Goal: Transaction & Acquisition: Purchase product/service

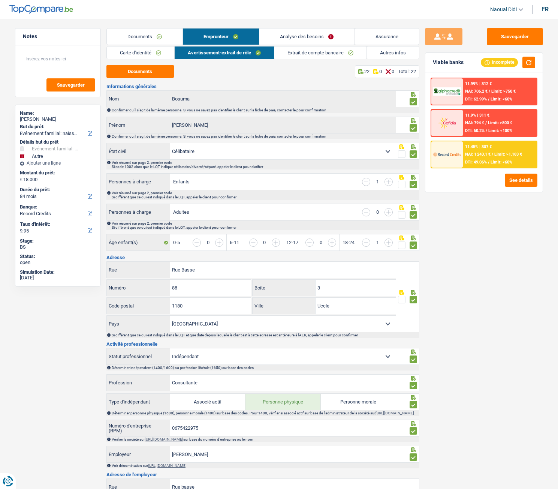
select select "familyEvent"
select select "other"
select select "84"
select select "record credits"
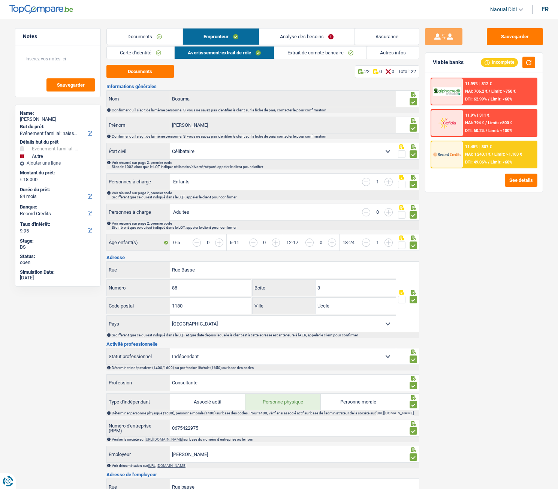
select select "single"
select select "BE"
select select "independent"
select select "BE"
select select "smallCompanies"
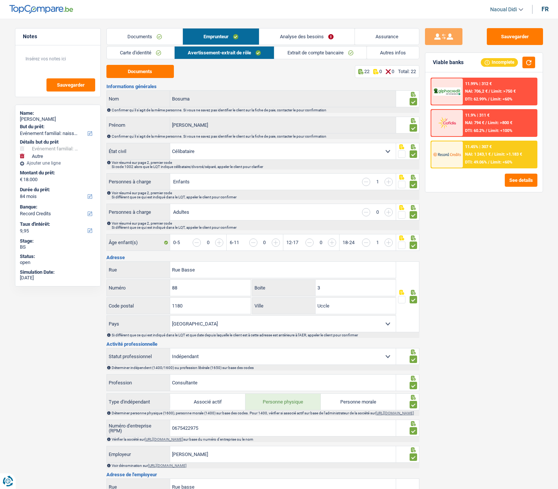
select select "familyAllowances"
select select "netSalary"
click at [305, 33] on link "Analyse des besoins" at bounding box center [306, 36] width 95 height 16
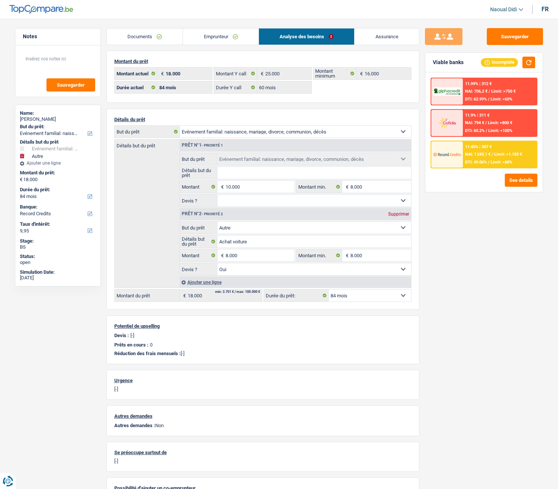
click at [137, 41] on link "Documents" at bounding box center [145, 36] width 76 height 16
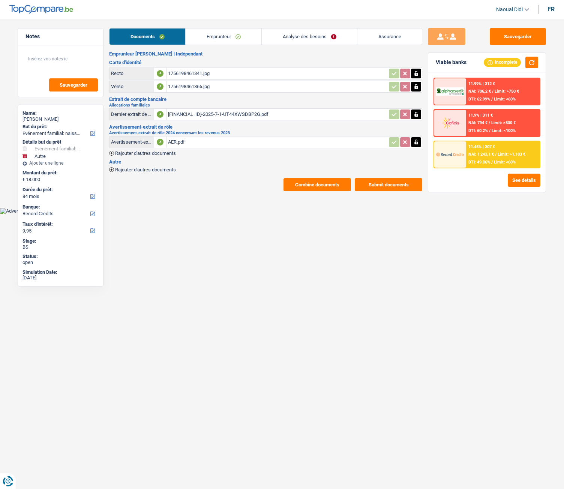
click at [187, 74] on div "1756198461341.jpg" at bounding box center [277, 73] width 218 height 11
click at [207, 34] on link "Emprunteur" at bounding box center [224, 36] width 76 height 16
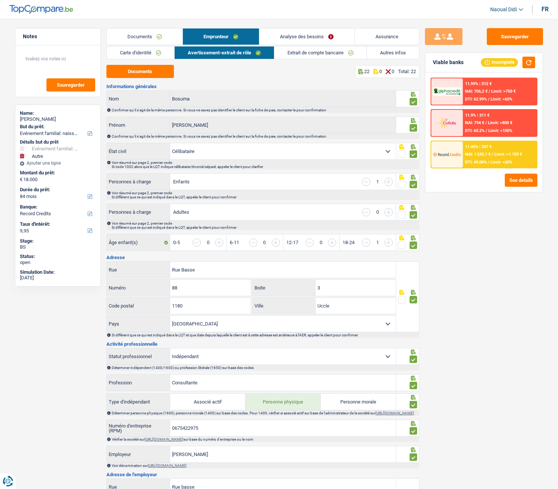
click at [459, 238] on div "Sauvegarder Viable banks Incomplete 11.99% | 312 € NAI: 706,2 € / Limit: >750 €…" at bounding box center [483, 251] width 129 height 447
click at [500, 35] on button "Sauvegarder" at bounding box center [515, 36] width 56 height 17
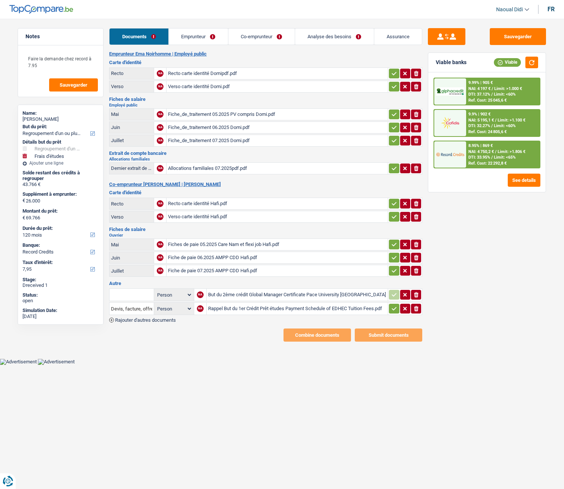
select select "refinancing"
select select "study"
select select "120"
select select "record credits"
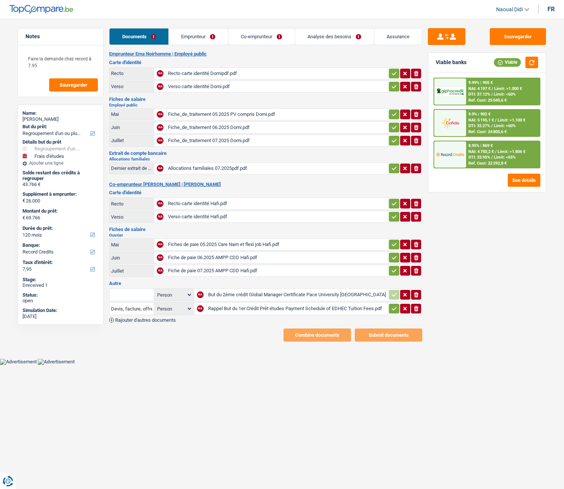
click at [210, 72] on div "Recto carte identité Domipdf.pdf" at bounding box center [277, 73] width 218 height 11
click at [392, 72] on icon "button" at bounding box center [394, 73] width 6 height 7
click at [392, 85] on icon "button" at bounding box center [394, 86] width 6 height 7
click at [394, 115] on icon "button" at bounding box center [394, 114] width 6 height 7
click at [391, 128] on icon "button" at bounding box center [394, 127] width 6 height 7
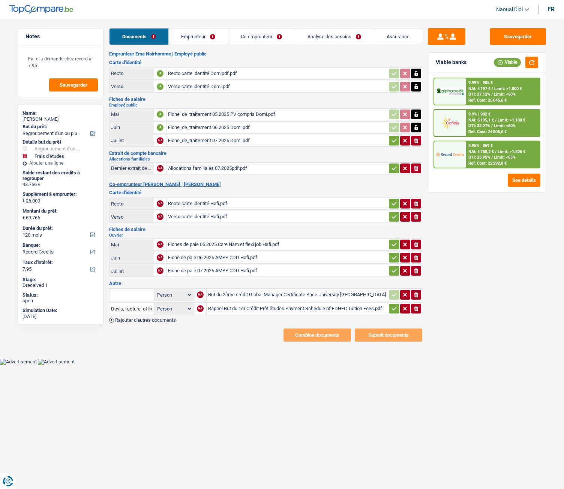
click at [391, 141] on icon "button" at bounding box center [394, 140] width 6 height 7
click at [391, 171] on icon "button" at bounding box center [394, 168] width 6 height 7
click at [396, 202] on icon "button" at bounding box center [394, 203] width 6 height 7
click at [392, 217] on icon "button" at bounding box center [394, 216] width 5 height 3
click at [394, 244] on icon "button" at bounding box center [394, 244] width 5 height 3
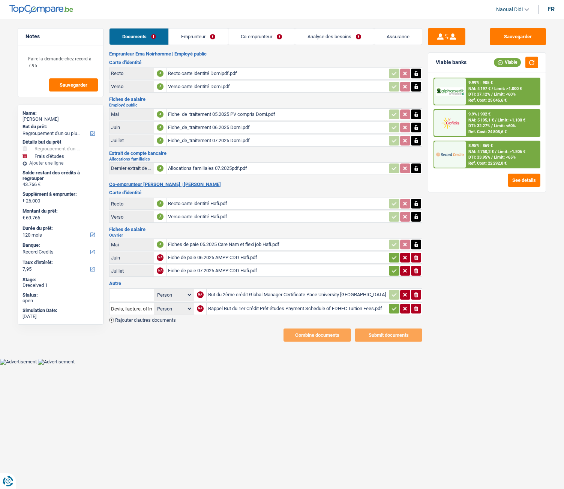
click at [391, 258] on icon "button" at bounding box center [394, 257] width 6 height 7
click at [391, 273] on icon "button" at bounding box center [394, 270] width 6 height 7
click at [183, 40] on link "Emprunteur" at bounding box center [198, 36] width 59 height 16
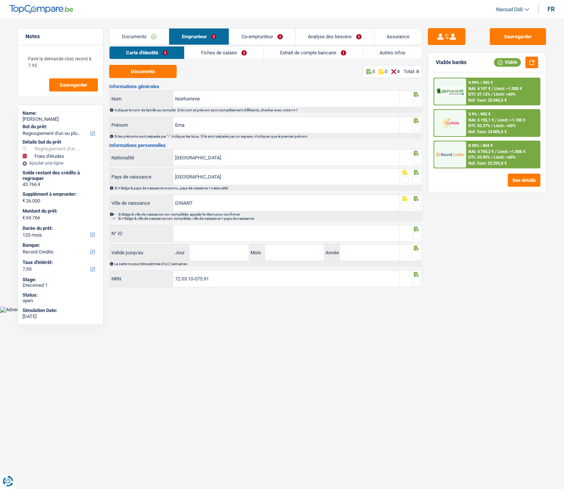
click at [415, 99] on span at bounding box center [415, 101] width 7 height 7
click at [0, 0] on input "radio" at bounding box center [0, 0] width 0 height 0
drag, startPoint x: 201, startPoint y: 127, endPoint x: 147, endPoint y: 117, distance: 55.6
click at [147, 117] on div "Ema Prénom" at bounding box center [253, 125] width 289 height 16
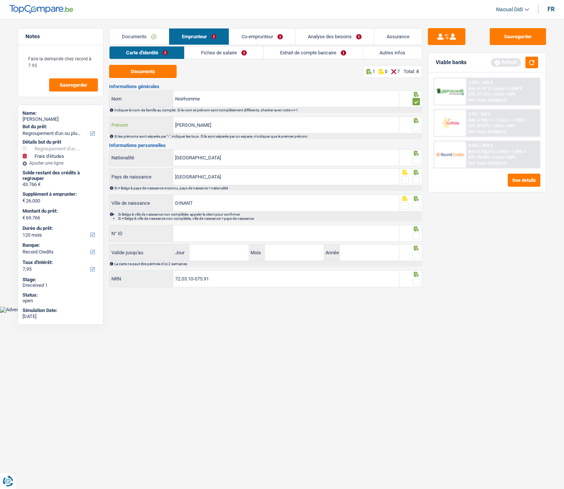
type input "[PERSON_NAME]"
click at [415, 130] on span at bounding box center [415, 127] width 7 height 7
click at [0, 0] on input "radio" at bounding box center [0, 0] width 0 height 0
click at [418, 160] on span at bounding box center [415, 160] width 7 height 7
click at [0, 0] on input "radio" at bounding box center [0, 0] width 0 height 0
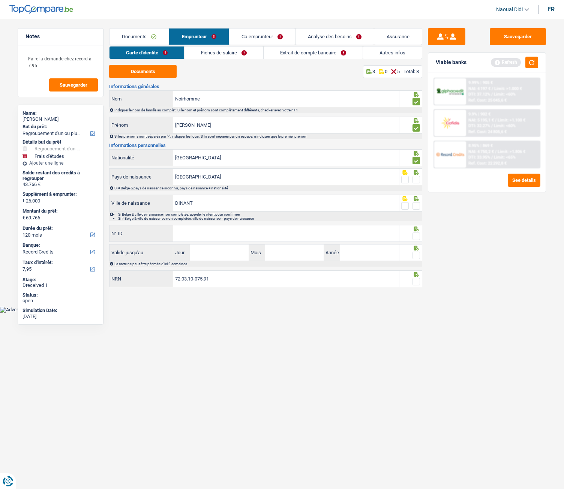
click at [415, 179] on span at bounding box center [415, 179] width 7 height 7
click at [0, 0] on input "radio" at bounding box center [0, 0] width 0 height 0
click at [416, 205] on span at bounding box center [415, 205] width 7 height 7
click at [0, 0] on input "radio" at bounding box center [0, 0] width 0 height 0
click at [200, 234] on input "N° ID" at bounding box center [286, 233] width 226 height 16
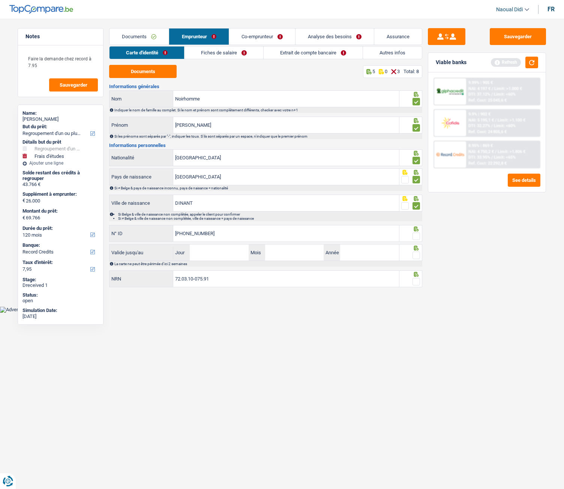
type input "[PHONE_NUMBER]"
click at [229, 306] on body "Vous avez le contrôle de vos données Nous utilisons des cookies, tout comme nos…" at bounding box center [282, 161] width 564 height 301
click at [223, 253] on input "Jour" at bounding box center [219, 252] width 58 height 16
type input "26"
type input "07"
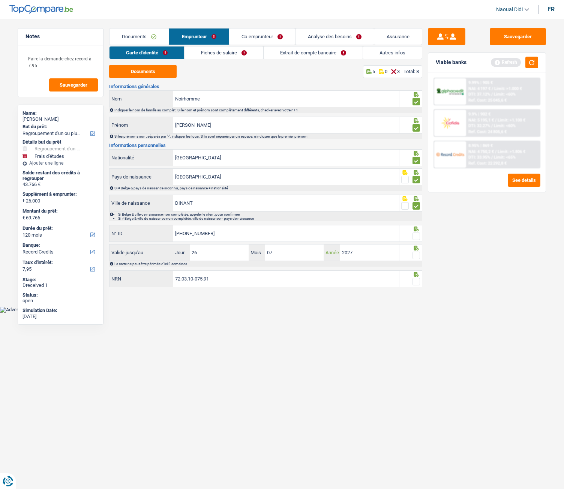
type input "2027"
click at [414, 236] on span at bounding box center [415, 235] width 7 height 7
click at [0, 0] on input "radio" at bounding box center [0, 0] width 0 height 0
click at [416, 257] on span at bounding box center [415, 254] width 7 height 7
click at [0, 0] on input "radio" at bounding box center [0, 0] width 0 height 0
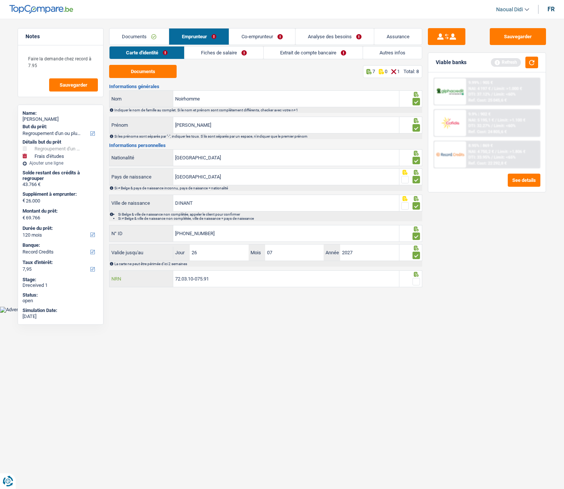
click at [256, 278] on input "72.03.10-075.91" at bounding box center [286, 279] width 226 height 16
click at [143, 33] on link "Documents" at bounding box center [138, 36] width 59 height 16
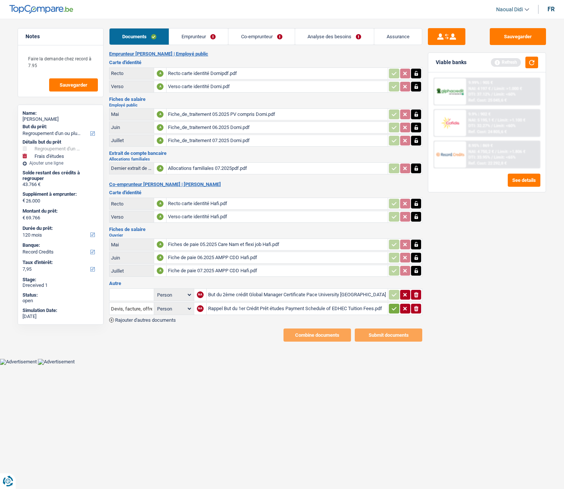
click at [194, 85] on div "Verso carte identité Domi.pdf" at bounding box center [277, 86] width 218 height 11
click at [192, 40] on link "Emprunteur" at bounding box center [198, 36] width 59 height 16
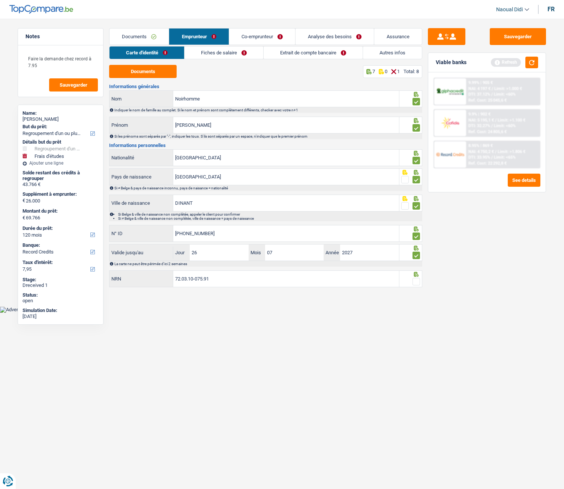
click at [414, 280] on span at bounding box center [415, 281] width 7 height 7
click at [0, 0] on input "radio" at bounding box center [0, 0] width 0 height 0
click at [520, 39] on button "Sauvegarder" at bounding box center [517, 36] width 56 height 17
click at [215, 54] on link "Fiches de salaire" at bounding box center [224, 52] width 79 height 12
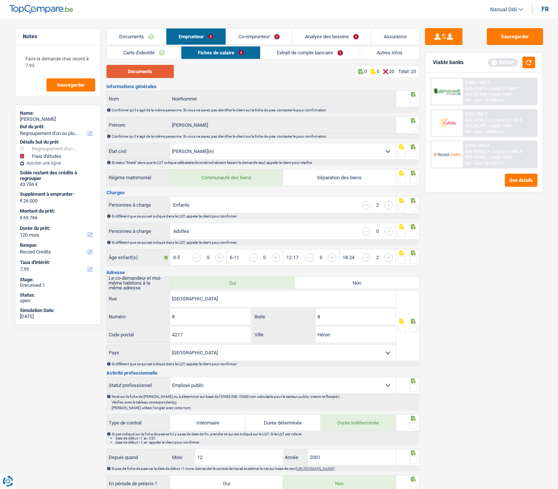
click at [143, 74] on button "Documents" at bounding box center [139, 71] width 67 height 13
click at [414, 102] on span at bounding box center [413, 101] width 7 height 7
click at [0, 0] on input "radio" at bounding box center [0, 0] width 0 height 0
click at [415, 126] on span at bounding box center [413, 127] width 7 height 7
click at [0, 0] on input "radio" at bounding box center [0, 0] width 0 height 0
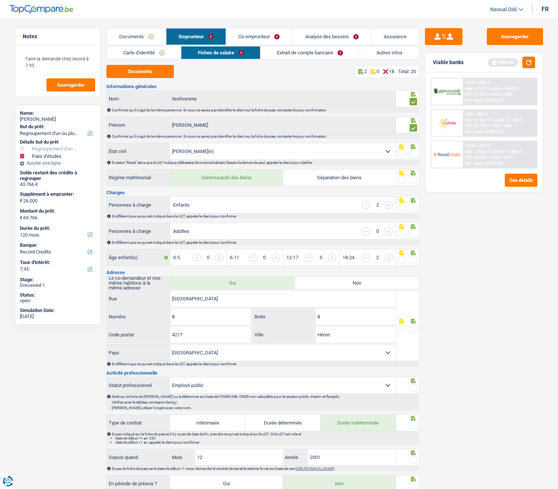
click at [414, 155] on span at bounding box center [413, 153] width 7 height 7
click at [0, 0] on input "radio" at bounding box center [0, 0] width 0 height 0
click at [416, 179] on span at bounding box center [413, 180] width 7 height 7
click at [0, 0] on input "radio" at bounding box center [0, 0] width 0 height 0
click at [413, 208] on span at bounding box center [413, 207] width 7 height 7
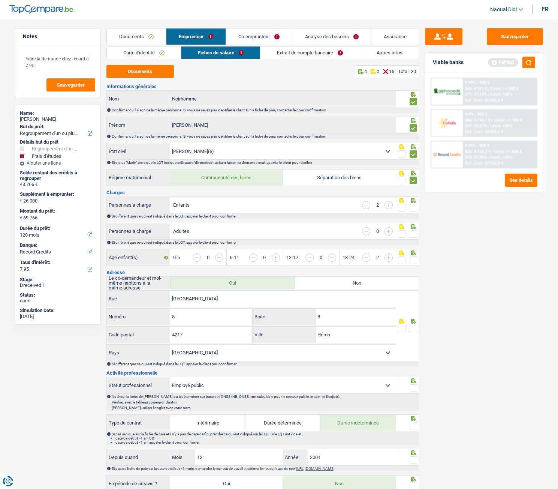
click at [0, 0] on input "radio" at bounding box center [0, 0] width 0 height 0
click at [411, 234] on span at bounding box center [413, 233] width 7 height 7
click at [0, 0] on input "radio" at bounding box center [0, 0] width 0 height 0
click at [416, 260] on span at bounding box center [413, 259] width 7 height 7
click at [0, 0] on input "radio" at bounding box center [0, 0] width 0 height 0
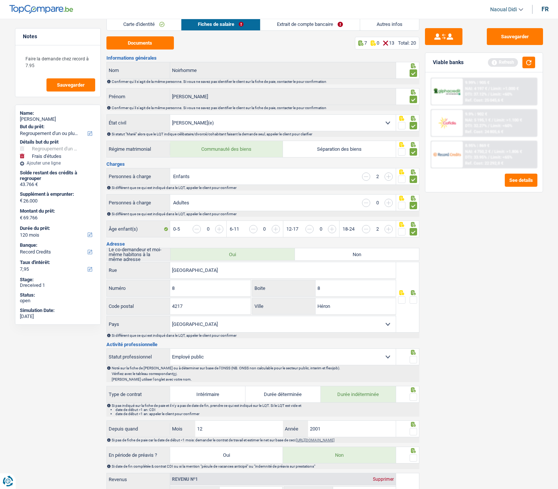
scroll to position [75, 0]
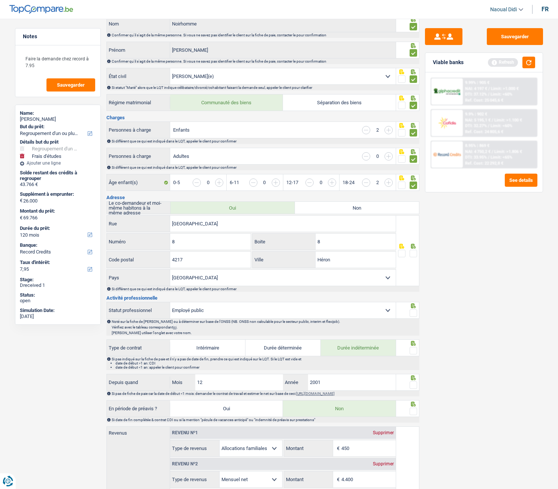
click at [410, 253] on span at bounding box center [413, 253] width 7 height 7
click at [0, 0] on input "radio" at bounding box center [0, 0] width 0 height 0
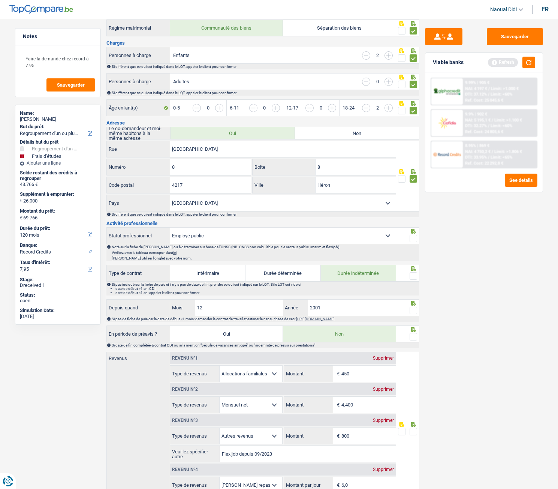
scroll to position [150, 0]
click at [416, 238] on span at bounding box center [413, 237] width 7 height 7
click at [0, 0] on input "radio" at bounding box center [0, 0] width 0 height 0
click at [413, 277] on span at bounding box center [413, 275] width 7 height 7
click at [0, 0] on input "radio" at bounding box center [0, 0] width 0 height 0
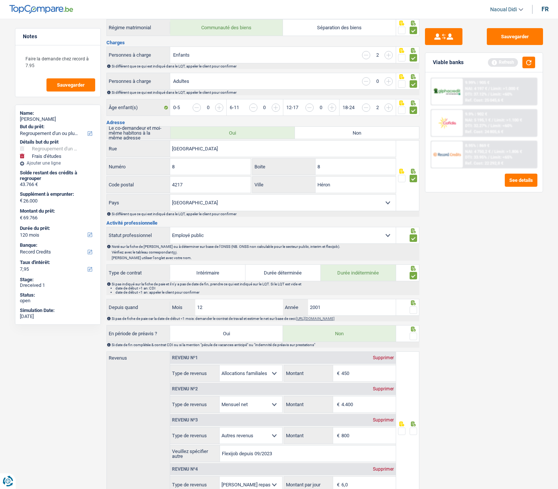
click at [414, 311] on span at bounding box center [413, 309] width 7 height 7
click at [0, 0] on input "radio" at bounding box center [0, 0] width 0 height 0
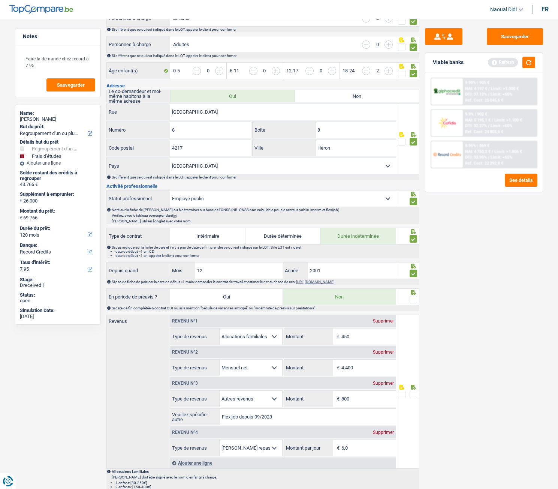
scroll to position [225, 0]
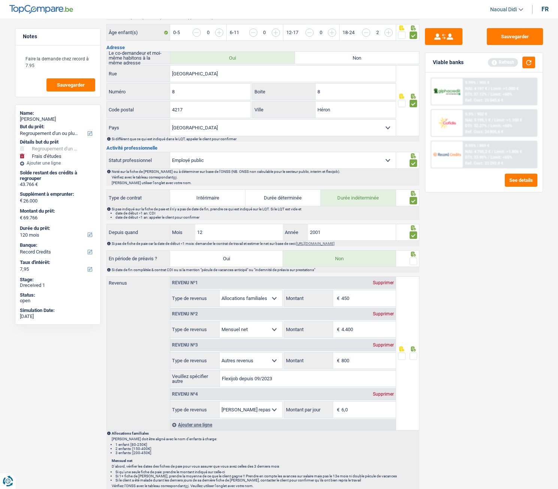
click at [415, 265] on div at bounding box center [413, 261] width 7 height 9
click at [414, 261] on span at bounding box center [413, 260] width 7 height 7
click at [0, 0] on input "radio" at bounding box center [0, 0] width 0 height 0
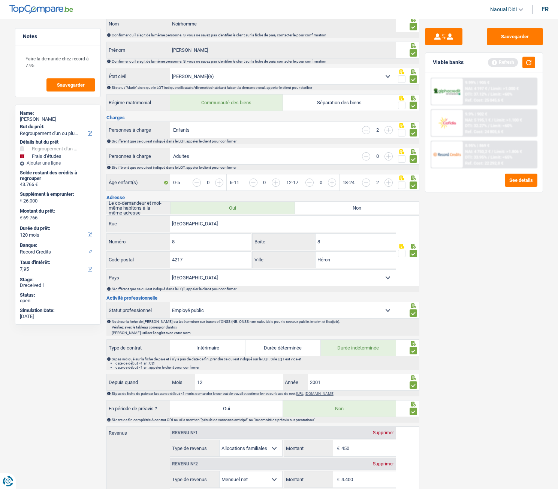
scroll to position [0, 0]
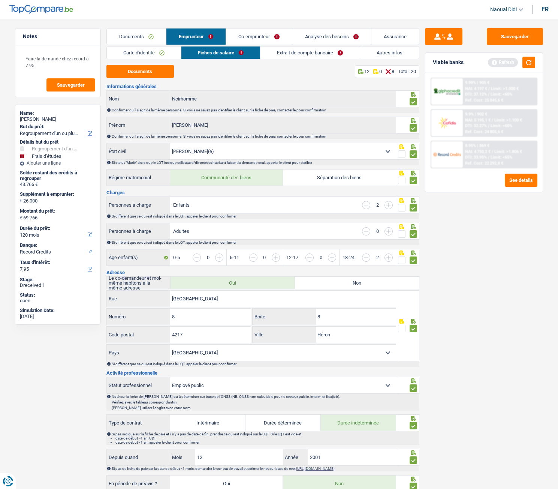
click at [300, 51] on link "Extrait de compte bancaire" at bounding box center [309, 52] width 99 height 12
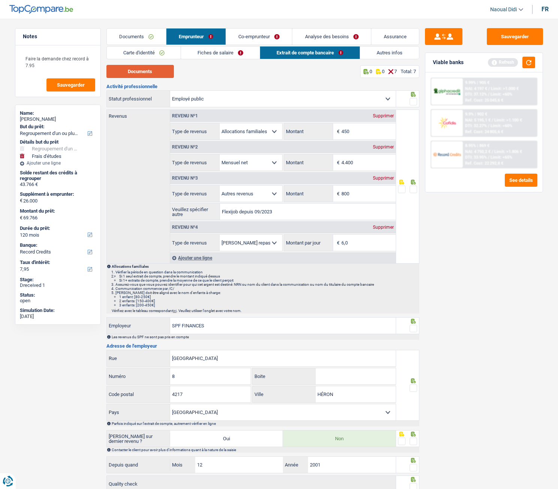
click at [155, 69] on button "Documents" at bounding box center [139, 71] width 67 height 13
click at [367, 133] on input "450" at bounding box center [368, 131] width 54 height 16
type input "4"
type input "667"
click at [362, 162] on input "4.400" at bounding box center [368, 162] width 54 height 16
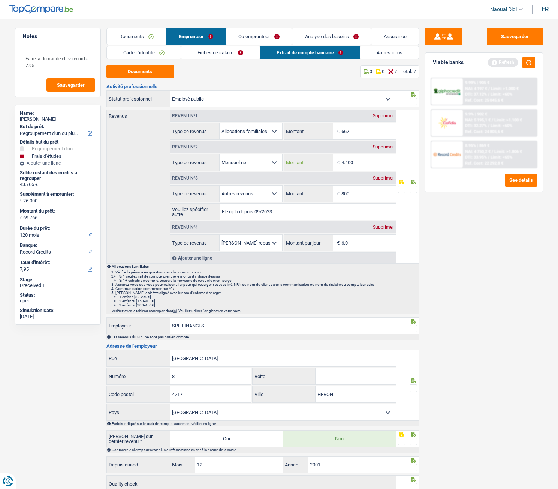
click at [361, 164] on input "4.400" at bounding box center [368, 162] width 54 height 16
type input "4.410"
click at [442, 227] on div "Sauvegarder Viable banks Refresh 9.99% | 905 € NAI: 4 197 € / Limit: >1.000 € D…" at bounding box center [483, 251] width 129 height 447
click at [360, 196] on input "800" at bounding box center [368, 194] width 54 height 16
click at [145, 30] on link "Documents" at bounding box center [136, 36] width 59 height 16
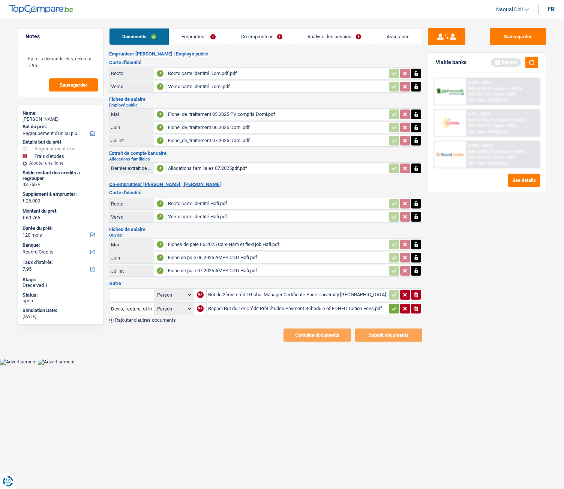
click at [262, 296] on div "But du 2ème crédit Global Manager Certificate Pace University NY Spring 2026.pdf" at bounding box center [297, 294] width 178 height 11
click at [227, 245] on div "Fiches de paie 05.2025 Care Nam et flexi job Hafi.pdf" at bounding box center [277, 244] width 218 height 11
click at [264, 37] on link "Co-emprunteur" at bounding box center [261, 36] width 66 height 16
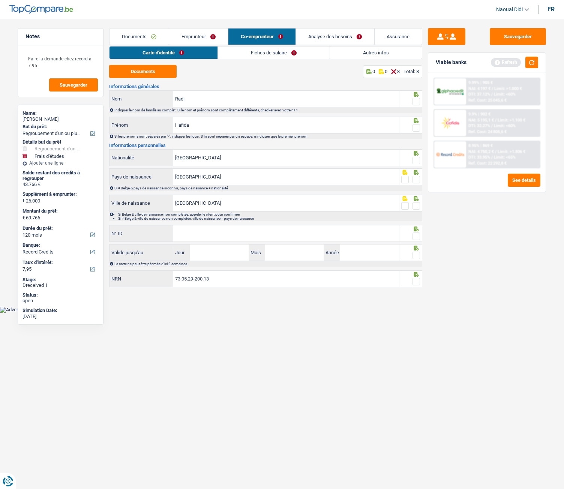
click at [194, 37] on link "Emprunteur" at bounding box center [198, 36] width 59 height 16
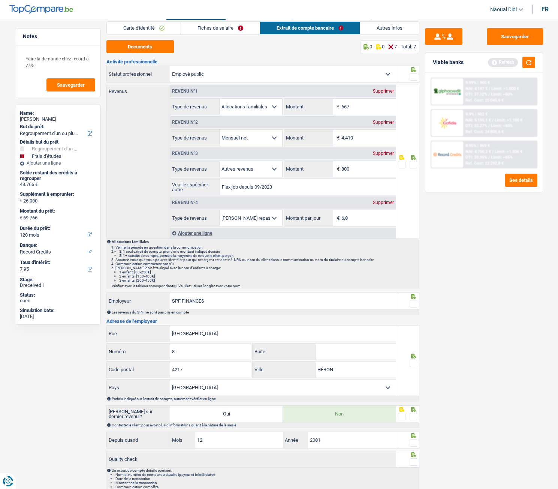
scroll to position [56, 0]
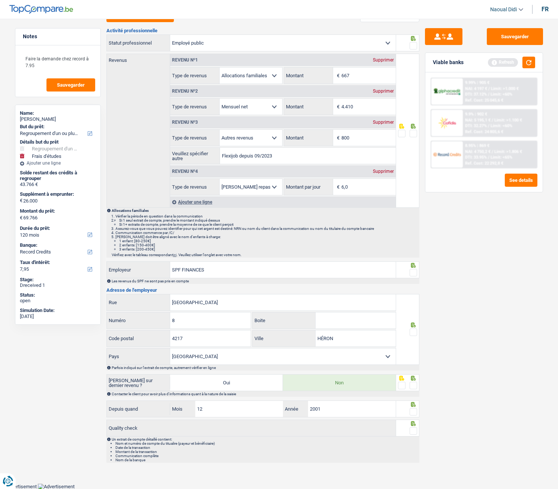
click at [379, 123] on div "Supprimer" at bounding box center [383, 122] width 25 height 4
select select "mealVouchers"
type input "6,0"
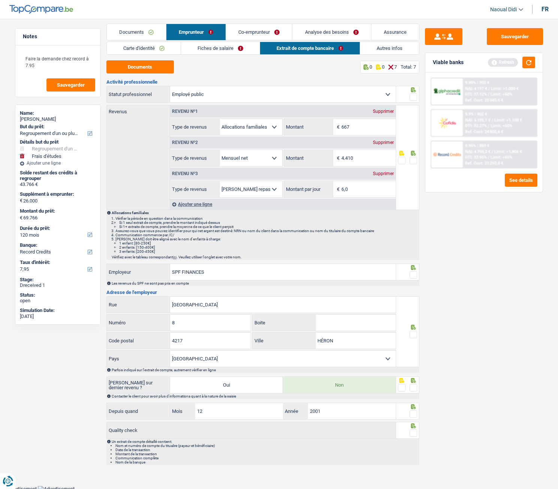
scroll to position [7, 0]
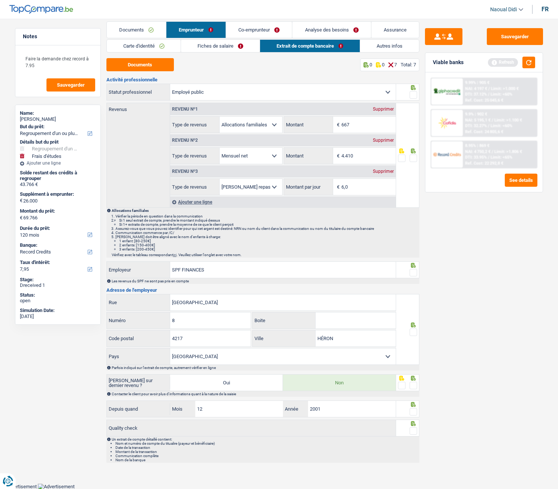
click at [384, 109] on div "Supprimer" at bounding box center [383, 109] width 25 height 4
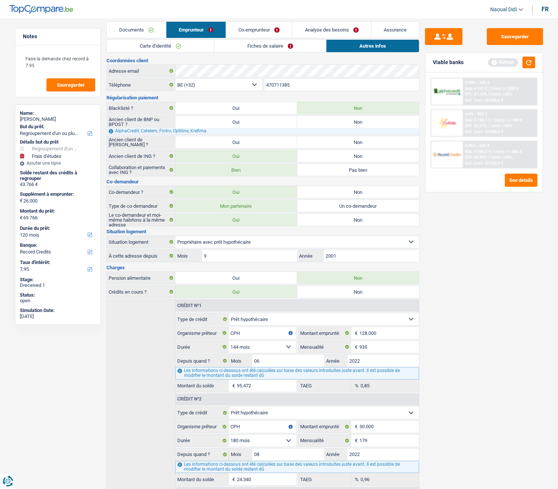
scroll to position [0, 0]
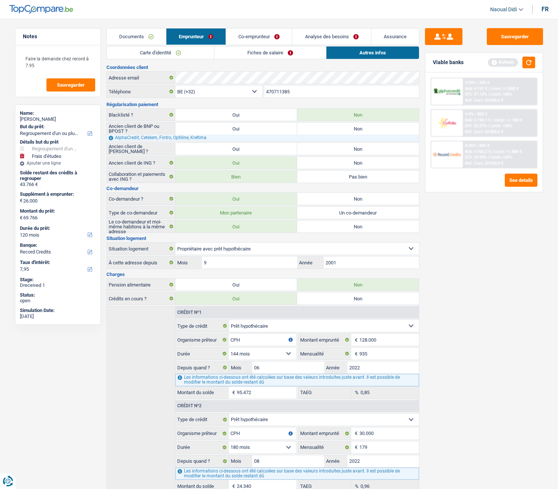
click at [272, 54] on link "Fiches de salaire" at bounding box center [270, 52] width 112 height 12
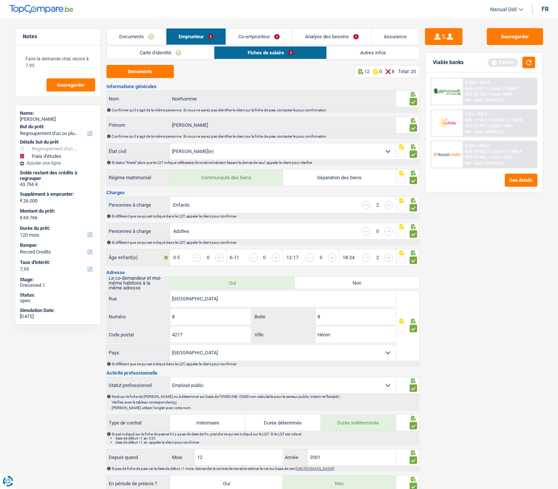
click at [369, 53] on link "Autres infos" at bounding box center [373, 52] width 92 height 12
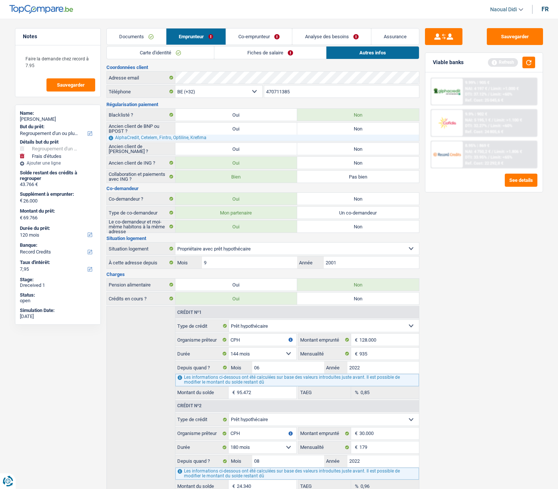
click at [253, 49] on link "Fiches de salaire" at bounding box center [270, 52] width 112 height 12
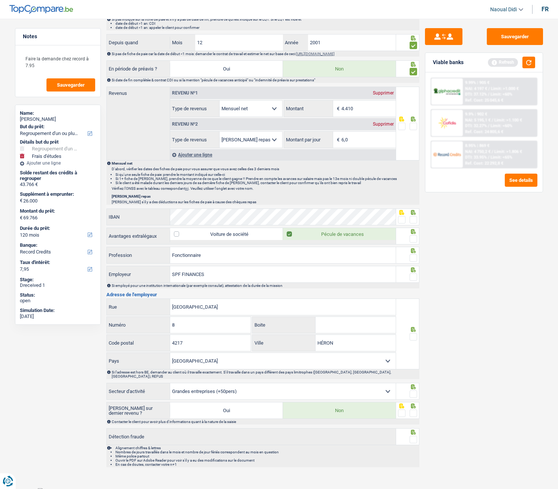
scroll to position [415, 0]
click at [415, 220] on span at bounding box center [413, 219] width 7 height 7
click at [0, 0] on input "radio" at bounding box center [0, 0] width 0 height 0
click at [419, 125] on div at bounding box center [407, 123] width 23 height 74
click at [414, 125] on span at bounding box center [413, 125] width 7 height 7
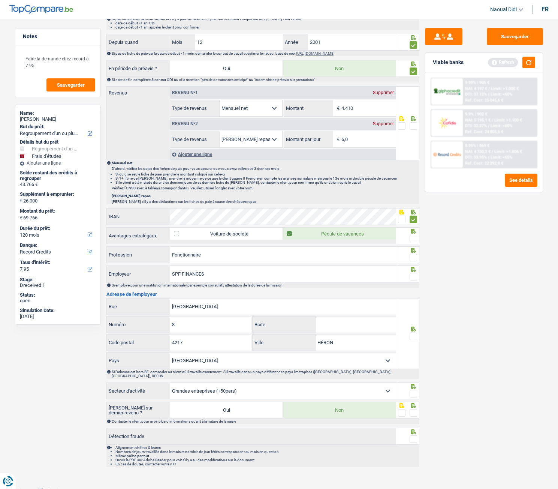
click at [0, 0] on input "radio" at bounding box center [0, 0] width 0 height 0
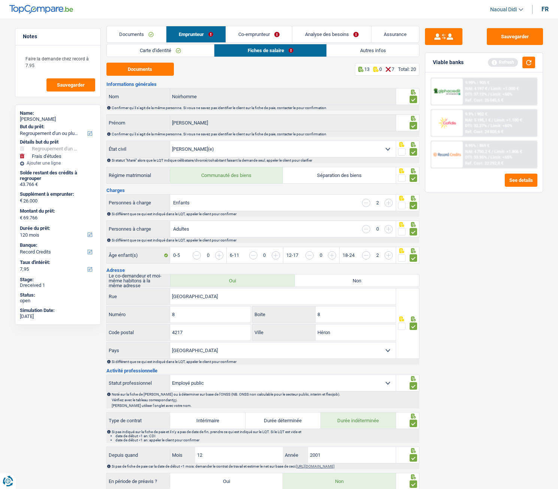
scroll to position [0, 0]
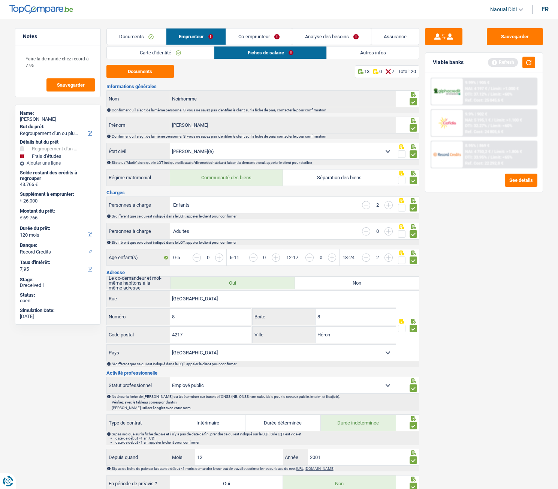
click at [348, 55] on link "Autres infos" at bounding box center [373, 52] width 92 height 12
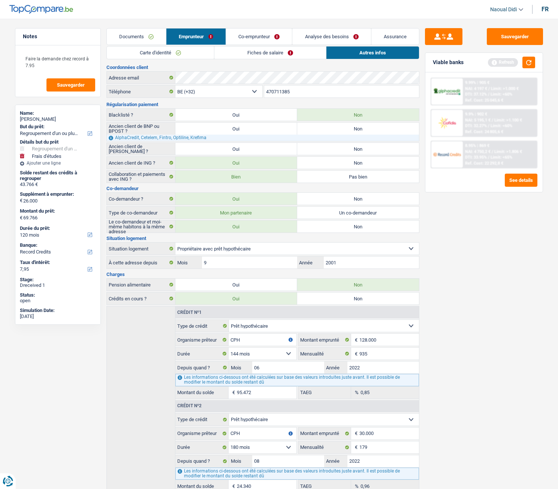
click at [273, 55] on link "Fiches de salaire" at bounding box center [270, 52] width 112 height 12
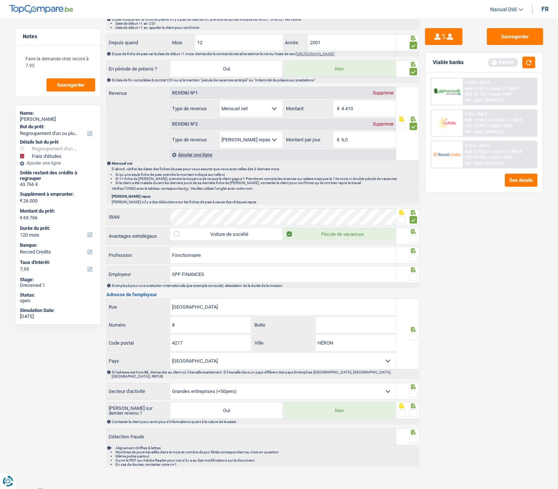
scroll to position [415, 0]
click at [414, 239] on span at bounding box center [413, 238] width 7 height 7
click at [0, 0] on input "radio" at bounding box center [0, 0] width 0 height 0
click at [413, 258] on span at bounding box center [413, 257] width 7 height 7
click at [0, 0] on input "radio" at bounding box center [0, 0] width 0 height 0
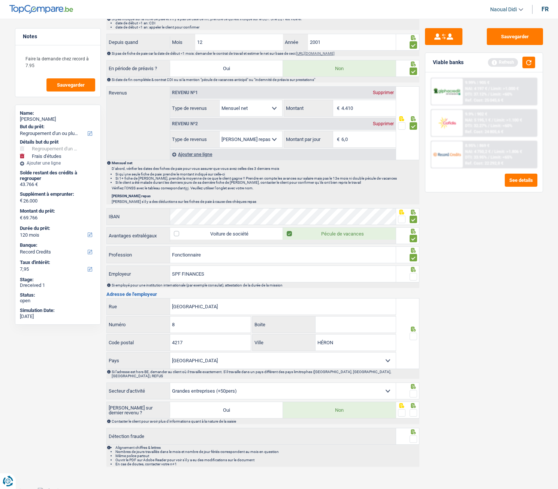
click at [416, 279] on span at bounding box center [413, 276] width 7 height 7
click at [0, 0] on input "radio" at bounding box center [0, 0] width 0 height 0
click at [413, 337] on span at bounding box center [413, 335] width 7 height 7
click at [0, 0] on input "radio" at bounding box center [0, 0] width 0 height 0
click at [413, 390] on span at bounding box center [413, 393] width 7 height 7
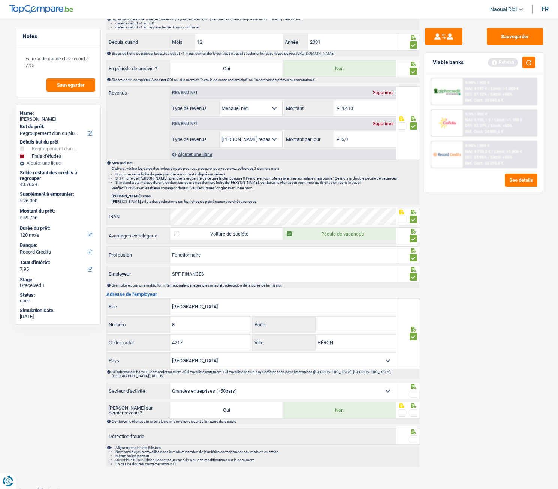
click at [0, 0] on input "radio" at bounding box center [0, 0] width 0 height 0
click at [408, 410] on fieldset at bounding box center [407, 412] width 19 height 9
click at [412, 411] on span at bounding box center [413, 412] width 7 height 7
click at [0, 0] on input "radio" at bounding box center [0, 0] width 0 height 0
click at [411, 435] on span at bounding box center [413, 438] width 7 height 7
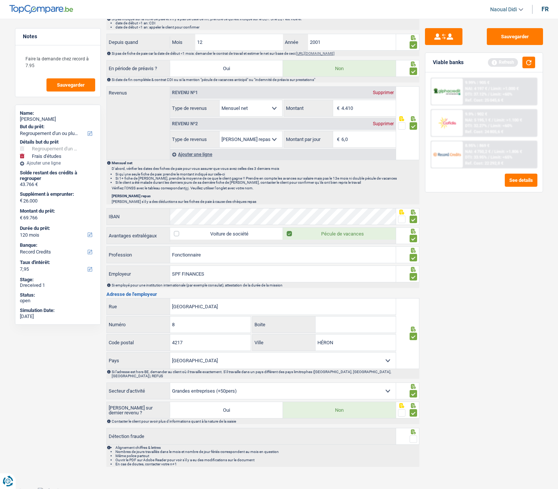
click at [0, 0] on input "radio" at bounding box center [0, 0] width 0 height 0
click at [515, 37] on button "Sauvegarder" at bounding box center [515, 36] width 56 height 17
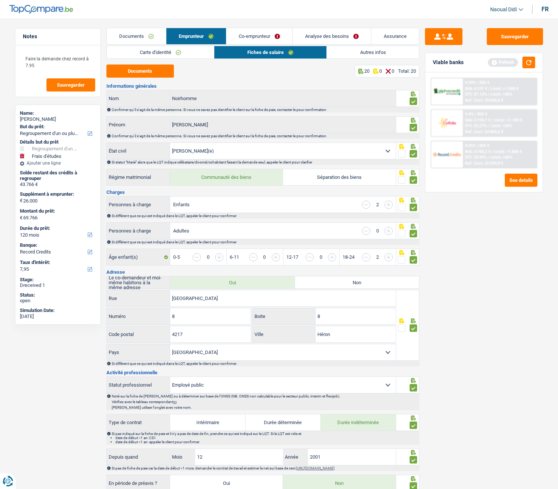
scroll to position [0, 0]
click at [362, 54] on link "Autres infos" at bounding box center [373, 52] width 92 height 12
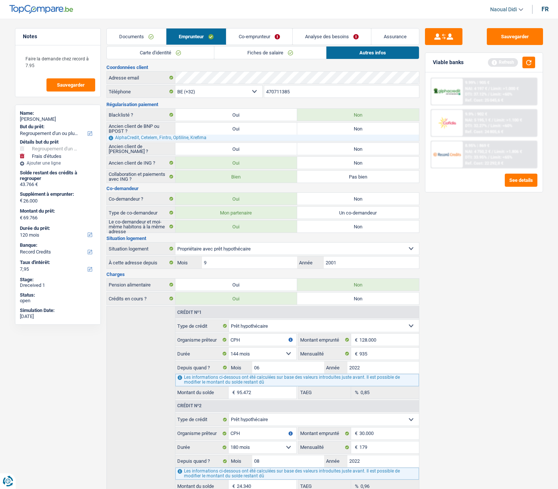
click at [252, 33] on link "Co-emprunteur" at bounding box center [259, 36] width 66 height 16
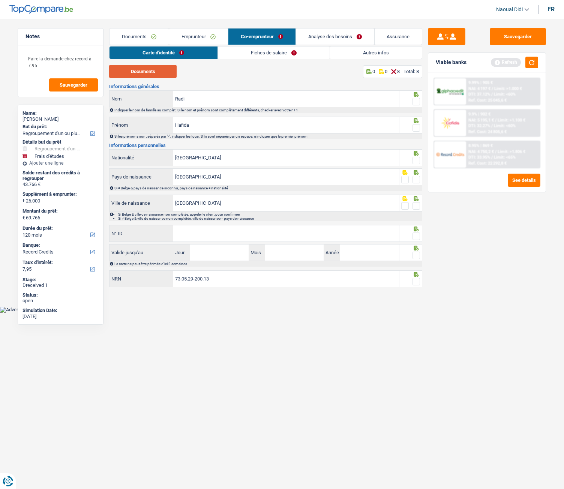
click at [149, 70] on button "Documents" at bounding box center [142, 71] width 67 height 13
click at [418, 99] on span at bounding box center [415, 101] width 7 height 7
click at [0, 0] on input "radio" at bounding box center [0, 0] width 0 height 0
click at [419, 127] on span at bounding box center [415, 127] width 7 height 7
click at [0, 0] on input "radio" at bounding box center [0, 0] width 0 height 0
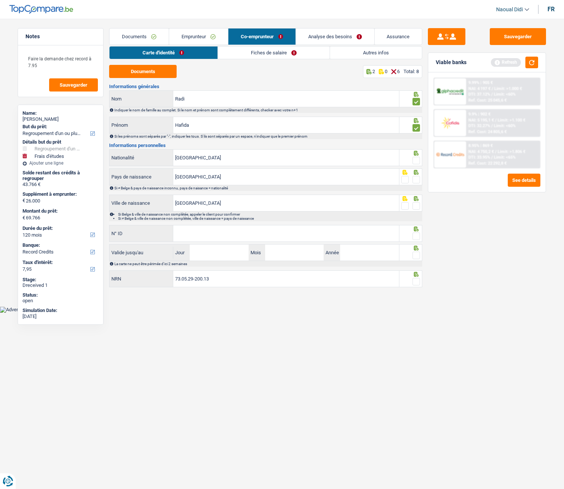
click at [418, 162] on span at bounding box center [415, 160] width 7 height 7
click at [0, 0] on input "radio" at bounding box center [0, 0] width 0 height 0
click at [415, 184] on div at bounding box center [415, 179] width 7 height 9
click at [416, 208] on span at bounding box center [415, 205] width 7 height 7
click at [0, 0] on input "radio" at bounding box center [0, 0] width 0 height 0
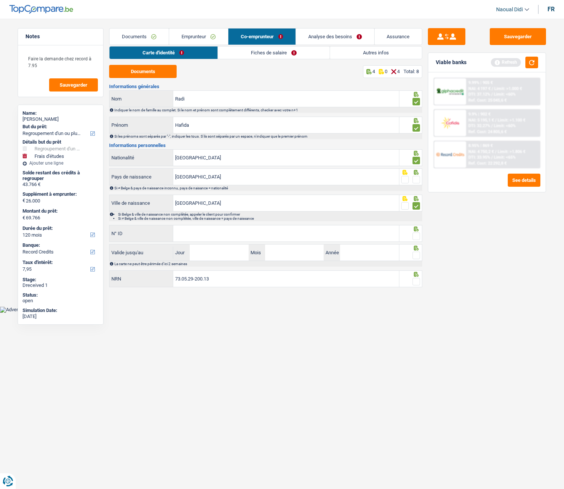
click at [417, 181] on span at bounding box center [415, 179] width 7 height 7
click at [0, 0] on input "radio" at bounding box center [0, 0] width 0 height 0
click at [260, 233] on input "N° ID" at bounding box center [286, 233] width 226 height 16
type input "592634366139"
click at [418, 239] on span at bounding box center [415, 235] width 7 height 7
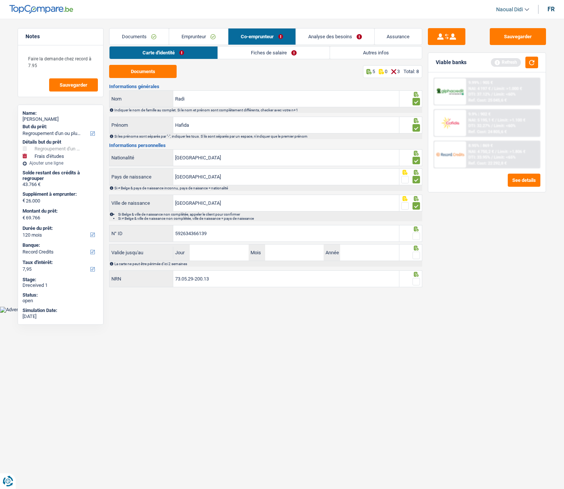
click at [0, 0] on input "radio" at bounding box center [0, 0] width 0 height 0
click at [217, 255] on input "Jour" at bounding box center [219, 252] width 58 height 16
type input "26"
type input "07"
type input "2027"
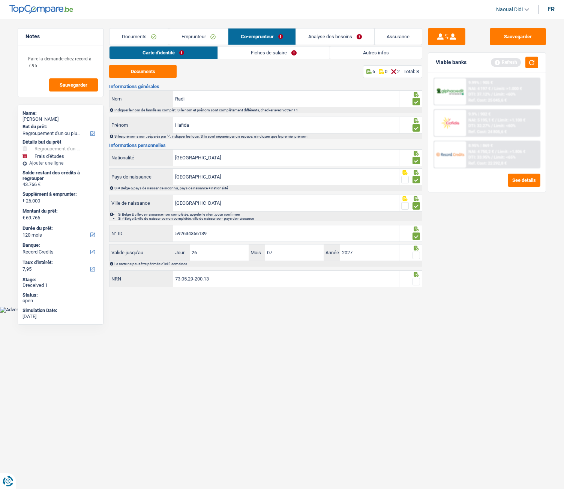
click at [417, 253] on span at bounding box center [415, 254] width 7 height 7
click at [0, 0] on input "radio" at bounding box center [0, 0] width 0 height 0
click at [417, 284] on span at bounding box center [415, 281] width 7 height 7
click at [0, 0] on input "radio" at bounding box center [0, 0] width 0 height 0
click at [224, 277] on input "73.05.29-200.13" at bounding box center [286, 279] width 226 height 16
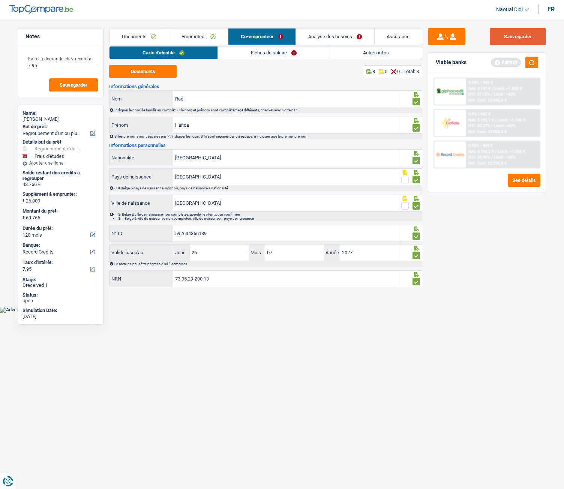
click at [515, 36] on button "Sauvegarder" at bounding box center [517, 36] width 56 height 17
click at [274, 54] on link "Fiches de salaire" at bounding box center [274, 52] width 112 height 12
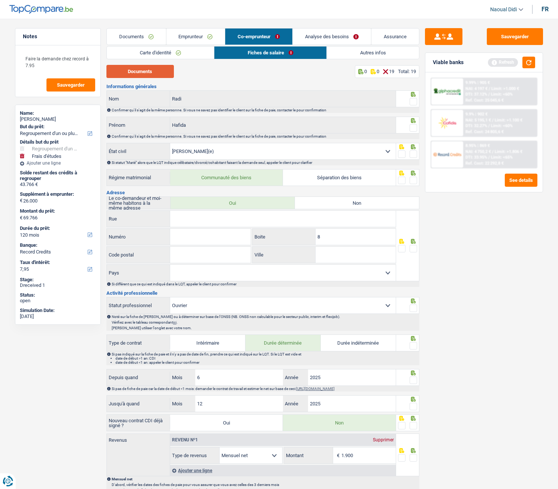
click at [149, 72] on button "Documents" at bounding box center [139, 71] width 67 height 13
click at [414, 101] on span at bounding box center [413, 101] width 7 height 7
click at [0, 0] on input "radio" at bounding box center [0, 0] width 0 height 0
click at [412, 130] on span at bounding box center [413, 127] width 7 height 7
click at [0, 0] on input "radio" at bounding box center [0, 0] width 0 height 0
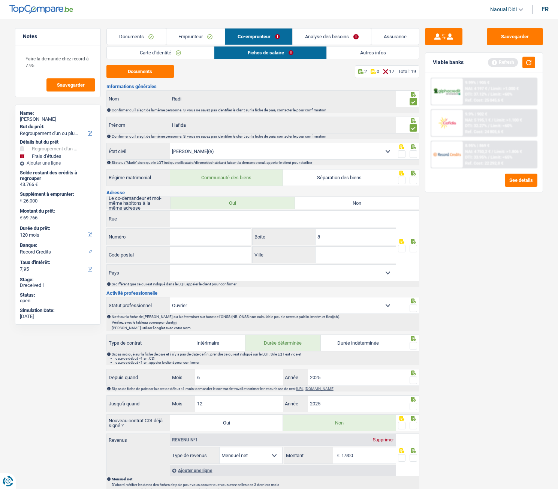
click at [415, 155] on span at bounding box center [413, 153] width 7 height 7
click at [0, 0] on input "radio" at bounding box center [0, 0] width 0 height 0
click at [416, 180] on span at bounding box center [413, 180] width 7 height 7
click at [0, 0] on input "radio" at bounding box center [0, 0] width 0 height 0
click at [182, 36] on link "Emprunteur" at bounding box center [195, 36] width 59 height 16
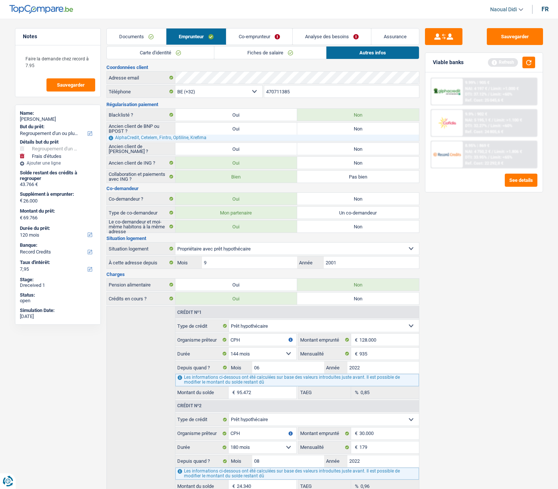
click at [249, 53] on link "Fiches de salaire" at bounding box center [270, 52] width 112 height 12
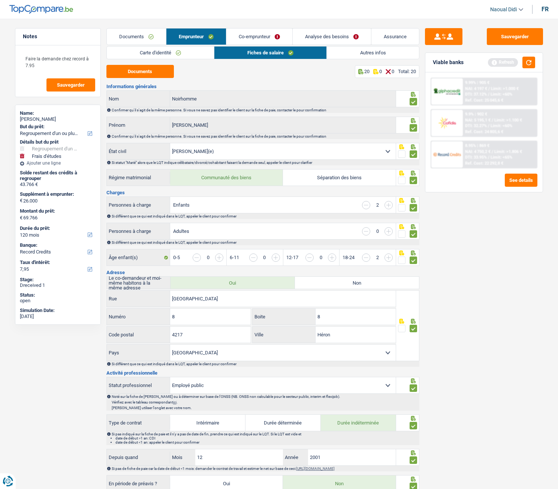
scroll to position [37, 0]
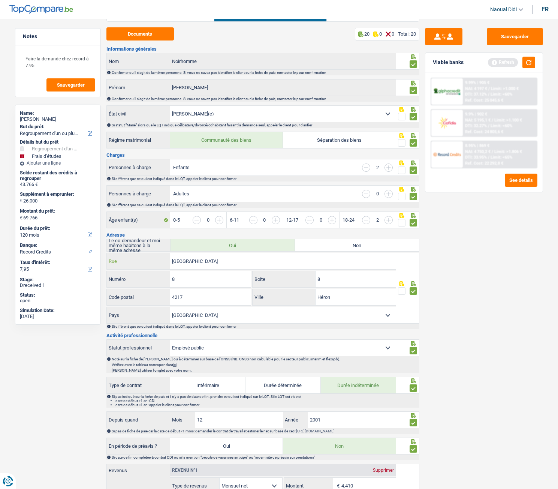
drag, startPoint x: 196, startPoint y: 254, endPoint x: 146, endPoint y: 250, distance: 49.7
click at [146, 250] on div "Informations générales Noirhomme Nom Confirmer qu'il s'agit de la même personne…" at bounding box center [262, 445] width 313 height 798
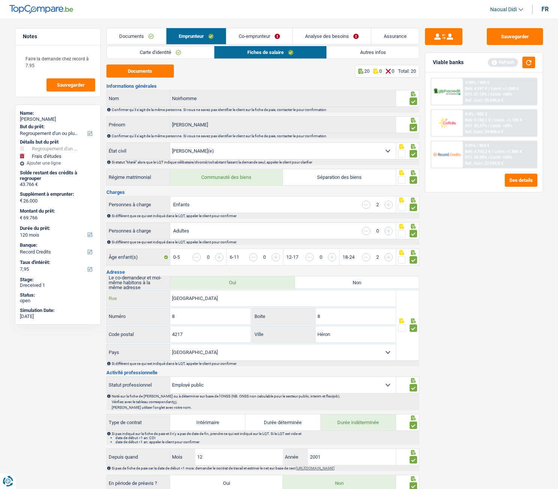
scroll to position [0, 0]
click at [257, 36] on link "Co-emprunteur" at bounding box center [259, 36] width 66 height 16
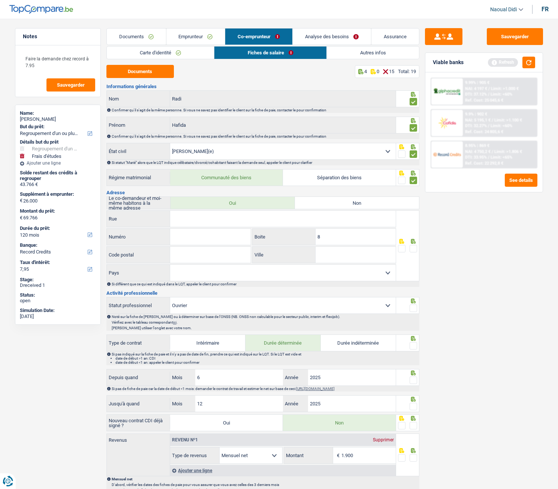
click at [213, 216] on input "Rue" at bounding box center [283, 219] width 226 height 16
paste input "Rue de Forseilles"
type input "Rue de Forseilles"
click at [199, 234] on input "Numéro" at bounding box center [210, 237] width 81 height 16
type input "8"
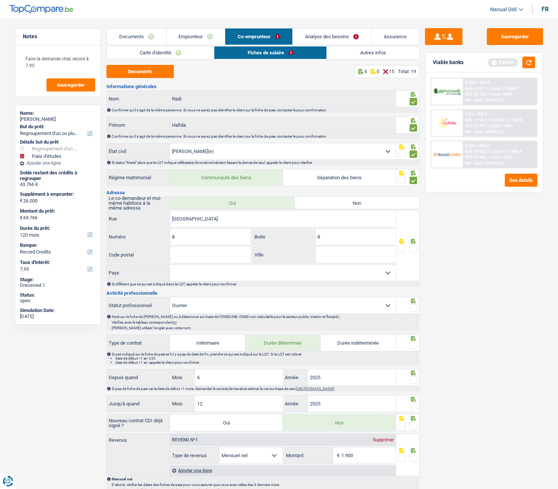
click at [188, 259] on input "Code postal" at bounding box center [210, 255] width 81 height 16
type input "4217"
click at [340, 258] on input "Ville" at bounding box center [356, 255] width 80 height 16
type input "Héron"
click at [414, 250] on span at bounding box center [413, 248] width 7 height 7
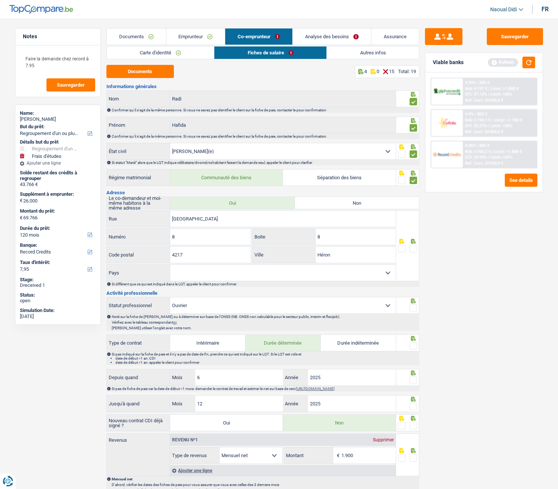
click at [0, 0] on input "radio" at bounding box center [0, 0] width 0 height 0
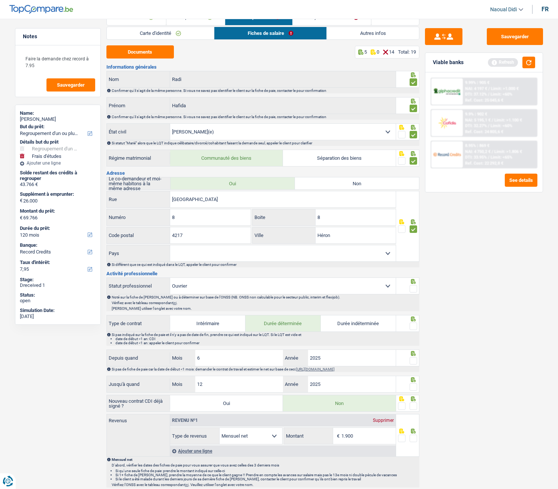
scroll to position [37, 0]
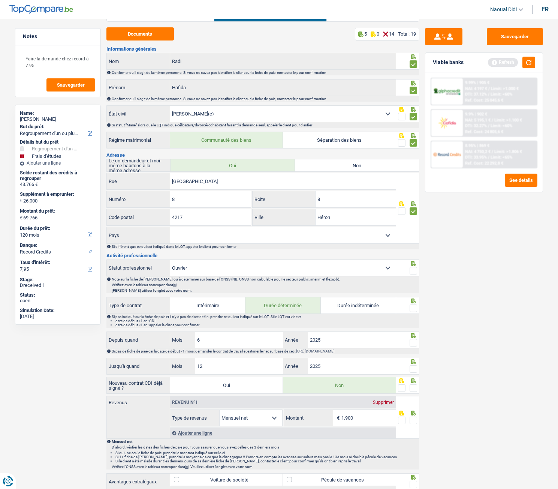
click at [413, 268] on span at bounding box center [413, 270] width 7 height 7
click at [0, 0] on input "radio" at bounding box center [0, 0] width 0 height 0
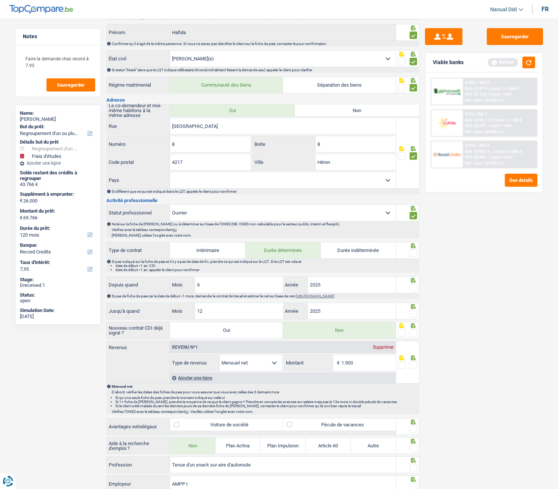
scroll to position [112, 0]
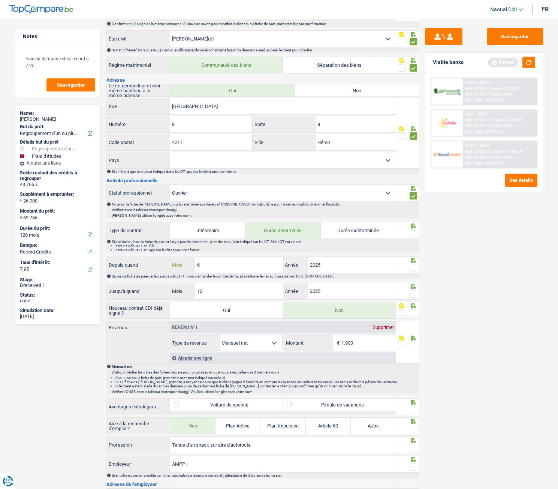
click at [210, 265] on input "6" at bounding box center [239, 265] width 88 height 16
drag, startPoint x: 214, startPoint y: 285, endPoint x: 187, endPoint y: 283, distance: 27.1
click at [187, 283] on div "Jusqu'à quand 12 Mois / 2025 Année" at bounding box center [251, 291] width 290 height 17
type input "6"
click at [216, 262] on input "6" at bounding box center [239, 265] width 88 height 16
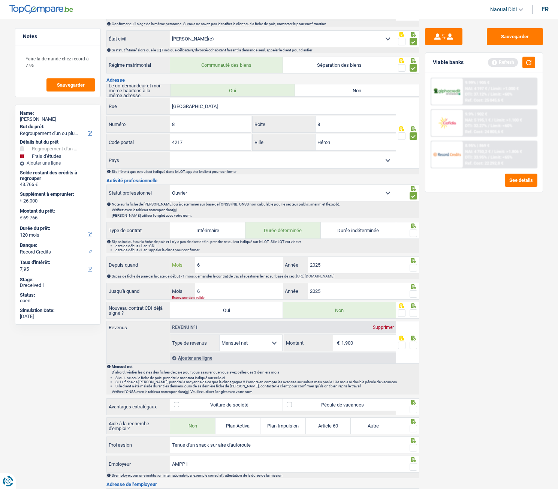
drag, startPoint x: 215, startPoint y: 263, endPoint x: 185, endPoint y: 265, distance: 30.4
click at [185, 265] on div "6 Mois" at bounding box center [226, 265] width 113 height 16
click at [453, 277] on div "Sauvegarder Viable banks Refresh 9.99% | 905 € NAI: 4 197 € / Limit: >1.000 € D…" at bounding box center [483, 251] width 129 height 447
click at [415, 270] on span at bounding box center [413, 267] width 7 height 7
click at [0, 0] on input "radio" at bounding box center [0, 0] width 0 height 0
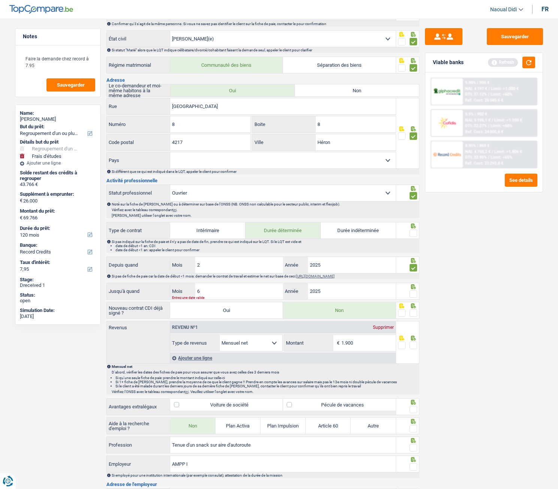
click at [413, 295] on span at bounding box center [413, 293] width 7 height 7
click at [0, 0] on input "radio" at bounding box center [0, 0] width 0 height 0
click at [415, 232] on span at bounding box center [413, 232] width 7 height 7
click at [0, 0] on input "radio" at bounding box center [0, 0] width 0 height 0
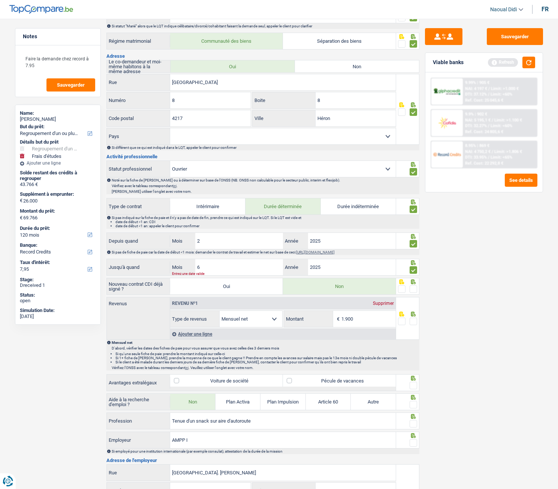
scroll to position [150, 0]
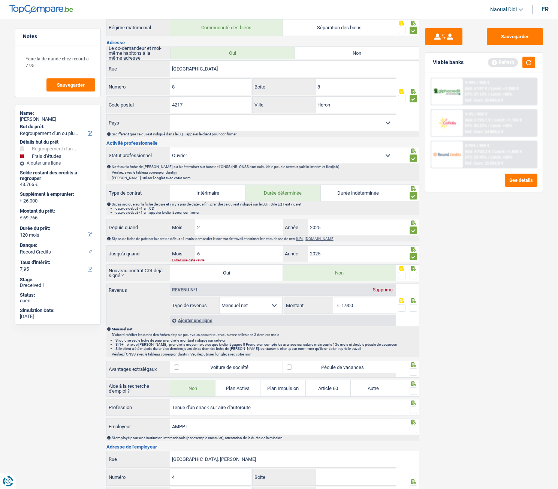
click at [415, 275] on span at bounding box center [413, 275] width 7 height 7
click at [0, 0] on input "radio" at bounding box center [0, 0] width 0 height 0
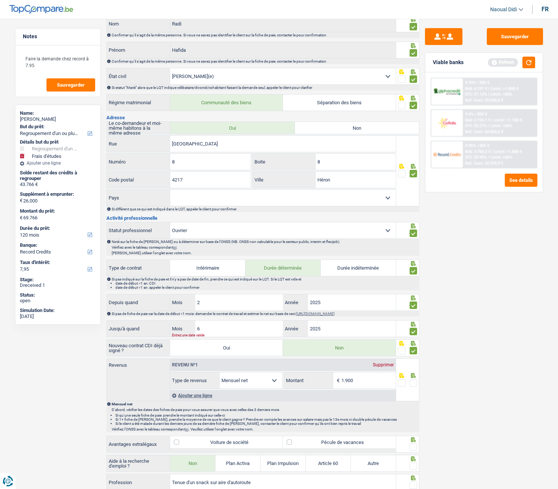
scroll to position [0, 0]
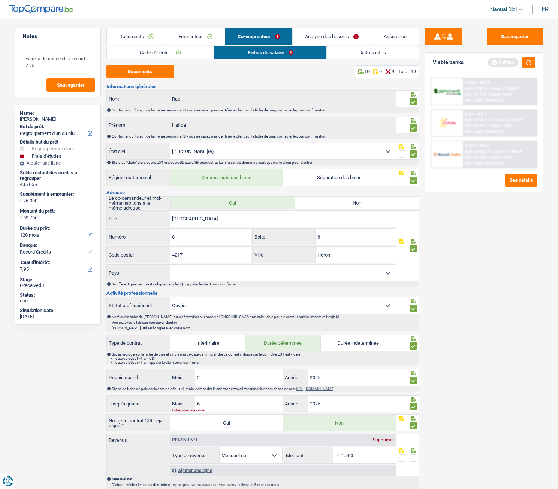
click at [340, 39] on link "Analyse des besoins" at bounding box center [332, 36] width 78 height 16
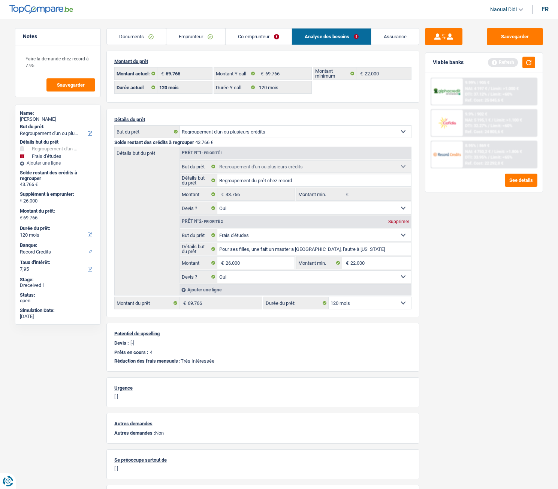
click at [257, 36] on link "Co-emprunteur" at bounding box center [259, 36] width 66 height 16
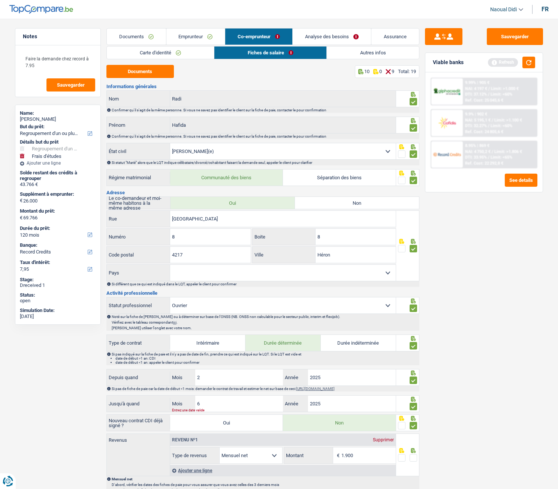
click at [195, 39] on link "Emprunteur" at bounding box center [195, 36] width 59 height 16
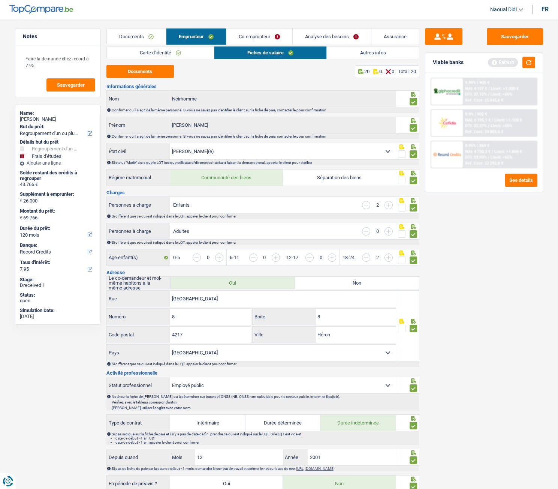
click at [144, 32] on link "Documents" at bounding box center [136, 36] width 59 height 16
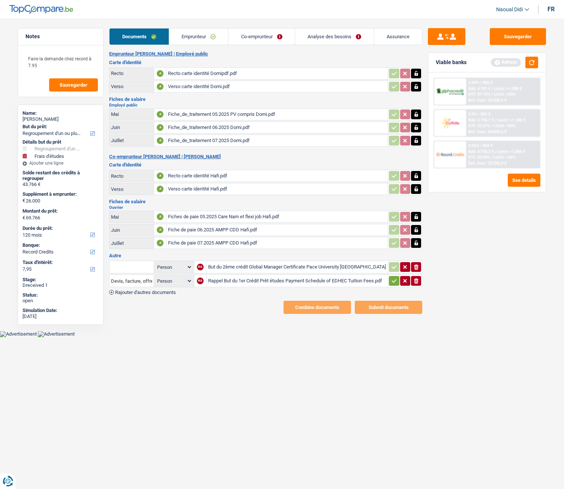
click at [223, 231] on div "Fiche de paie 06.2025 AMPP CDD Hafi.pdf" at bounding box center [277, 229] width 218 height 11
click at [213, 241] on div "Fiche de paie 07.2025 AMPP CDD Hafi.pdf" at bounding box center [277, 242] width 218 height 11
click at [193, 36] on link "Emprunteur" at bounding box center [198, 36] width 59 height 16
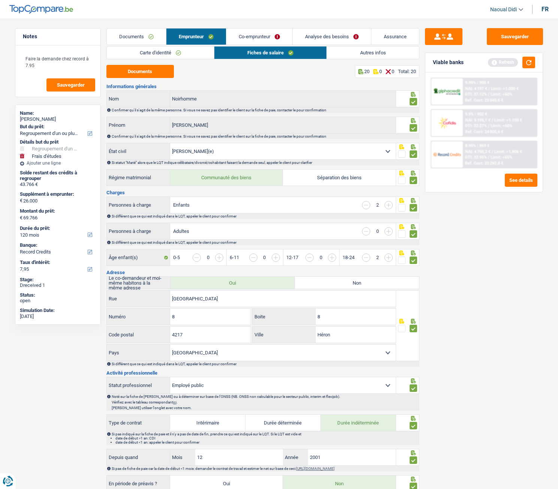
click at [266, 34] on link "Co-emprunteur" at bounding box center [259, 36] width 66 height 16
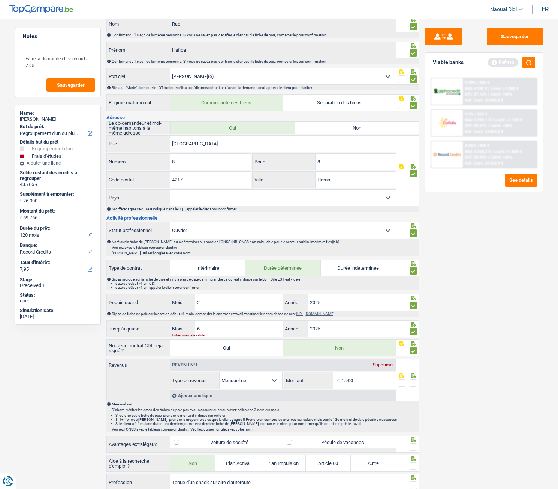
scroll to position [112, 0]
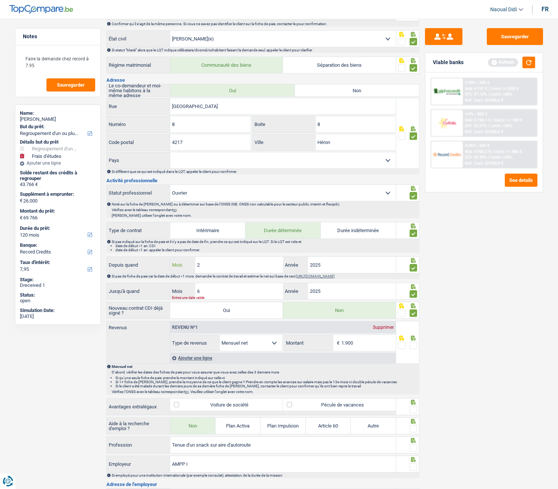
click at [210, 266] on input "2" at bounding box center [239, 265] width 88 height 16
drag, startPoint x: 196, startPoint y: 265, endPoint x: 192, endPoint y: 264, distance: 3.8
click at [192, 264] on div "2 Mois" at bounding box center [226, 265] width 113 height 16
click at [214, 260] on input "2" at bounding box center [239, 265] width 88 height 16
type input "9"
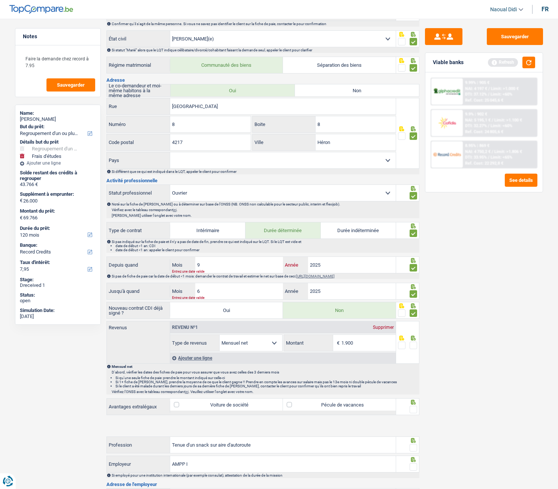
click at [338, 267] on input "2025" at bounding box center [352, 265] width 88 height 16
type input "2023"
click at [240, 292] on input "6" at bounding box center [239, 291] width 88 height 16
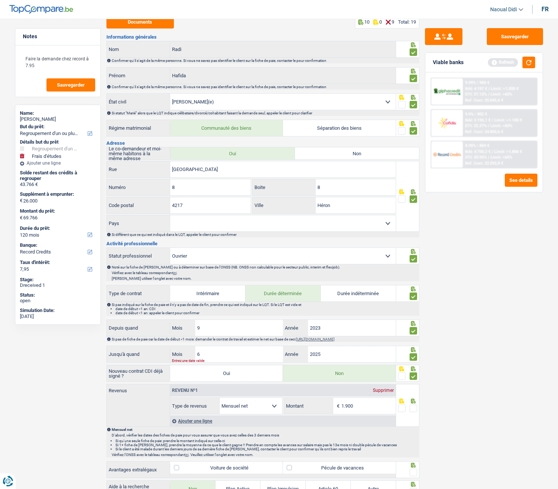
scroll to position [0, 0]
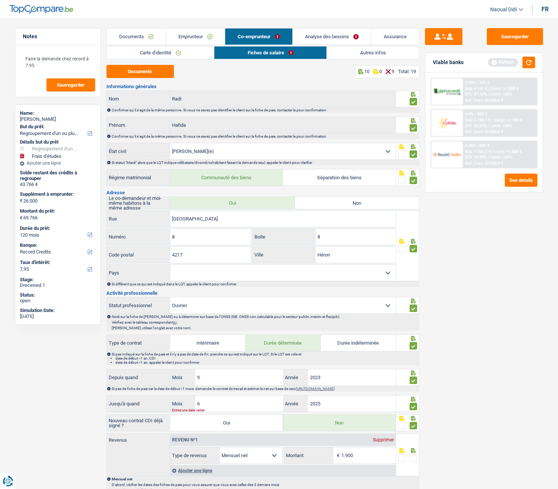
click at [143, 38] on link "Documents" at bounding box center [136, 36] width 59 height 16
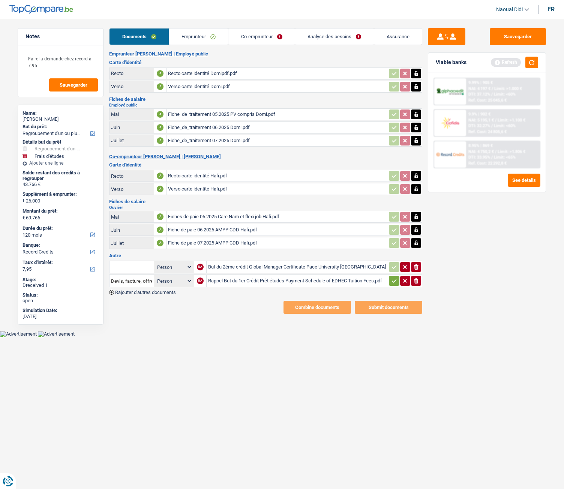
click at [235, 283] on div "Rappel But du 1er Crédit Prêt études Payment Schedule of EDHEC Tuition Fees.pdf" at bounding box center [297, 280] width 178 height 11
click at [215, 268] on div "But du 2ème crédit Global Manager Certificate Pace University NY Spring 2026.pdf" at bounding box center [297, 266] width 178 height 11
click at [188, 26] on main "Notes Faire la demande chez record à 7.95 Sauvegarder Name: Dominique Noirhomme…" at bounding box center [282, 170] width 564 height 319
click at [194, 35] on link "Emprunteur" at bounding box center [198, 36] width 59 height 16
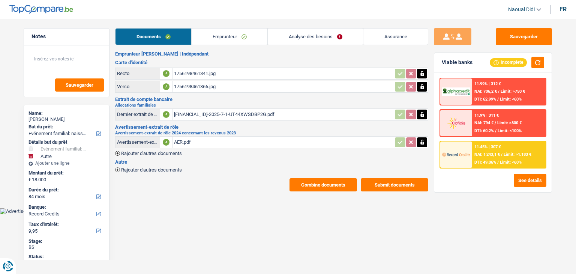
select select "familyEvent"
select select "other"
select select "84"
select select "record credits"
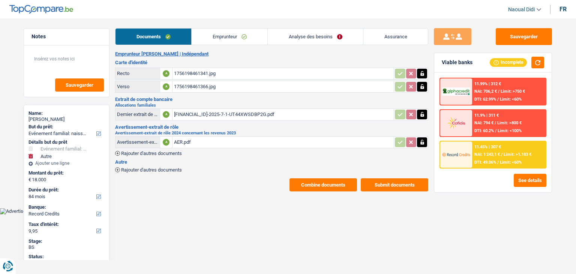
click at [313, 182] on button "Combine documents" at bounding box center [322, 184] width 67 height 13
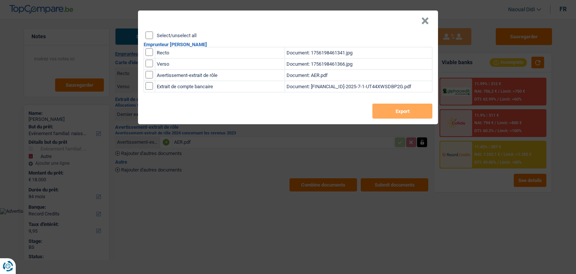
click at [148, 34] on input "Select/unselect all" at bounding box center [148, 34] width 7 height 7
checkbox input "true"
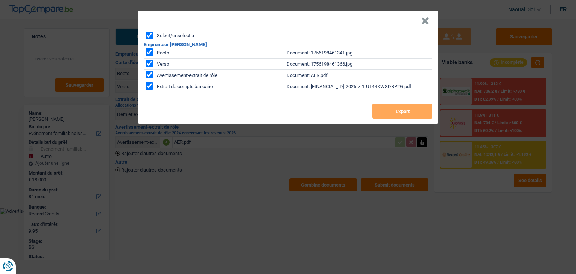
checkbox input "true"
click at [405, 111] on button "Export" at bounding box center [402, 110] width 60 height 15
click at [424, 19] on button "×" at bounding box center [425, 20] width 8 height 7
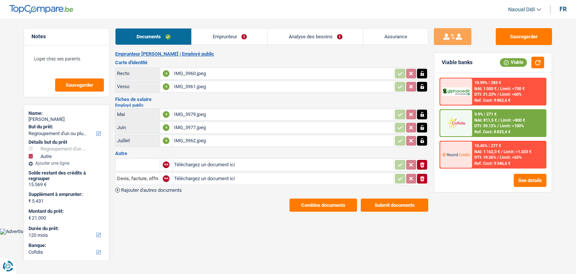
select select "refinancing"
select select "other"
select select "120"
select select "cofidis"
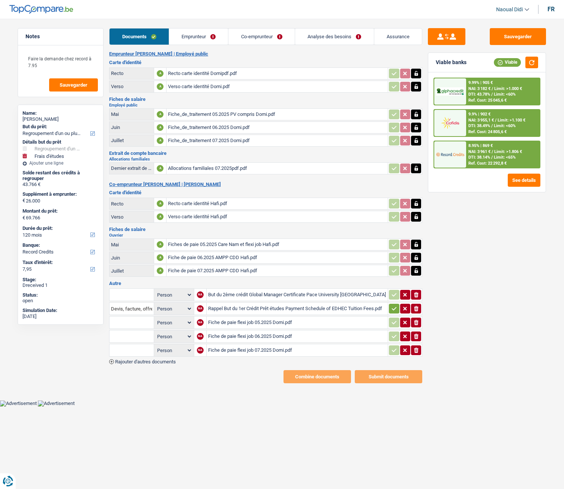
select select "refinancing"
select select "study"
select select "120"
select select "record credits"
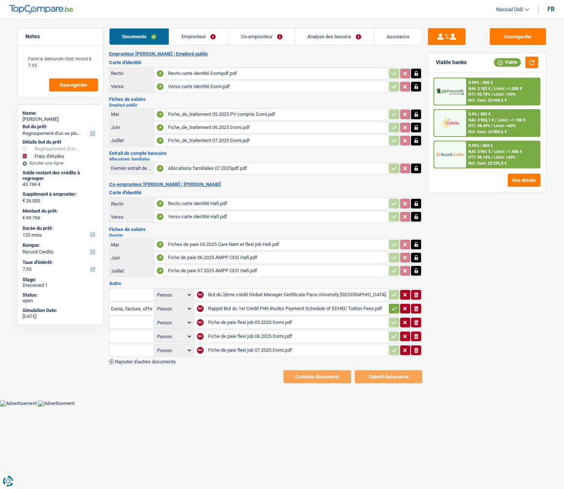
click at [246, 34] on link "Co-emprunteur" at bounding box center [261, 36] width 66 height 16
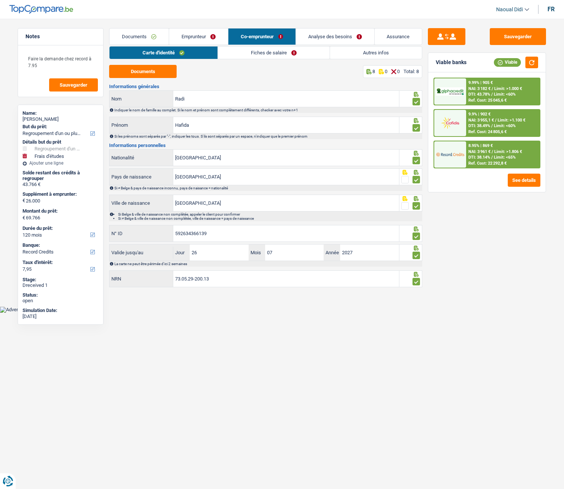
click at [273, 51] on link "Fiches de salaire" at bounding box center [274, 52] width 112 height 12
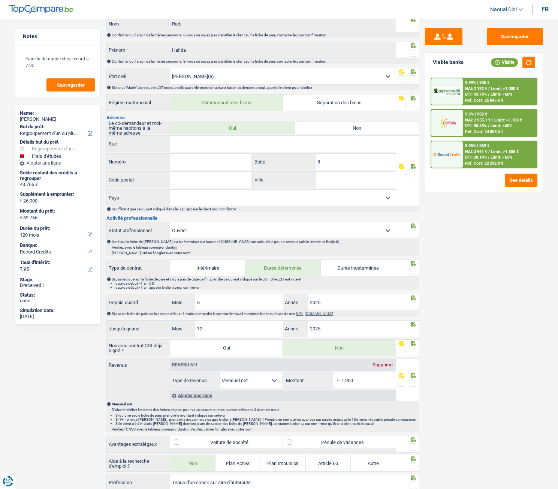
scroll to position [112, 0]
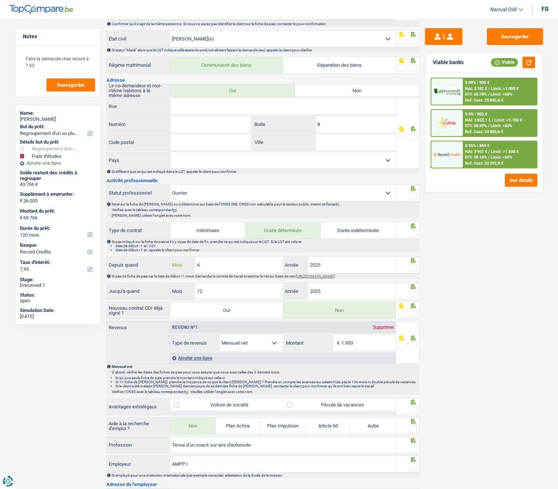
click at [224, 265] on input "6" at bounding box center [239, 265] width 88 height 16
click at [222, 295] on input "12" at bounding box center [239, 291] width 88 height 16
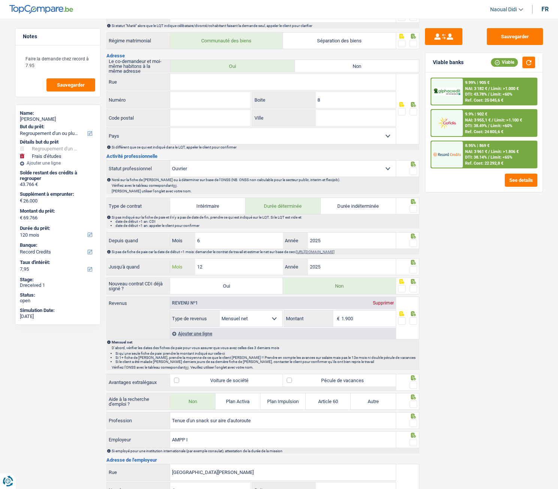
scroll to position [150, 0]
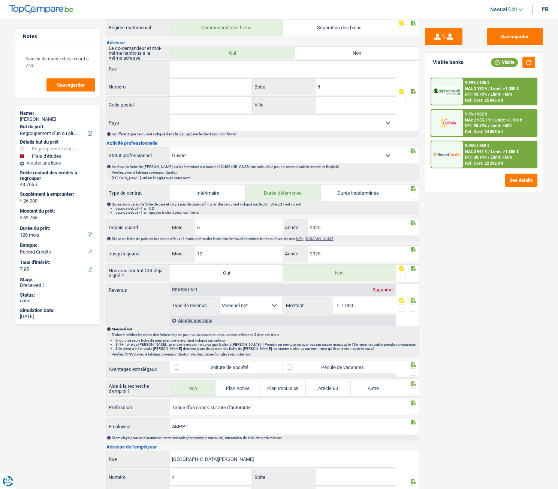
click at [416, 257] on span at bounding box center [413, 256] width 7 height 7
click at [0, 0] on input "radio" at bounding box center [0, 0] width 0 height 0
click at [414, 228] on span at bounding box center [413, 229] width 7 height 7
click at [0, 0] on input "radio" at bounding box center [0, 0] width 0 height 0
click at [412, 197] on span at bounding box center [413, 195] width 7 height 7
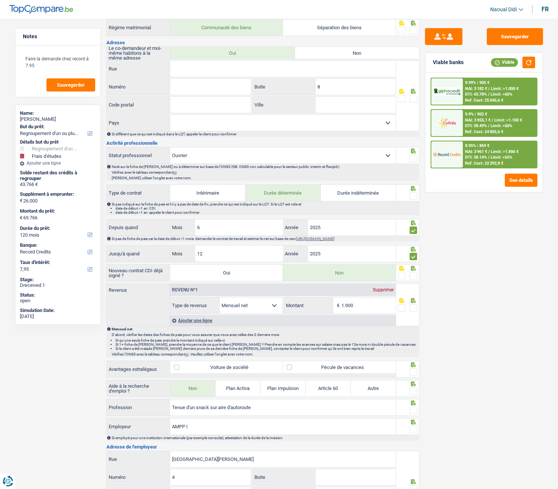
click at [0, 0] on input "radio" at bounding box center [0, 0] width 0 height 0
click at [221, 272] on label "Oui" at bounding box center [226, 273] width 113 height 16
click at [221, 272] on input "Oui" at bounding box center [226, 273] width 113 height 16
radio input "true"
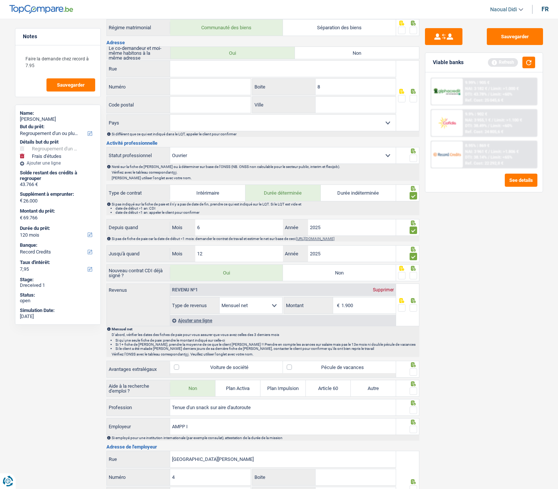
click at [415, 277] on span at bounding box center [413, 275] width 7 height 7
click at [0, 0] on input "radio" at bounding box center [0, 0] width 0 height 0
click at [413, 155] on span at bounding box center [413, 157] width 7 height 7
click at [0, 0] on input "radio" at bounding box center [0, 0] width 0 height 0
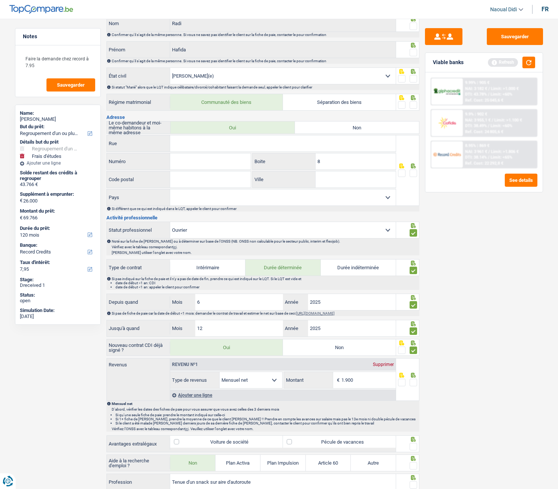
scroll to position [75, 0]
click at [230, 145] on input "Rue" at bounding box center [283, 144] width 226 height 16
click at [232, 145] on input "Rue" at bounding box center [283, 144] width 226 height 16
paste input "RUE DE FORSEILLES 8"
type input "RUE DE FORSEILLES 8"
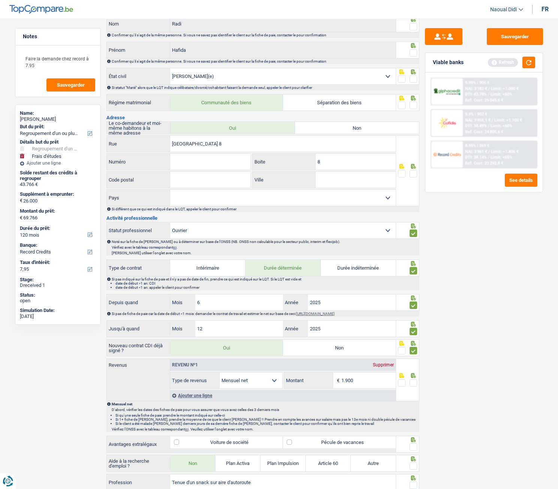
click at [193, 165] on input "Numéro" at bounding box center [210, 162] width 81 height 16
type input "8"
click at [226, 146] on input "RUE DE FORSEILLES 8" at bounding box center [283, 144] width 226 height 16
type input "[GEOGRAPHIC_DATA]"
click at [188, 177] on input "Code postal" at bounding box center [210, 180] width 81 height 16
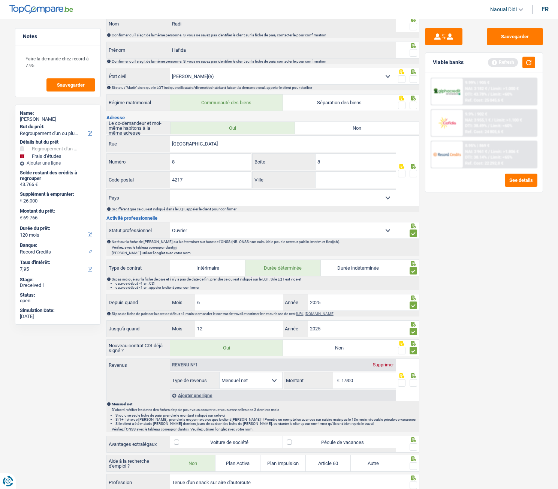
type input "4217"
click at [327, 180] on input "Ville" at bounding box center [356, 180] width 80 height 16
type input "Heron"
click at [412, 173] on span at bounding box center [413, 173] width 7 height 7
click at [0, 0] on input "radio" at bounding box center [0, 0] width 0 height 0
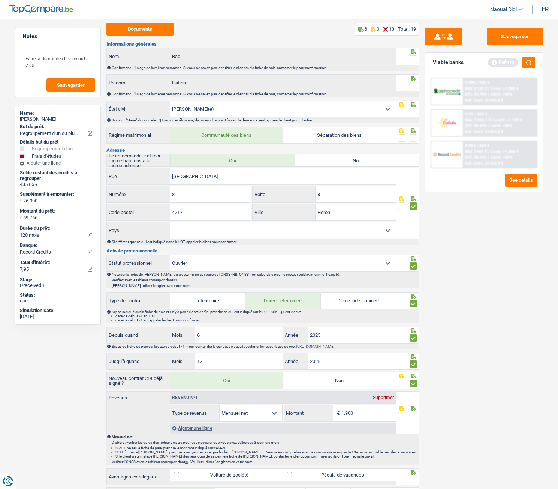
scroll to position [0, 0]
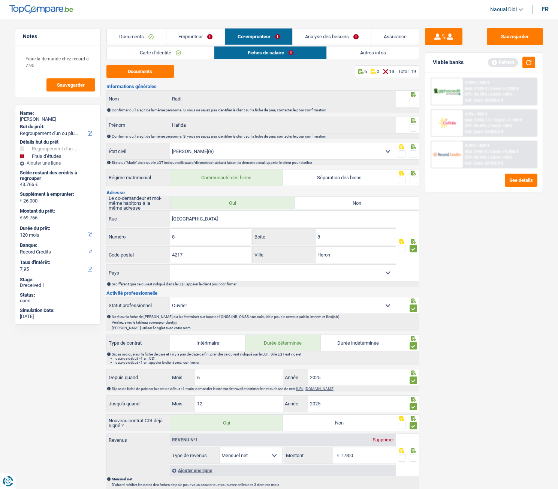
click at [413, 183] on span at bounding box center [413, 180] width 7 height 7
click at [0, 0] on input "radio" at bounding box center [0, 0] width 0 height 0
click at [413, 154] on span at bounding box center [413, 153] width 7 height 7
click at [0, 0] on input "radio" at bounding box center [0, 0] width 0 height 0
click at [414, 130] on span at bounding box center [413, 127] width 7 height 7
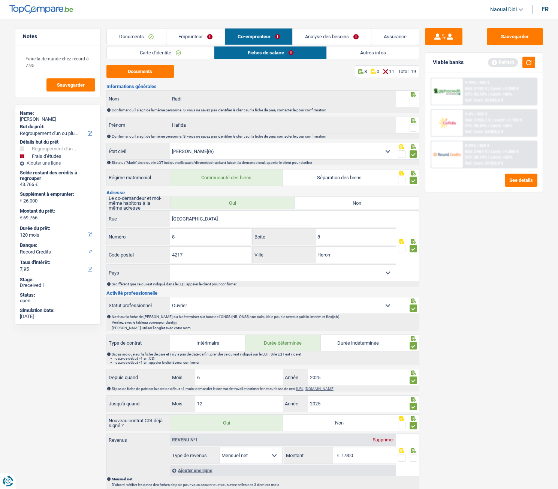
click at [0, 0] on input "radio" at bounding box center [0, 0] width 0 height 0
click at [416, 100] on span at bounding box center [413, 101] width 7 height 7
click at [0, 0] on input "radio" at bounding box center [0, 0] width 0 height 0
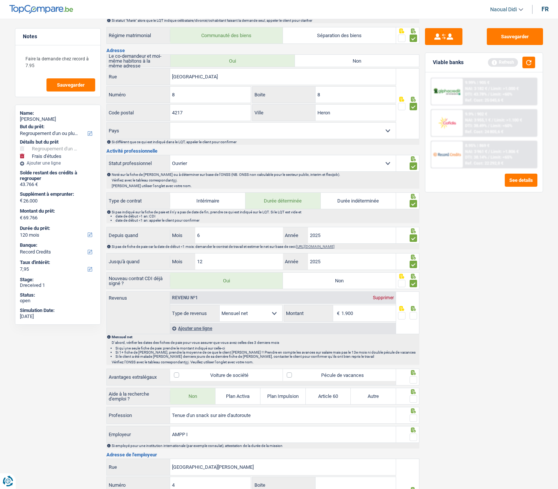
scroll to position [187, 0]
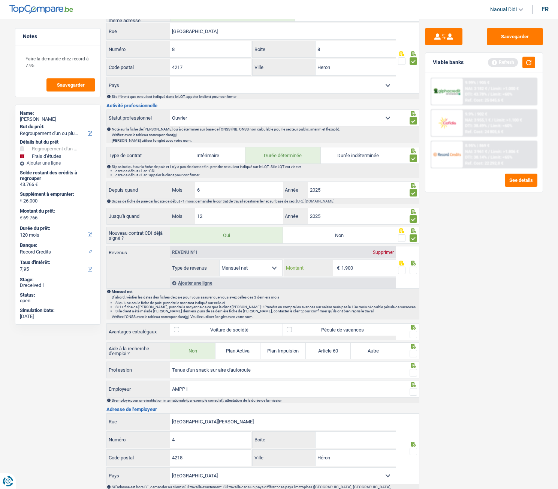
click at [373, 268] on input "1.900" at bounding box center [368, 268] width 54 height 16
type input "1.815"
click at [411, 271] on span at bounding box center [413, 269] width 7 height 7
click at [0, 0] on input "radio" at bounding box center [0, 0] width 0 height 0
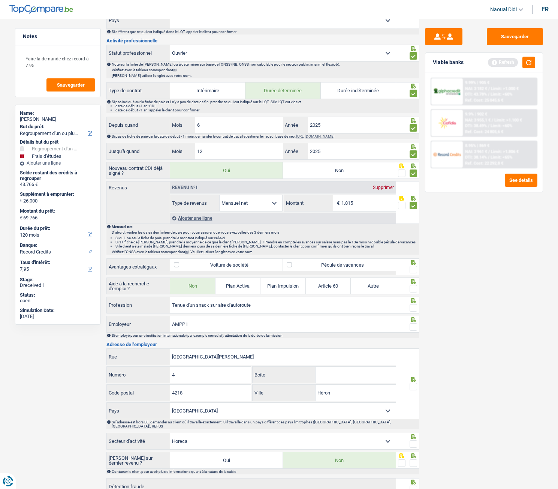
scroll to position [262, 0]
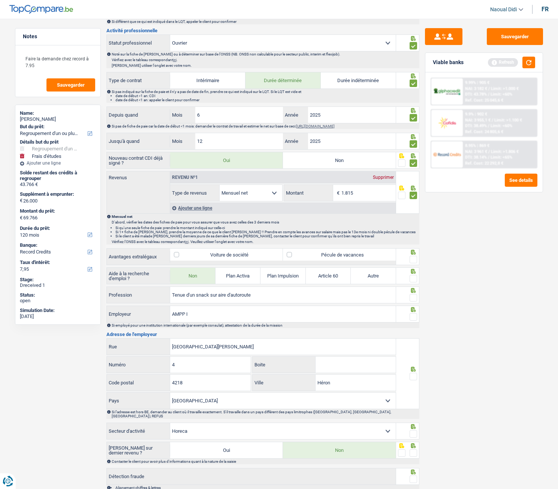
click at [290, 254] on label "Pécule de vacances" at bounding box center [339, 254] width 113 height 12
click at [290, 254] on input "Pécule de vacances" at bounding box center [339, 254] width 113 height 12
checkbox input "true"
click at [413, 260] on span at bounding box center [413, 259] width 7 height 7
click at [0, 0] on input "radio" at bounding box center [0, 0] width 0 height 0
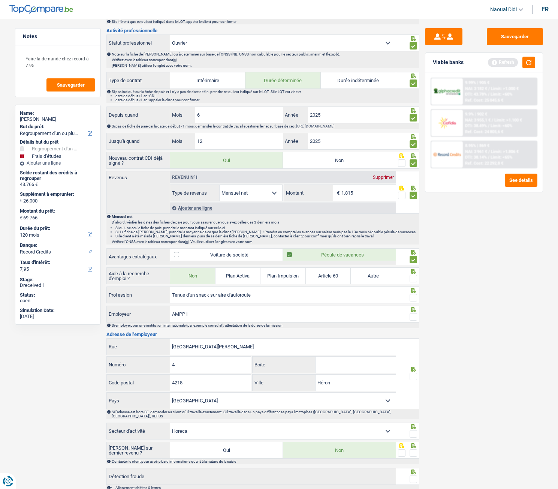
click at [414, 278] on span at bounding box center [413, 278] width 7 height 7
click at [0, 0] on input "radio" at bounding box center [0, 0] width 0 height 0
click at [415, 298] on span at bounding box center [413, 297] width 7 height 7
click at [0, 0] on input "radio" at bounding box center [0, 0] width 0 height 0
click at [415, 316] on span at bounding box center [413, 316] width 7 height 7
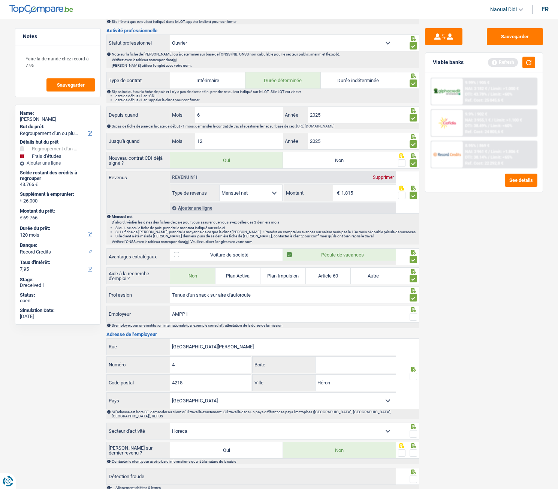
click at [0, 0] on input "radio" at bounding box center [0, 0] width 0 height 0
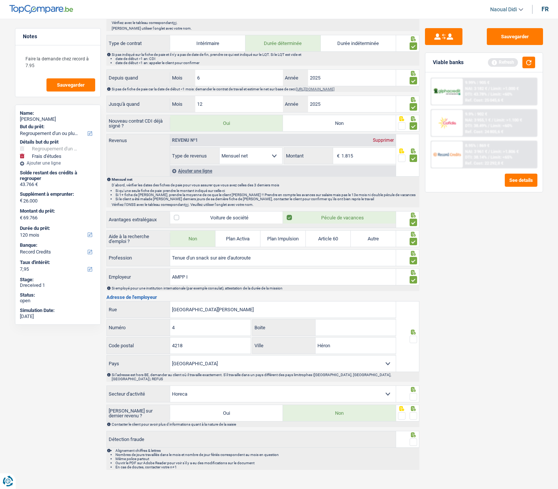
scroll to position [302, 0]
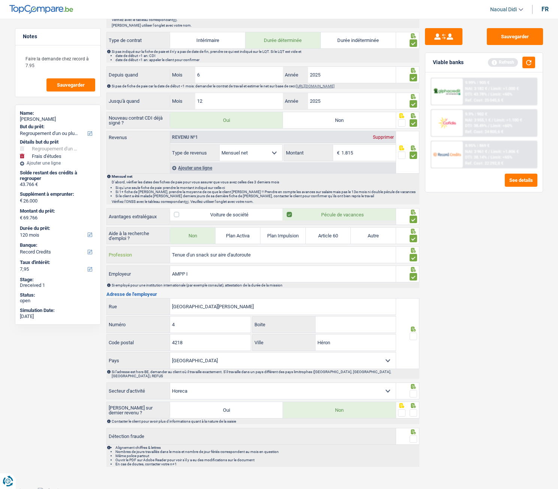
drag, startPoint x: 259, startPoint y: 256, endPoint x: 172, endPoint y: 246, distance: 87.5
click at [172, 246] on div "Informations générales Radi Nom Confirmer qu'il s'agit de la même personne. Si …" at bounding box center [262, 123] width 313 height 685
paste input "COLLABORATEUR(TRICE)SNACK-BAR"
type input "COLLABORATEUR(TRICE)SNACK-BAR"
click at [236, 310] on input "Rue Voie de St. Hubert" at bounding box center [283, 306] width 226 height 16
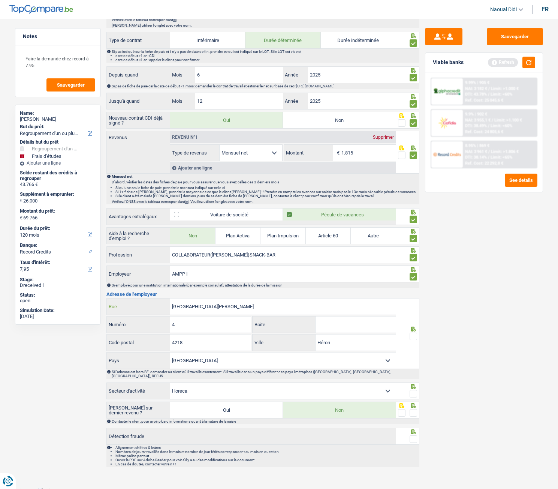
drag, startPoint x: 155, startPoint y: 301, endPoint x: 145, endPoint y: 300, distance: 10.5
click at [145, 300] on div "Rue Voie de St. Hubert Rue" at bounding box center [251, 306] width 289 height 16
paste input "UE VOIE DE SAINT-HUBERT 4 4218 COUTHUIN"
drag, startPoint x: 251, startPoint y: 305, endPoint x: 287, endPoint y: 309, distance: 36.3
click at [287, 309] on input "RUE VOIE DE SAINT-HUBERT 4 4218 COUTHUIN" at bounding box center [283, 306] width 226 height 16
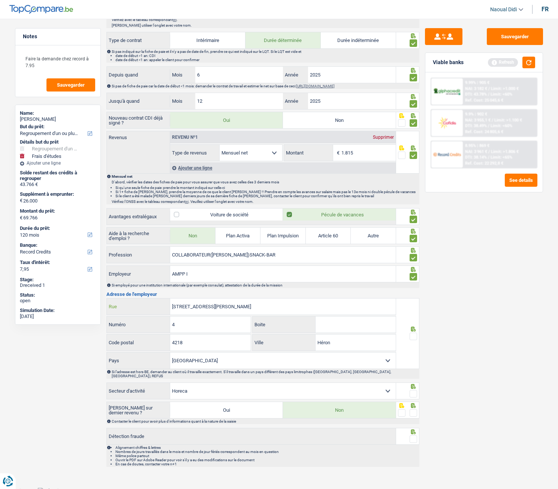
type input "RUE VOIE DE SAINT-HUBERT 4 4218"
drag, startPoint x: 345, startPoint y: 341, endPoint x: 309, endPoint y: 341, distance: 36.0
click at [309, 341] on div "Héron Ville" at bounding box center [324, 342] width 143 height 16
paste input "COUTHUIN"
type input "COUTHUIN"
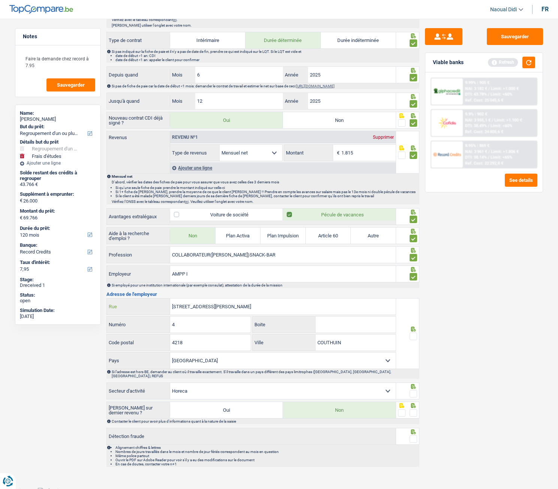
drag, startPoint x: 262, startPoint y: 308, endPoint x: 235, endPoint y: 308, distance: 27.7
click at [235, 308] on input "RUE VOIE DE SAINT-HUBERT 4 4218" at bounding box center [283, 306] width 226 height 16
type input "[GEOGRAPHIC_DATA]"
click at [415, 334] on span at bounding box center [413, 335] width 7 height 7
click at [0, 0] on input "radio" at bounding box center [0, 0] width 0 height 0
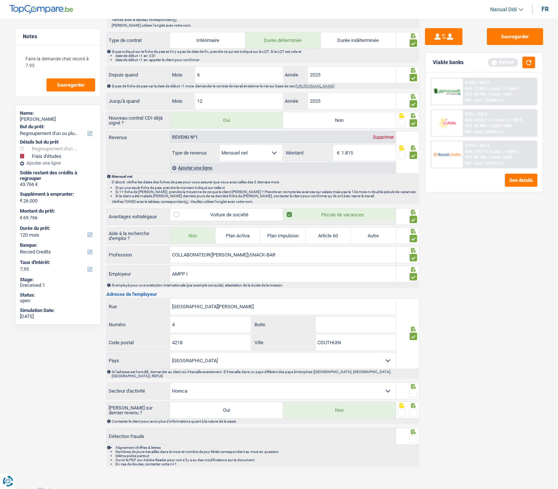
click at [415, 394] on div at bounding box center [413, 393] width 7 height 9
click at [415, 390] on span at bounding box center [413, 393] width 7 height 7
click at [0, 0] on input "radio" at bounding box center [0, 0] width 0 height 0
click at [414, 409] on span at bounding box center [413, 412] width 7 height 7
click at [0, 0] on input "radio" at bounding box center [0, 0] width 0 height 0
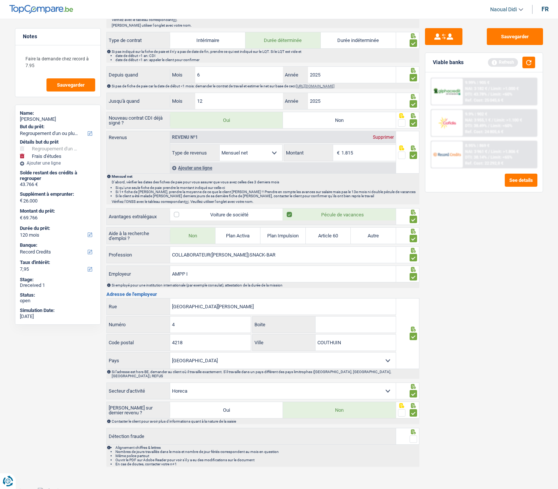
click at [414, 436] on span at bounding box center [413, 438] width 7 height 7
click at [0, 0] on input "radio" at bounding box center [0, 0] width 0 height 0
click at [517, 36] on button "Sauvegarder" at bounding box center [515, 36] width 56 height 17
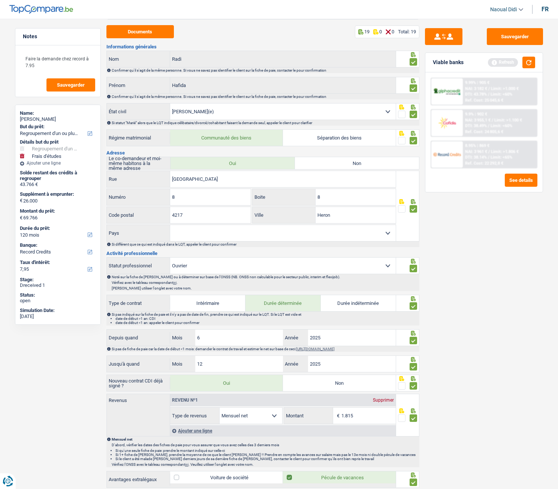
scroll to position [0, 0]
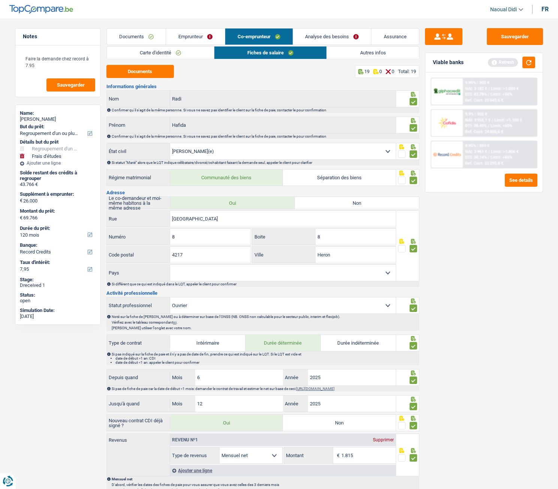
click at [341, 49] on link "Autres infos" at bounding box center [373, 52] width 92 height 12
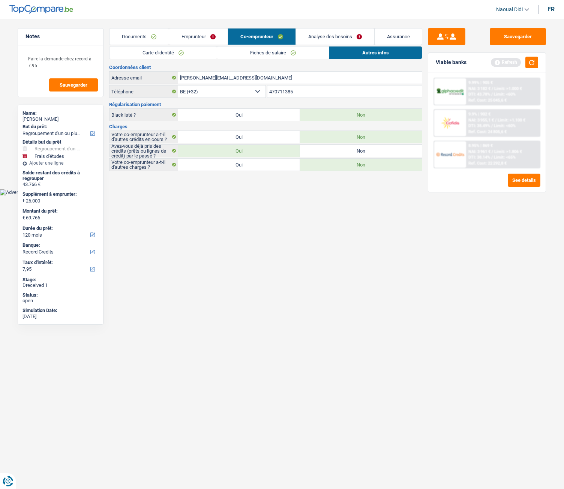
click at [201, 36] on link "Emprunteur" at bounding box center [198, 36] width 59 height 16
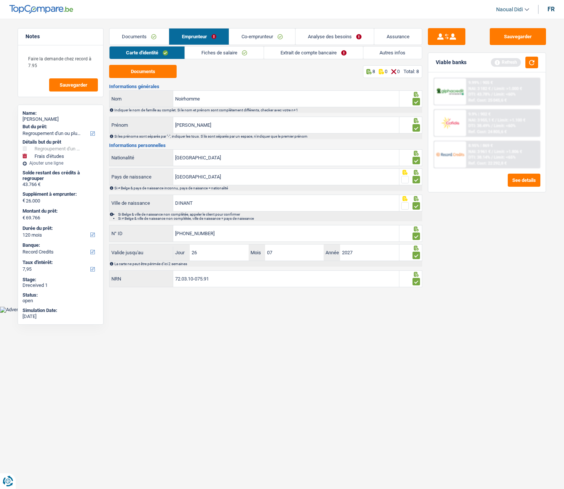
click at [317, 52] on link "Extrait de compte bancaire" at bounding box center [313, 52] width 99 height 12
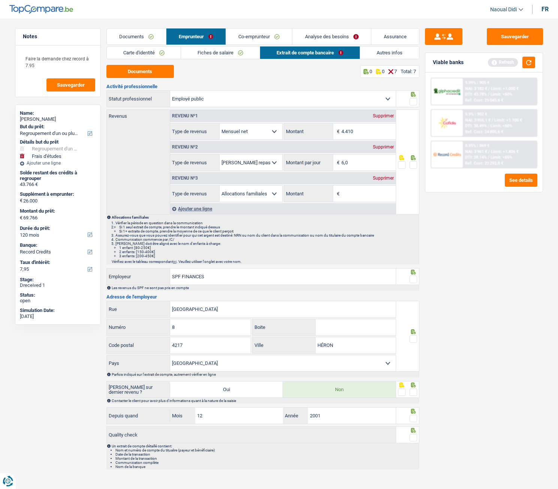
click at [414, 101] on span at bounding box center [413, 101] width 7 height 7
click at [0, 0] on input "radio" at bounding box center [0, 0] width 0 height 0
click at [137, 36] on link "Documents" at bounding box center [136, 36] width 59 height 16
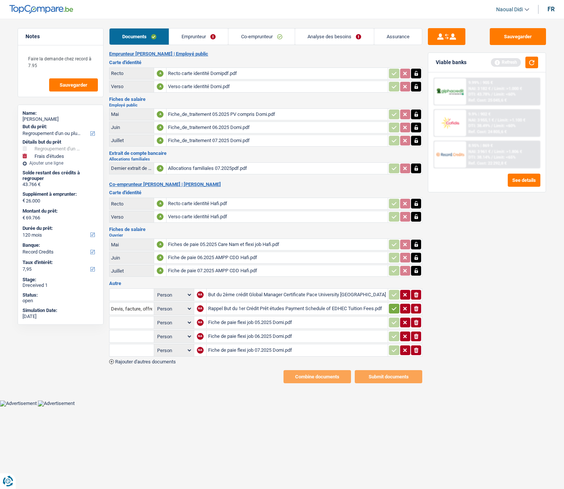
click at [266, 293] on div "But du 2ème crédit Global Manager Certificate Pace University NY Spring 2026.pdf" at bounding box center [297, 294] width 178 height 11
click at [416, 297] on icon "button" at bounding box center [416, 294] width 4 height 5
click at [416, 307] on icon "button" at bounding box center [416, 308] width 4 height 5
click at [236, 323] on div "Fiche de paie flexi job 05.2025 Domi.pdf" at bounding box center [297, 322] width 178 height 11
click at [264, 338] on div "Fiche de paie flexi job 06.2025 Domi.pdf" at bounding box center [297, 336] width 178 height 11
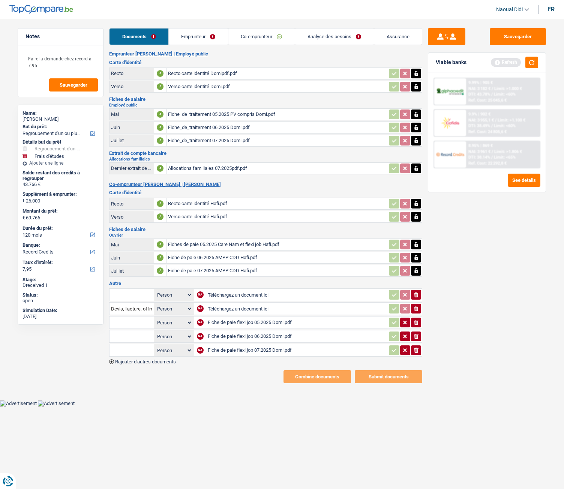
click at [244, 348] on div "Fiche de paie flexi job 07.2025 Domi.pdf" at bounding box center [297, 349] width 178 height 11
click at [198, 36] on link "Emprunteur" at bounding box center [198, 36] width 59 height 16
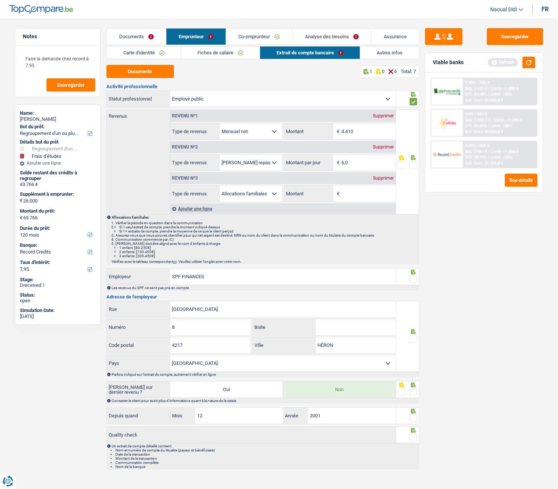
click at [381, 179] on div "Supprimer" at bounding box center [383, 178] width 25 height 4
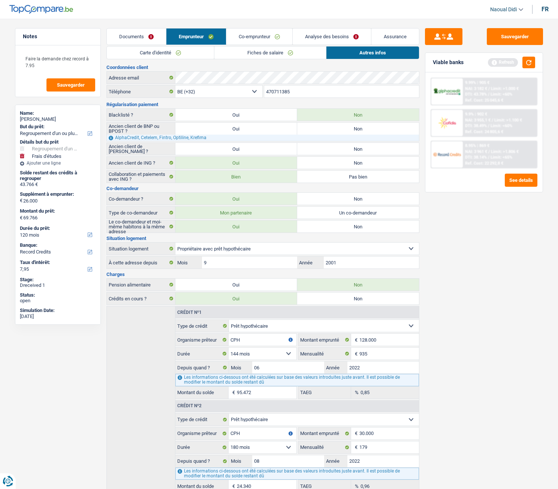
click at [246, 55] on link "Fiches de salaire" at bounding box center [270, 52] width 112 height 12
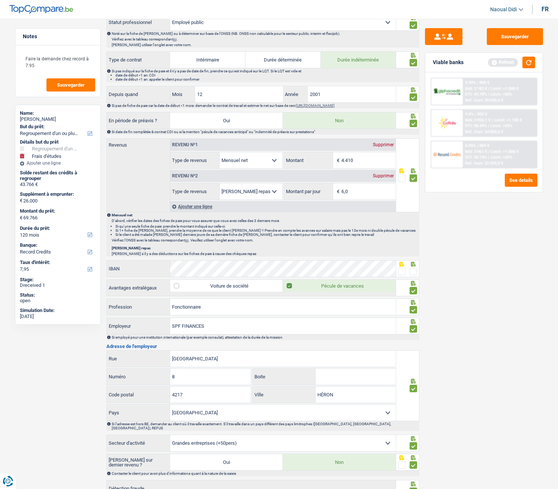
scroll to position [375, 0]
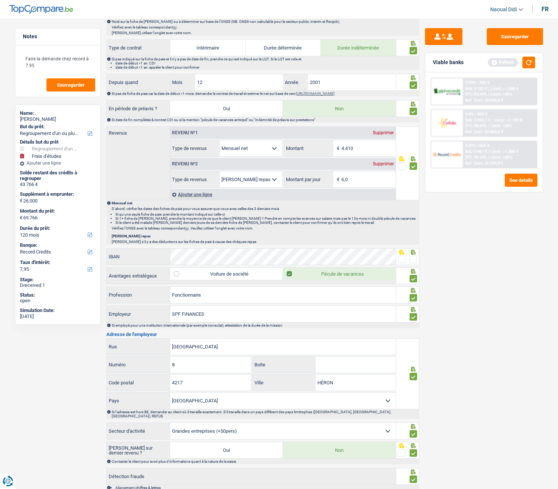
click at [199, 192] on div "Ajouter une ligne" at bounding box center [283, 194] width 226 height 11
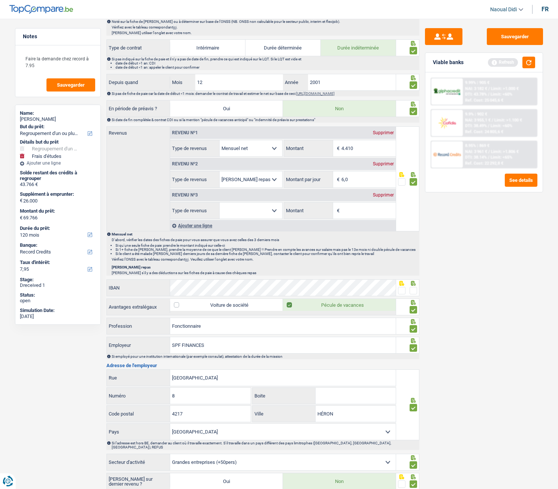
click at [238, 210] on select "Allocation d'handicap Allocations chômage Allocations familiales Chèques repas …" at bounding box center [251, 210] width 63 height 16
select select "other"
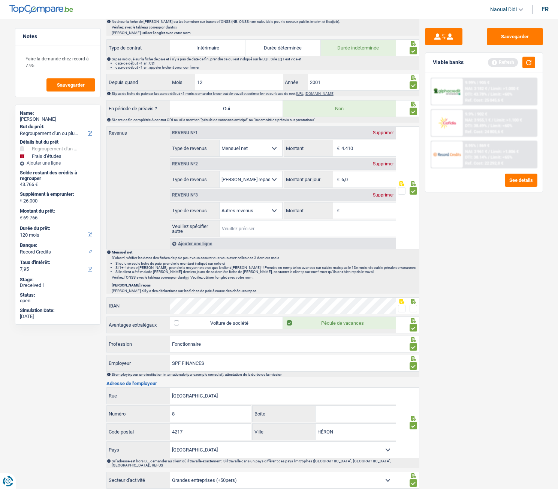
click at [248, 226] on input "Veuillez spécifier autre" at bounding box center [308, 228] width 176 height 16
type input "Flexi job"
click at [363, 210] on input "Montant" at bounding box center [368, 210] width 54 height 16
type input "720"
click at [453, 227] on div "Sauvegarder Viable banks Refresh 9.99% | 905 € NAI: 3 182 € / Limit: >1.000 € D…" at bounding box center [483, 251] width 129 height 447
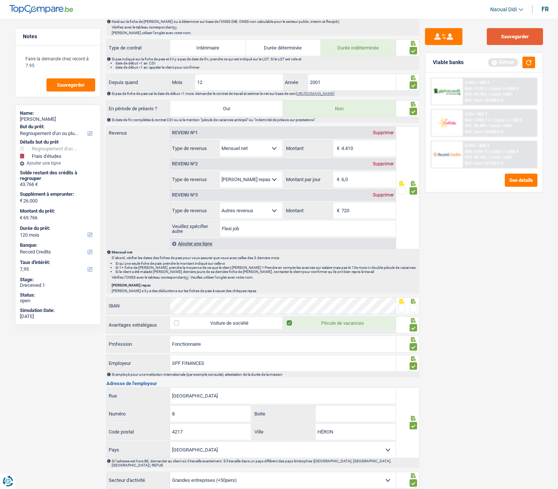
click at [520, 31] on button "Sauvegarder" at bounding box center [515, 36] width 56 height 17
click at [413, 309] on span at bounding box center [413, 308] width 7 height 7
click at [0, 0] on input "radio" at bounding box center [0, 0] width 0 height 0
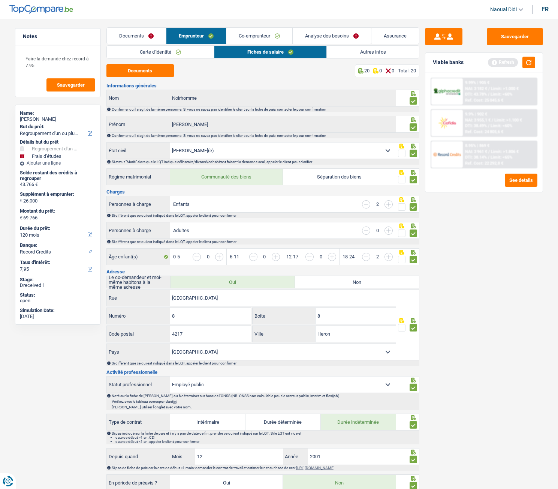
scroll to position [0, 0]
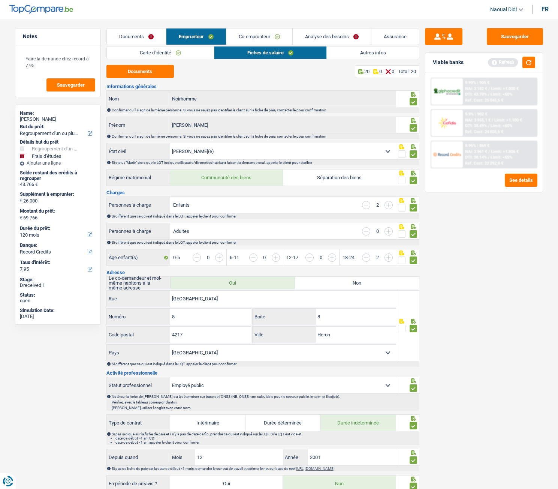
click at [343, 51] on link "Autres infos" at bounding box center [373, 52] width 92 height 12
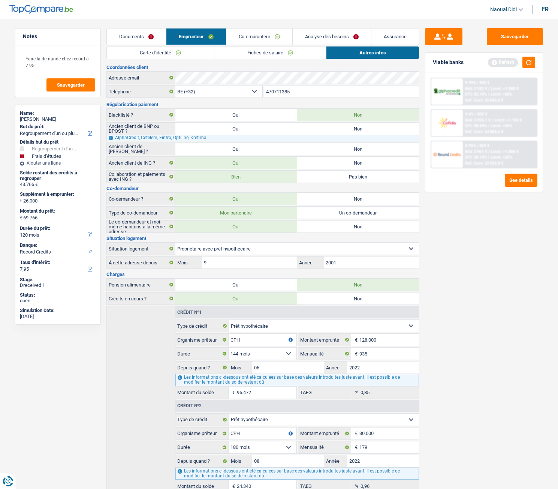
click at [332, 34] on link "Analyse des besoins" at bounding box center [332, 36] width 78 height 16
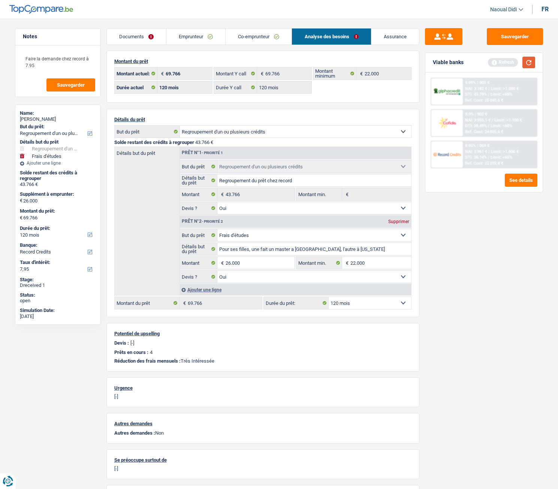
click at [530, 63] on button "button" at bounding box center [528, 63] width 13 height 12
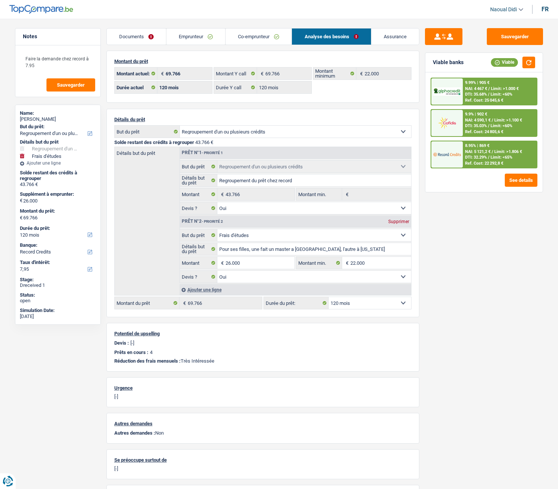
click at [489, 90] on span "/" at bounding box center [488, 88] width 1 height 5
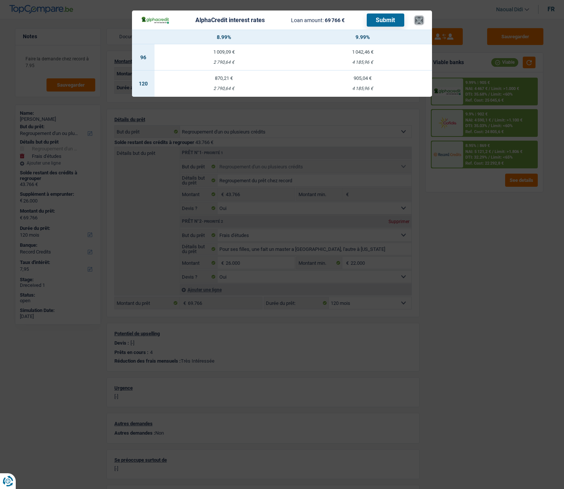
click at [422, 18] on button "×" at bounding box center [419, 19] width 8 height 7
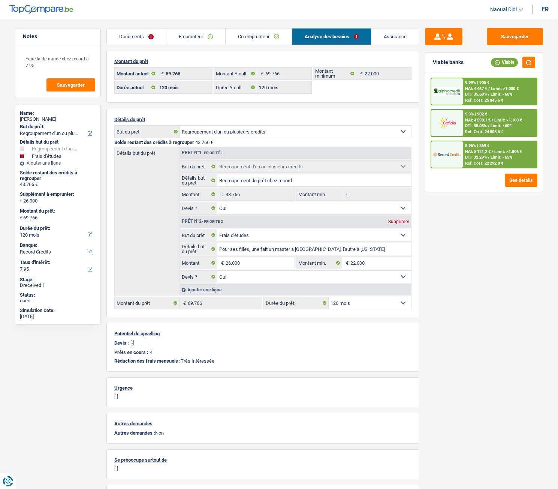
click at [494, 89] on span "Limit: >1.000 €" at bounding box center [505, 88] width 28 height 5
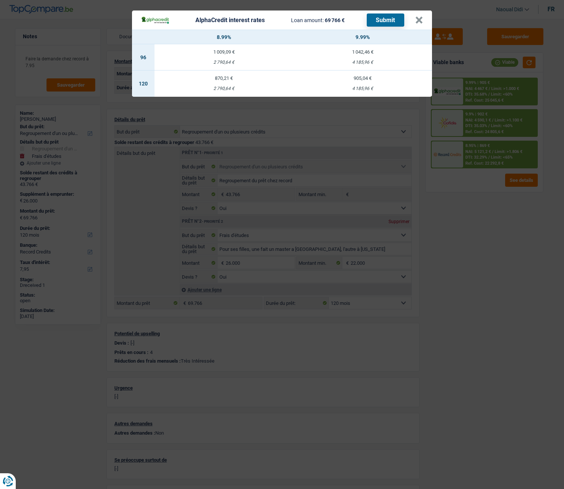
click at [217, 82] on td "870,21 € 2 790,64 €" at bounding box center [223, 83] width 139 height 26
select select "alphacredit"
type input "8,99"
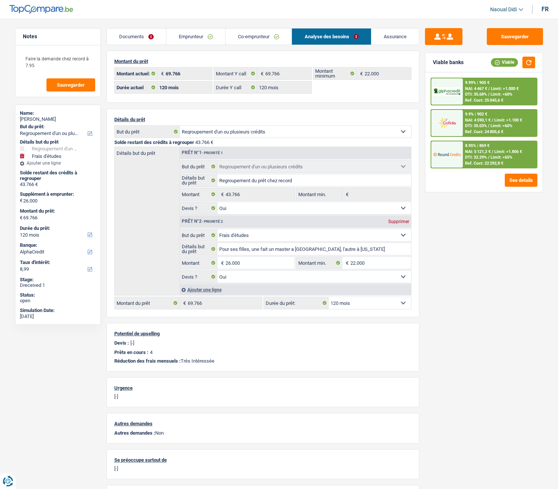
click at [480, 90] on span "NAI: 4 467 €" at bounding box center [476, 88] width 22 height 5
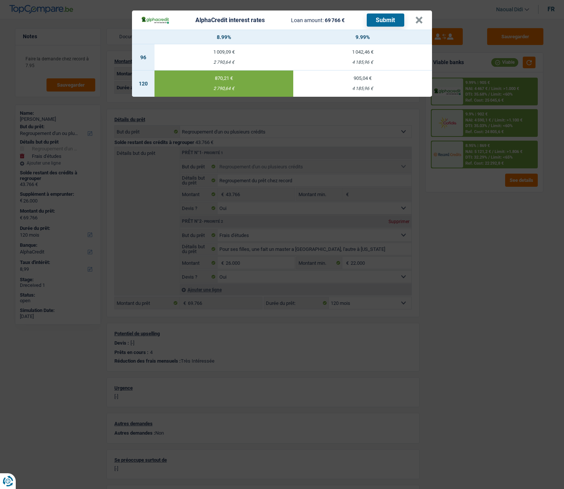
click at [376, 20] on button "Submit" at bounding box center [385, 19] width 37 height 13
click at [417, 18] on button "×" at bounding box center [419, 19] width 8 height 7
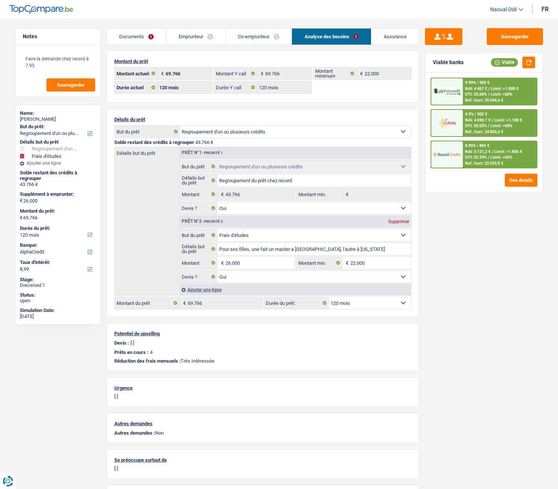
click at [480, 148] on div "8.95% | 869 €" at bounding box center [477, 145] width 24 height 5
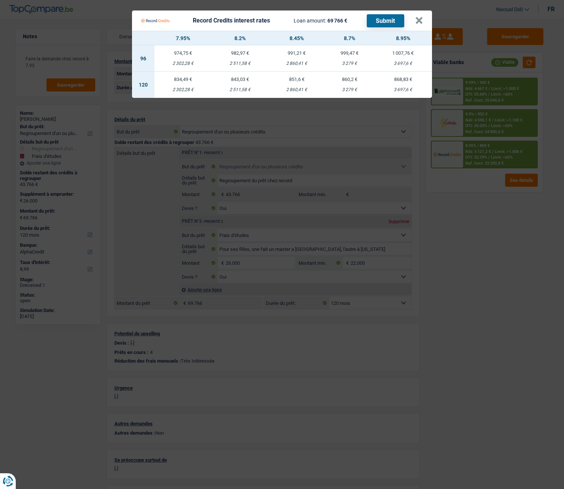
click at [405, 87] on div "3 697,6 €" at bounding box center [403, 89] width 58 height 5
select select "record credits"
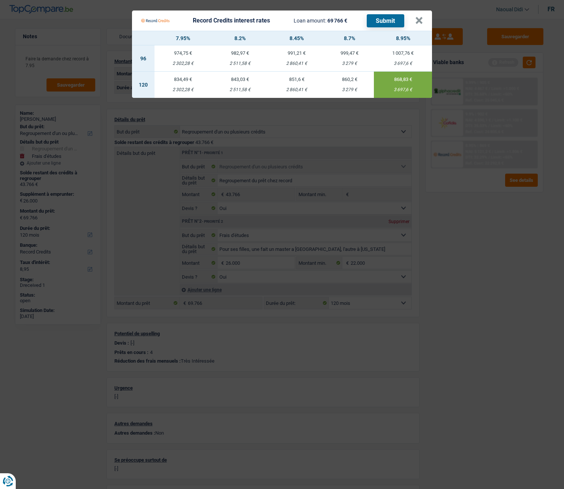
drag, startPoint x: 386, startPoint y: 18, endPoint x: 387, endPoint y: 37, distance: 18.8
click at [387, 37] on Credits___BV_modal_content_ "Record Credits interest rates Loan amount: 69 766 € Submit × 7.95% 8.2% 8.45% 8…" at bounding box center [282, 53] width 300 height 87
click at [294, 78] on div "851,6 €" at bounding box center [296, 79] width 57 height 5
type input "8,45"
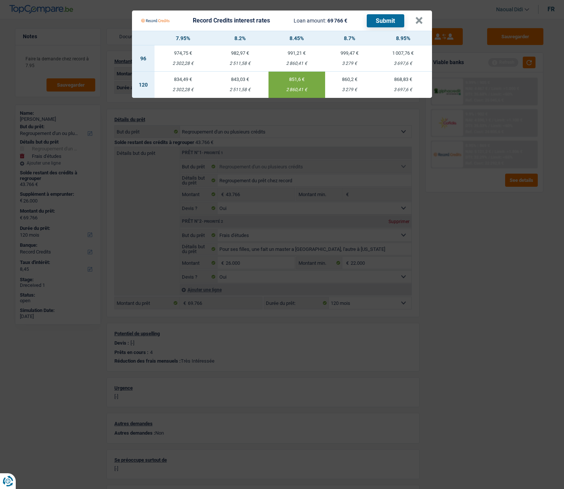
click at [385, 20] on button "Submit" at bounding box center [385, 20] width 37 height 13
click at [416, 20] on button "×" at bounding box center [419, 20] width 8 height 7
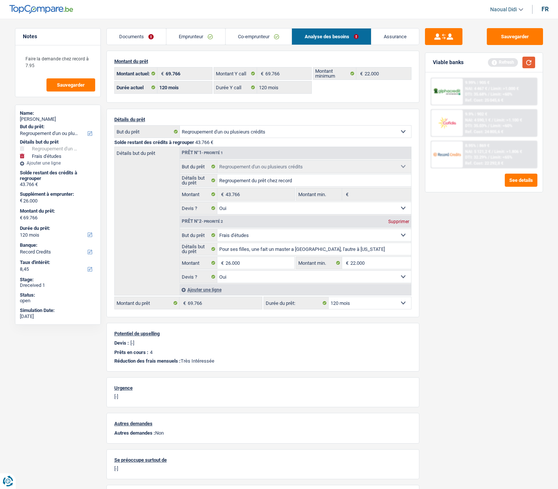
click at [529, 64] on button "button" at bounding box center [528, 63] width 13 height 12
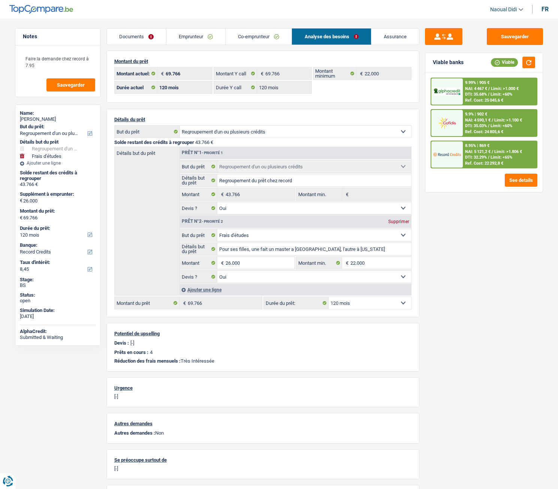
click at [485, 126] on span "DTI: 35.03%" at bounding box center [476, 125] width 22 height 5
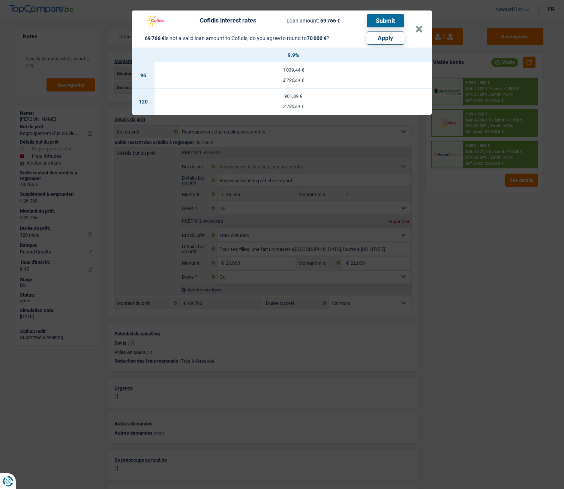
click at [382, 38] on button "Apply" at bounding box center [385, 37] width 37 height 13
type input "26.234"
type input "70.000"
select select "144"
type input "70.000"
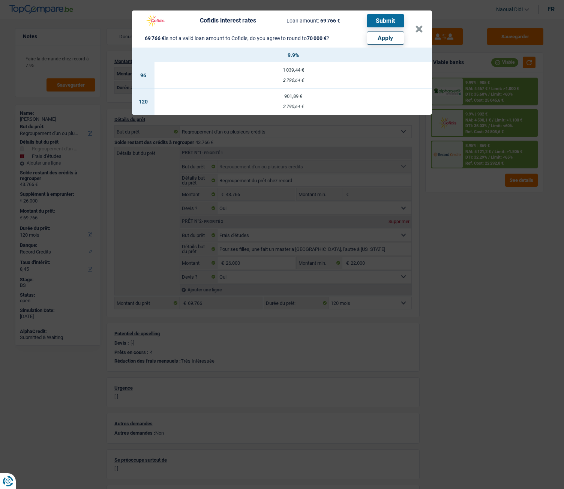
select select "144"
type input "70.000"
select select "144"
select select "other"
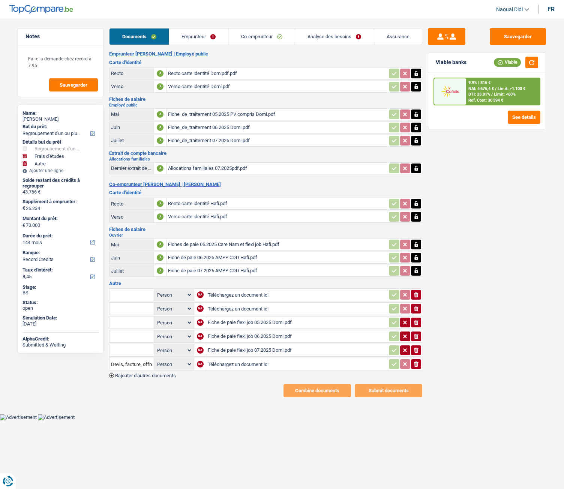
select select "refinancing"
select select "study"
select select "other"
select select "144"
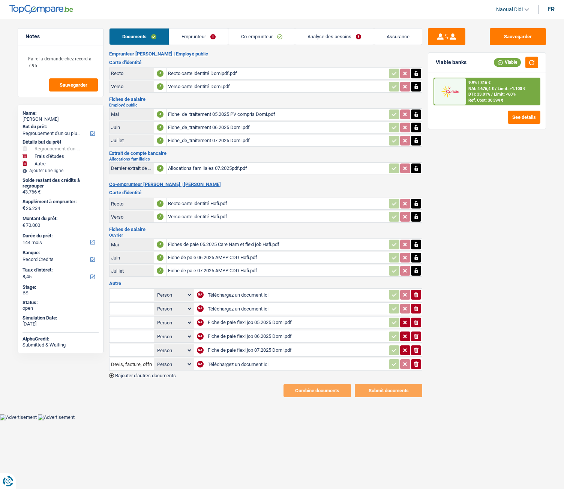
select select "record credits"
click at [480, 93] on span "DTI: 33.81%" at bounding box center [479, 94] width 22 height 5
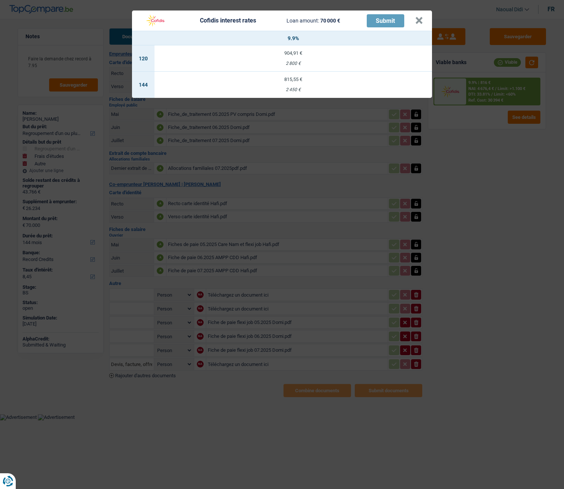
click at [293, 56] on td "904,91 € 2 800 €" at bounding box center [292, 58] width 277 height 26
select select "120"
select select "cofidis"
type input "9,90"
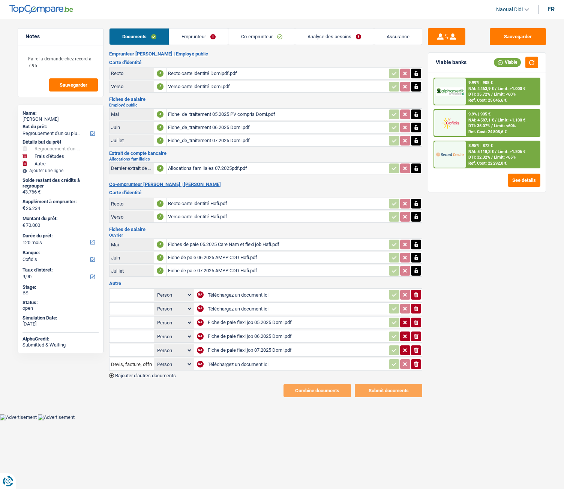
click at [477, 126] on span "DTI: 35.07%" at bounding box center [479, 125] width 22 height 5
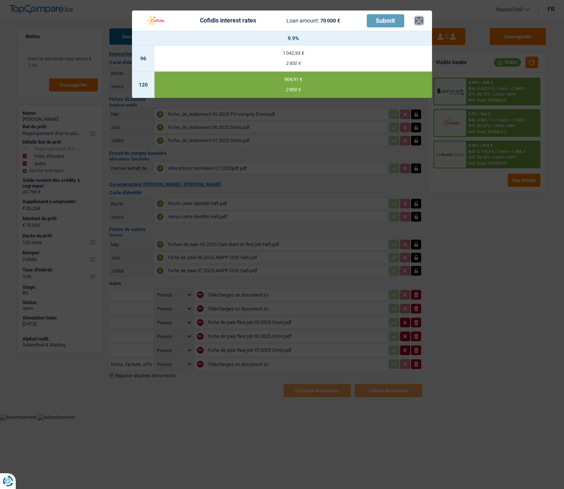
click at [420, 21] on button "×" at bounding box center [419, 20] width 8 height 7
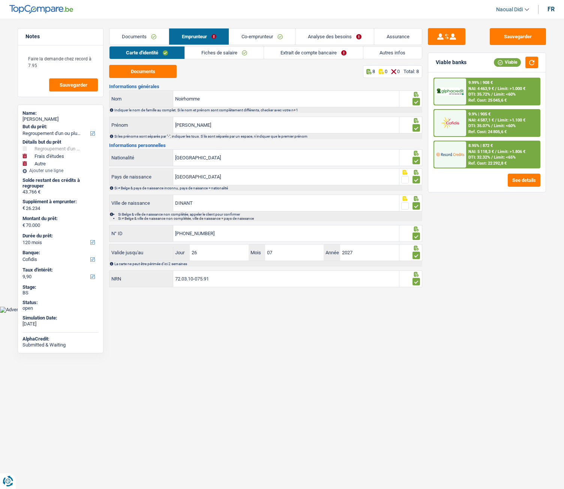
select select "refinancing"
select select "study"
select select "other"
select select "120"
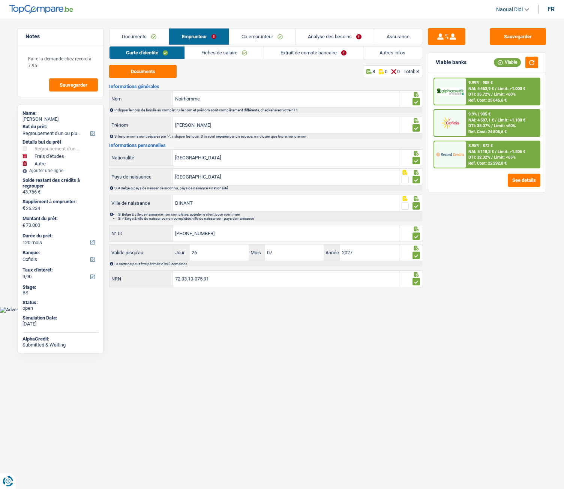
select select "cofidis"
select select "publicEmployee"
select select "netSalary"
select select "mealVouchers"
select select "other"
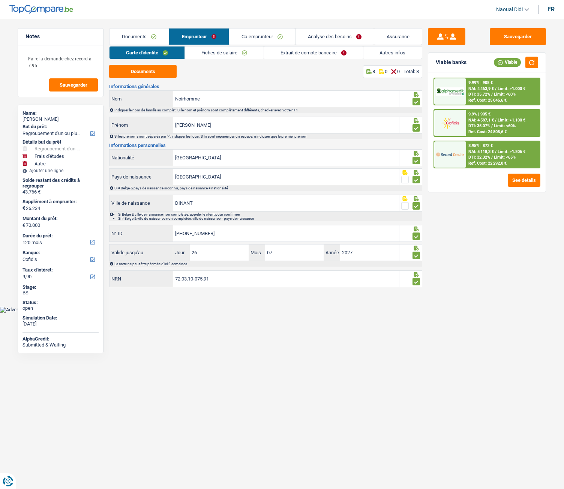
select select "familyAllowances"
select select "BE"
click at [309, 53] on link "Extrait de compte bancaire" at bounding box center [313, 52] width 99 height 12
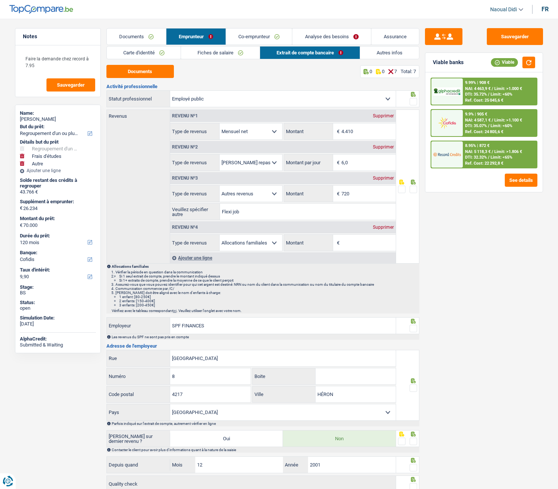
click at [414, 101] on span at bounding box center [413, 101] width 7 height 7
click at [0, 0] on input "radio" at bounding box center [0, 0] width 0 height 0
click at [415, 188] on span at bounding box center [413, 189] width 7 height 7
click at [0, 0] on input "radio" at bounding box center [0, 0] width 0 height 0
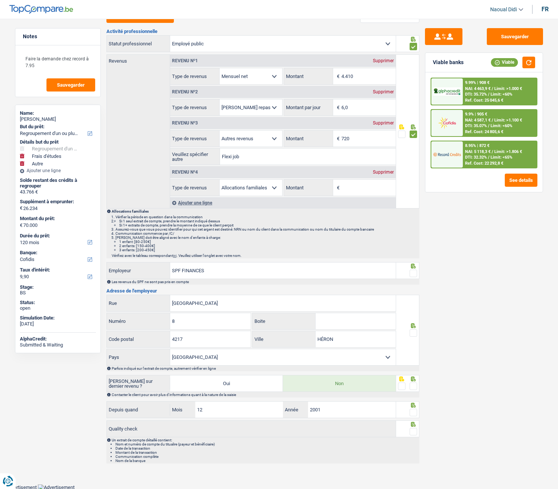
scroll to position [56, 0]
click at [387, 167] on div "Revenu nº4 Supprimer" at bounding box center [283, 171] width 226 height 12
click at [387, 171] on div "Supprimer" at bounding box center [383, 171] width 25 height 4
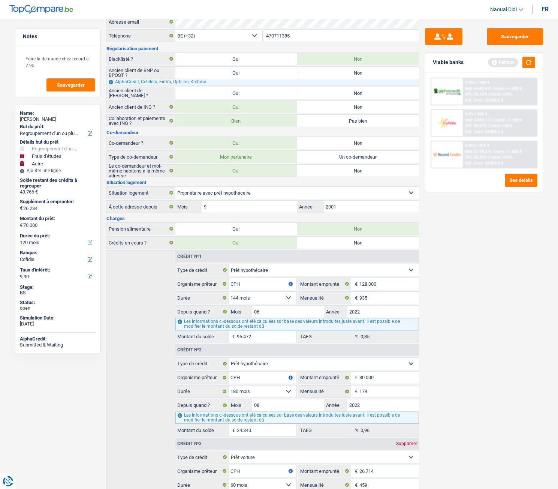
scroll to position [0, 0]
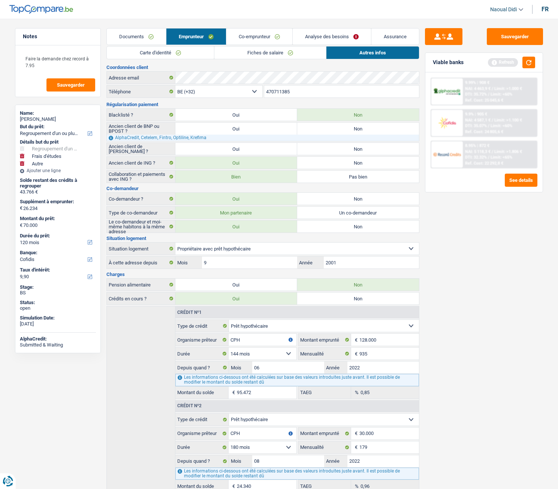
click at [253, 36] on link "Co-emprunteur" at bounding box center [259, 36] width 66 height 16
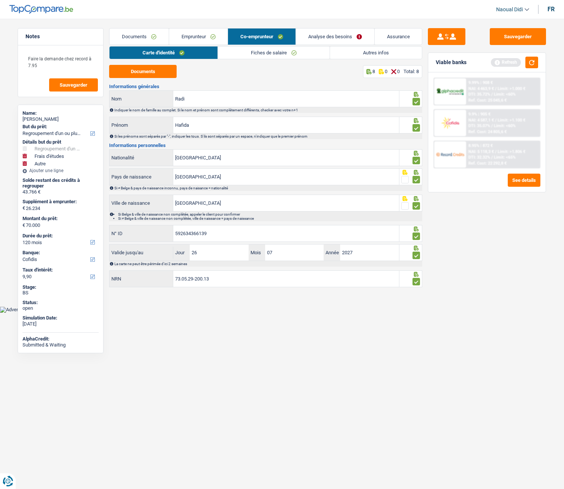
click at [278, 52] on link "Fiches de salaire" at bounding box center [274, 52] width 112 height 12
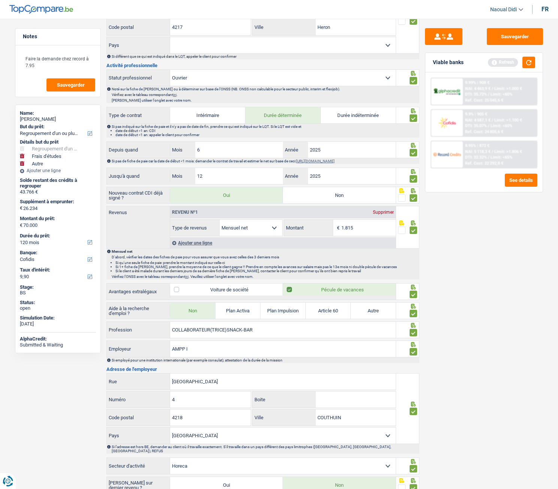
scroll to position [302, 0]
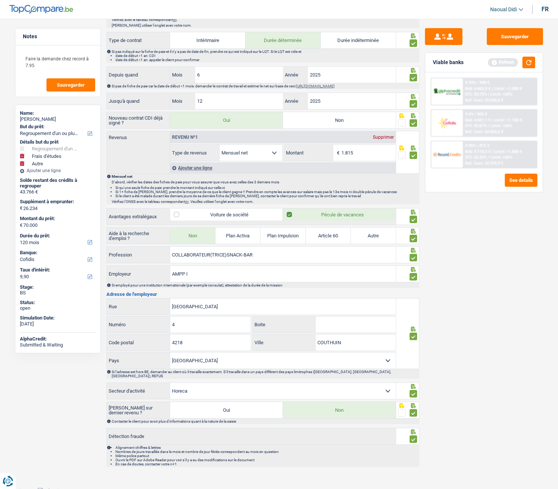
click at [183, 167] on div "Ajouter une ligne" at bounding box center [283, 167] width 226 height 11
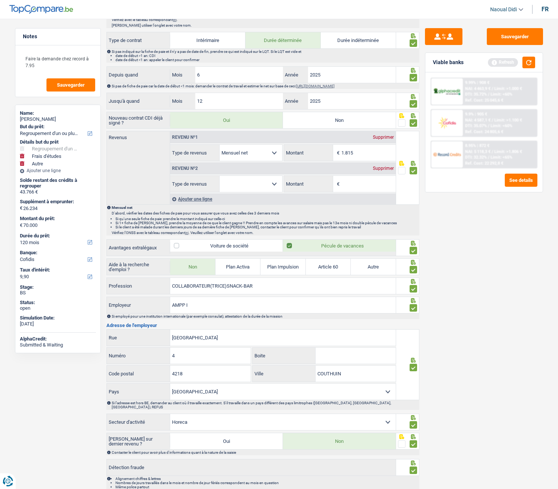
click at [242, 189] on select "Allocation d'handicap Allocations chômage Allocations familiales Chèques repas …" at bounding box center [251, 184] width 63 height 16
select select "familyAllowances"
click at [220, 176] on select "Allocation d'handicap Allocations chômage Allocations familiales Chèques repas …" at bounding box center [251, 184] width 63 height 16
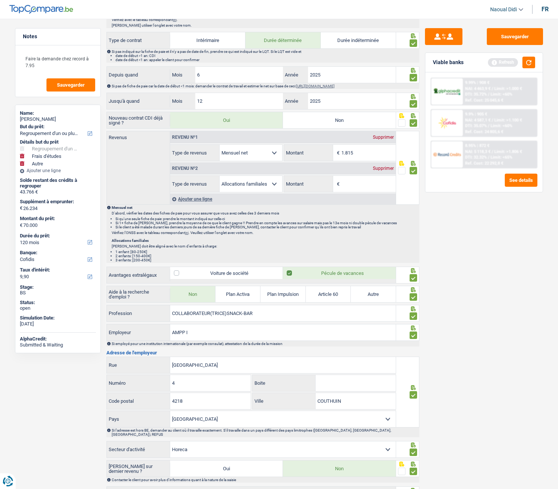
click at [359, 184] on input "Montant" at bounding box center [368, 184] width 54 height 16
type input "667"
click at [444, 220] on div "Sauvegarder Viable banks Refresh 9.99% | 908 € NAI: 4 463,9 € / Limit: >1.000 €…" at bounding box center [483, 251] width 129 height 447
click at [521, 32] on button "Sauvegarder" at bounding box center [515, 36] width 56 height 17
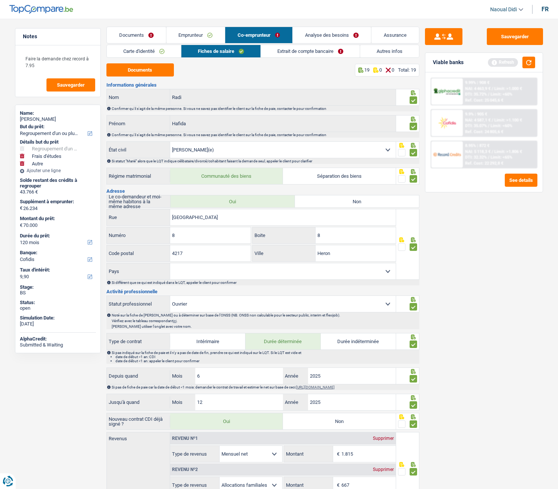
scroll to position [0, 0]
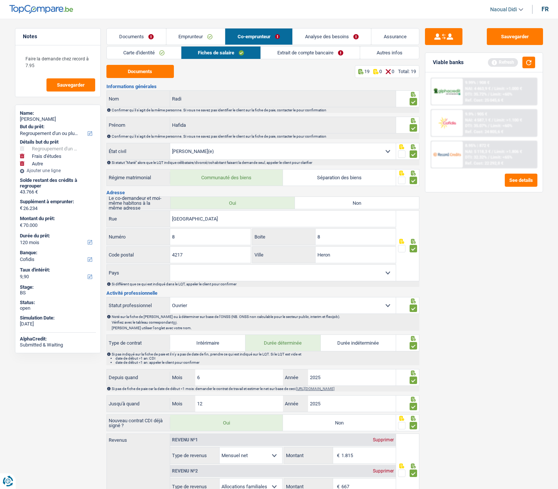
click at [526, 71] on div "Viable banks Refresh" at bounding box center [483, 62] width 117 height 19
click at [528, 64] on button "button" at bounding box center [528, 63] width 13 height 12
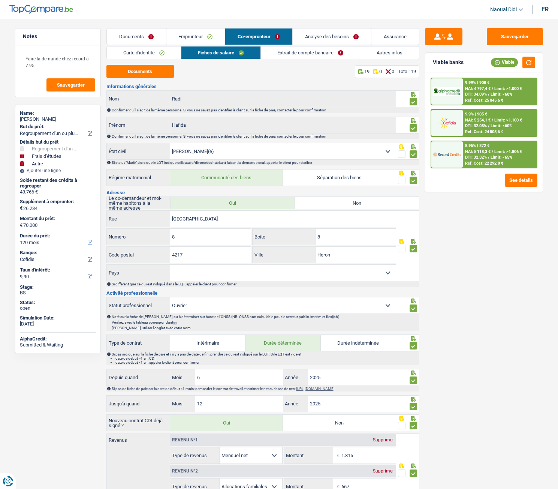
click at [344, 37] on link "Analyse des besoins" at bounding box center [332, 36] width 78 height 16
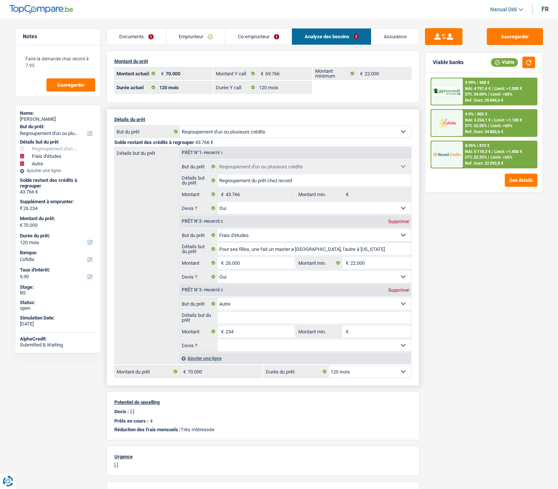
click at [398, 289] on div "Supprimer" at bounding box center [398, 290] width 25 height 4
type input "26.000"
type input "69.766"
select select "144"
type input "69.766"
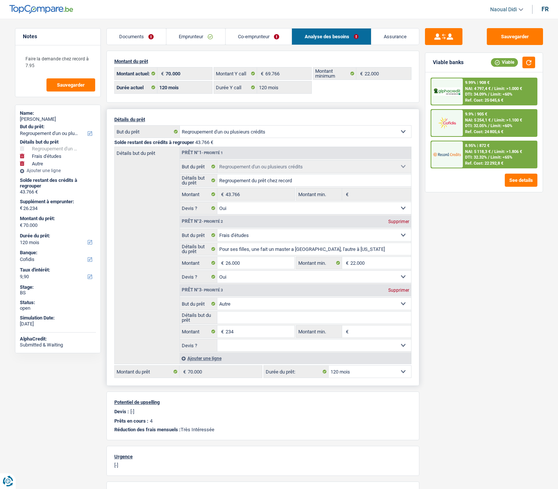
select select "144"
type input "69.766"
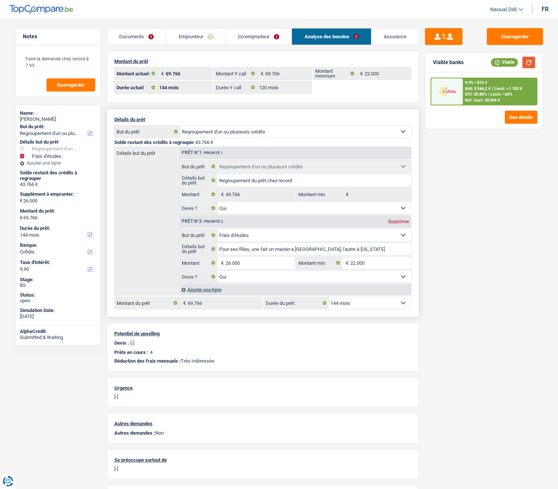
click at [526, 64] on button "button" at bounding box center [528, 63] width 13 height 12
click at [531, 61] on button "button" at bounding box center [528, 63] width 13 height 12
click at [361, 302] on select "12 mois 18 mois 24 mois 30 mois 36 mois 42 mois 48 mois 60 mois 72 mois 84 mois…" at bounding box center [370, 303] width 82 height 12
select select "120"
click at [329, 297] on select "12 mois 18 mois 24 mois 30 mois 36 mois 42 mois 48 mois 60 mois 72 mois 84 mois…" at bounding box center [370, 303] width 82 height 12
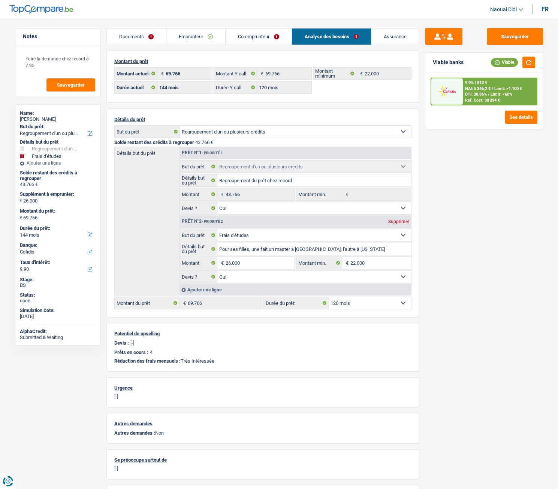
select select "120"
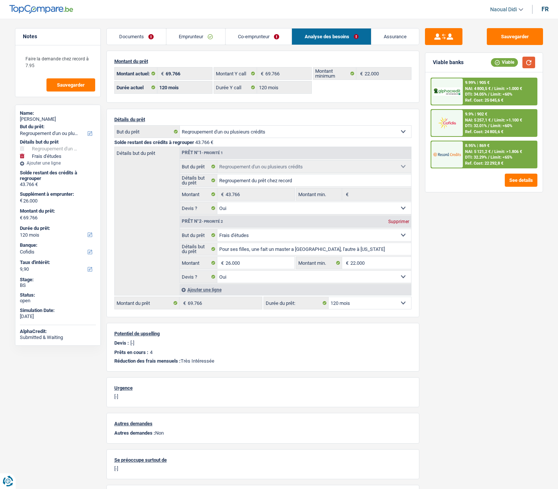
click at [529, 64] on button "button" at bounding box center [528, 63] width 13 height 12
click at [487, 90] on span "NAI: 4 800,5 €" at bounding box center [477, 88] width 25 height 5
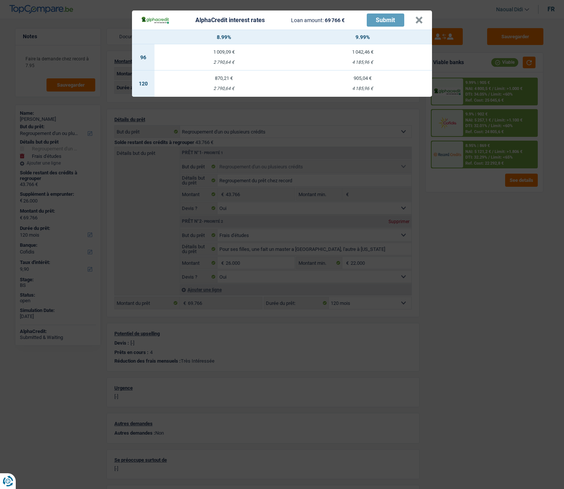
click at [221, 84] on td "870,21 € 2 790,64 €" at bounding box center [223, 83] width 139 height 26
select select "alphacredit"
type input "8,99"
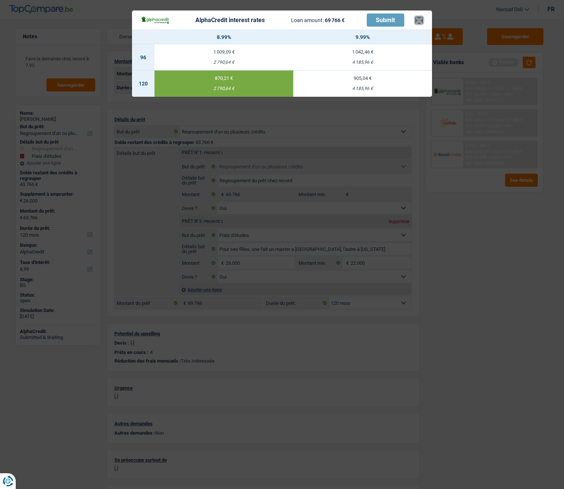
click at [421, 19] on button "×" at bounding box center [419, 19] width 8 height 7
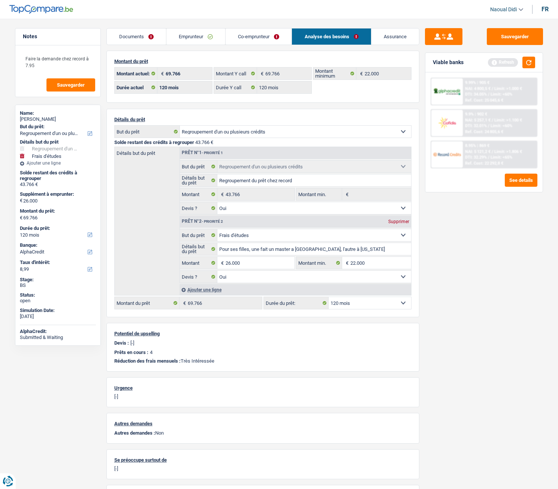
click at [262, 41] on link "Co-emprunteur" at bounding box center [259, 36] width 66 height 16
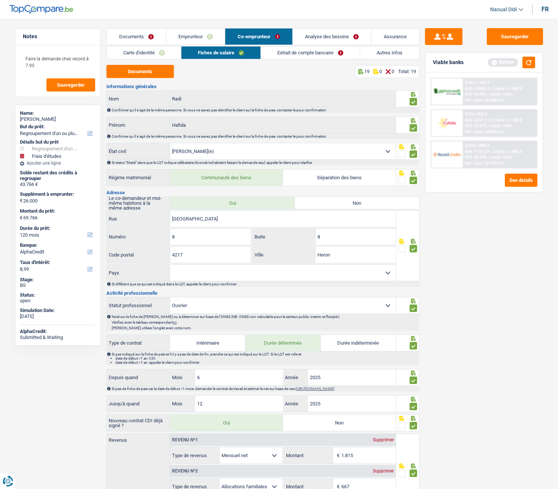
click at [312, 57] on link "Extrait de compte bancaire" at bounding box center [310, 52] width 99 height 12
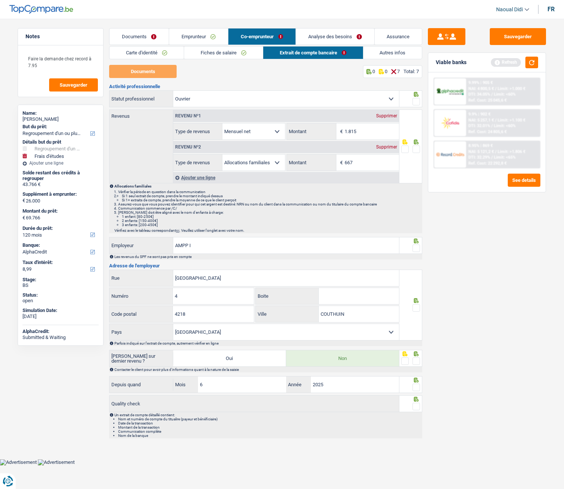
click at [416, 102] on span at bounding box center [415, 101] width 7 height 7
click at [0, 0] on input "radio" at bounding box center [0, 0] width 0 height 0
click at [417, 149] on span at bounding box center [415, 148] width 7 height 7
click at [0, 0] on input "radio" at bounding box center [0, 0] width 0 height 0
click at [417, 247] on span at bounding box center [415, 247] width 7 height 7
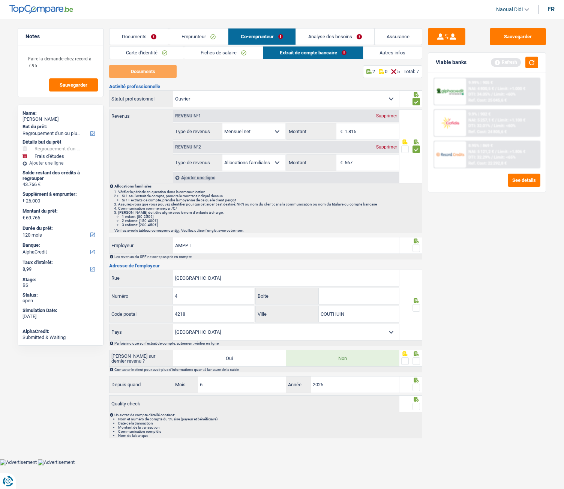
click at [0, 0] on input "radio" at bounding box center [0, 0] width 0 height 0
click at [418, 309] on span at bounding box center [415, 307] width 7 height 7
click at [0, 0] on input "radio" at bounding box center [0, 0] width 0 height 0
click at [416, 360] on span at bounding box center [415, 360] width 7 height 7
click at [0, 0] on input "radio" at bounding box center [0, 0] width 0 height 0
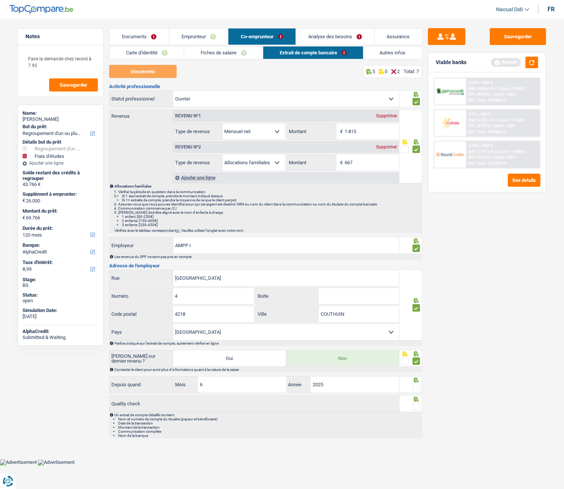
click at [418, 386] on span at bounding box center [415, 386] width 7 height 7
click at [0, 0] on input "radio" at bounding box center [0, 0] width 0 height 0
click at [417, 407] on span at bounding box center [415, 406] width 7 height 7
click at [0, 0] on input "radio" at bounding box center [0, 0] width 0 height 0
click at [511, 39] on button "Sauvegarder" at bounding box center [517, 36] width 56 height 17
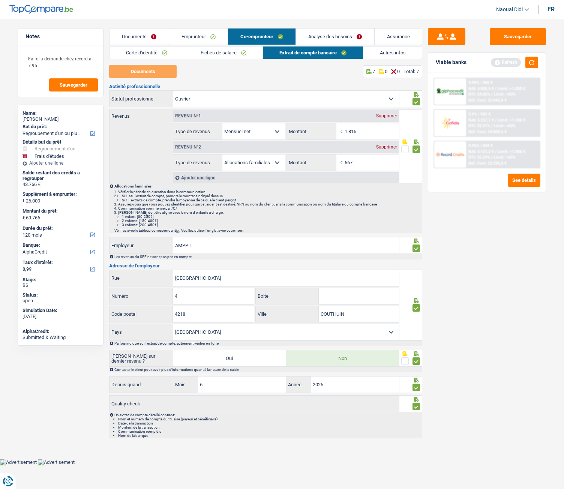
click at [310, 34] on link "Analyse des besoins" at bounding box center [335, 36] width 78 height 16
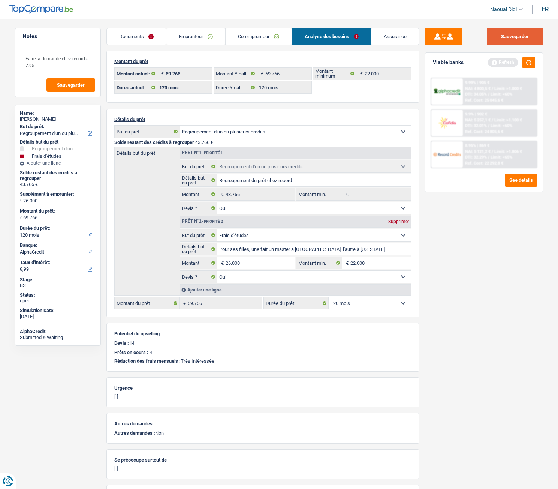
click at [511, 37] on button "Sauvegarder" at bounding box center [515, 36] width 56 height 17
click at [532, 61] on button "button" at bounding box center [528, 63] width 13 height 12
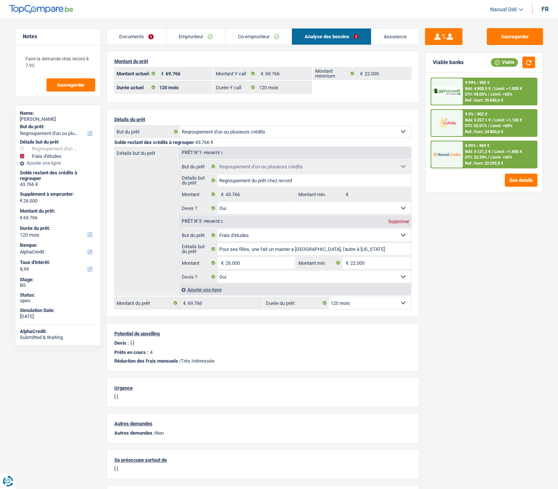
click at [495, 91] on span "Limit: >1.000 €" at bounding box center [508, 88] width 28 height 5
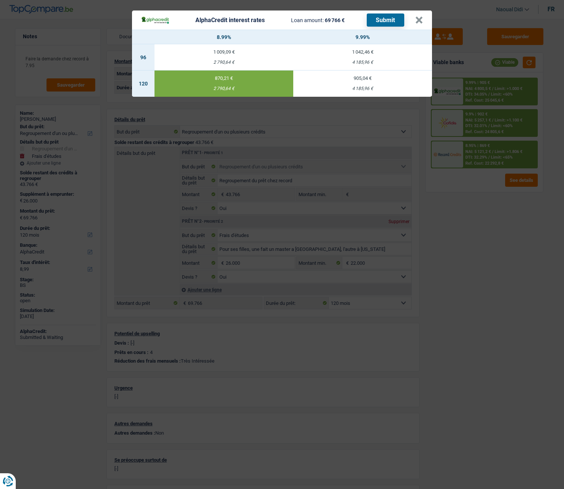
click at [385, 22] on button "Submit" at bounding box center [385, 19] width 37 height 13
click at [421, 20] on button "×" at bounding box center [419, 19] width 8 height 7
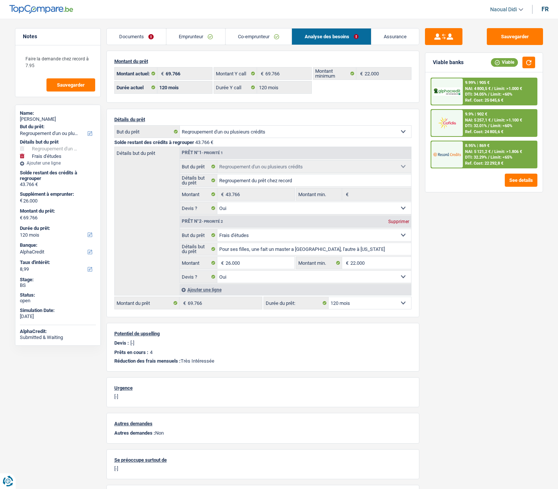
click at [489, 154] on div "8.95% | 869 € NAI: 5 121,2 € / Limit: >1.806 € DTI: 32.29% / Limit: <65% Ref. C…" at bounding box center [500, 154] width 74 height 26
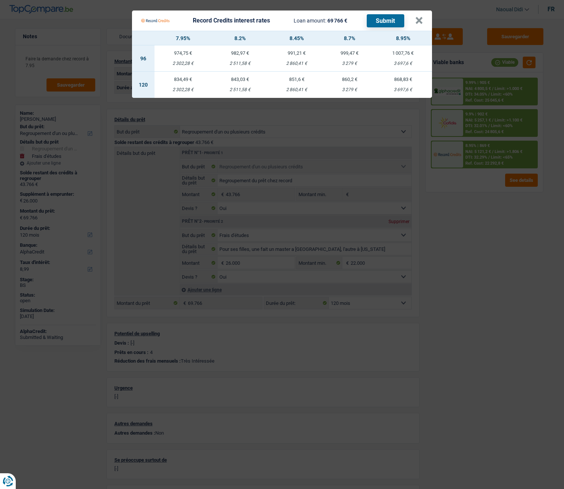
click at [294, 79] on div "851,6 €" at bounding box center [296, 79] width 57 height 5
select select "record credits"
type input "8,45"
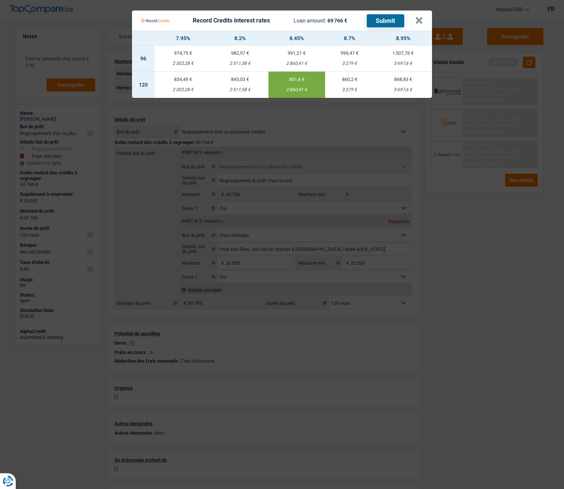
click at [383, 19] on button "Submit" at bounding box center [385, 20] width 37 height 13
click at [420, 22] on button "×" at bounding box center [419, 20] width 8 height 7
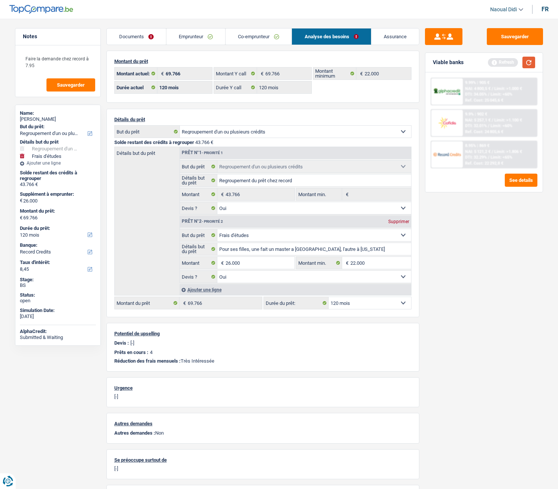
click at [531, 66] on button "button" at bounding box center [528, 63] width 13 height 12
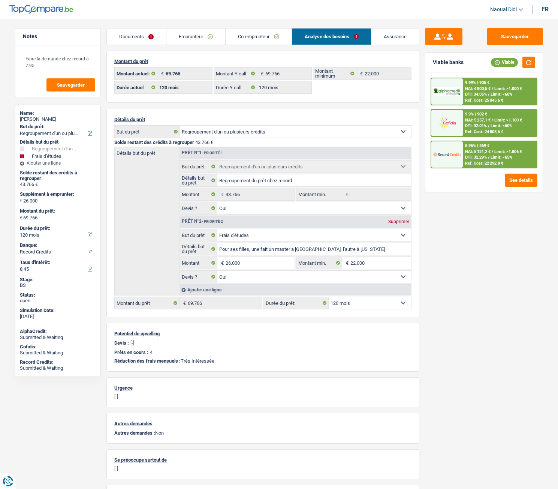
click at [467, 127] on span "DTI: 32.01%" at bounding box center [476, 125] width 22 height 5
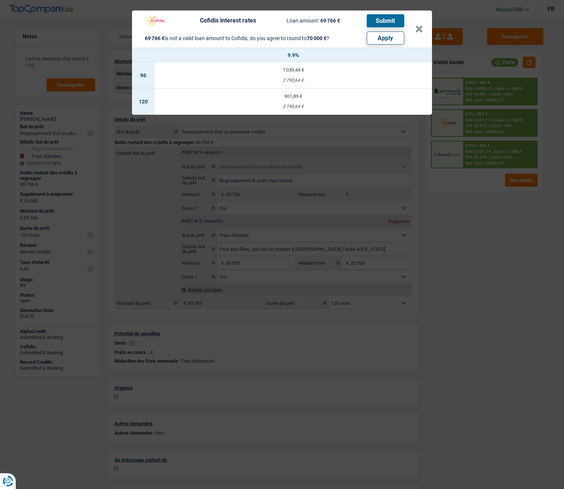
click at [393, 40] on button "Apply" at bounding box center [385, 37] width 37 height 13
type input "26.234"
type input "70.000"
select select "144"
type input "70.000"
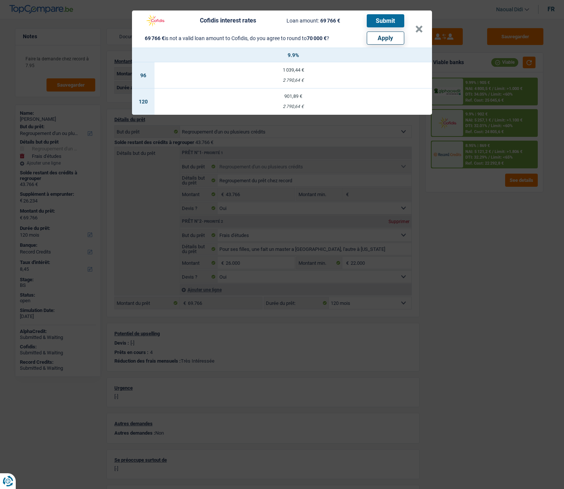
select select "144"
type input "70.000"
select select "144"
select select "other"
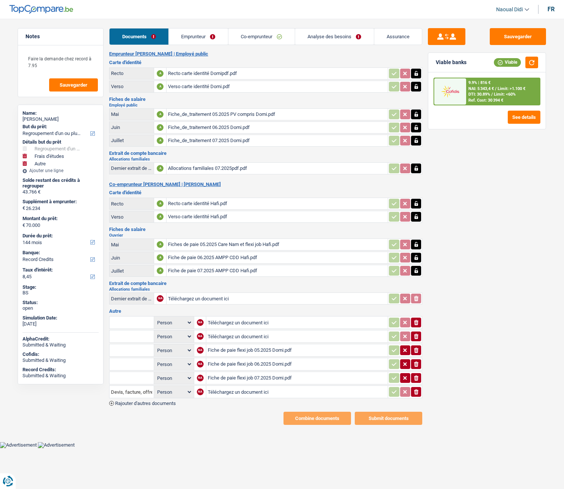
select select "refinancing"
select select "study"
select select "other"
select select "144"
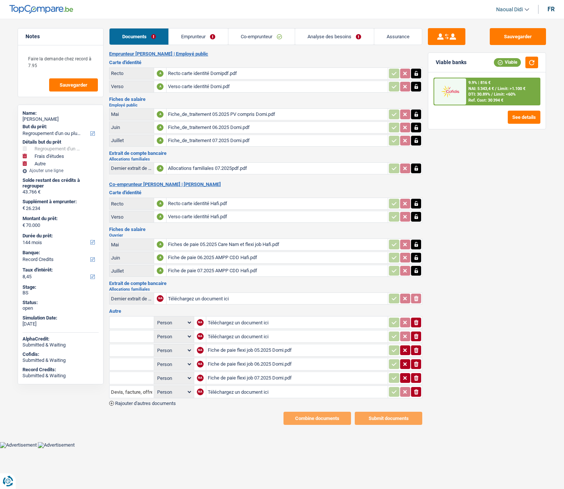
select select "record credits"
drag, startPoint x: 0, startPoint y: 0, endPoint x: 498, endPoint y: 92, distance: 506.2
click at [498, 92] on span "Limit: <60%" at bounding box center [505, 94] width 22 height 5
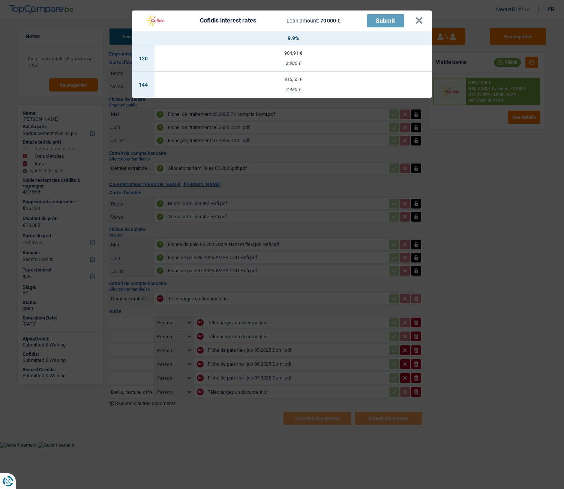
click at [278, 50] on td "904,91 € 2 800 €" at bounding box center [292, 58] width 277 height 26
select select "120"
select select "cofidis"
type input "9,90"
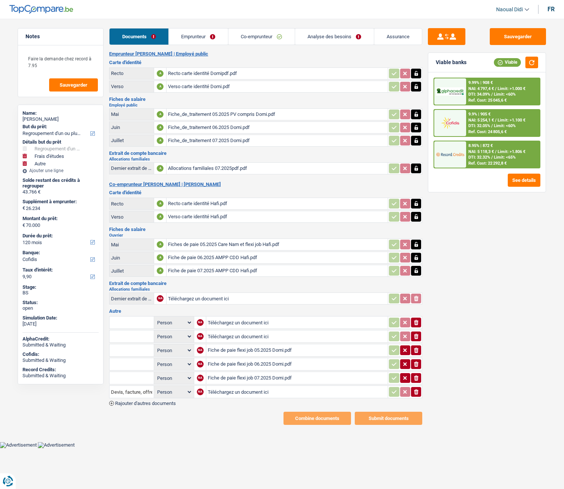
click at [488, 119] on span "NAI: 5 254,1 €" at bounding box center [480, 120] width 25 height 5
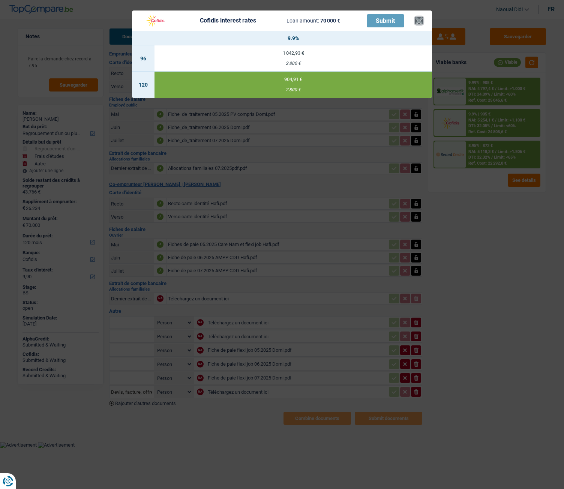
click at [420, 21] on button "×" at bounding box center [419, 20] width 8 height 7
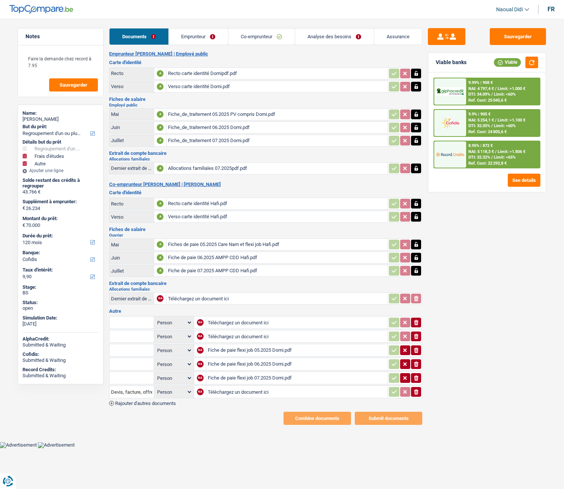
click at [205, 36] on link "Emprunteur" at bounding box center [198, 36] width 59 height 16
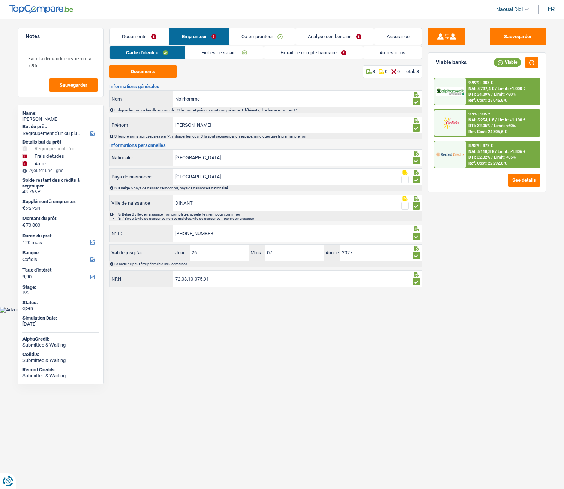
click at [325, 52] on link "Extrait de compte bancaire" at bounding box center [313, 52] width 99 height 12
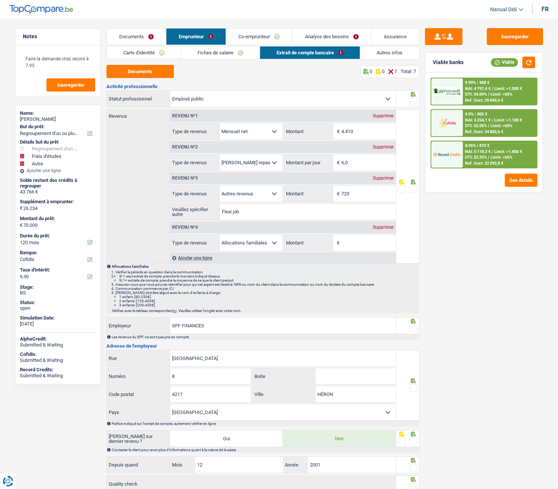
click at [413, 99] on span at bounding box center [413, 101] width 7 height 7
click at [0, 0] on input "radio" at bounding box center [0, 0] width 0 height 0
click at [416, 190] on span at bounding box center [413, 189] width 7 height 7
click at [0, 0] on input "radio" at bounding box center [0, 0] width 0 height 0
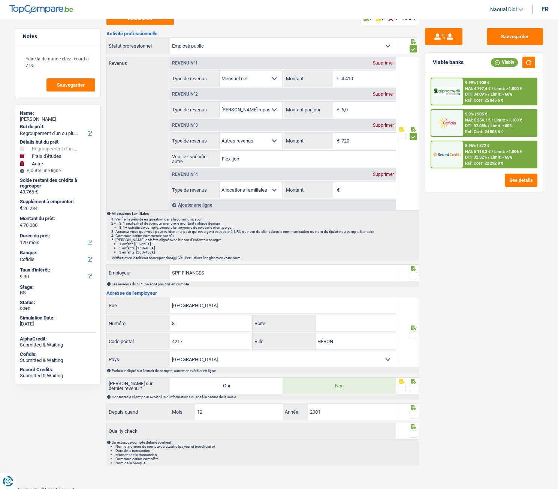
scroll to position [56, 0]
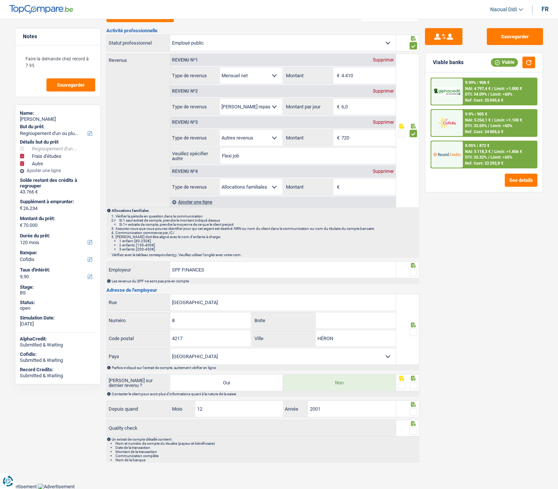
click at [414, 269] on span at bounding box center [413, 272] width 7 height 7
click at [0, 0] on input "radio" at bounding box center [0, 0] width 0 height 0
click at [413, 333] on span at bounding box center [413, 331] width 7 height 7
click at [0, 0] on input "radio" at bounding box center [0, 0] width 0 height 0
click at [413, 388] on span at bounding box center [413, 385] width 7 height 7
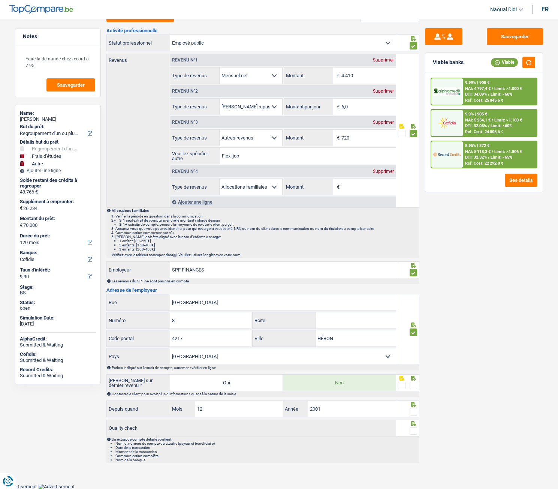
click at [0, 0] on input "radio" at bounding box center [0, 0] width 0 height 0
click at [414, 413] on span at bounding box center [413, 411] width 7 height 7
click at [0, 0] on input "radio" at bounding box center [0, 0] width 0 height 0
click at [412, 434] on span at bounding box center [413, 430] width 7 height 7
click at [0, 0] on input "radio" at bounding box center [0, 0] width 0 height 0
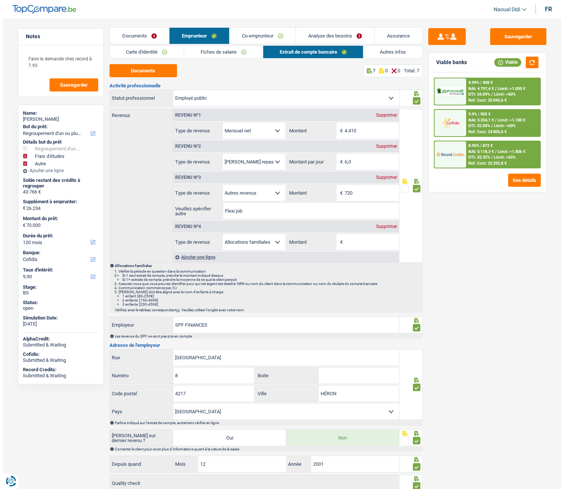
scroll to position [0, 0]
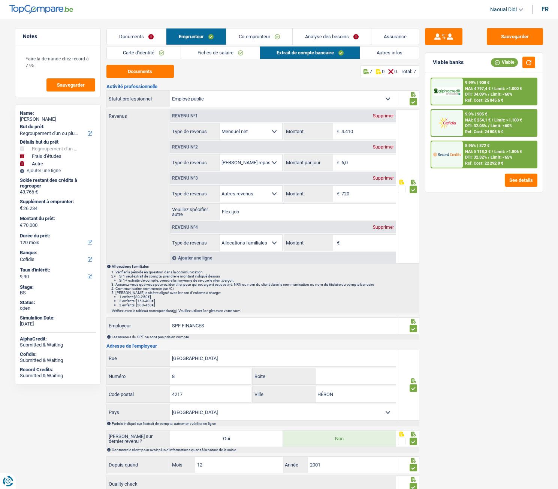
click at [497, 127] on span "Limit: <60%" at bounding box center [502, 125] width 22 height 5
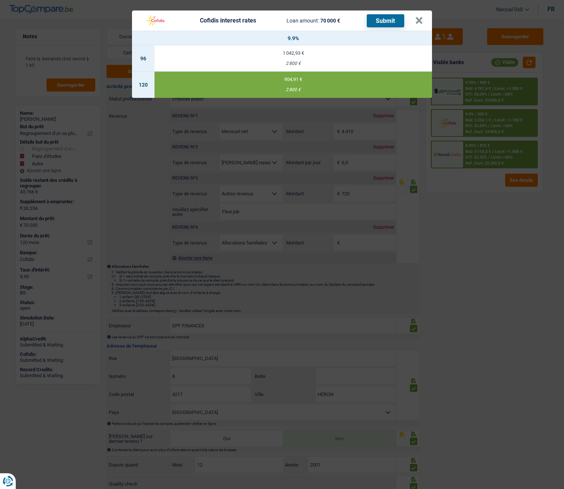
click at [388, 16] on button "Submit" at bounding box center [385, 20] width 37 height 13
click at [421, 18] on button "×" at bounding box center [419, 20] width 8 height 7
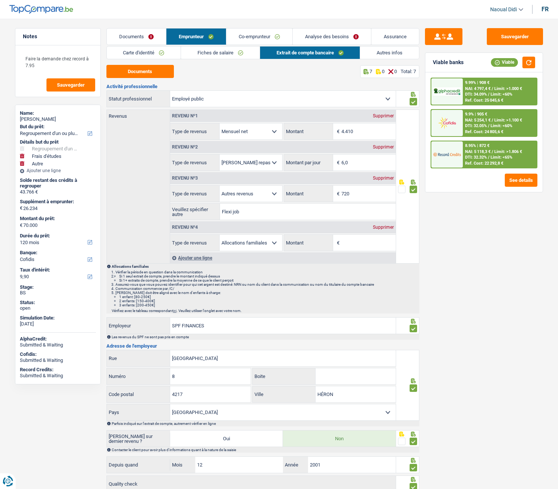
click at [131, 34] on link "Documents" at bounding box center [136, 36] width 59 height 16
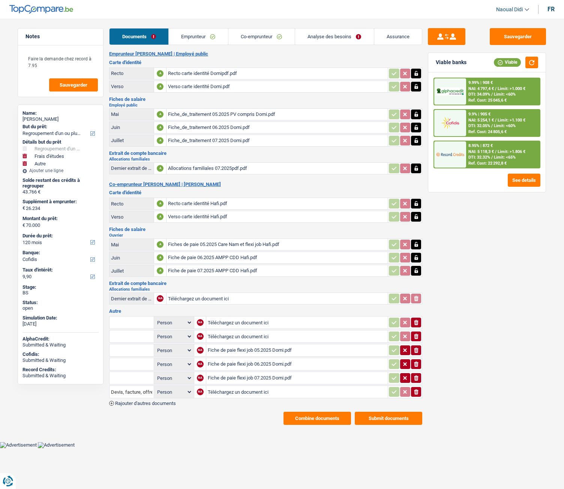
click at [384, 418] on button "Submit documents" at bounding box center [388, 418] width 67 height 13
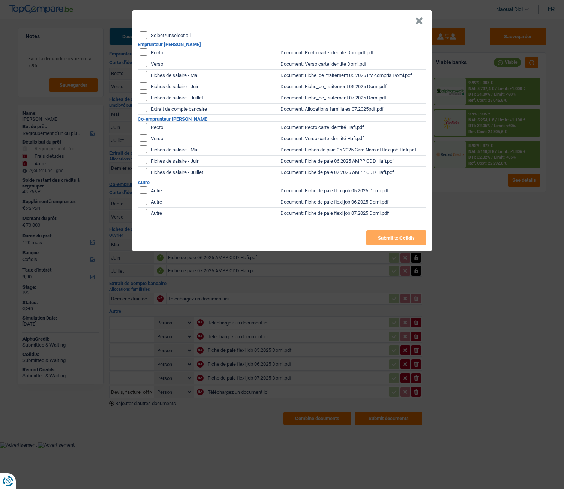
click at [144, 52] on input "checkbox" at bounding box center [142, 51] width 7 height 7
checkbox input "true"
click at [144, 56] on input "checkbox" at bounding box center [142, 51] width 7 height 7
checkbox input "true"
click at [145, 75] on input "checkbox" at bounding box center [142, 74] width 7 height 7
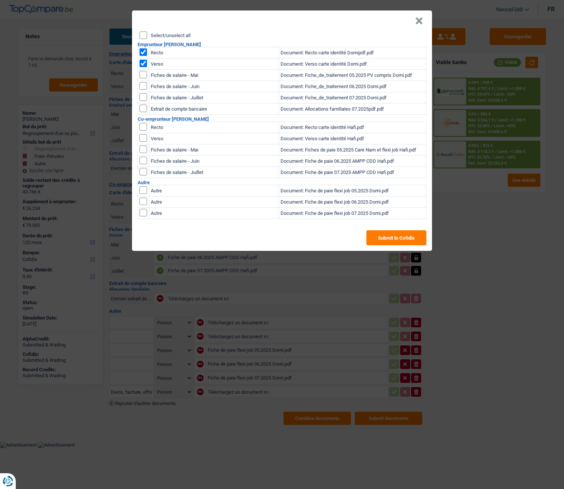
checkbox input "true"
click at [144, 78] on input "checkbox" at bounding box center [142, 74] width 7 height 7
checkbox input "true"
click at [145, 78] on input "checkbox" at bounding box center [142, 74] width 7 height 7
checkbox input "true"
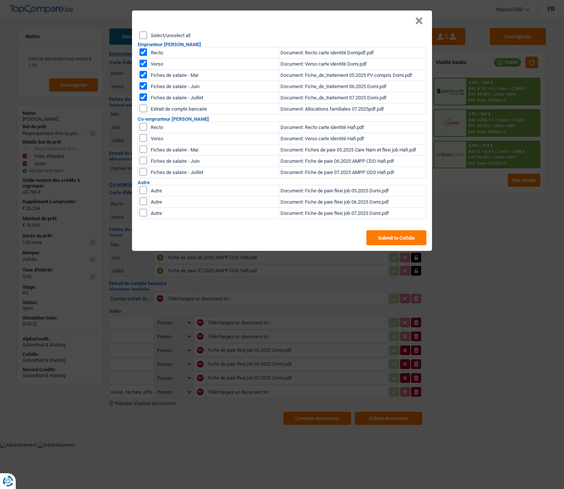
click at [144, 106] on input "checkbox" at bounding box center [142, 108] width 7 height 7
checkbox input "true"
click at [139, 129] on td at bounding box center [143, 127] width 11 height 11
click at [141, 129] on input "checkbox" at bounding box center [142, 126] width 7 height 7
checkbox input "true"
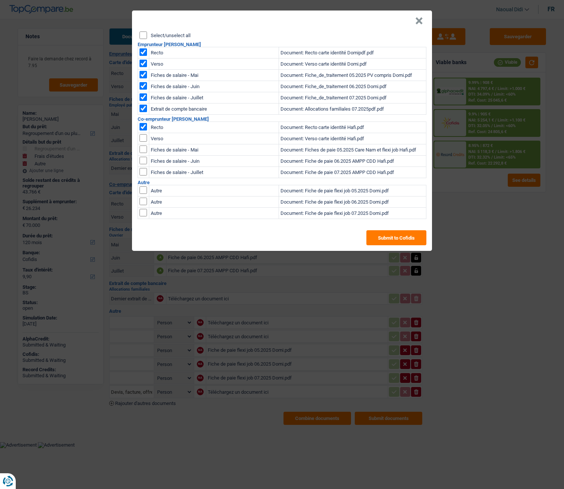
click at [142, 130] on input "checkbox" at bounding box center [142, 126] width 7 height 7
checkbox input "true"
click at [144, 147] on input "checkbox" at bounding box center [142, 148] width 7 height 7
checkbox input "true"
click at [144, 153] on input "checkbox" at bounding box center [142, 148] width 7 height 7
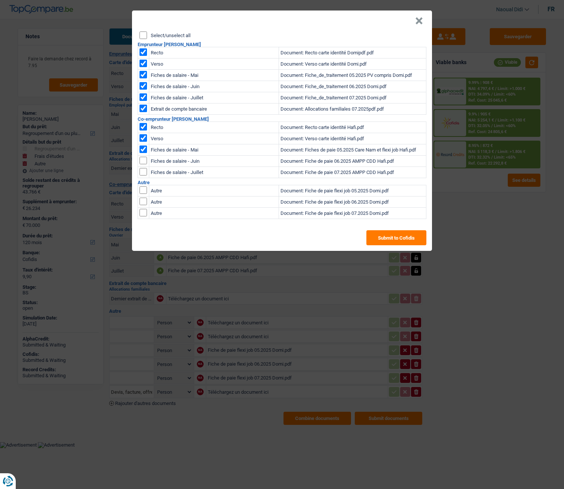
checkbox input "true"
click at [143, 153] on input "checkbox" at bounding box center [142, 148] width 7 height 7
checkbox input "true"
click at [142, 189] on input "checkbox" at bounding box center [142, 189] width 7 height 7
checkbox input "true"
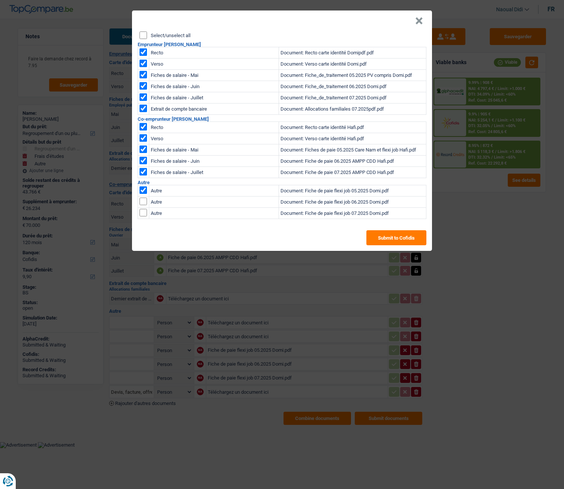
click at [144, 194] on input "checkbox" at bounding box center [142, 189] width 7 height 7
checkbox input "true"
click at [141, 194] on input "checkbox" at bounding box center [142, 189] width 7 height 7
checkbox input "true"
click at [145, 150] on input "checkbox" at bounding box center [142, 148] width 7 height 7
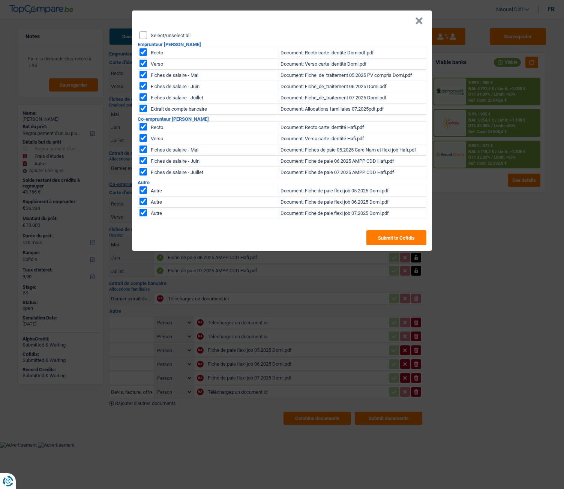
checkbox input "false"
click at [407, 236] on button "Submit to Cofidis" at bounding box center [396, 237] width 60 height 15
click at [419, 18] on button "×" at bounding box center [419, 20] width 8 height 7
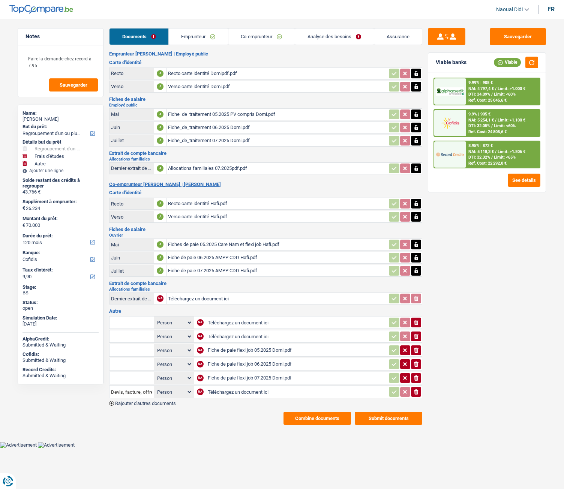
click at [324, 416] on button "Combine documents" at bounding box center [316, 418] width 67 height 13
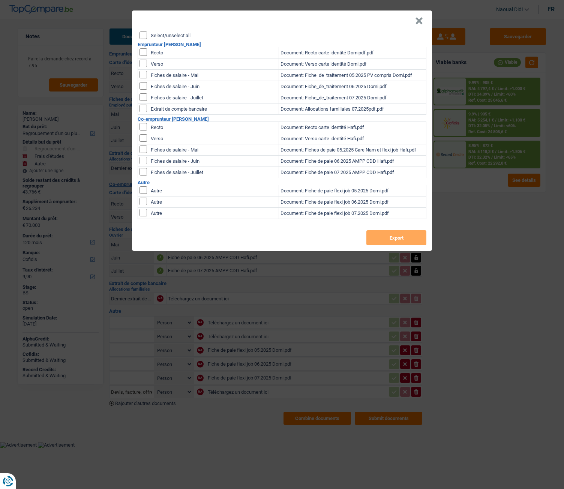
click at [140, 33] on input "Select/unselect all" at bounding box center [142, 34] width 7 height 7
checkbox input "true"
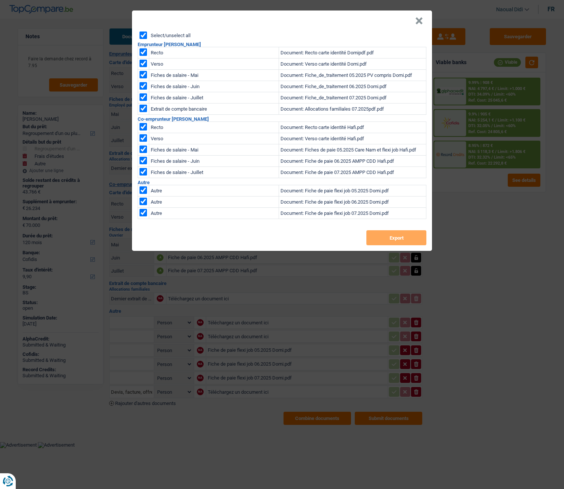
checkbox input "true"
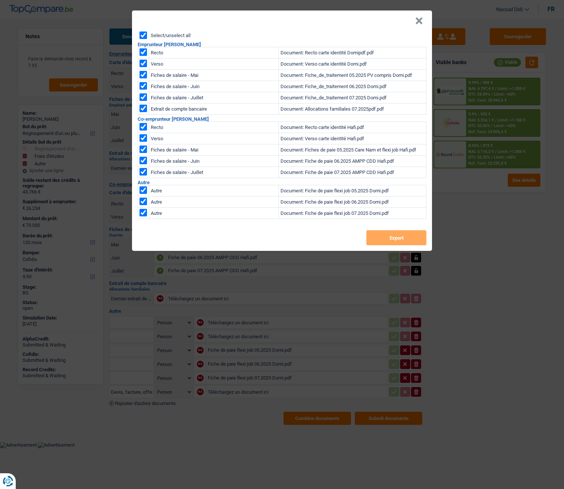
checkbox input "true"
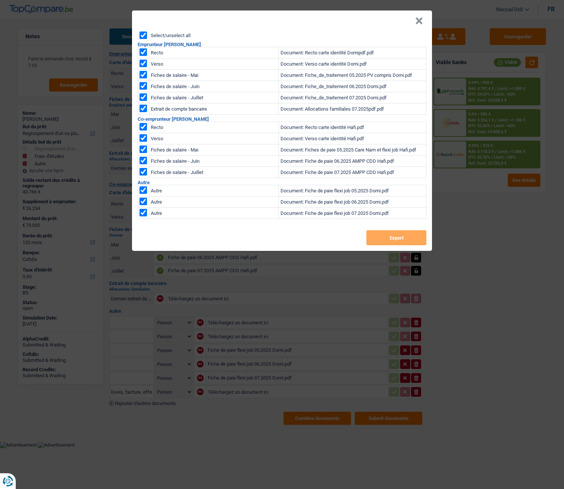
checkbox input "true"
click at [144, 149] on input "checkbox" at bounding box center [142, 148] width 7 height 7
checkbox input "false"
click at [397, 239] on button "Export" at bounding box center [396, 237] width 60 height 15
click at [422, 22] on button "×" at bounding box center [419, 20] width 8 height 7
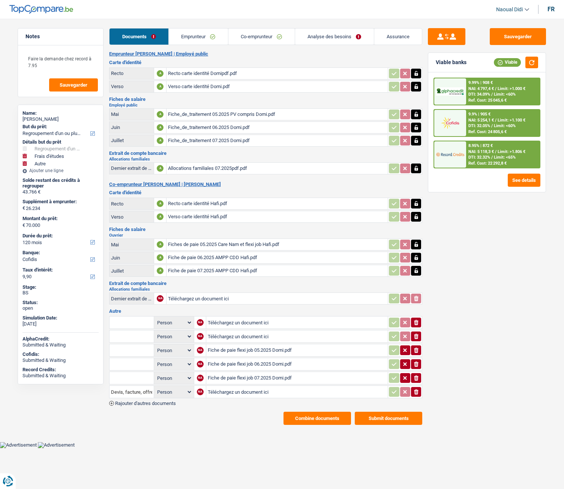
click at [190, 35] on link "Emprunteur" at bounding box center [198, 36] width 59 height 16
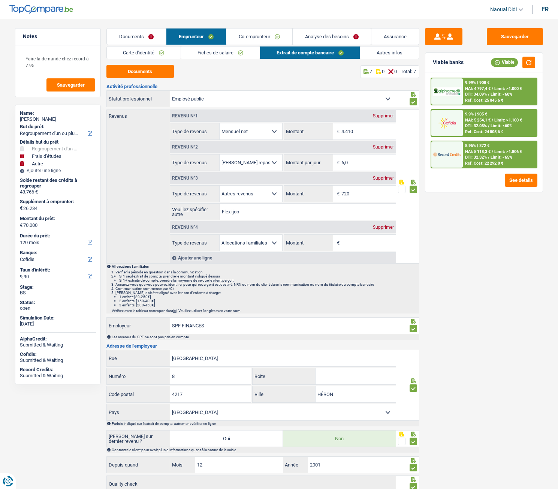
click at [141, 57] on link "Carte d'identité" at bounding box center [144, 52] width 74 height 12
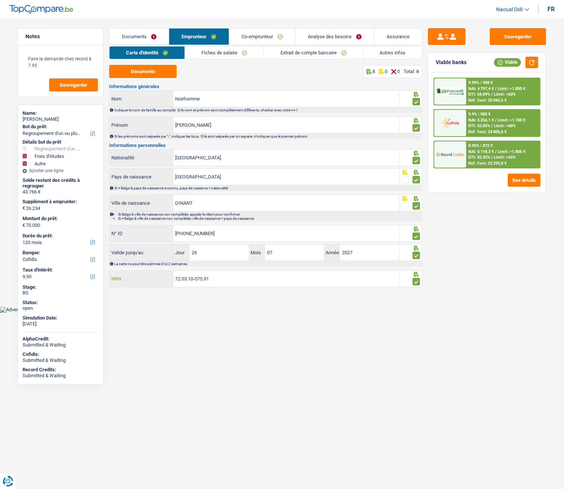
drag, startPoint x: 211, startPoint y: 281, endPoint x: 156, endPoint y: 273, distance: 56.0
click at [156, 273] on div "72.03.10-075.91 NRN" at bounding box center [253, 279] width 289 height 16
click at [319, 38] on link "Analyse des besoins" at bounding box center [334, 36] width 78 height 16
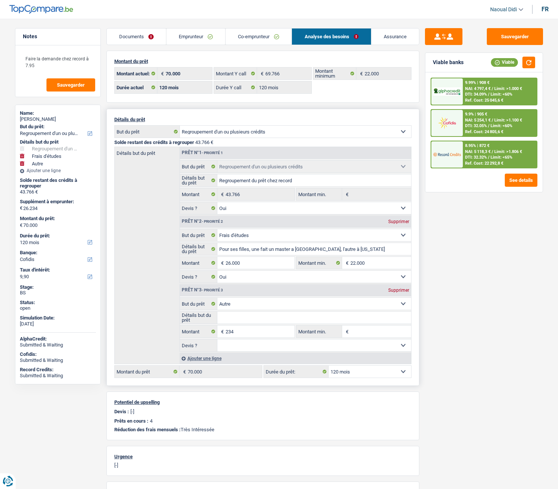
click at [394, 291] on div "Supprimer" at bounding box center [398, 290] width 25 height 4
type input "26.000"
type input "69.766"
select select "144"
type input "69.766"
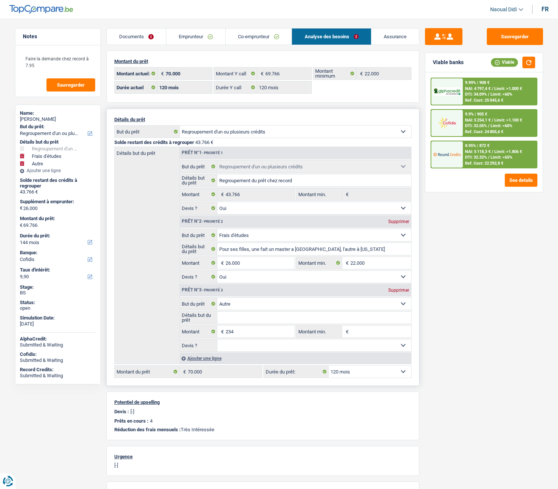
select select "144"
type input "69.766"
select select "144"
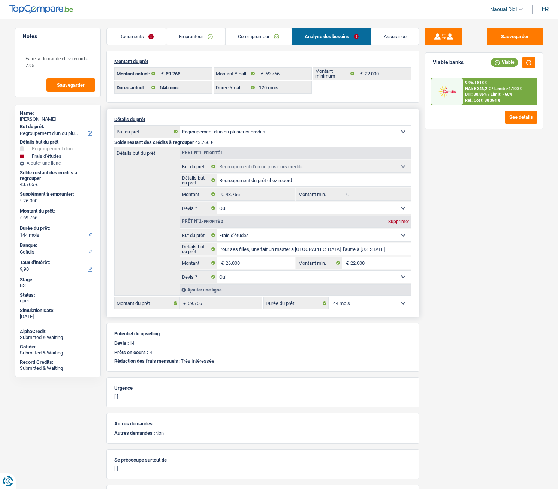
click at [142, 33] on link "Documents" at bounding box center [136, 36] width 59 height 16
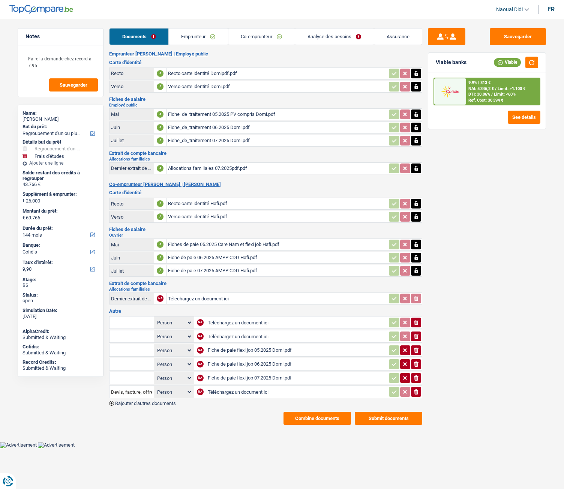
click at [175, 71] on div "Recto carte identité Domipdf.pdf" at bounding box center [277, 73] width 218 height 11
click at [265, 34] on link "Co-emprunteur" at bounding box center [261, 36] width 66 height 16
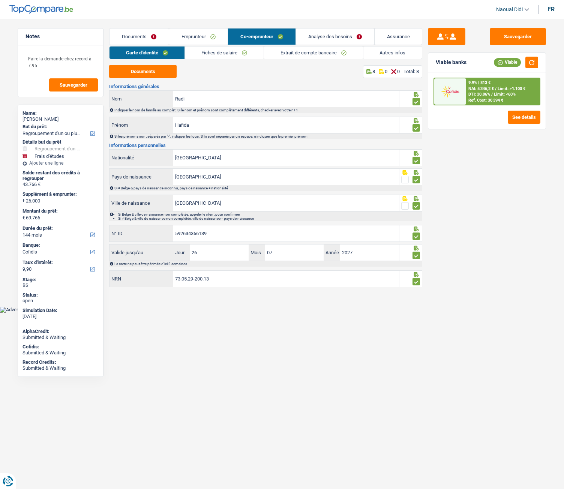
click at [227, 52] on link "Fiches de salaire" at bounding box center [224, 52] width 79 height 12
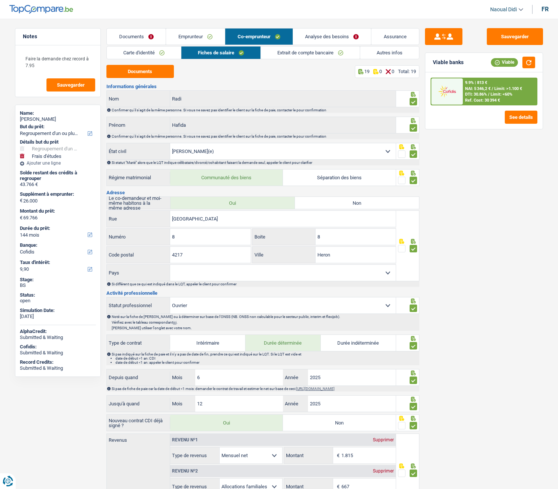
click at [308, 53] on link "Extrait de compte bancaire" at bounding box center [310, 52] width 99 height 12
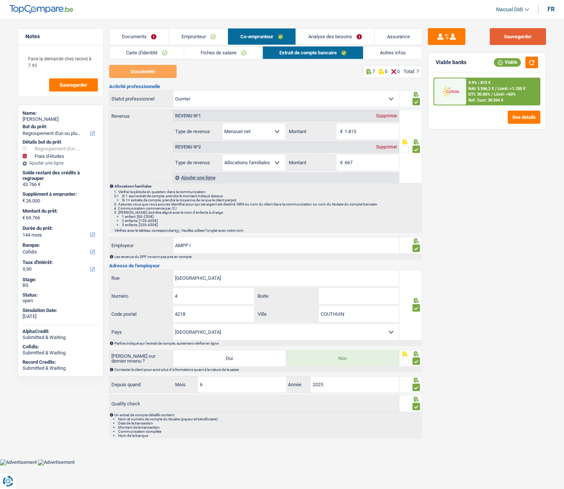
click at [504, 39] on button "Sauvegarder" at bounding box center [517, 36] width 56 height 17
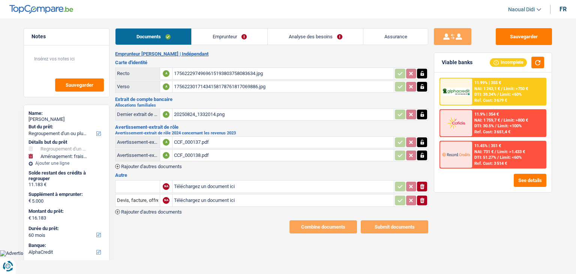
select select "refinancing"
select select "movingOrInstallation"
select select "60"
select select "alphacredit"
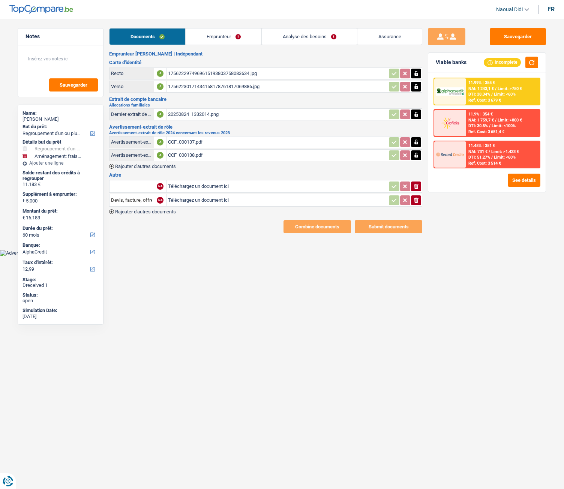
click at [202, 76] on div "1756222974969615193803758083634.jpg" at bounding box center [277, 73] width 218 height 11
click at [186, 143] on div "CCF_000137.pdf" at bounding box center [277, 141] width 218 height 11
click at [178, 154] on div "CCF_000138.pdf" at bounding box center [277, 155] width 218 height 11
click at [199, 73] on div "1756222974969615193803758083634.jpg" at bounding box center [277, 73] width 218 height 11
click at [230, 86] on div "17562230171434158178761817069886.jpg" at bounding box center [277, 86] width 218 height 11
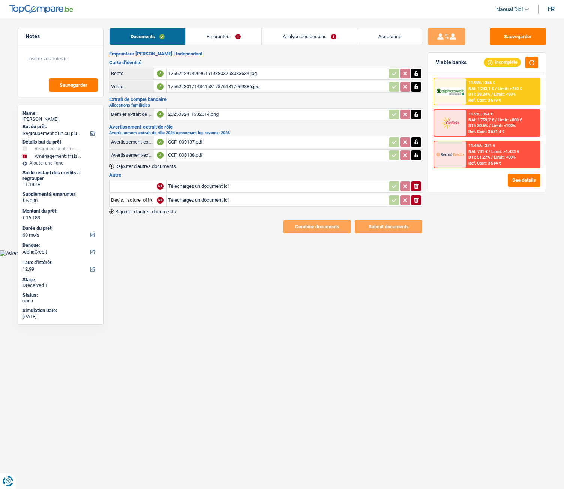
click at [202, 114] on div "20250824_1332014.png" at bounding box center [277, 114] width 218 height 11
click at [183, 140] on div "CCF_000137.pdf" at bounding box center [277, 141] width 218 height 11
click at [195, 156] on div "CCF_000138.pdf" at bounding box center [277, 155] width 218 height 11
click at [198, 33] on link "Emprunteur" at bounding box center [224, 36] width 76 height 16
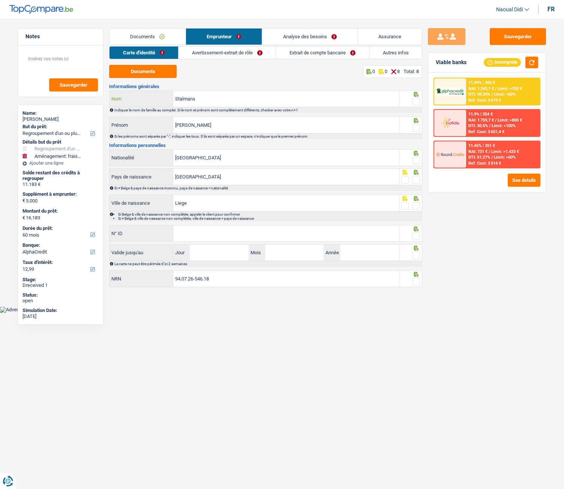
click at [213, 98] on input "Stalmans" at bounding box center [286, 99] width 226 height 16
click at [209, 103] on input "Stalmans" at bounding box center [286, 99] width 226 height 16
click at [416, 101] on span at bounding box center [415, 101] width 7 height 7
click at [0, 0] on input "radio" at bounding box center [0, 0] width 0 height 0
click at [412, 128] on fieldset at bounding box center [410, 127] width 19 height 9
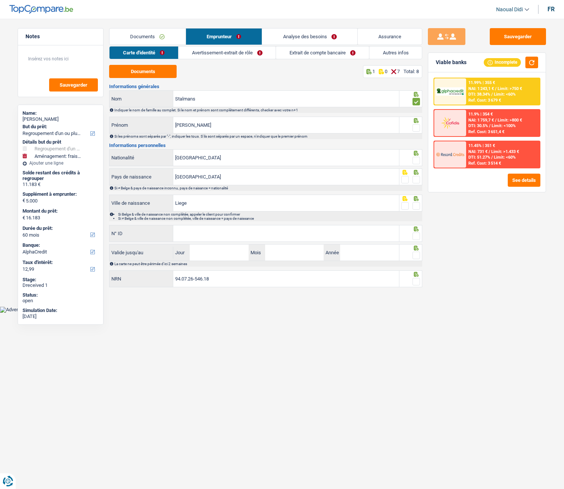
click at [415, 129] on span at bounding box center [415, 127] width 7 height 7
click at [0, 0] on input "radio" at bounding box center [0, 0] width 0 height 0
click at [415, 163] on span at bounding box center [415, 160] width 7 height 7
click at [0, 0] on input "radio" at bounding box center [0, 0] width 0 height 0
click at [415, 180] on span at bounding box center [415, 179] width 7 height 7
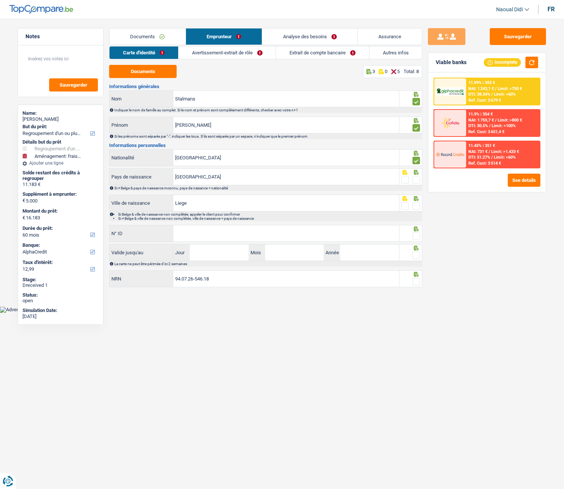
click at [0, 0] on input "radio" at bounding box center [0, 0] width 0 height 0
click at [415, 206] on span at bounding box center [415, 205] width 7 height 7
click at [0, 0] on input "radio" at bounding box center [0, 0] width 0 height 0
click at [247, 234] on input "N° ID" at bounding box center [286, 233] width 226 height 16
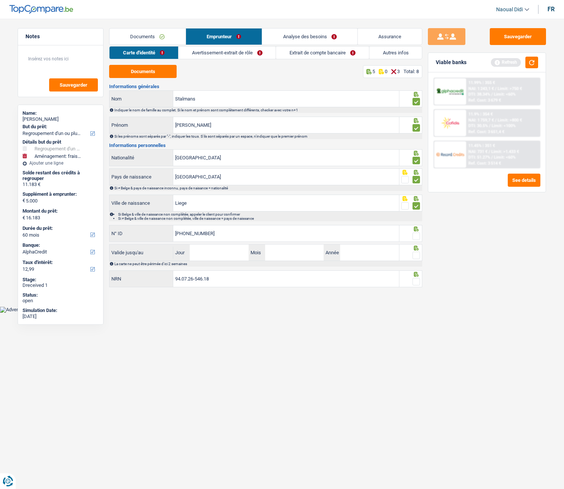
type input "595-4196483-87"
click at [203, 252] on input "Jour" at bounding box center [219, 252] width 58 height 16
type input "30"
type input "05"
type input "2035"
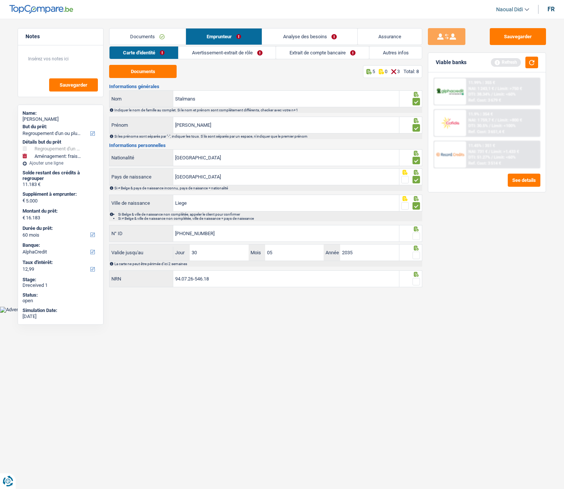
click at [415, 255] on span at bounding box center [415, 254] width 7 height 7
click at [0, 0] on input "radio" at bounding box center [0, 0] width 0 height 0
click at [415, 235] on span at bounding box center [415, 235] width 7 height 7
click at [0, 0] on input "radio" at bounding box center [0, 0] width 0 height 0
click at [415, 273] on span at bounding box center [415, 281] width 7 height 7
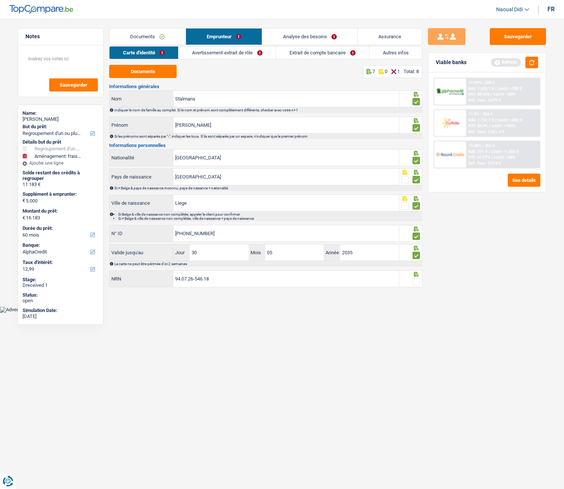
click at [0, 0] on input "radio" at bounding box center [0, 0] width 0 height 0
click at [242, 273] on input "94.07.26-546.18" at bounding box center [286, 279] width 226 height 16
click at [510, 44] on button "Sauvegarder" at bounding box center [517, 36] width 56 height 17
click at [212, 54] on link "Avertissement-extrait de rôle" at bounding box center [226, 52] width 97 height 12
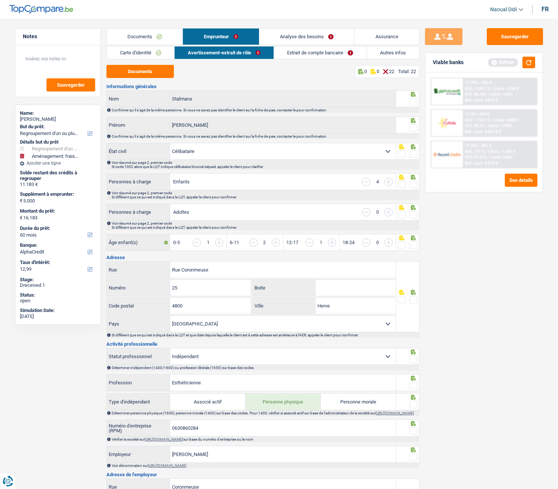
click at [307, 54] on link "Extrait de compte bancaire" at bounding box center [320, 52] width 92 height 12
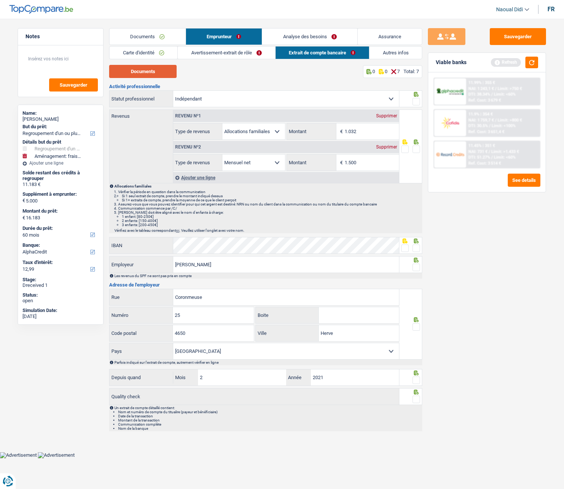
click at [158, 71] on button "Documents" at bounding box center [142, 71] width 67 height 13
click at [216, 52] on link "Avertissement-extrait de rôle" at bounding box center [226, 52] width 97 height 12
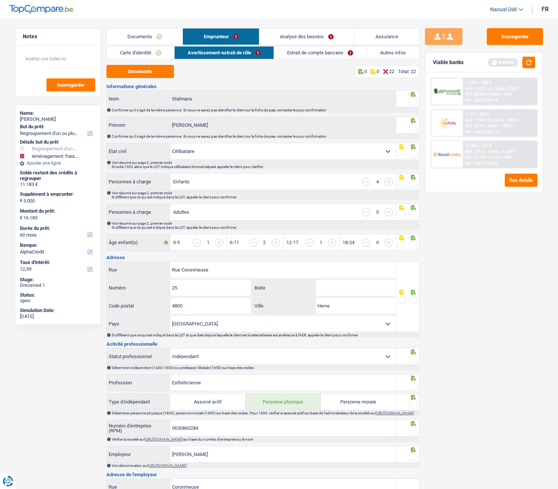
click at [415, 102] on span at bounding box center [413, 101] width 7 height 7
click at [0, 0] on input "radio" at bounding box center [0, 0] width 0 height 0
click at [415, 126] on span at bounding box center [413, 127] width 7 height 7
click at [0, 0] on input "radio" at bounding box center [0, 0] width 0 height 0
click at [412, 157] on span at bounding box center [413, 153] width 7 height 7
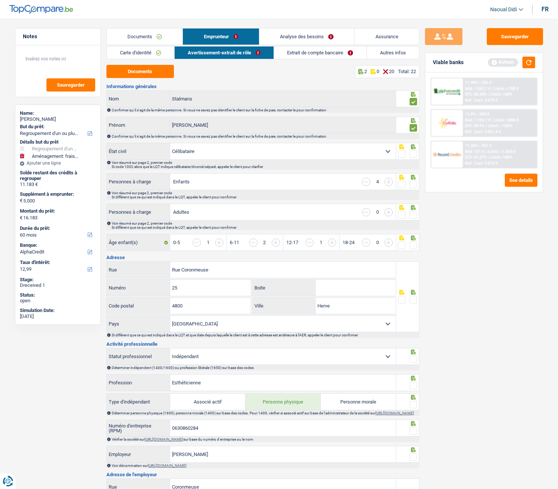
click at [0, 0] on input "radio" at bounding box center [0, 0] width 0 height 0
click at [415, 213] on span at bounding box center [413, 214] width 7 height 7
click at [0, 0] on input "radio" at bounding box center [0, 0] width 0 height 0
click at [415, 182] on span at bounding box center [413, 184] width 7 height 7
click at [0, 0] on input "radio" at bounding box center [0, 0] width 0 height 0
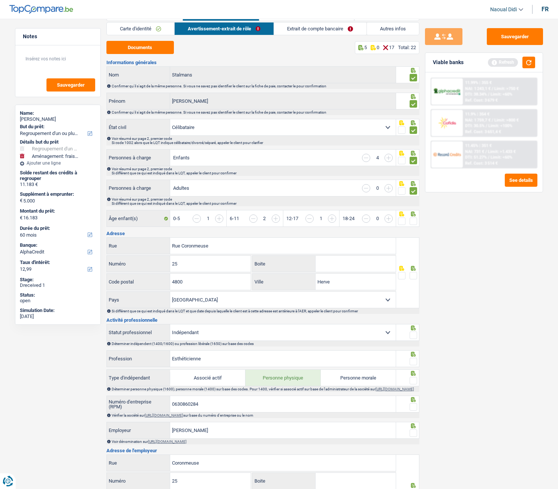
scroll to position [37, 0]
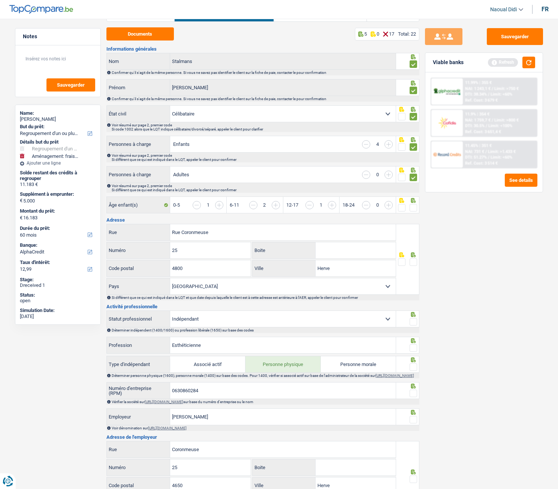
click at [412, 207] on span at bounding box center [413, 207] width 7 height 7
click at [0, 0] on input "radio" at bounding box center [0, 0] width 0 height 0
click at [413, 263] on span at bounding box center [413, 261] width 7 height 7
click at [0, 0] on input "radio" at bounding box center [0, 0] width 0 height 0
click at [413, 273] on span at bounding box center [413, 321] width 7 height 7
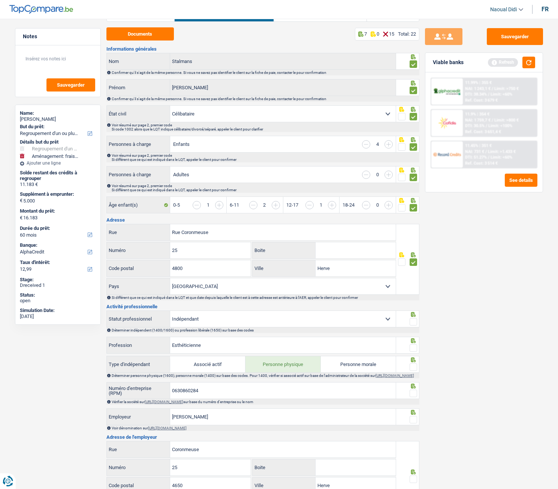
click at [0, 0] on input "radio" at bounding box center [0, 0] width 0 height 0
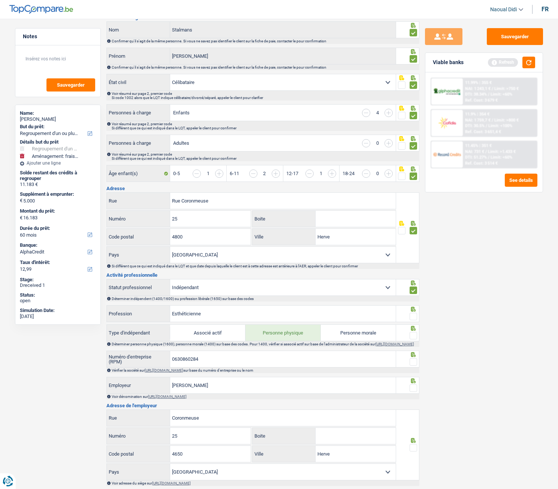
scroll to position [112, 0]
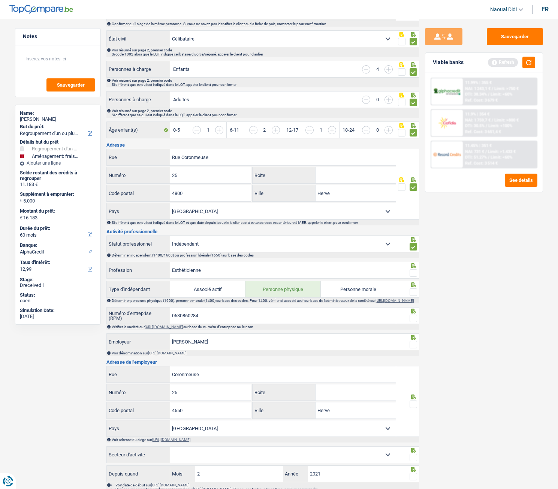
click at [414, 273] on span at bounding box center [413, 272] width 7 height 7
click at [0, 0] on input "radio" at bounding box center [0, 0] width 0 height 0
click at [415, 273] on span at bounding box center [413, 291] width 7 height 7
click at [0, 0] on input "radio" at bounding box center [0, 0] width 0 height 0
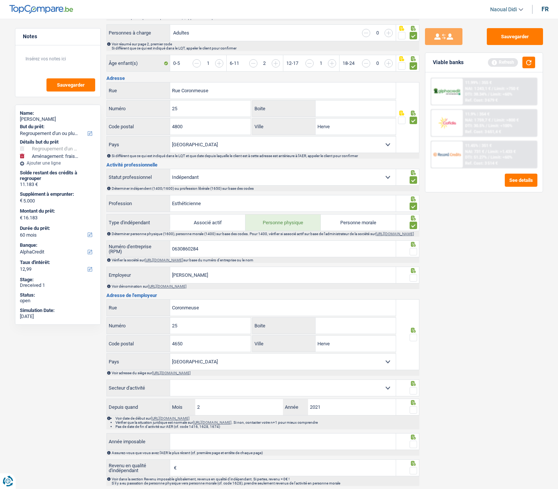
scroll to position [187, 0]
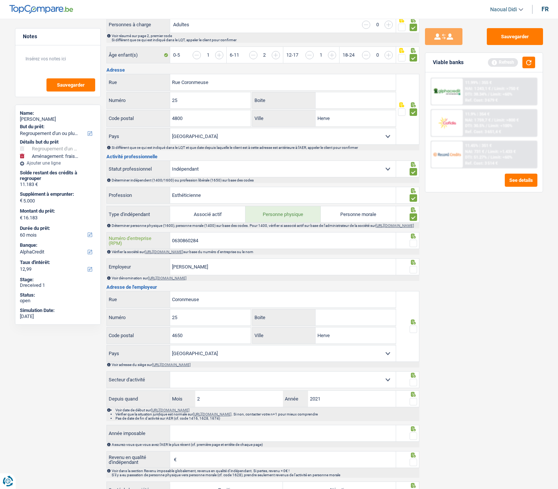
drag, startPoint x: 203, startPoint y: 242, endPoint x: 156, endPoint y: 237, distance: 47.9
click at [156, 237] on div "0630860284 Numéro d'entreprise (RPM)" at bounding box center [251, 240] width 289 height 16
click at [169, 254] on link "https://kbopub.economie.fgov.be/kbopub/zoeknummerform.html" at bounding box center [164, 252] width 39 height 4
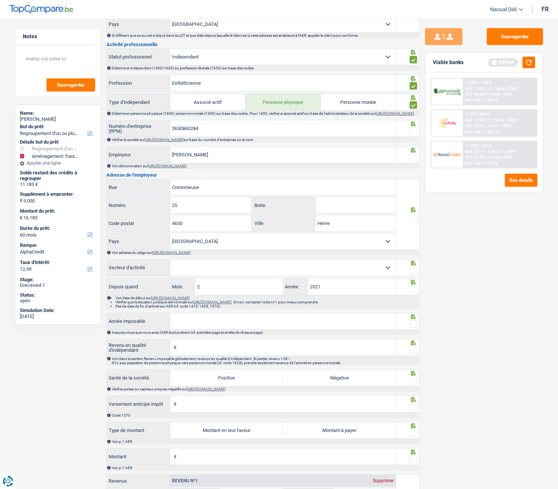
scroll to position [300, 0]
drag, startPoint x: 207, startPoint y: 193, endPoint x: 147, endPoint y: 191, distance: 60.4
click at [147, 191] on div "Coronmeuse Rue" at bounding box center [251, 187] width 289 height 16
click at [202, 192] on input "Coronmeuse" at bounding box center [283, 187] width 226 height 16
drag, startPoint x: 204, startPoint y: 192, endPoint x: 153, endPoint y: 189, distance: 50.6
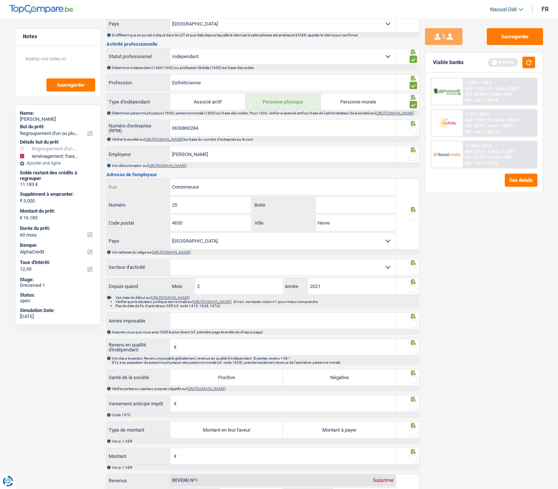
click at [153, 189] on div "Coronmeuse Rue" at bounding box center [251, 187] width 289 height 16
paste input "Avenue de l'Europe 4 Boîte 21 4620 Fléron"
type input "Avenue de l'Europe 4 Boîte 21 4620 Fléron"
drag, startPoint x: 168, startPoint y: 208, endPoint x: 161, endPoint y: 208, distance: 6.7
click at [161, 208] on div "25 Numéro" at bounding box center [179, 205] width 144 height 16
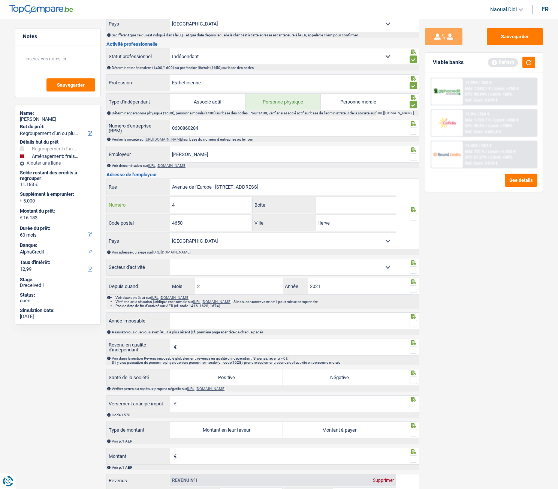
type input "4"
click at [343, 211] on input "Boite" at bounding box center [356, 205] width 80 height 16
type input "21"
drag, startPoint x: 314, startPoint y: 227, endPoint x: 272, endPoint y: 227, distance: 42.4
click at [272, 227] on div "Herve Ville" at bounding box center [324, 223] width 143 height 16
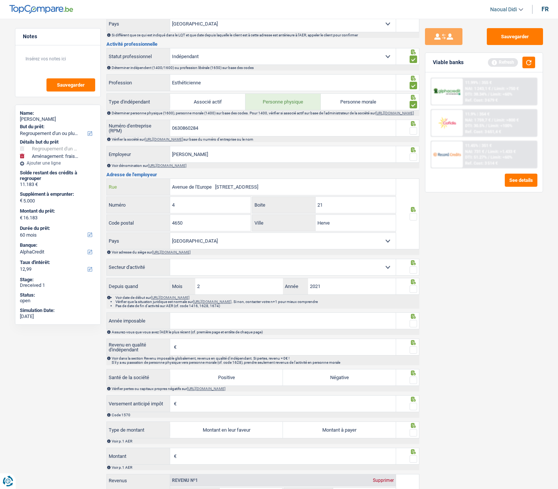
drag, startPoint x: 280, startPoint y: 193, endPoint x: 255, endPoint y: 190, distance: 25.6
click at [255, 190] on input "Avenue de l'Europe 4 Boîte 21 4620 Fléron" at bounding box center [283, 187] width 226 height 16
type input "Avenue de l'Europe 4 Boîte 21 4620"
drag, startPoint x: 342, startPoint y: 226, endPoint x: 289, endPoint y: 223, distance: 53.3
click at [289, 223] on div "Herve Ville" at bounding box center [324, 223] width 143 height 16
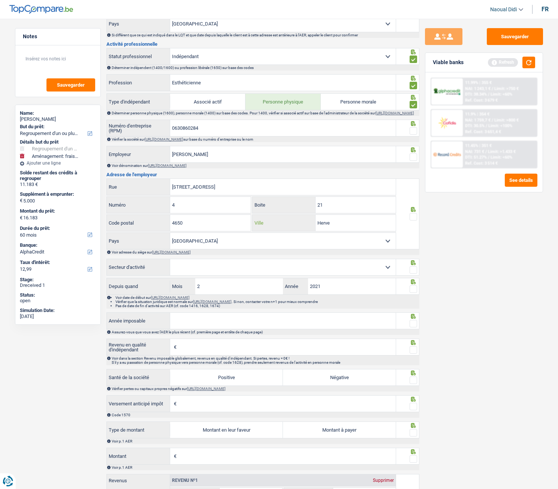
paste input "Fléron"
type input "Fléron"
click at [289, 223] on label "Ville" at bounding box center [284, 223] width 63 height 16
click at [316, 223] on input "Fléron" at bounding box center [356, 223] width 80 height 16
drag, startPoint x: 255, startPoint y: 192, endPoint x: 239, endPoint y: 193, distance: 15.8
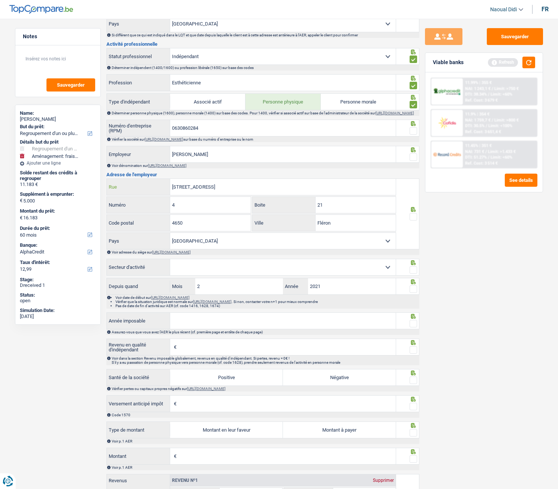
click at [239, 193] on input "Avenue de l'Europe 4 Boîte 21 4620" at bounding box center [283, 187] width 226 height 16
type input "Avenue de l'Europe 4 Boîte 21"
drag, startPoint x: 190, startPoint y: 224, endPoint x: 162, endPoint y: 222, distance: 28.6
click at [162, 222] on div "4650 Code postal" at bounding box center [179, 223] width 144 height 16
paste input "2"
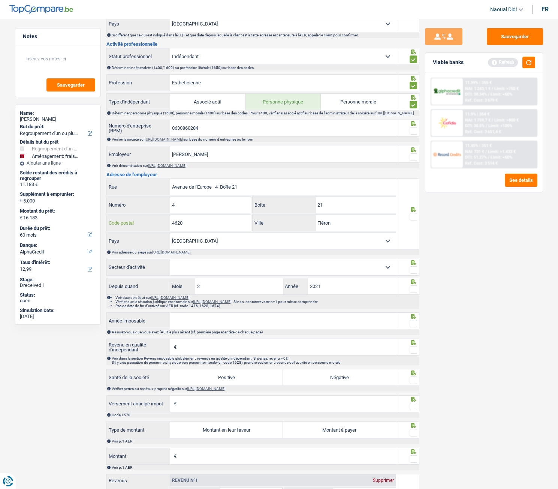
type input "4620"
click at [241, 193] on input "Avenue de l'Europe 4 Boîte 21" at bounding box center [283, 187] width 226 height 16
drag, startPoint x: 241, startPoint y: 193, endPoint x: 253, endPoint y: 194, distance: 11.6
click at [253, 194] on input "Avenue de l'Europe" at bounding box center [283, 187] width 226 height 16
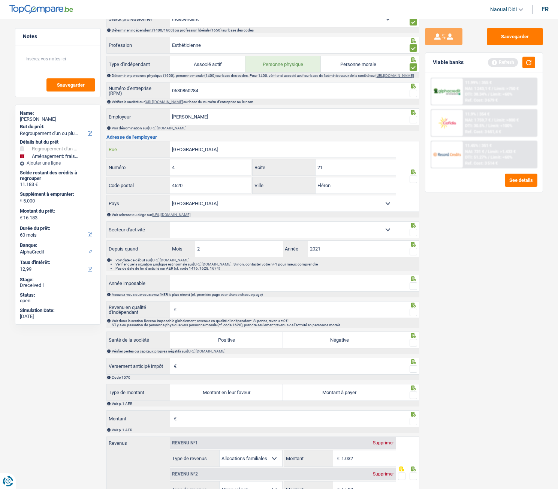
type input "Avenue de l'Europe"
click at [215, 235] on select "Agriculture/Pêche Industrie Horeca Courier/Fitness/Taxi Construction Banques/As…" at bounding box center [283, 229] width 226 height 16
select select "smallCompanies"
click at [170, 226] on select "Agriculture/Pêche Industrie Horeca Courier/Fitness/Taxi Construction Banques/As…" at bounding box center [283, 229] width 226 height 16
click at [416, 255] on span at bounding box center [413, 251] width 7 height 7
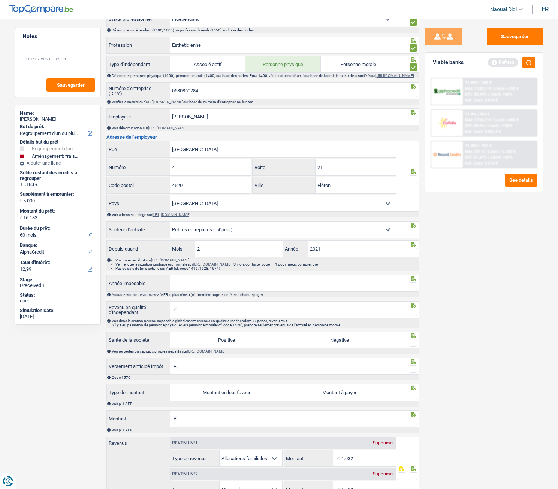
click at [0, 0] on input "radio" at bounding box center [0, 0] width 0 height 0
click at [414, 236] on span at bounding box center [413, 232] width 7 height 7
click at [0, 0] on input "radio" at bounding box center [0, 0] width 0 height 0
click at [413, 183] on span at bounding box center [413, 178] width 7 height 7
click at [0, 0] on input "radio" at bounding box center [0, 0] width 0 height 0
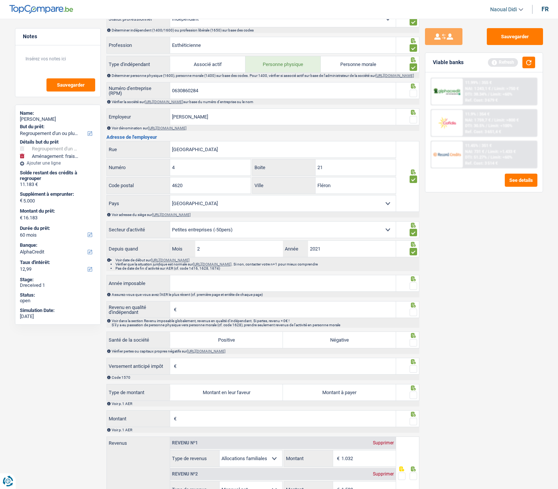
click at [415, 123] on span at bounding box center [413, 119] width 7 height 7
click at [0, 0] on input "radio" at bounding box center [0, 0] width 0 height 0
click at [411, 97] on span at bounding box center [413, 93] width 7 height 7
click at [0, 0] on input "radio" at bounding box center [0, 0] width 0 height 0
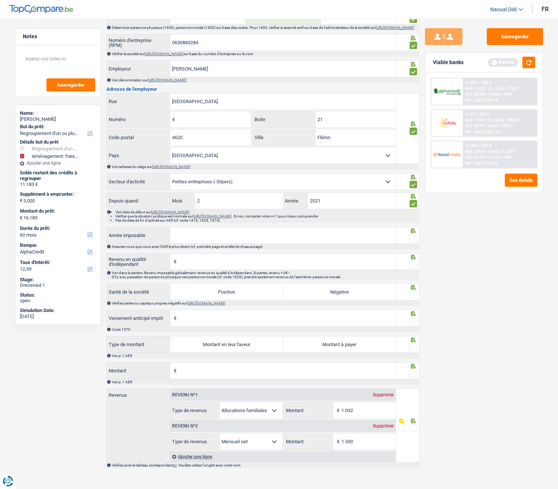
scroll to position [395, 0]
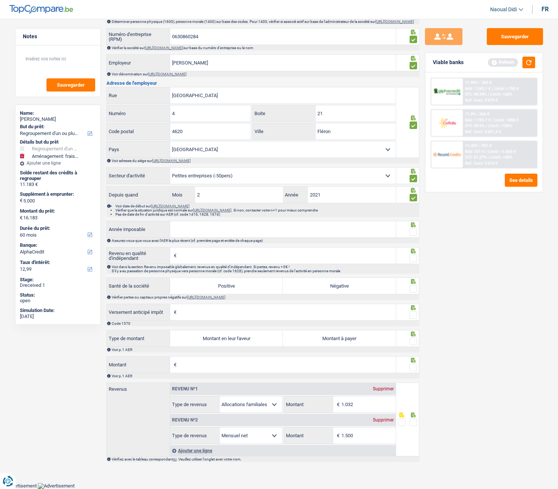
click at [210, 237] on input "Année imposable" at bounding box center [283, 229] width 226 height 16
type input "2023"
click at [185, 254] on input "Revenu en qualité d'indépendant" at bounding box center [286, 255] width 217 height 16
type input "6.919"
click at [246, 273] on label "Positive" at bounding box center [226, 286] width 113 height 16
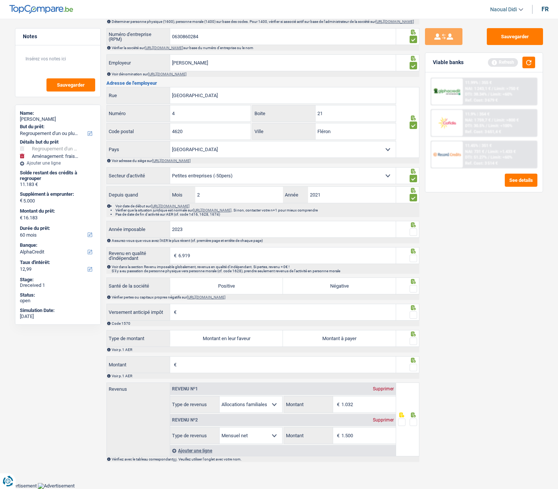
click at [246, 273] on input "Positive" at bounding box center [226, 286] width 113 height 16
radio input "true"
click at [412, 231] on span at bounding box center [413, 231] width 7 height 7
click at [0, 0] on input "radio" at bounding box center [0, 0] width 0 height 0
click at [415, 260] on span at bounding box center [413, 257] width 7 height 7
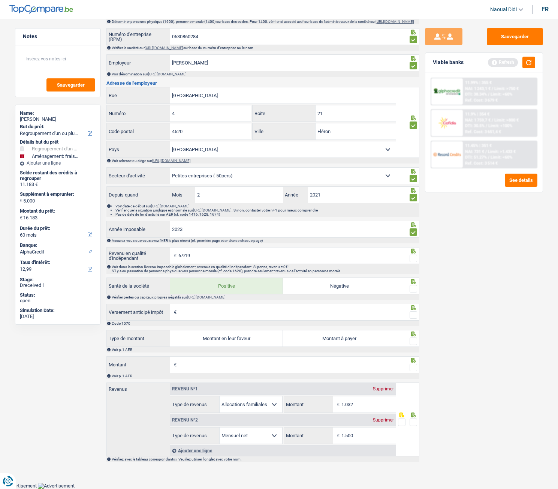
click at [0, 0] on input "radio" at bounding box center [0, 0] width 0 height 0
click at [415, 273] on span at bounding box center [413, 288] width 7 height 7
click at [0, 0] on input "radio" at bounding box center [0, 0] width 0 height 0
click at [224, 273] on input "Versement anticipé impôt" at bounding box center [286, 312] width 217 height 16
type input "0"
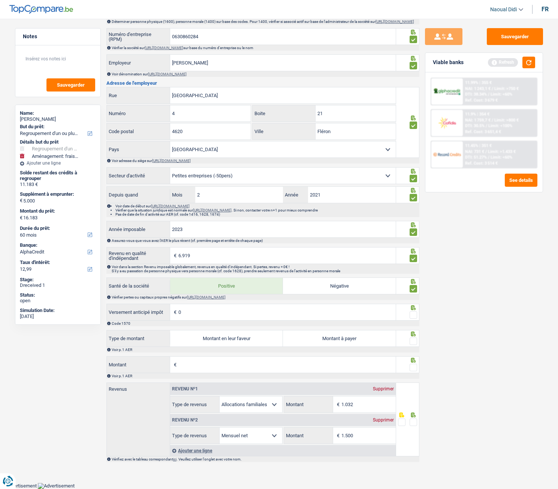
click at [416, 273] on span at bounding box center [413, 314] width 7 height 7
click at [0, 0] on input "radio" at bounding box center [0, 0] width 0 height 0
click at [334, 273] on label "Montant à payer" at bounding box center [339, 338] width 113 height 16
click at [334, 273] on input "Montant à payer" at bounding box center [339, 338] width 113 height 16
radio input "true"
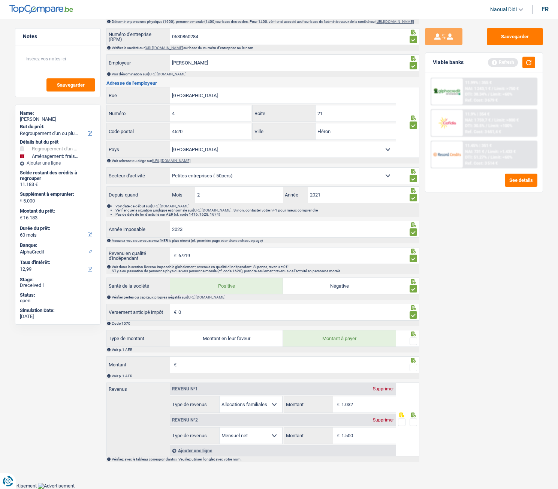
type input "577"
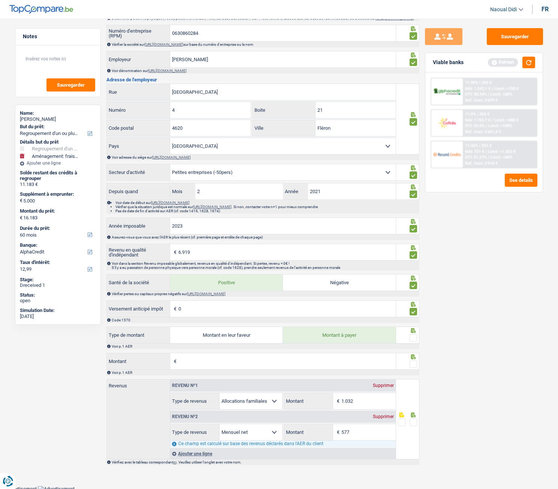
click at [415, 273] on span at bounding box center [413, 337] width 7 height 7
click at [0, 0] on input "radio" at bounding box center [0, 0] width 0 height 0
click at [248, 273] on label "Montant en leur faveur" at bounding box center [226, 335] width 113 height 16
click at [248, 273] on input "Montant en leur faveur" at bounding box center [226, 335] width 113 height 16
radio input "true"
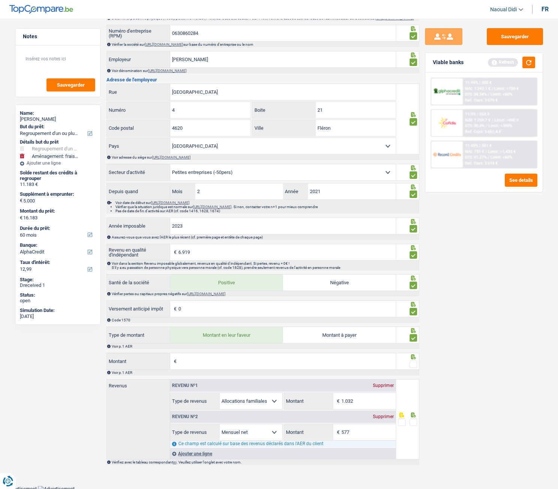
click at [191, 273] on input "Montant" at bounding box center [286, 361] width 217 height 16
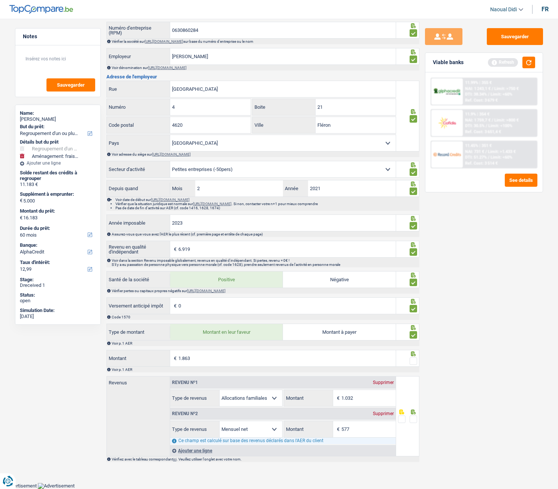
scroll to position [401, 0]
type input "1.863"
click at [414, 273] on span at bounding box center [413, 360] width 7 height 7
click at [0, 0] on input "radio" at bounding box center [0, 0] width 0 height 0
drag, startPoint x: 189, startPoint y: 249, endPoint x: 177, endPoint y: 247, distance: 12.5
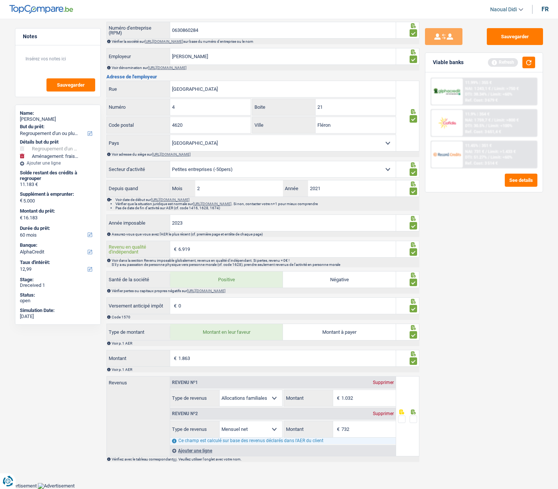
click at [177, 247] on div "6.919 € Revenu en qualité d'indépendant" at bounding box center [251, 249] width 289 height 16
click at [358, 273] on input "732" at bounding box center [368, 429] width 54 height 16
type input "7"
click at [414, 273] on span at bounding box center [413, 418] width 7 height 7
click at [0, 0] on input "radio" at bounding box center [0, 0] width 0 height 0
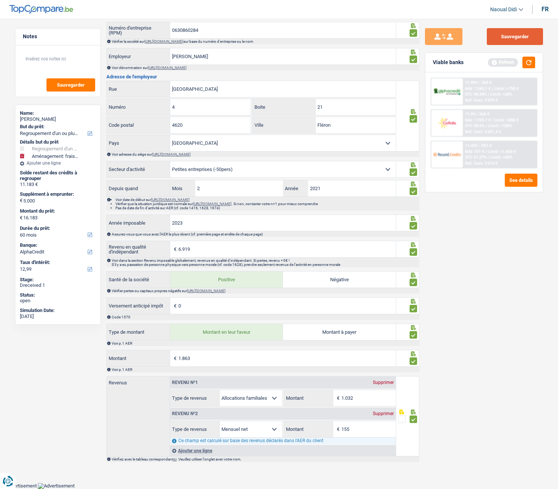
click at [506, 33] on button "Sauvegarder" at bounding box center [515, 36] width 56 height 17
click at [362, 273] on input "155" at bounding box center [368, 429] width 54 height 16
type input "1"
type input "731"
click at [507, 273] on div "Sauvegarder Viable banks Refresh 11.99% | 355 € NAI: 1 243,1 € / Limit: >750 € …" at bounding box center [483, 251] width 129 height 447
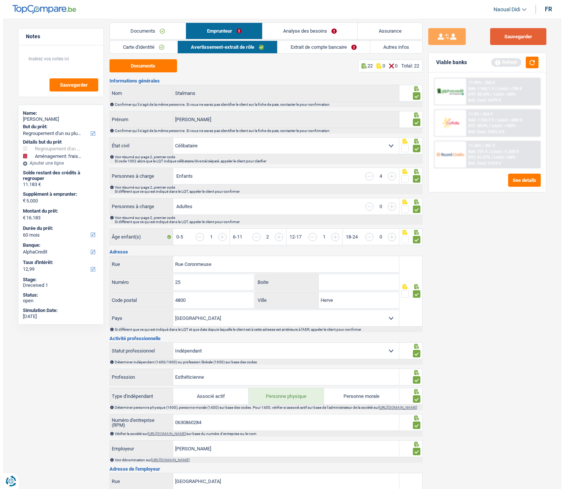
scroll to position [0, 0]
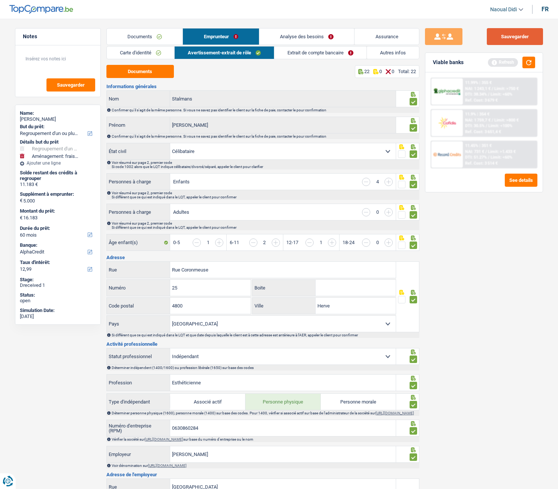
click at [520, 35] on button "Sauvegarder" at bounding box center [515, 36] width 56 height 17
click at [530, 62] on button "button" at bounding box center [528, 63] width 13 height 12
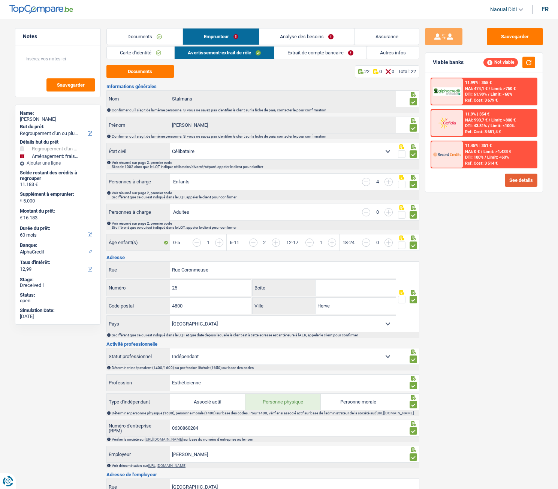
click at [512, 181] on button "See details" at bounding box center [521, 180] width 33 height 13
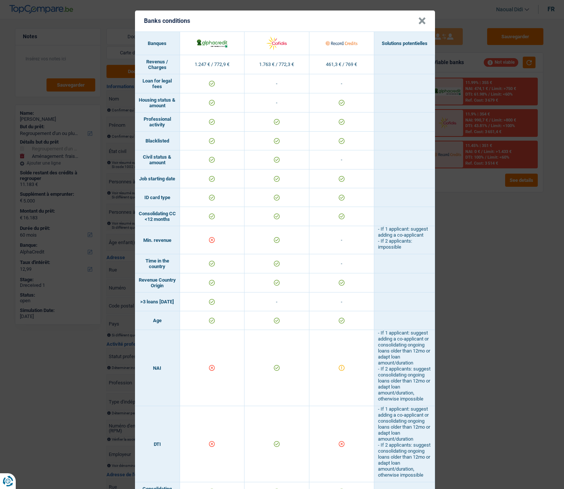
click at [462, 273] on div "Banks conditions × Banques Solutions potentielles Revenus / Charges 1.247 € / 7…" at bounding box center [282, 244] width 564 height 489
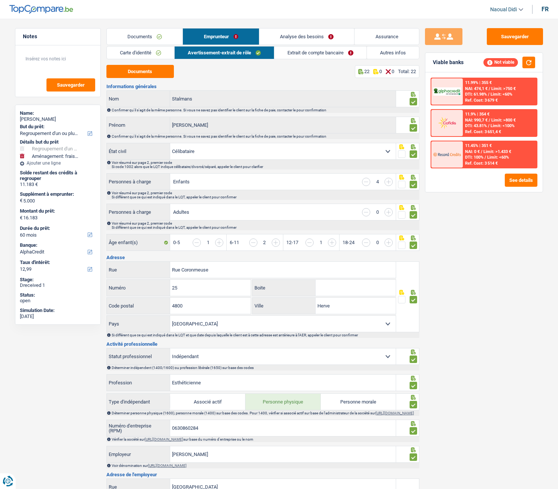
click at [308, 35] on link "Analyse des besoins" at bounding box center [306, 36] width 95 height 16
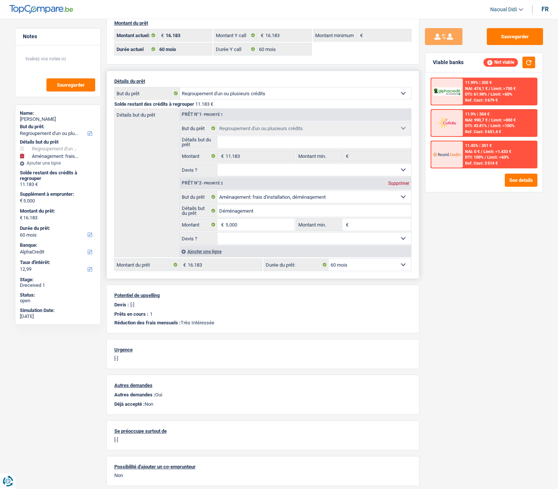
scroll to position [64, 0]
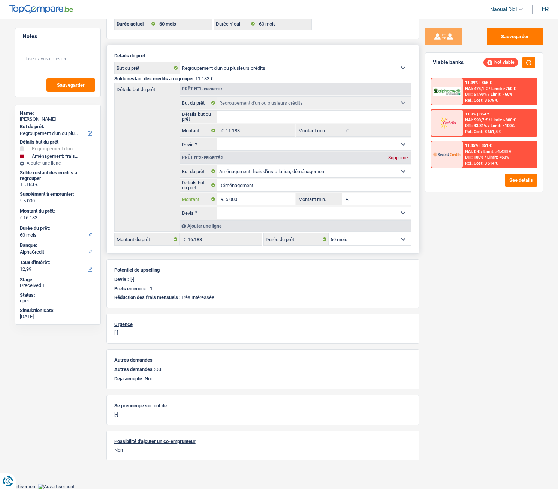
click at [257, 201] on input "5.000" at bounding box center [260, 199] width 69 height 12
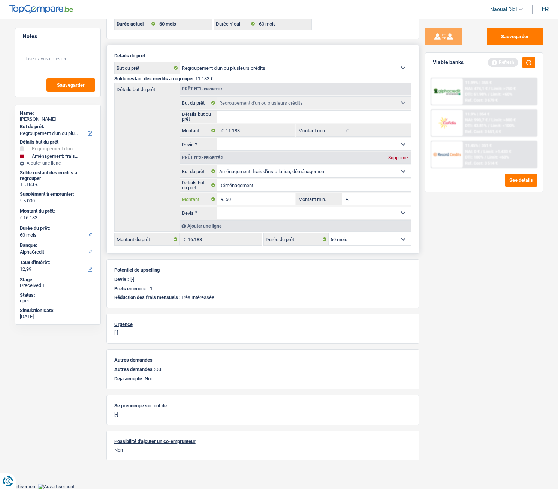
type input "5"
click at [440, 254] on div "Sauvegarder Viable banks Refresh 11.99% | 355 € NAI: 474,1 € / Limit: >750 € DT…" at bounding box center [483, 251] width 129 height 447
type input "5"
type input "2.000"
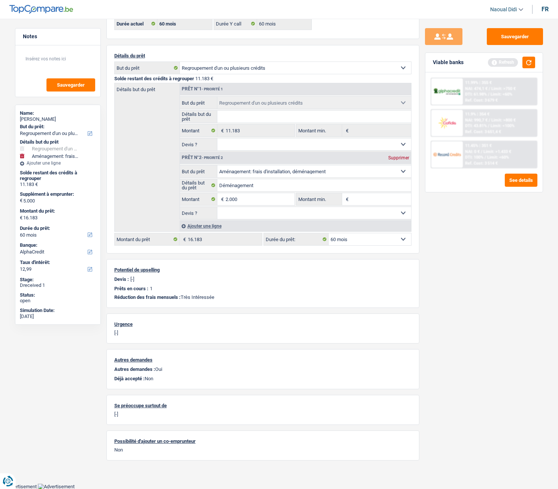
type input "13.183"
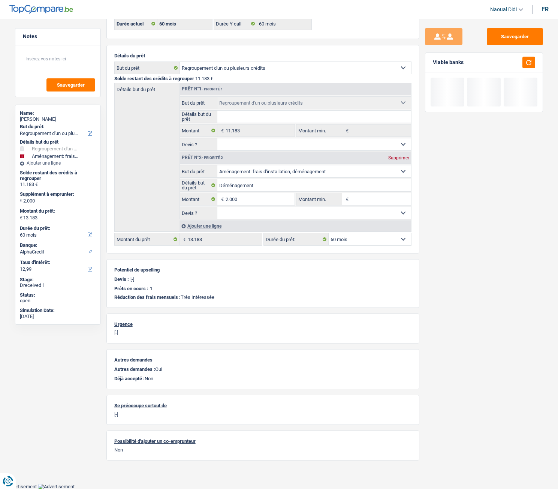
click at [449, 232] on div "Sauvegarder Viable banks" at bounding box center [483, 251] width 129 height 447
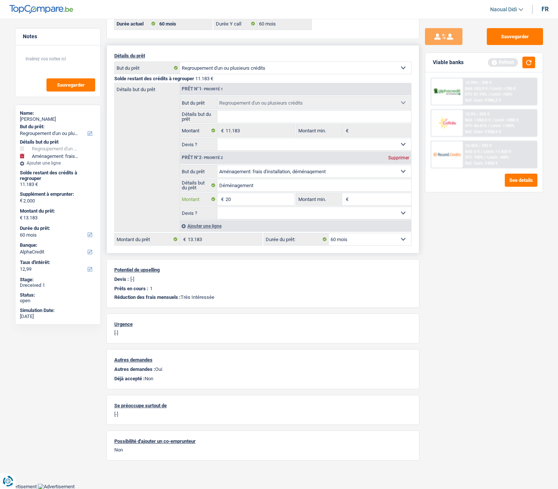
type input "2"
type input "1.000"
type input "12.183"
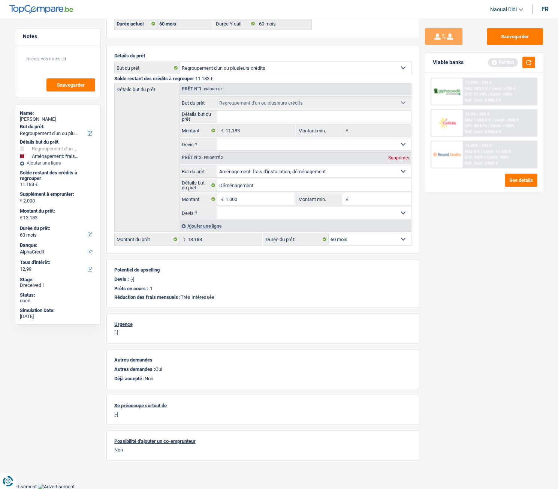
type input "12.183"
click at [461, 237] on div "Sauvegarder Viable banks Refresh 12.99% | 295 € NAI: 533,9 € / Limit: >750 € DT…" at bounding box center [483, 251] width 129 height 447
click at [255, 203] on input "1.000" at bounding box center [260, 199] width 69 height 12
type input "1"
type input "5.000"
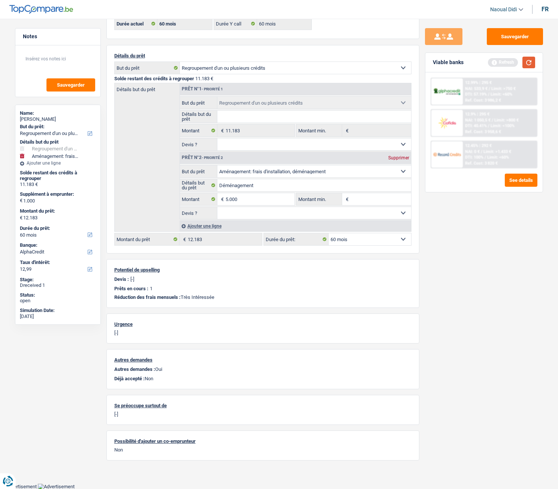
type input "5.000"
type input "16.183"
select select "84"
type input "16.183"
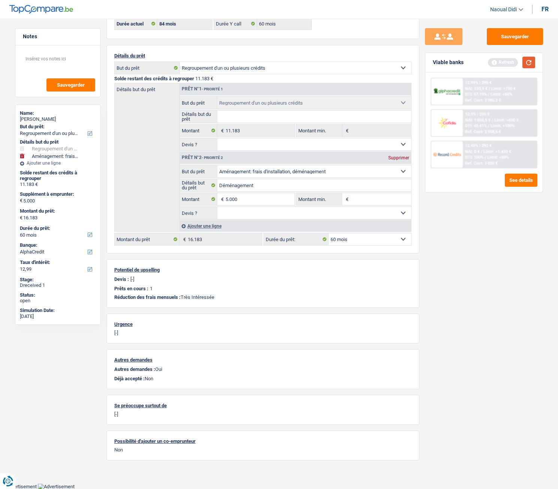
click at [529, 64] on button "button" at bounding box center [528, 63] width 13 height 12
select select "84"
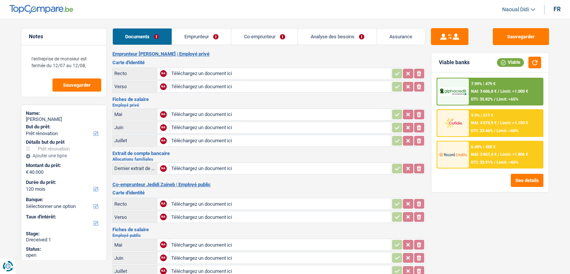
select select "renovation"
select select "120"
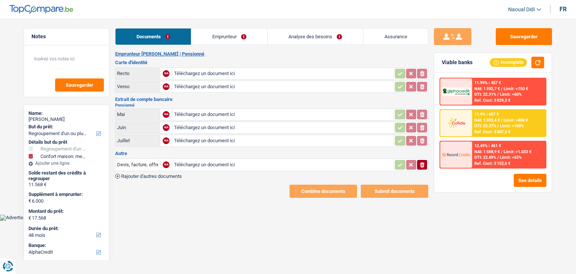
select select "refinancing"
select select "household"
select select "48"
select select "alphacredit"
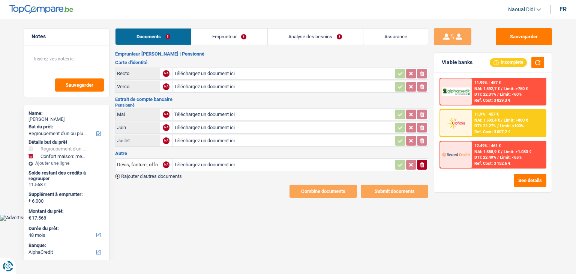
click at [201, 112] on input "Téléchargez un document ici" at bounding box center [283, 114] width 218 height 11
click at [200, 74] on input "Téléchargez un document ici" at bounding box center [283, 73] width 218 height 11
type input "C:\fakepath\Numériser 1.jpeg"
click at [195, 86] on input "Téléchargez un document ici" at bounding box center [283, 86] width 218 height 11
type input "C:\fakepath\1713285275207.jpg"
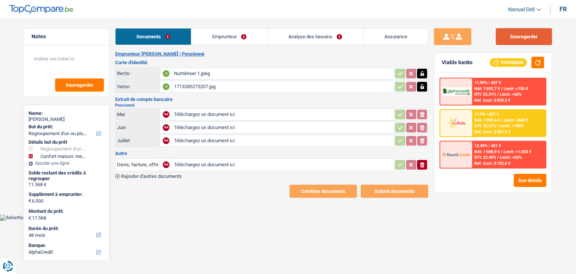
click at [520, 42] on button "Sauvegarder" at bounding box center [523, 36] width 56 height 17
click at [223, 36] on link "Emprunteur" at bounding box center [229, 36] width 76 height 16
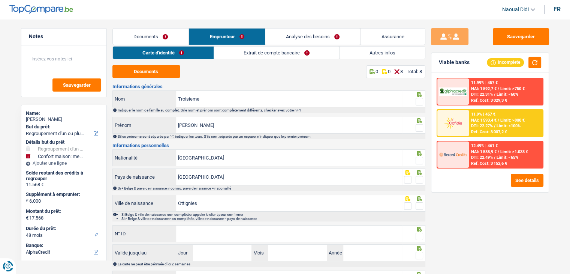
click at [279, 52] on link "Extrait de compte bancaire" at bounding box center [276, 52] width 125 height 12
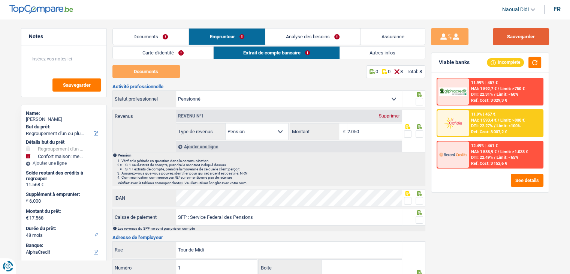
click at [511, 35] on button "Sauvegarder" at bounding box center [521, 36] width 56 height 17
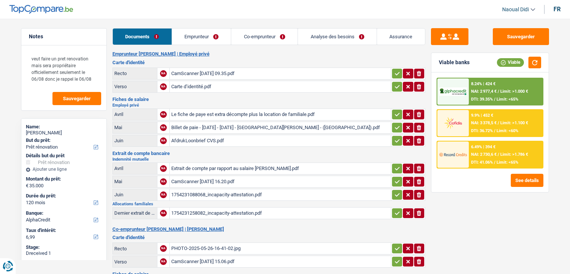
select select "renovation"
select select "120"
select select "alphacredit"
click at [224, 141] on div "AfdrukLoonbrief CVS.pdf" at bounding box center [280, 140] width 218 height 11
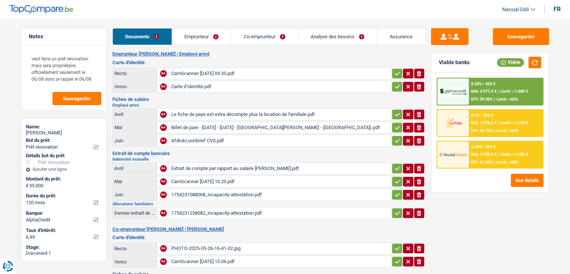
click at [191, 113] on div "Le fiche de paye est extra décompte plus la location de familiale.pdf" at bounding box center [280, 114] width 218 height 11
click at [211, 126] on div "Billet de paie - [DATE] - [DATE] - [GEOGRAPHIC_DATA][PERSON_NAME] - ([GEOGRAPHI…" at bounding box center [280, 127] width 218 height 11
click at [218, 137] on div "AfdrukLoonbrief CVS.pdf" at bounding box center [280, 140] width 218 height 11
click at [215, 119] on table "Avril NA Le fiche de paye est extra décompte plus la location de familiale.pdf…" at bounding box center [268, 127] width 313 height 40
click at [226, 113] on div "Le fiche de paye est extra décompte plus la location de familiale.pdf" at bounding box center [280, 114] width 218 height 11
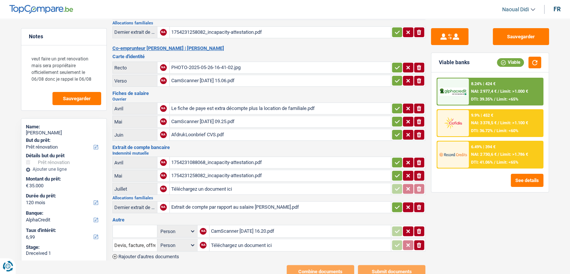
scroll to position [187, 0]
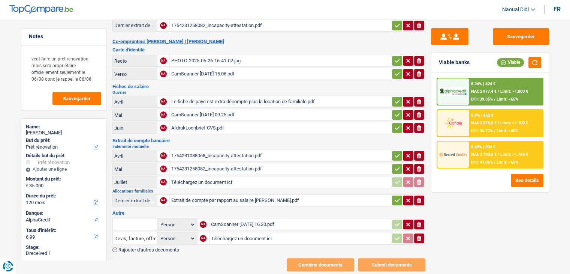
click at [213, 109] on div "CamScanner [DATE] 09.25.pdf" at bounding box center [280, 114] width 218 height 11
click at [221, 163] on div "1754231258082_incapacity-attestation.pdf" at bounding box center [280, 168] width 218 height 11
click at [224, 109] on div "CamScanner [DATE] 09.25.pdf" at bounding box center [280, 114] width 218 height 11
click at [191, 96] on div "Le fiche de paye est extra décompte plus la location de familiale.pdf" at bounding box center [280, 101] width 218 height 11
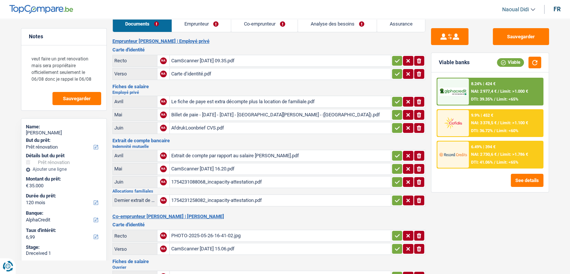
scroll to position [0, 0]
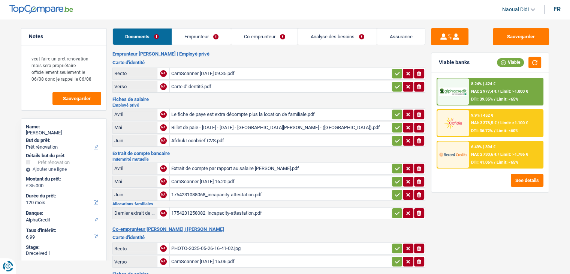
click at [205, 126] on div "Billet de paie - [DATE] - [DATE] - [GEOGRAPHIC_DATA][PERSON_NAME] - ([GEOGRAPHI…" at bounding box center [280, 127] width 218 height 11
drag, startPoint x: 208, startPoint y: 138, endPoint x: 204, endPoint y: 142, distance: 5.8
click at [207, 139] on div "AfdrukLoonbrief CVS.pdf" at bounding box center [280, 140] width 218 height 11
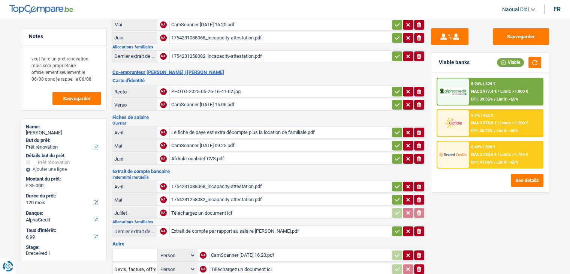
scroll to position [198, 0]
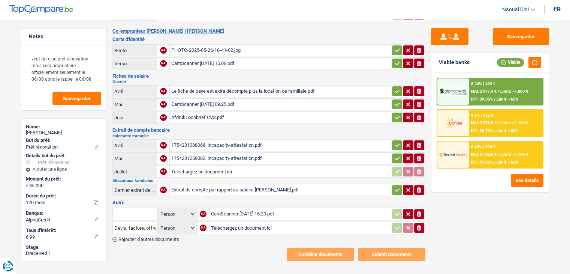
click at [217, 154] on div "1754231258082_incapacity-attestation.pdf" at bounding box center [280, 158] width 218 height 11
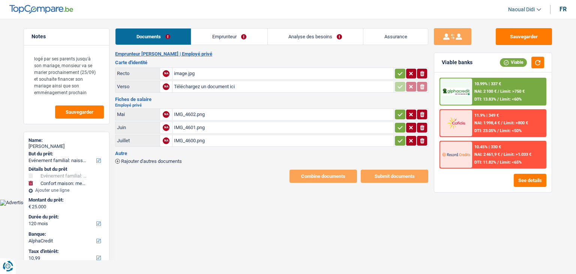
select select "familyEvent"
select select "household"
select select "120"
select select "alphacredit"
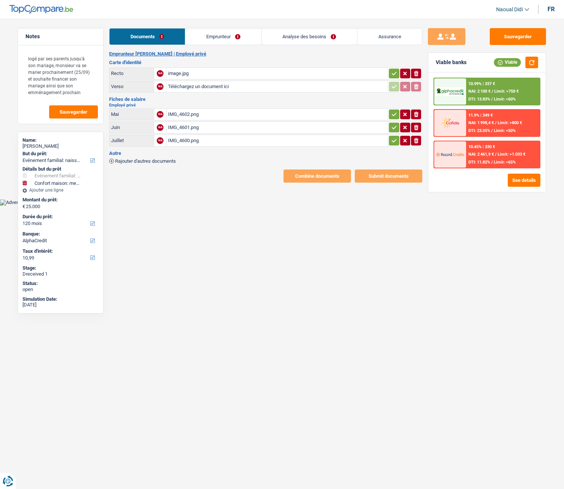
click at [179, 75] on div "image.jpg" at bounding box center [277, 73] width 218 height 11
click at [221, 35] on link "Emprunteur" at bounding box center [223, 36] width 76 height 16
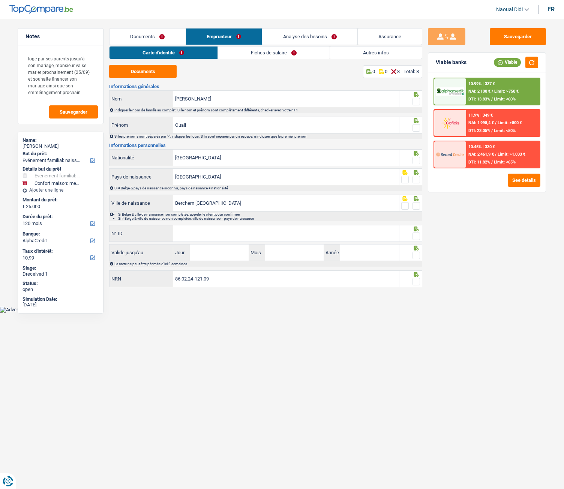
click at [128, 79] on div "Documents 0 0 8 Total: 8 Informations générales Mohamed Nom Indiquer le nom de …" at bounding box center [265, 176] width 313 height 223
click at [139, 67] on button "Documents" at bounding box center [142, 71] width 67 height 13
click at [263, 53] on link "Fiches de salaire" at bounding box center [274, 52] width 112 height 12
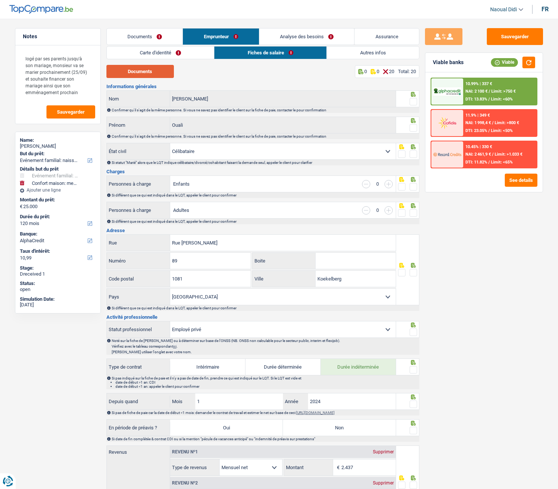
click at [148, 71] on button "Documents" at bounding box center [139, 71] width 67 height 13
click at [157, 45] on div "Documents Emprunteur Analyse des besoins Assurance Emprunteur Ouali Mohamed | E…" at bounding box center [262, 436] width 313 height 817
click at [157, 58] on link "Carte d'identité" at bounding box center [161, 52] width 108 height 12
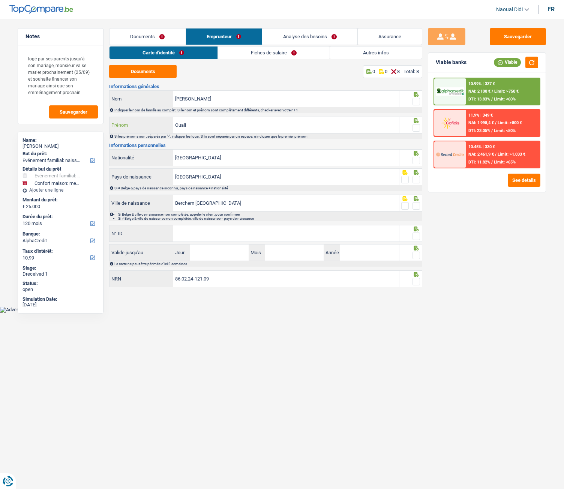
drag, startPoint x: 201, startPoint y: 126, endPoint x: 151, endPoint y: 119, distance: 51.0
click at [151, 119] on div "Ouali Prénom" at bounding box center [253, 125] width 289 height 16
click at [208, 125] on input "Ouali" at bounding box center [286, 125] width 226 height 16
drag, startPoint x: 208, startPoint y: 125, endPoint x: 119, endPoint y: 123, distance: 88.9
click at [119, 123] on div "Ouali Prénom" at bounding box center [253, 125] width 289 height 16
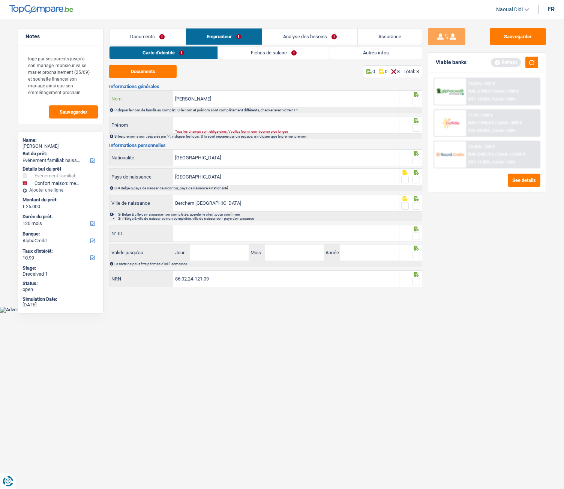
drag, startPoint x: 203, startPoint y: 100, endPoint x: 139, endPoint y: 94, distance: 63.9
click at [139, 94] on div "Mohamed Nom" at bounding box center [253, 99] width 289 height 16
paste input "Ouali"
type input "Ouali"
click at [195, 125] on input "Prénom" at bounding box center [286, 125] width 226 height 16
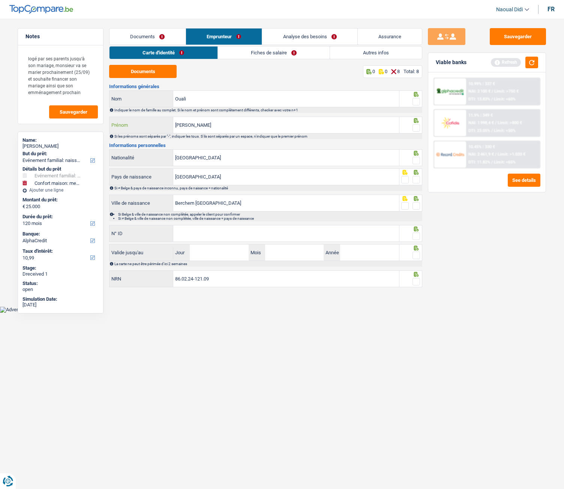
type input "[PERSON_NAME]"
click at [419, 102] on span at bounding box center [415, 101] width 7 height 7
click at [0, 0] on input "radio" at bounding box center [0, 0] width 0 height 0
click at [417, 131] on span at bounding box center [415, 127] width 7 height 7
click at [0, 0] on input "radio" at bounding box center [0, 0] width 0 height 0
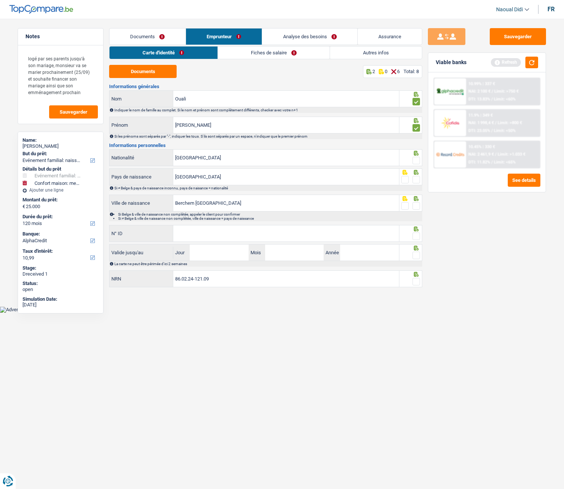
click at [416, 159] on span at bounding box center [415, 160] width 7 height 7
click at [0, 0] on input "radio" at bounding box center [0, 0] width 0 height 0
click at [418, 179] on span at bounding box center [415, 179] width 7 height 7
click at [0, 0] on input "radio" at bounding box center [0, 0] width 0 height 0
click at [417, 204] on span at bounding box center [415, 205] width 7 height 7
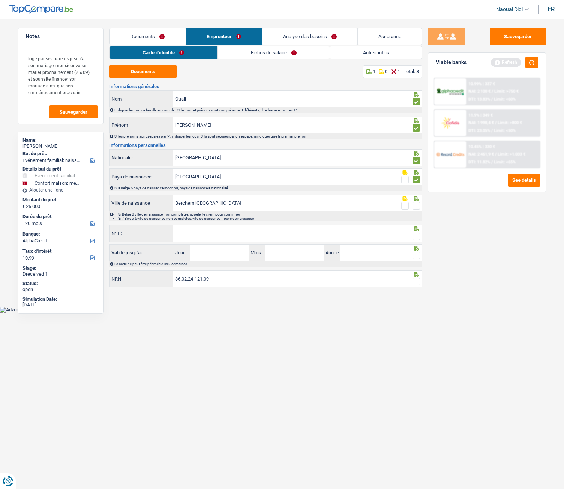
click at [0, 0] on input "radio" at bounding box center [0, 0] width 0 height 0
click at [195, 230] on input "N° ID" at bounding box center [286, 233] width 226 height 16
type input "595-3135269-53"
click at [220, 249] on input "Jour" at bounding box center [219, 252] width 58 height 16
type input "06"
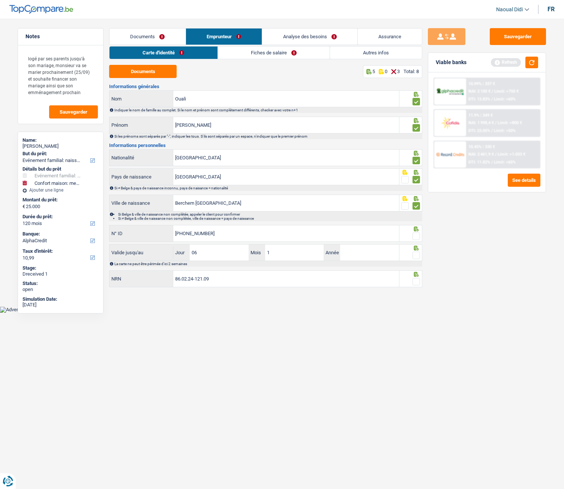
type input "12"
type input "2034"
click at [252, 273] on input "86.02.24-121.09" at bounding box center [286, 279] width 226 height 16
click at [415, 273] on span at bounding box center [415, 281] width 7 height 7
click at [0, 0] on input "radio" at bounding box center [0, 0] width 0 height 0
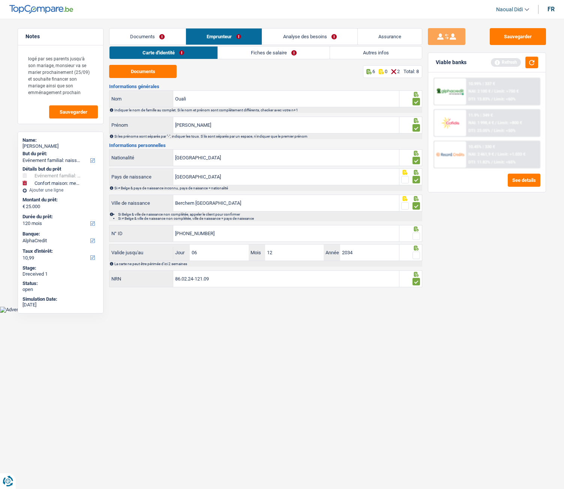
click at [414, 253] on span at bounding box center [415, 254] width 7 height 7
click at [0, 0] on input "radio" at bounding box center [0, 0] width 0 height 0
click at [416, 236] on span at bounding box center [415, 235] width 7 height 7
click at [0, 0] on input "radio" at bounding box center [0, 0] width 0 height 0
click at [508, 34] on button "Sauvegarder" at bounding box center [517, 36] width 56 height 17
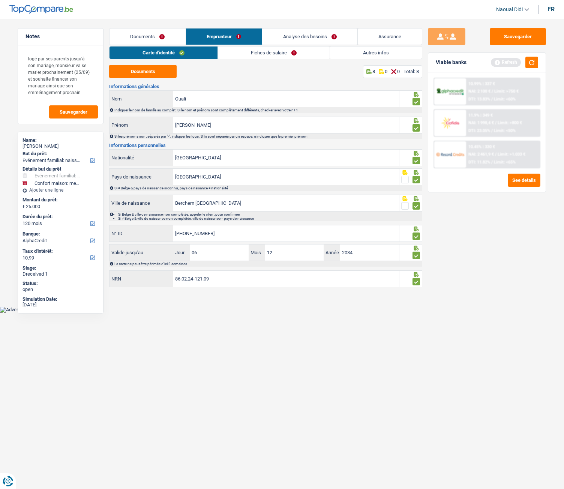
click at [260, 57] on link "Fiches de salaire" at bounding box center [274, 52] width 112 height 12
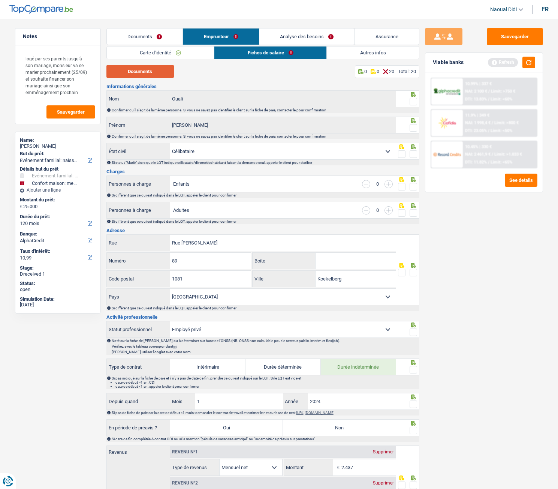
click at [146, 74] on button "Documents" at bounding box center [139, 71] width 67 height 13
click at [415, 102] on span at bounding box center [413, 101] width 7 height 7
click at [0, 0] on input "radio" at bounding box center [0, 0] width 0 height 0
click at [414, 126] on span at bounding box center [413, 127] width 7 height 7
click at [0, 0] on input "radio" at bounding box center [0, 0] width 0 height 0
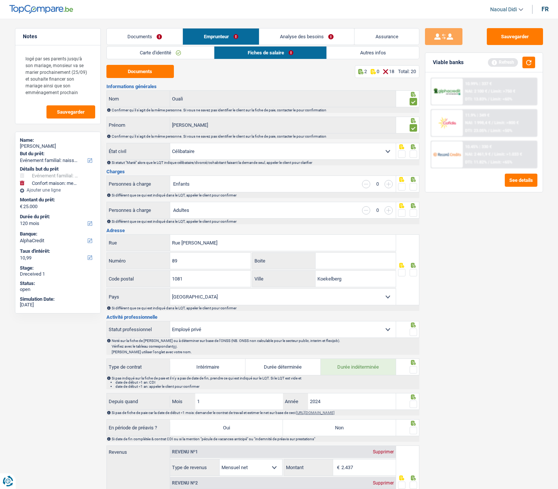
click at [414, 153] on span at bounding box center [413, 153] width 7 height 7
click at [0, 0] on input "radio" at bounding box center [0, 0] width 0 height 0
click at [412, 184] on span at bounding box center [413, 186] width 7 height 7
click at [0, 0] on input "radio" at bounding box center [0, 0] width 0 height 0
click at [415, 211] on span at bounding box center [413, 212] width 7 height 7
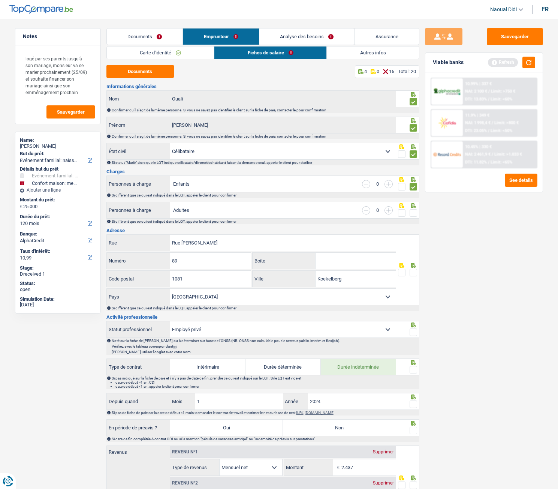
click at [0, 0] on input "radio" at bounding box center [0, 0] width 0 height 0
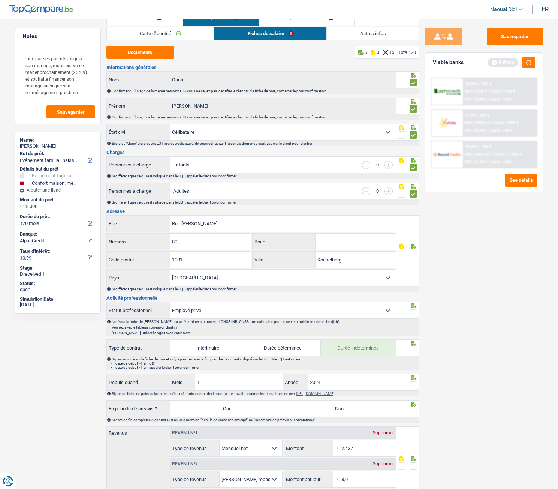
scroll to position [37, 0]
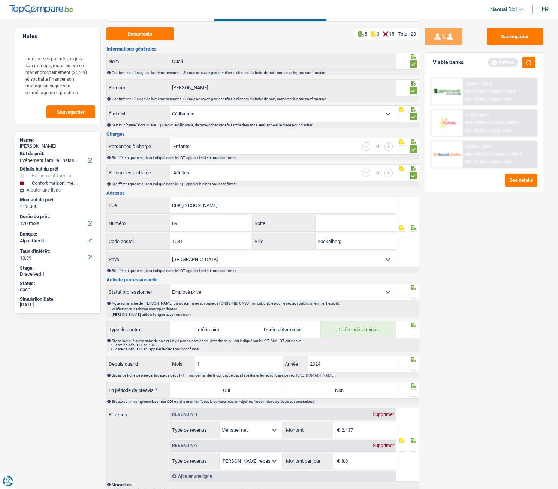
click at [413, 236] on span at bounding box center [413, 234] width 7 height 7
click at [0, 0] on input "radio" at bounding box center [0, 0] width 0 height 0
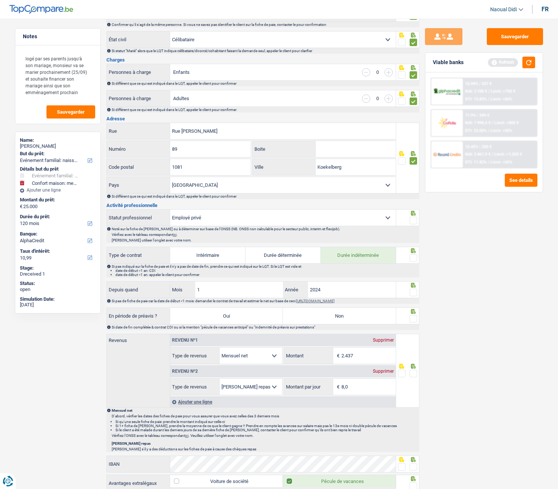
scroll to position [112, 0]
click at [412, 223] on span at bounding box center [413, 219] width 7 height 7
click at [0, 0] on input "radio" at bounding box center [0, 0] width 0 height 0
click at [415, 258] on span at bounding box center [413, 256] width 7 height 7
click at [0, 0] on input "radio" at bounding box center [0, 0] width 0 height 0
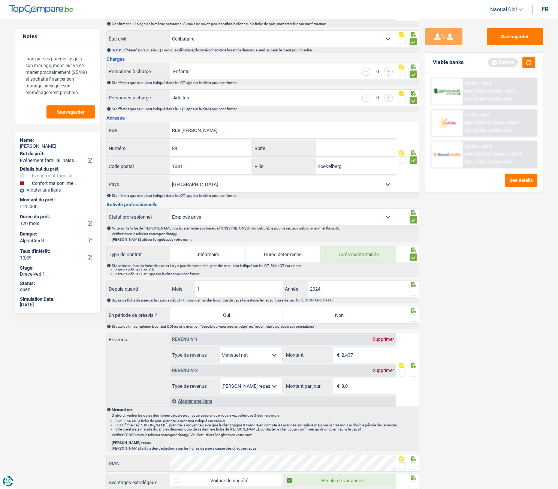
click at [413, 273] on span at bounding box center [413, 291] width 7 height 7
click at [0, 0] on input "radio" at bounding box center [0, 0] width 0 height 0
drag, startPoint x: 216, startPoint y: 289, endPoint x: 169, endPoint y: 283, distance: 47.6
click at [169, 273] on div "Depuis quand 1 Mois / 2024 Année" at bounding box center [251, 289] width 289 height 16
click at [437, 273] on div "Sauvegarder Viable banks Refresh 10.99% | 337 € NAI: 2 100 € / Limit: >750 € DT…" at bounding box center [483, 251] width 129 height 447
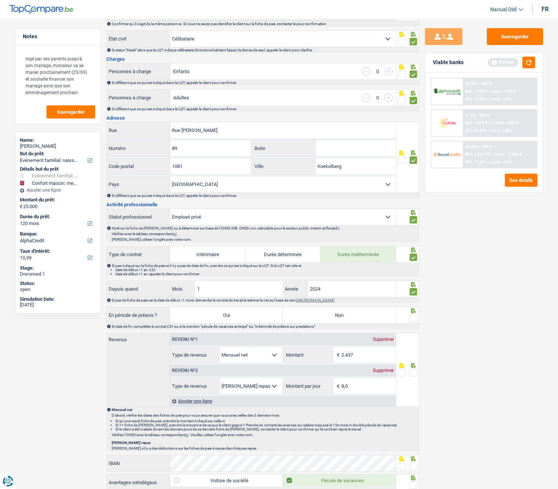
click at [342, 273] on label "Non" at bounding box center [339, 315] width 113 height 16
click at [342, 273] on input "Non" at bounding box center [339, 315] width 113 height 16
radio input "true"
click at [415, 273] on span at bounding box center [413, 317] width 7 height 7
click at [0, 0] on input "radio" at bounding box center [0, 0] width 0 height 0
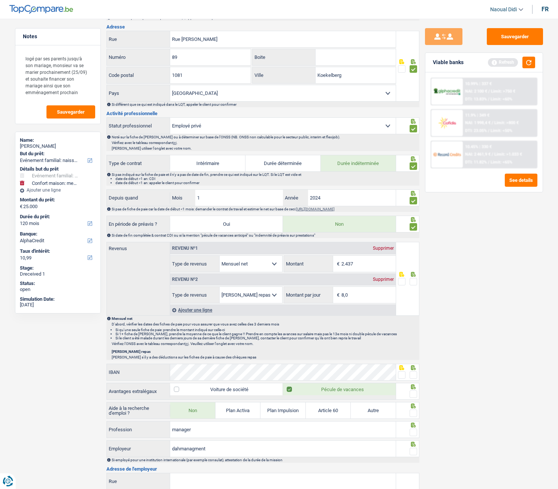
scroll to position [225, 0]
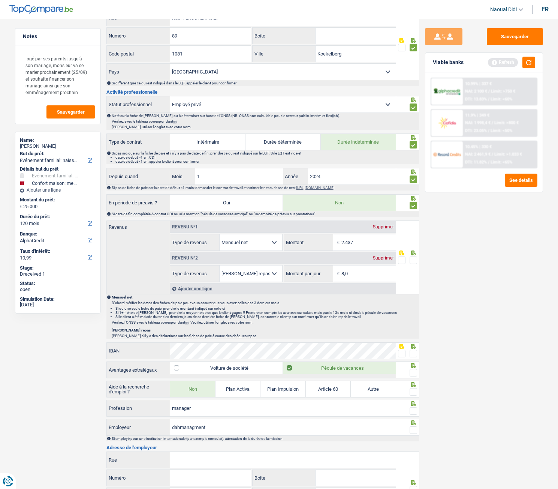
click at [417, 260] on span at bounding box center [413, 259] width 7 height 7
click at [0, 0] on input "radio" at bounding box center [0, 0] width 0 height 0
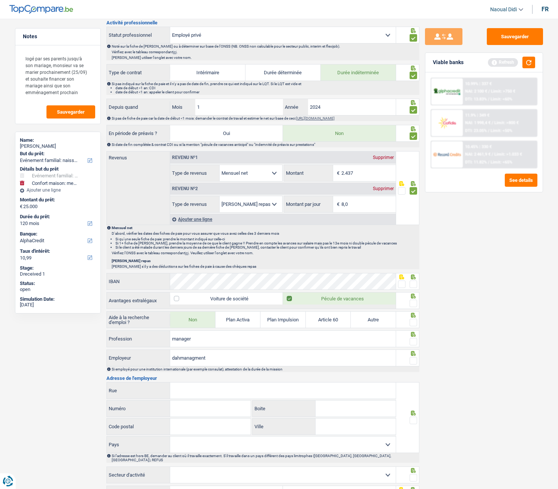
scroll to position [300, 0]
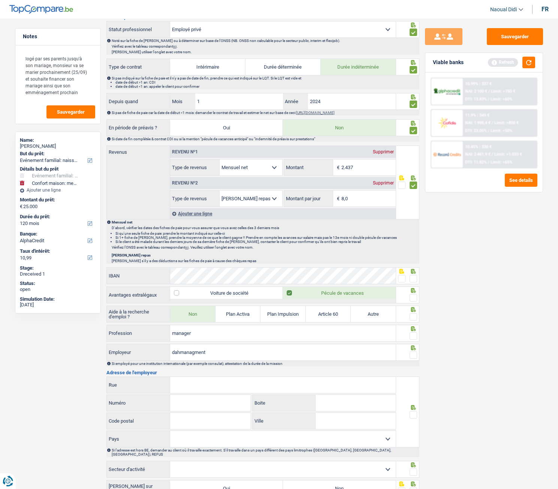
click at [415, 273] on span at bounding box center [413, 278] width 7 height 7
click at [0, 0] on input "radio" at bounding box center [0, 0] width 0 height 0
click at [414, 273] on span at bounding box center [413, 297] width 7 height 7
click at [0, 0] on input "radio" at bounding box center [0, 0] width 0 height 0
click at [414, 273] on span at bounding box center [413, 316] width 7 height 7
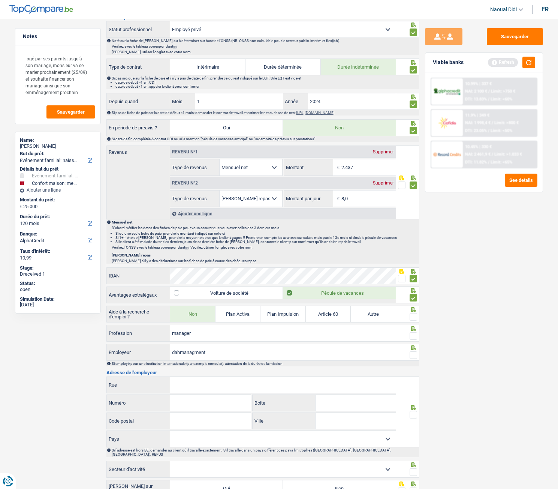
click at [0, 0] on input "radio" at bounding box center [0, 0] width 0 height 0
click at [413, 273] on span at bounding box center [413, 335] width 7 height 7
click at [0, 0] on input "radio" at bounding box center [0, 0] width 0 height 0
click at [411, 273] on span at bounding box center [413, 354] width 7 height 7
click at [0, 0] on input "radio" at bounding box center [0, 0] width 0 height 0
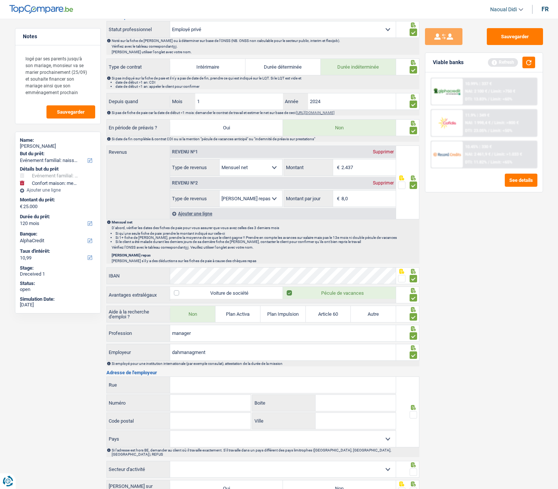
click at [250, 273] on input "Rue" at bounding box center [283, 385] width 226 height 16
type input "Rue de l'eveque"
click at [202, 273] on input "Numéro" at bounding box center [210, 403] width 81 height 16
type input "24"
click at [330, 273] on input "Ville" at bounding box center [356, 421] width 80 height 16
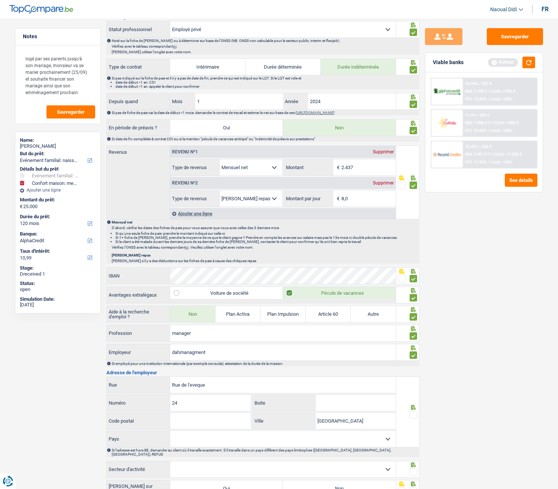
type input "Bruxelles"
click at [188, 273] on input "Code postal" at bounding box center [210, 421] width 81 height 16
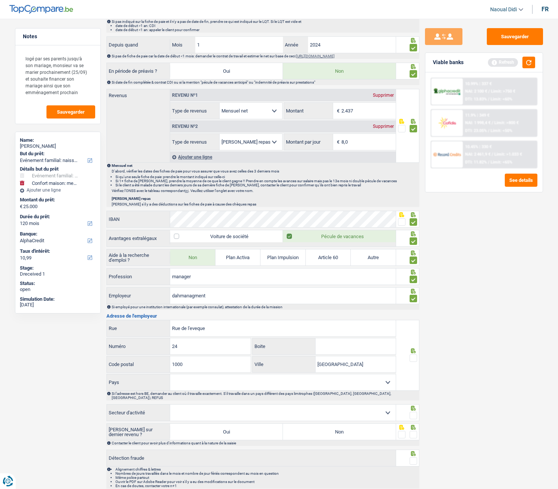
scroll to position [375, 0]
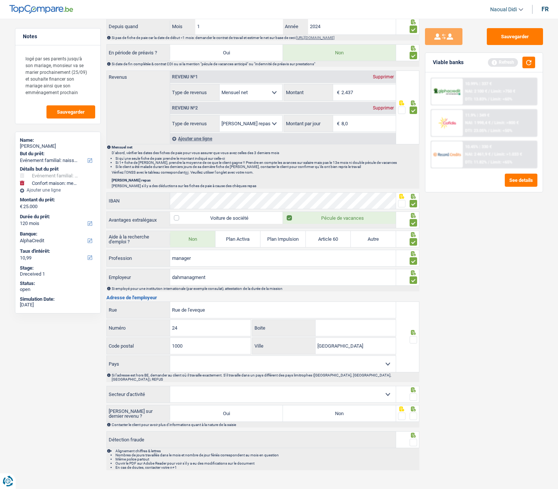
type input "1000"
click at [412, 273] on span at bounding box center [413, 339] width 7 height 7
click at [0, 0] on input "radio" at bounding box center [0, 0] width 0 height 0
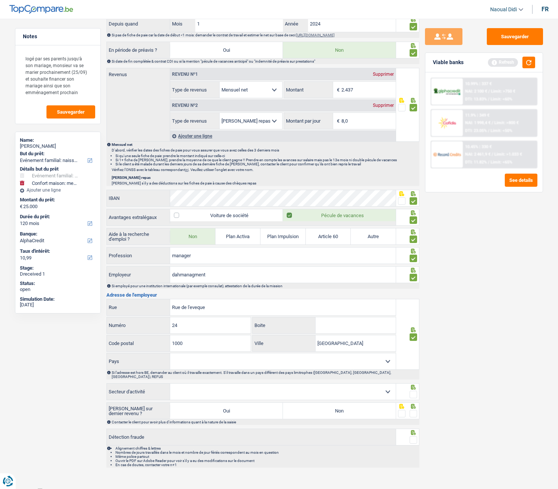
scroll to position [378, 0]
click at [203, 273] on select "Agriculture/Pêche Industrie Horeca Courier/Fitness/Taxi Construction Banques/As…" at bounding box center [283, 391] width 226 height 16
click at [413, 273] on span at bounding box center [413, 393] width 7 height 7
click at [0, 0] on input "radio" at bounding box center [0, 0] width 0 height 0
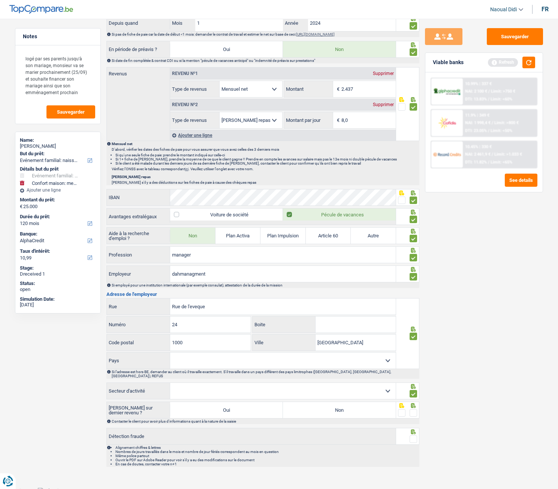
click at [388, 273] on select "Agriculture/Pêche Industrie Horeca Courier/Fitness/Taxi Construction Banques/As…" at bounding box center [283, 391] width 226 height 16
select select "bigCompanies"
click at [170, 273] on select "Agriculture/Pêche Industrie Horeca Courier/Fitness/Taxi Construction Banques/As…" at bounding box center [283, 391] width 226 height 16
click at [365, 273] on label "Non" at bounding box center [339, 410] width 113 height 16
click at [365, 273] on input "Non" at bounding box center [339, 410] width 113 height 16
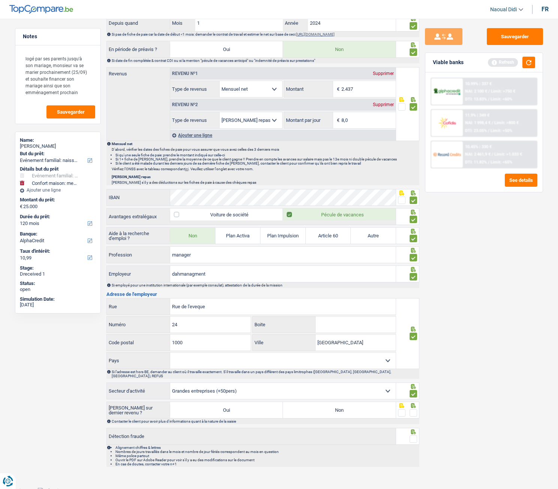
radio input "true"
click at [413, 273] on span at bounding box center [413, 412] width 7 height 7
click at [0, 0] on input "radio" at bounding box center [0, 0] width 0 height 0
click at [414, 273] on span at bounding box center [413, 438] width 7 height 7
click at [0, 0] on input "radio" at bounding box center [0, 0] width 0 height 0
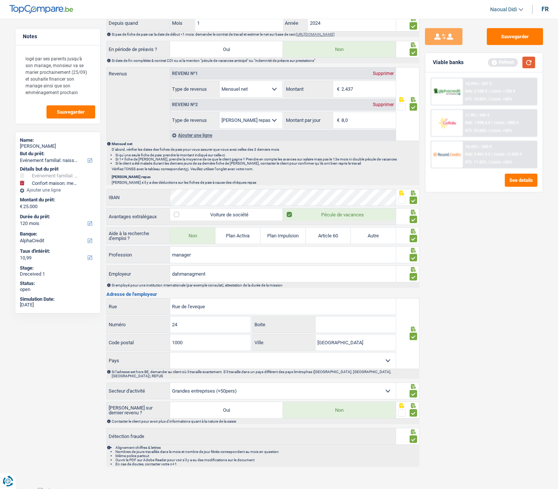
click at [530, 62] on button "button" at bounding box center [528, 63] width 13 height 12
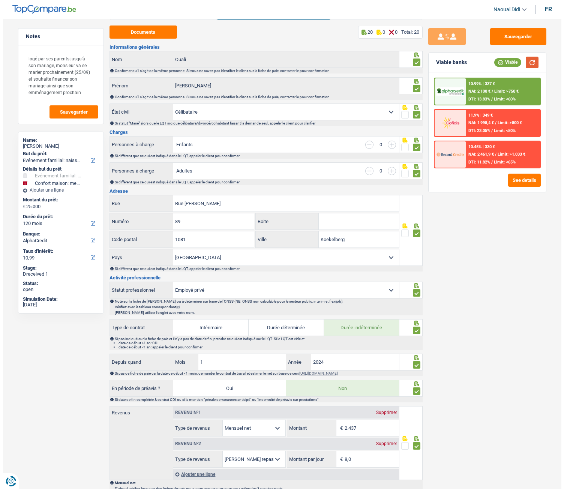
scroll to position [0, 0]
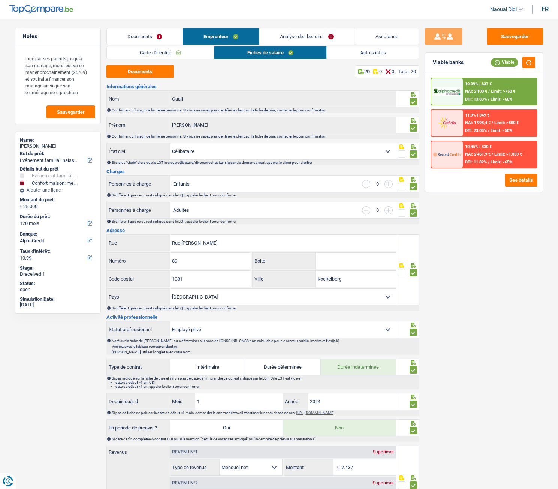
click at [315, 35] on link "Analyse des besoins" at bounding box center [306, 36] width 95 height 16
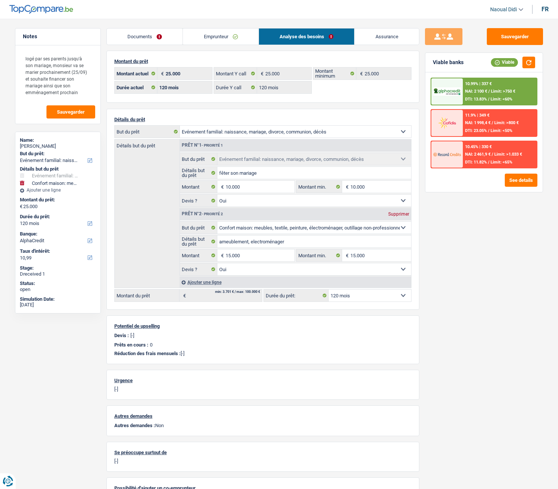
click at [193, 36] on link "Emprunteur" at bounding box center [221, 36] width 76 height 16
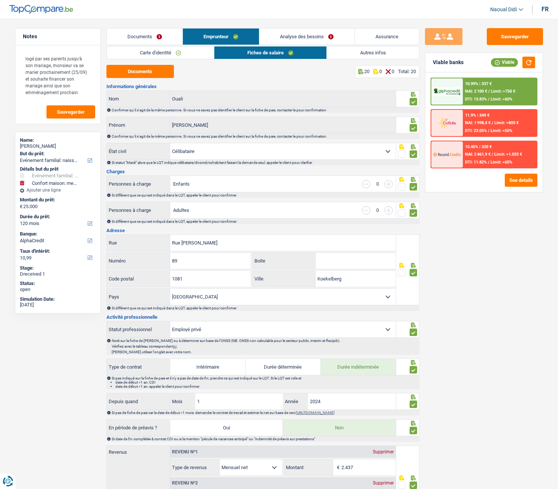
click at [159, 39] on link "Documents" at bounding box center [145, 36] width 76 height 16
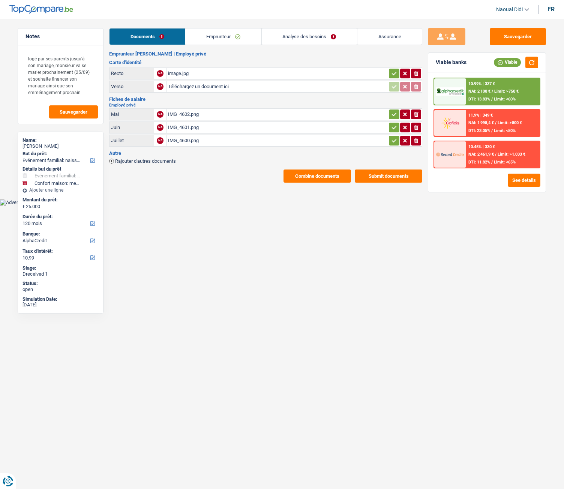
click at [395, 76] on icon "button" at bounding box center [394, 73] width 6 height 7
click at [393, 116] on icon "button" at bounding box center [394, 114] width 6 height 7
click at [393, 124] on icon "button" at bounding box center [394, 127] width 6 height 7
drag, startPoint x: 392, startPoint y: 137, endPoint x: 412, endPoint y: 123, distance: 24.1
click at [392, 138] on icon "button" at bounding box center [394, 140] width 6 height 7
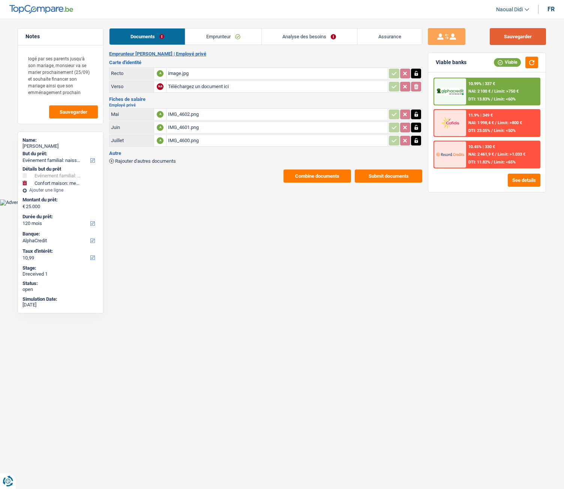
click at [510, 32] on button "Sauvegarder" at bounding box center [517, 36] width 56 height 17
click at [222, 33] on link "Emprunteur" at bounding box center [223, 36] width 76 height 16
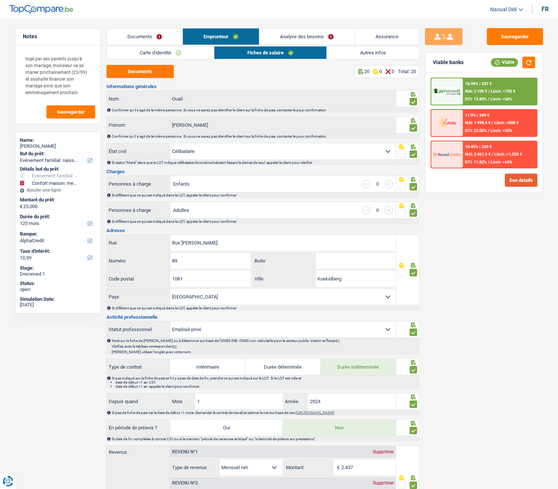
click at [522, 178] on button "See details" at bounding box center [521, 180] width 33 height 13
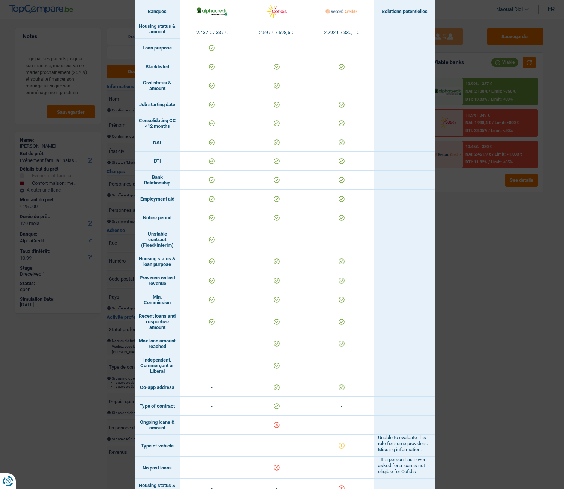
scroll to position [257, 0]
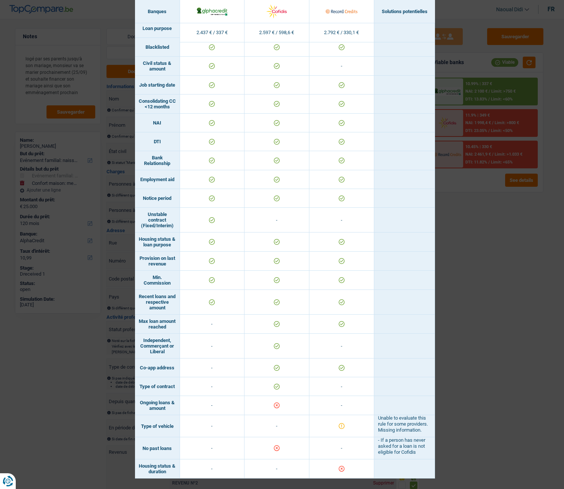
click at [478, 273] on div "Banks conditions × Banques Solutions potentielles Revenus / Charges 2.437 € / 3…" at bounding box center [282, 244] width 564 height 489
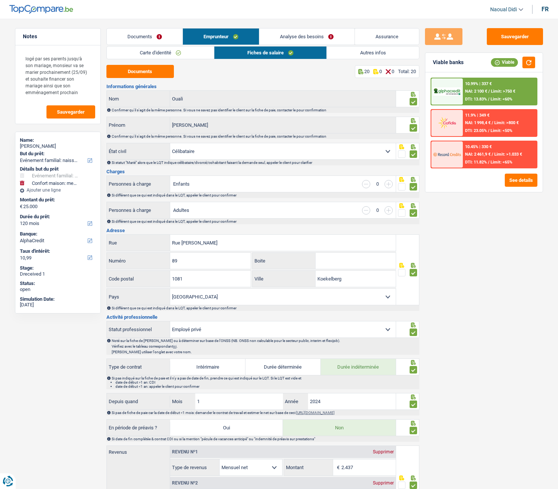
click at [304, 37] on link "Analyse des besoins" at bounding box center [306, 36] width 95 height 16
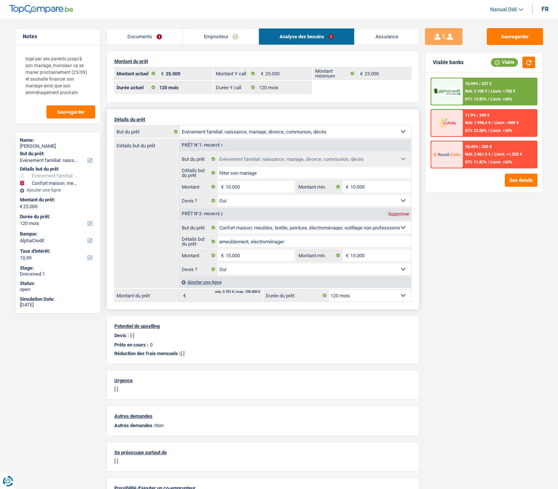
click at [368, 273] on select "12 mois 18 mois 24 mois 30 mois 36 mois 42 mois 48 mois 60 mois 72 mois 84 mois…" at bounding box center [370, 295] width 82 height 12
select select "84"
click at [329, 273] on select "12 mois 18 mois 24 mois 30 mois 36 mois 42 mois 48 mois 60 mois 72 mois 84 mois…" at bounding box center [370, 295] width 82 height 12
select select "84"
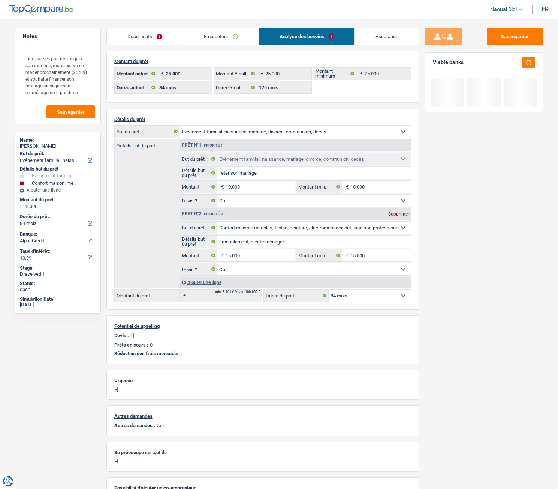
click at [515, 185] on div "Sauvegarder Viable banks" at bounding box center [483, 251] width 129 height 447
drag, startPoint x: 515, startPoint y: 185, endPoint x: 510, endPoint y: 132, distance: 53.1
click at [510, 141] on div "Sauvegarder Viable banks" at bounding box center [483, 251] width 129 height 447
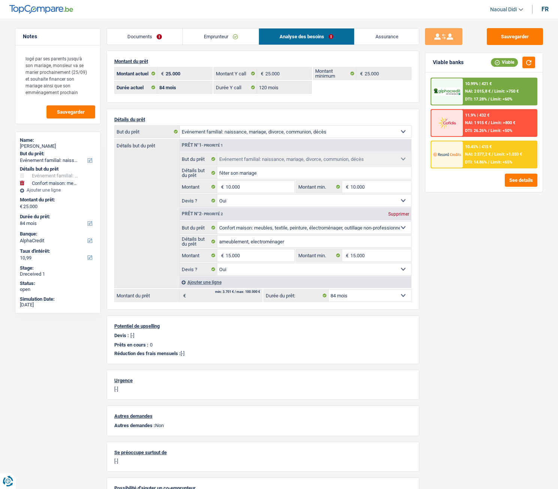
click at [485, 126] on div "11.9% | 432 € NAI: 1 915 € / Limit: >800 € DTI: 26.26% / Limit: <50%" at bounding box center [500, 123] width 74 height 26
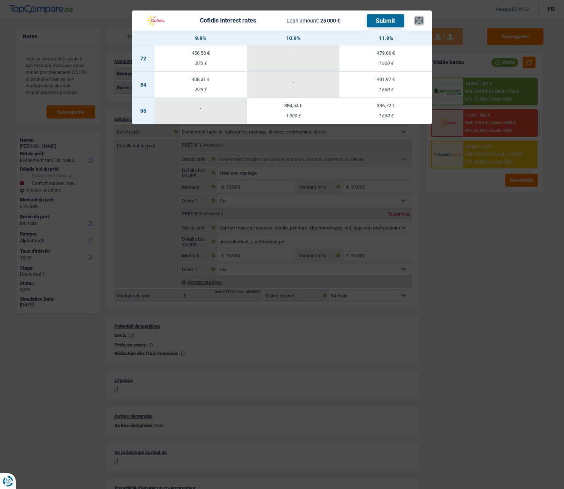
click at [415, 23] on button "×" at bounding box center [419, 20] width 8 height 7
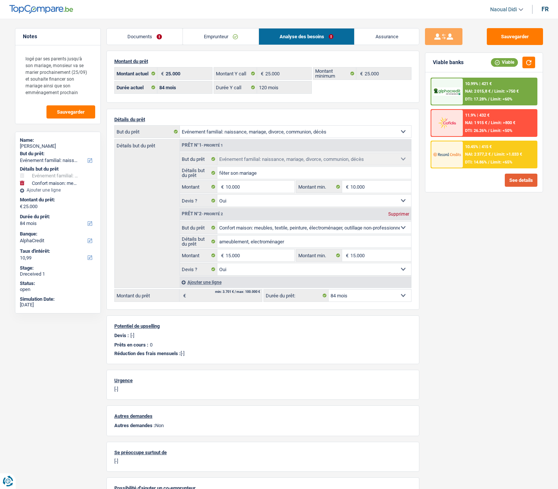
click at [519, 184] on button "See details" at bounding box center [521, 180] width 33 height 13
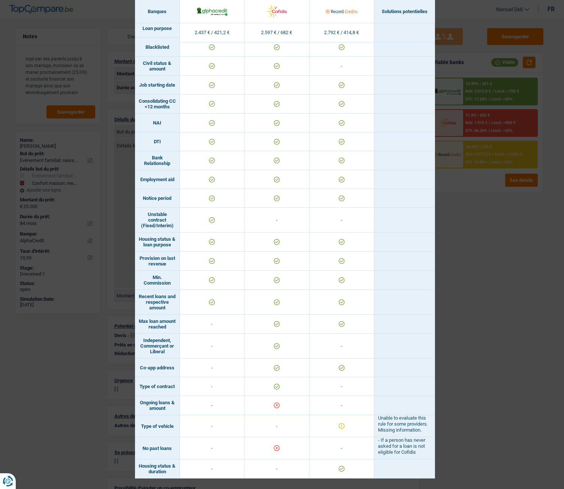
click at [467, 263] on div "Banks conditions × Banques Solutions potentielles Revenus / Charges 2.437 € / 4…" at bounding box center [282, 244] width 564 height 489
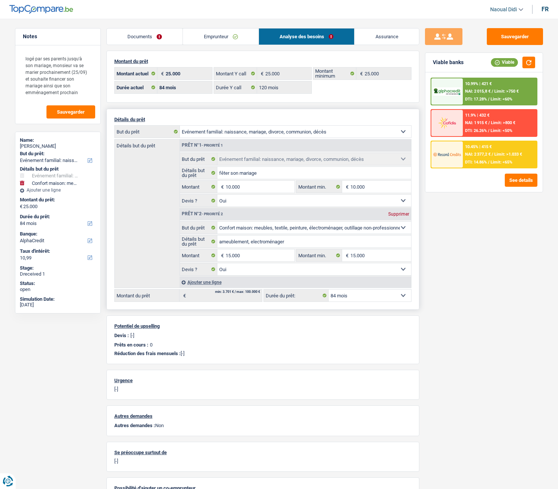
click at [352, 273] on select "12 mois 18 mois 24 mois 30 mois 36 mois 42 mois 48 mois 60 mois 72 mois 84 mois…" at bounding box center [370, 295] width 82 height 12
select select "120"
click at [329, 273] on select "12 mois 18 mois 24 mois 30 mois 36 mois 42 mois 48 mois 60 mois 72 mois 84 mois…" at bounding box center [370, 295] width 82 height 12
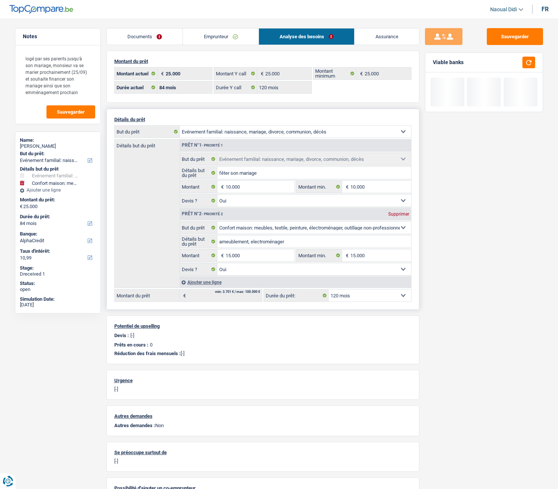
select select "120"
click at [524, 61] on button "button" at bounding box center [528, 63] width 13 height 12
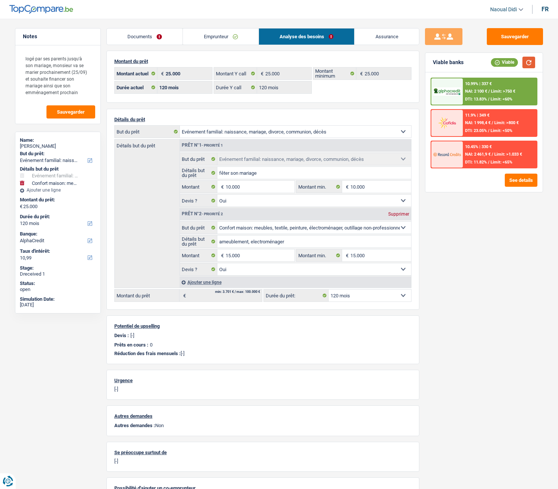
click at [530, 62] on button "button" at bounding box center [528, 63] width 13 height 12
click at [479, 88] on div "10.99% | 337 € NAI: 2 100 € / Limit: >750 € DTI: 13.83% / Limit: <60%" at bounding box center [500, 91] width 74 height 26
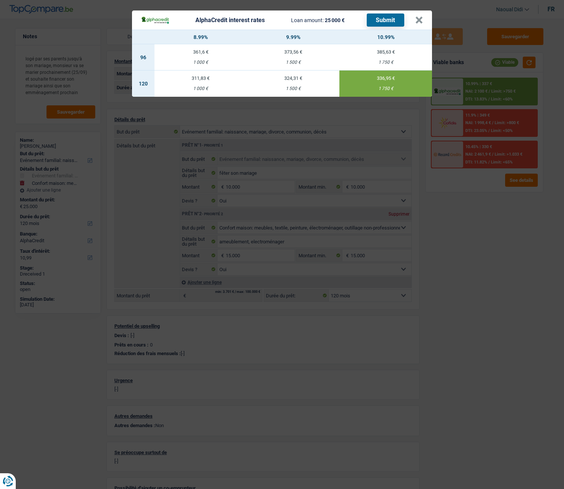
click at [287, 82] on td "324,31 € 1 500 €" at bounding box center [293, 83] width 93 height 26
type input "9,99"
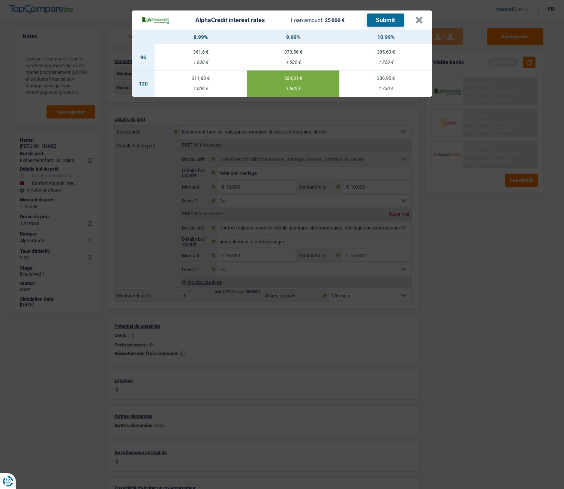
click at [391, 19] on button "Submit" at bounding box center [385, 19] width 37 height 13
click at [419, 24] on button "×" at bounding box center [419, 19] width 8 height 7
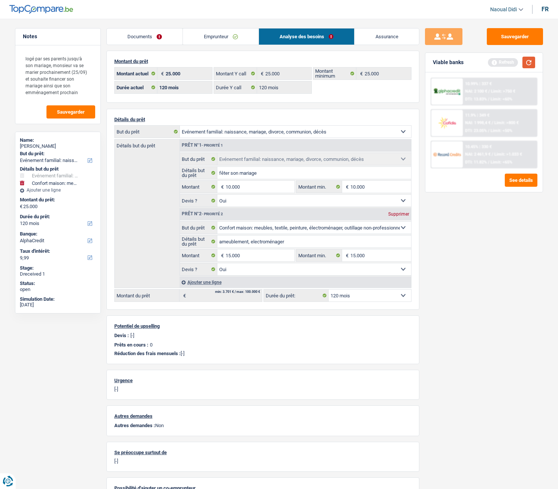
click at [527, 65] on button "button" at bounding box center [528, 63] width 13 height 12
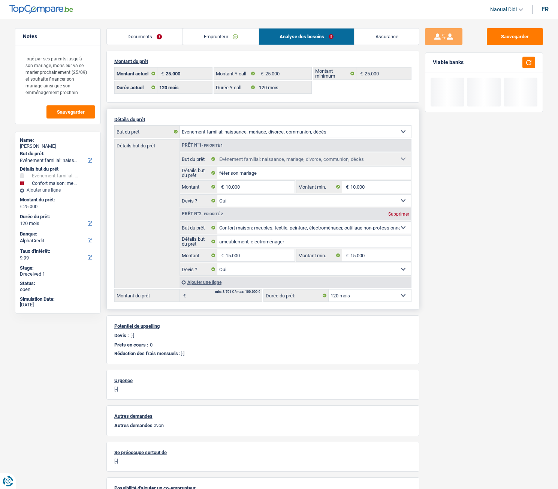
click at [352, 273] on select "12 mois 18 mois 24 mois 30 mois 36 mois 42 mois 48 mois 60 mois 72 mois 84 mois…" at bounding box center [370, 295] width 82 height 12
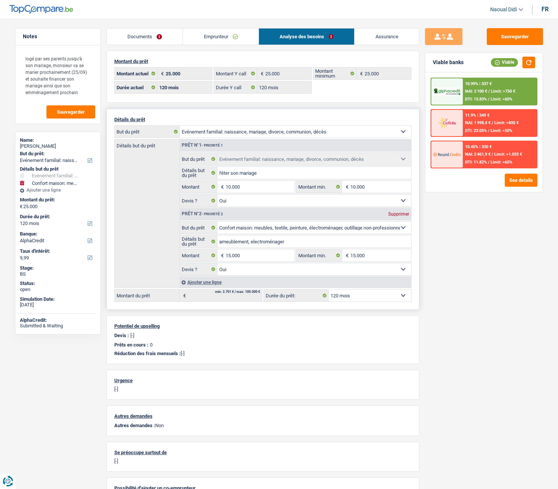
select select "84"
click at [329, 273] on select "12 mois 18 mois 24 mois 30 mois 36 mois 42 mois 48 mois 60 mois 72 mois 84 mois…" at bounding box center [370, 295] width 82 height 12
select select "84"
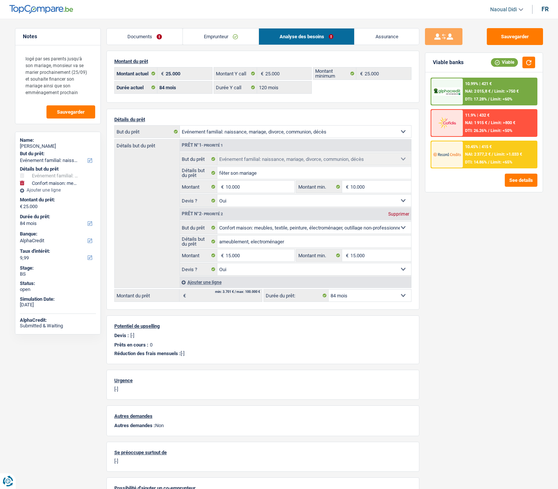
click at [477, 158] on div "10.45% | 415 € NAI: 2 377,2 € / Limit: >1.033 € DTI: 14.86% / Limit: <65%" at bounding box center [500, 154] width 74 height 26
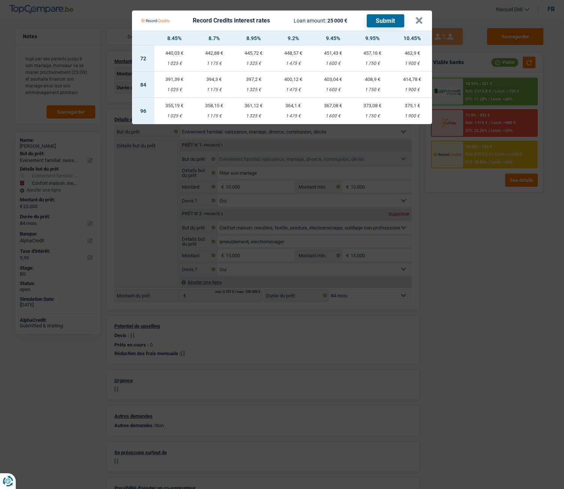
click at [294, 84] on td "400,12 € 1 475 €" at bounding box center [293, 85] width 40 height 26
select select "record credits"
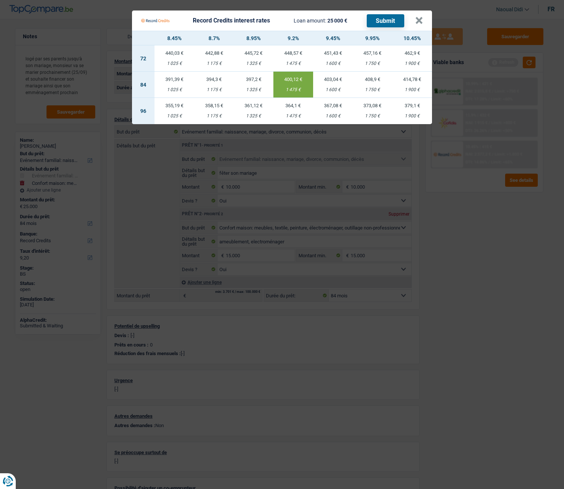
click at [215, 85] on td "394,3 € 1 175 €" at bounding box center [214, 85] width 40 height 26
type input "8,70"
click at [380, 21] on button "Submit" at bounding box center [385, 20] width 37 height 13
click at [421, 19] on button "×" at bounding box center [419, 20] width 8 height 7
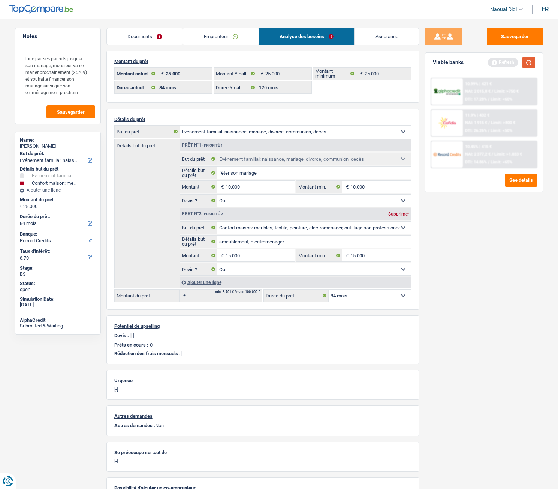
click at [529, 64] on button "button" at bounding box center [528, 63] width 13 height 12
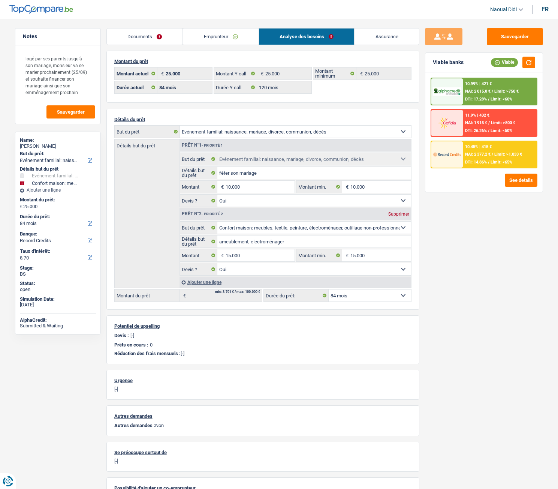
click at [501, 124] on span "Limit: >800 €" at bounding box center [503, 122] width 24 height 5
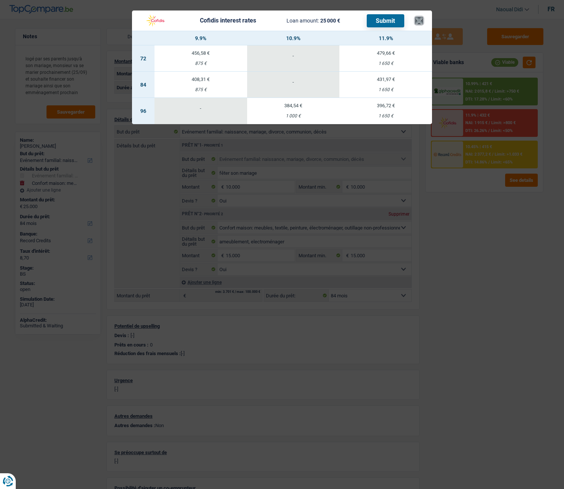
click at [418, 22] on button "×" at bounding box center [419, 20] width 8 height 7
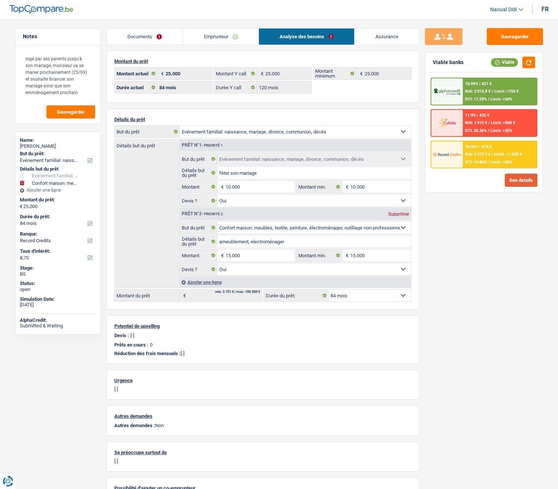
click at [509, 179] on button "See details" at bounding box center [521, 180] width 33 height 13
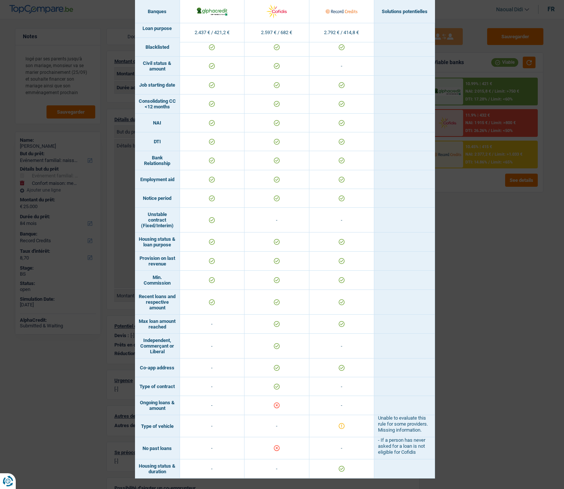
drag, startPoint x: 164, startPoint y: 394, endPoint x: 132, endPoint y: 387, distance: 32.3
click at [135, 273] on td "Ongoing loans & amount" at bounding box center [157, 405] width 45 height 19
copy td "Ongoing loans & amount"
click at [477, 249] on div "Banks conditions × Banques Solutions potentielles Revenus / Charges 2.437 € / 4…" at bounding box center [282, 244] width 564 height 489
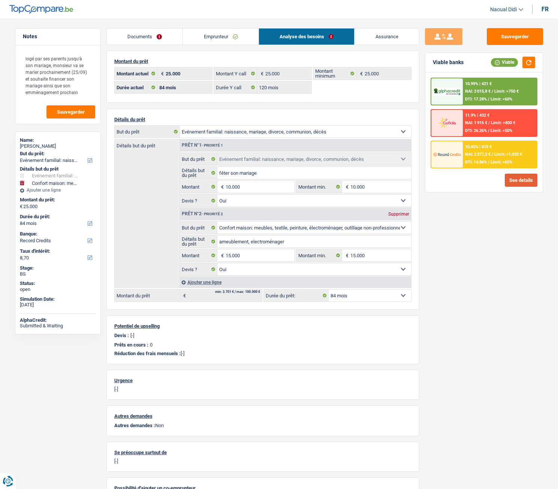
click at [525, 183] on button "See details" at bounding box center [521, 180] width 33 height 13
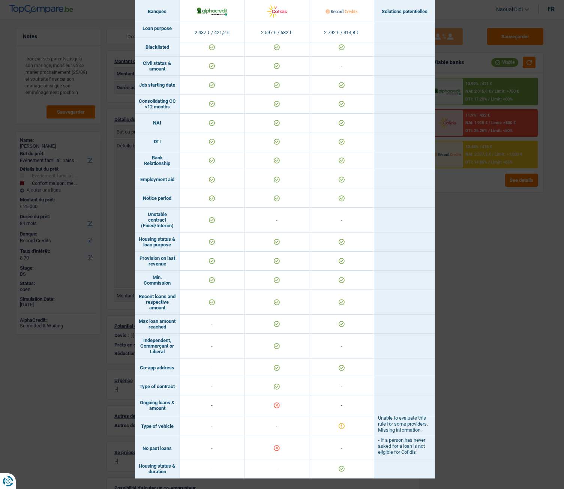
drag, startPoint x: 172, startPoint y: 447, endPoint x: 137, endPoint y: 444, distance: 35.7
click at [137, 273] on td "No past loans" at bounding box center [157, 448] width 45 height 22
copy td "No past loans"
click at [501, 261] on div "Banks conditions × Banques Solutions potentielles Revenus / Charges 2.437 € / 4…" at bounding box center [282, 244] width 564 height 489
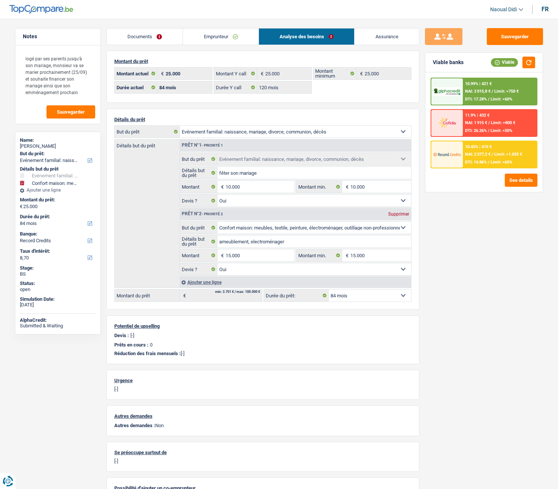
click at [186, 35] on link "Emprunteur" at bounding box center [221, 36] width 76 height 16
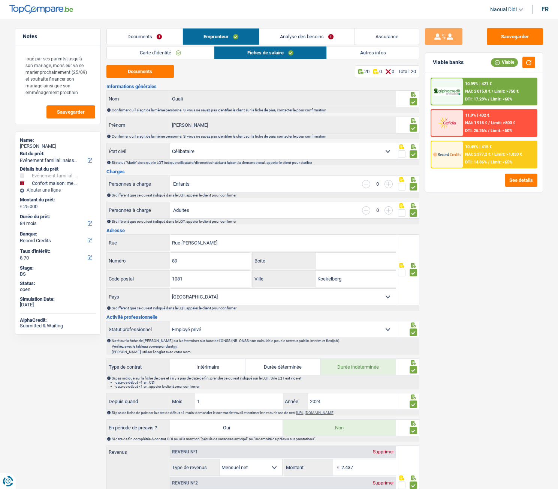
click at [378, 54] on link "Autres infos" at bounding box center [373, 52] width 92 height 12
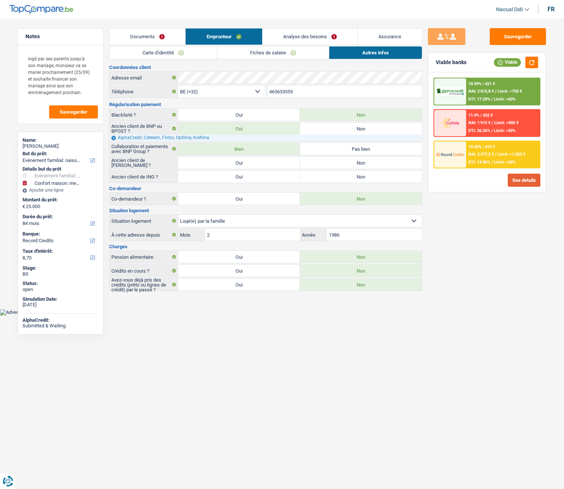
click at [518, 185] on button "See details" at bounding box center [523, 180] width 33 height 13
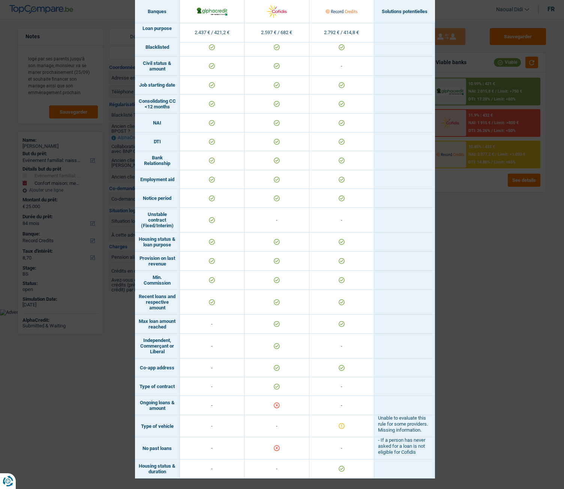
click at [280, 273] on td "-" at bounding box center [276, 426] width 65 height 22
click at [505, 273] on div "Banks conditions × Banques Solutions potentielles Revenus / Charges 2.437 € / 4…" at bounding box center [282, 244] width 564 height 489
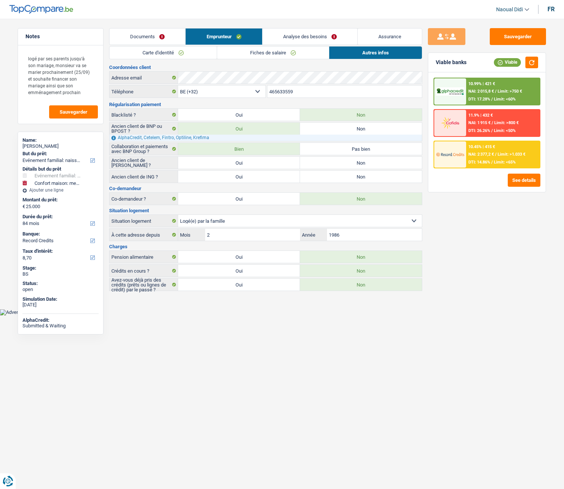
click at [291, 38] on link "Analyse des besoins" at bounding box center [309, 36] width 95 height 16
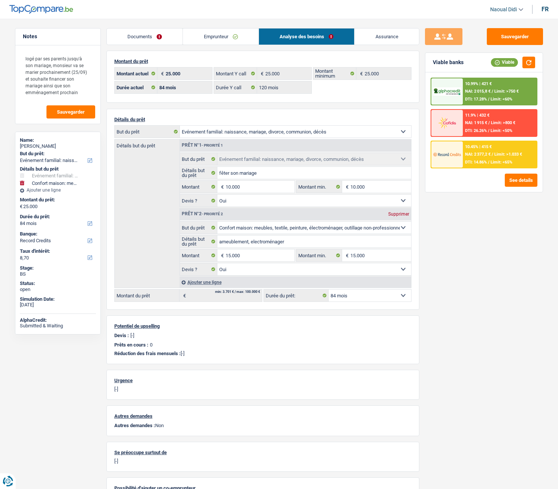
click at [223, 36] on link "Emprunteur" at bounding box center [221, 36] width 76 height 16
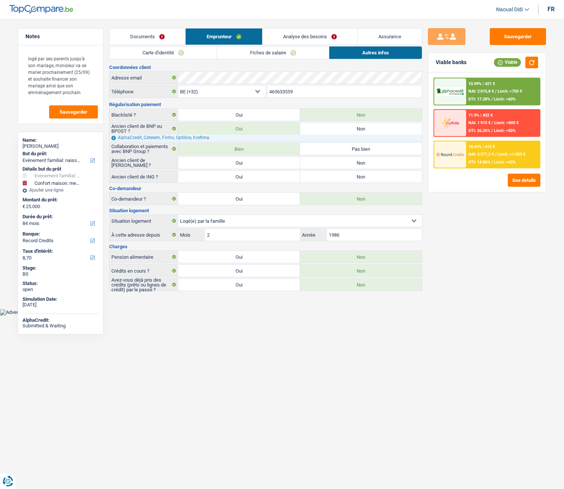
click at [501, 125] on span "Limit: >800 €" at bounding box center [506, 122] width 24 height 5
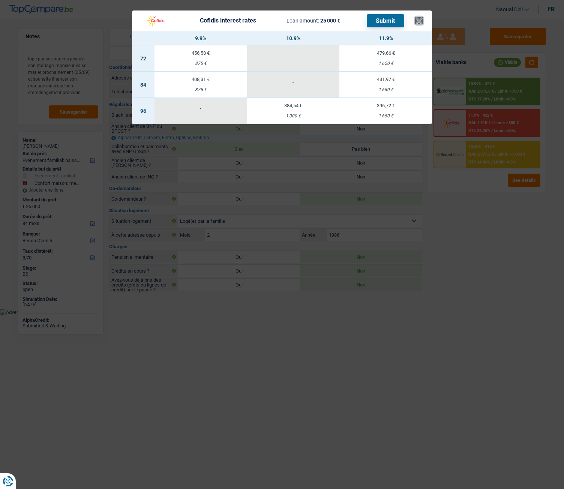
click at [421, 22] on button "×" at bounding box center [419, 20] width 8 height 7
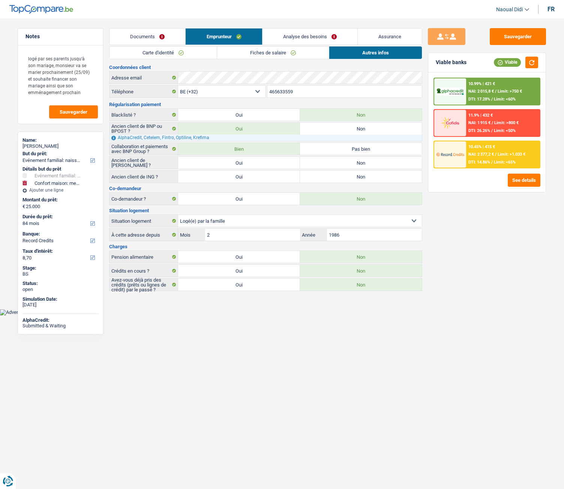
click at [304, 35] on link "Analyse des besoins" at bounding box center [309, 36] width 95 height 16
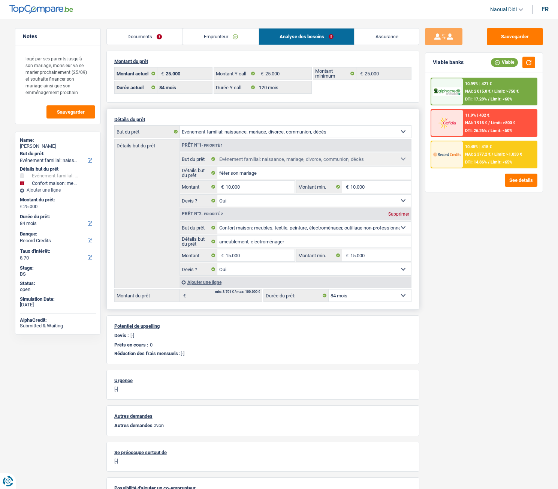
click at [354, 273] on select "12 mois 18 mois 24 mois 30 mois 36 mois 42 mois 48 mois 60 mois 72 mois 84 mois…" at bounding box center [370, 295] width 82 height 12
select select "120"
click at [329, 273] on select "12 mois 18 mois 24 mois 30 mois 36 mois 42 mois 48 mois 60 mois 72 mois 84 mois…" at bounding box center [370, 295] width 82 height 12
select select "120"
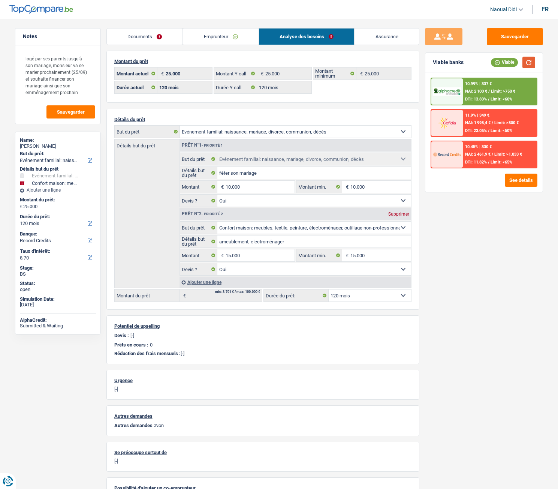
click at [531, 64] on button "button" at bounding box center [528, 63] width 13 height 12
click at [482, 131] on span "DTI: 23.05%" at bounding box center [476, 130] width 22 height 5
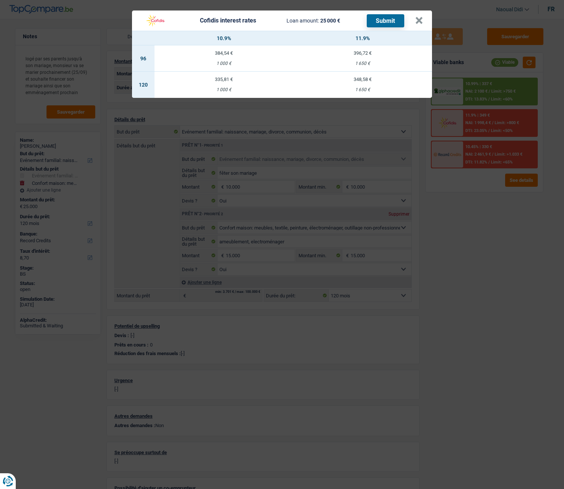
click at [216, 81] on div "335,81 €" at bounding box center [223, 79] width 139 height 5
select select "cofidis"
type input "10,90"
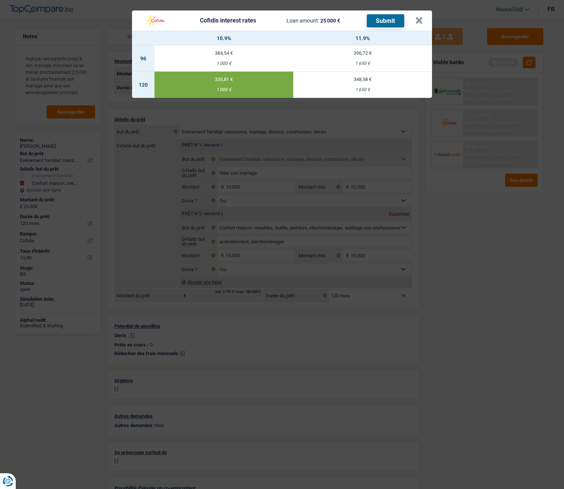
click at [393, 22] on button "Submit" at bounding box center [385, 20] width 37 height 13
click at [417, 20] on button "×" at bounding box center [419, 20] width 8 height 7
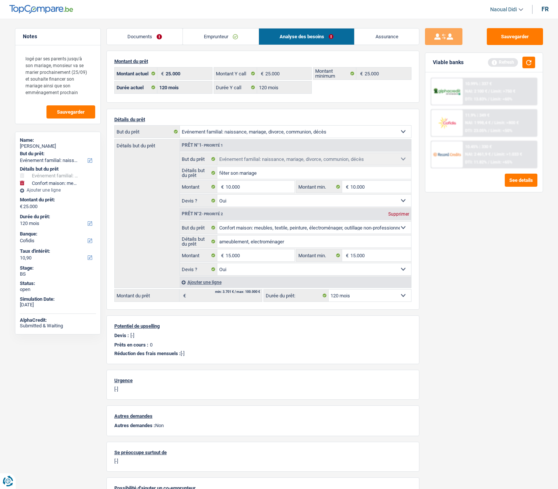
click at [204, 36] on link "Emprunteur" at bounding box center [221, 36] width 76 height 16
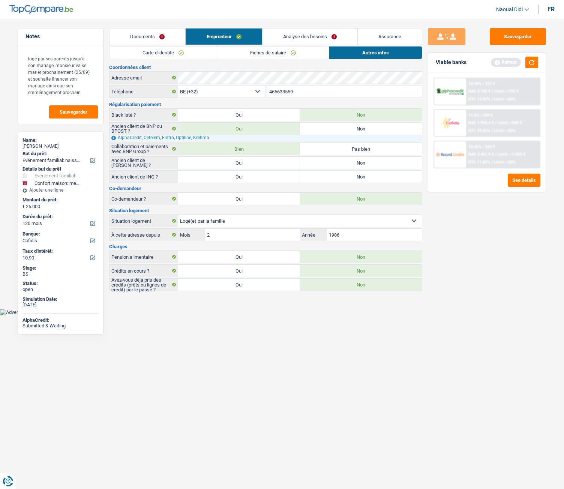
click at [142, 52] on link "Carte d'identité" at bounding box center [162, 52] width 107 height 12
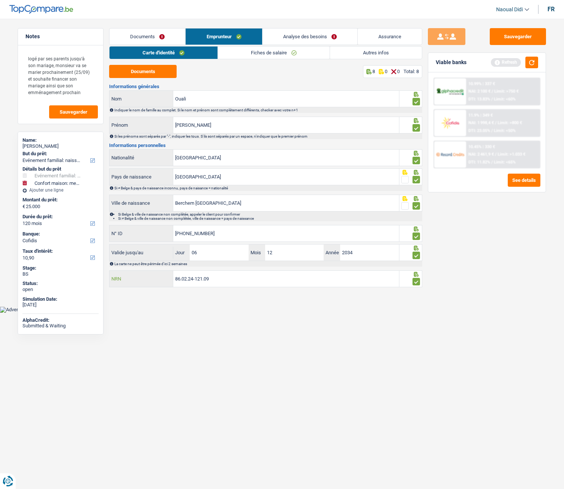
drag, startPoint x: 208, startPoint y: 282, endPoint x: 144, endPoint y: 278, distance: 64.2
click at [144, 273] on div "86.02.24-121.09 NRN" at bounding box center [253, 279] width 289 height 16
click at [260, 52] on link "Fiches de salaire" at bounding box center [274, 52] width 112 height 12
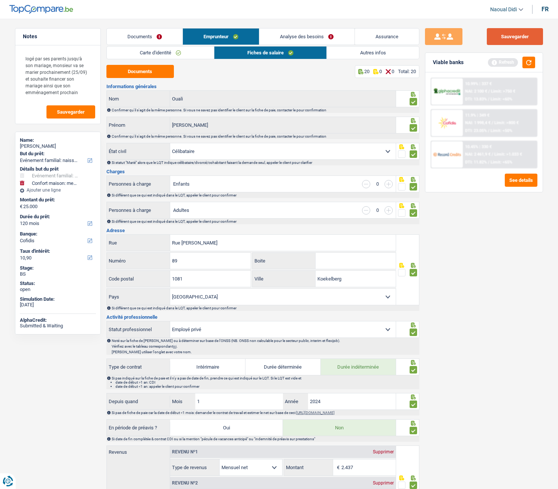
click at [522, 34] on button "Sauvegarder" at bounding box center [515, 36] width 56 height 17
click at [294, 35] on link "Analyse des besoins" at bounding box center [306, 36] width 95 height 16
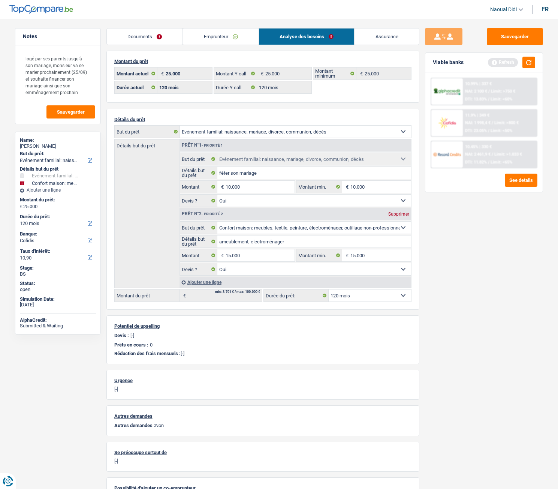
click at [206, 34] on link "Emprunteur" at bounding box center [221, 36] width 76 height 16
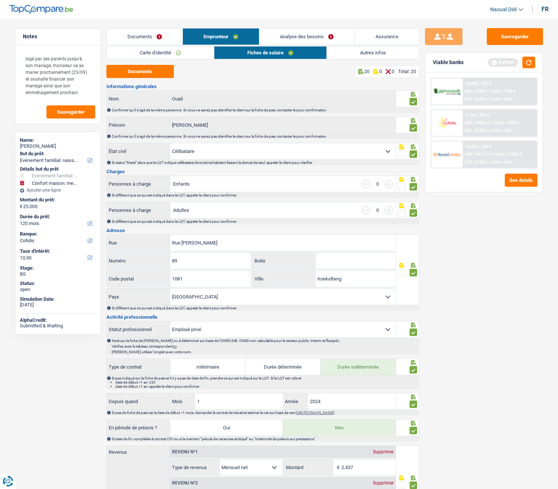
click at [241, 51] on link "Fiches de salaire" at bounding box center [270, 52] width 112 height 12
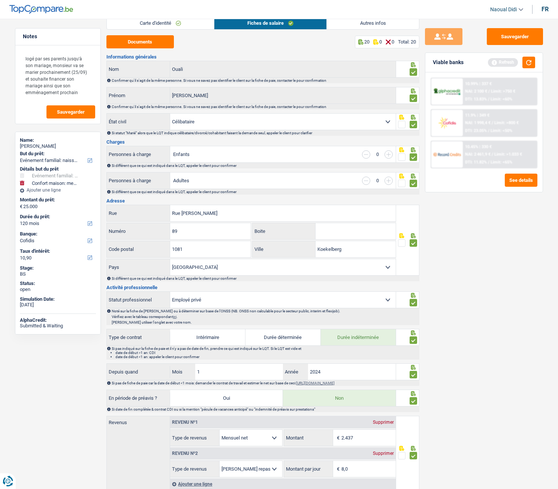
scroll to position [0, 0]
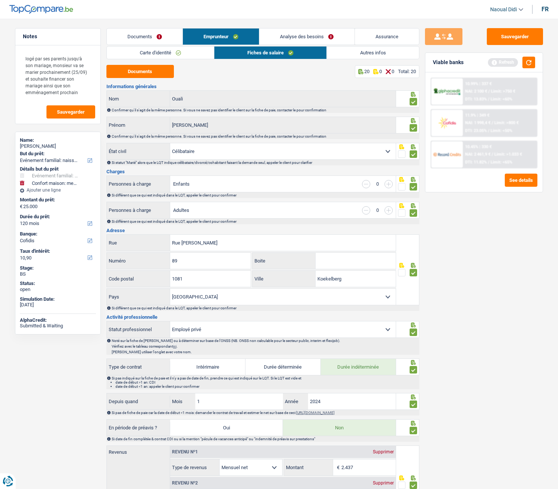
click at [369, 50] on link "Autres infos" at bounding box center [373, 52] width 92 height 12
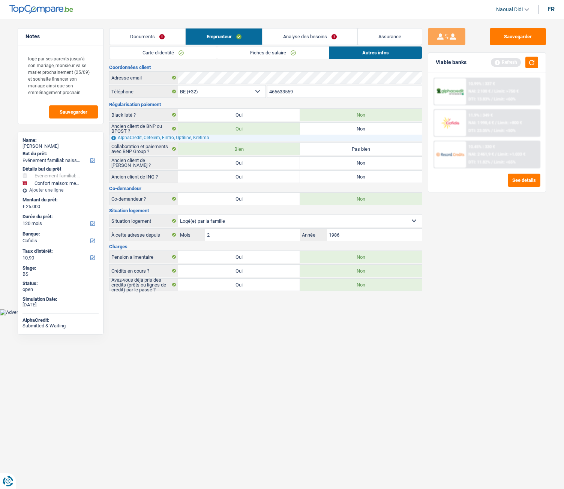
click at [171, 50] on link "Carte d'identité" at bounding box center [162, 52] width 107 height 12
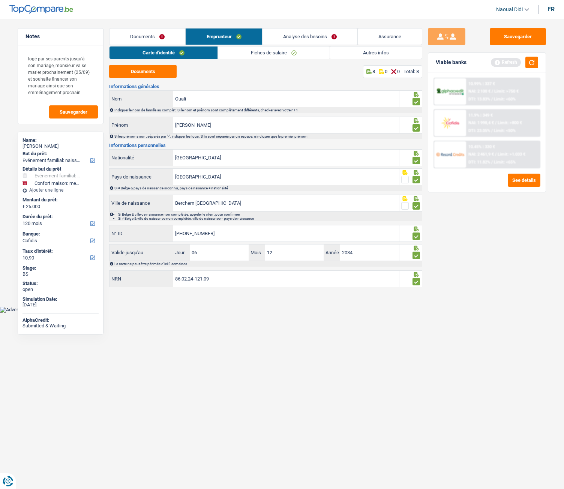
click at [326, 33] on link "Analyse des besoins" at bounding box center [309, 36] width 95 height 16
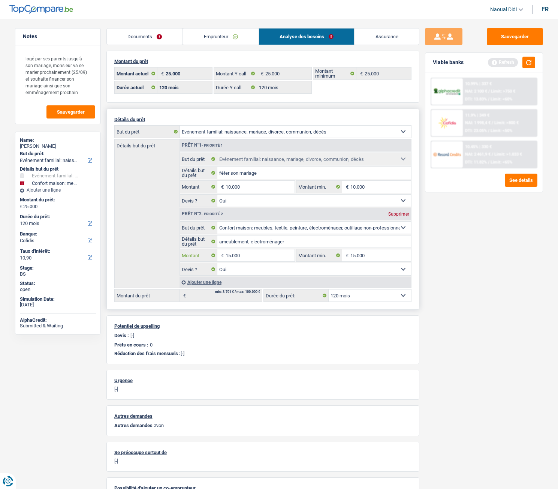
click at [273, 254] on input "15.000" at bounding box center [260, 255] width 69 height 12
click at [515, 32] on button "Sauvegarder" at bounding box center [515, 36] width 56 height 17
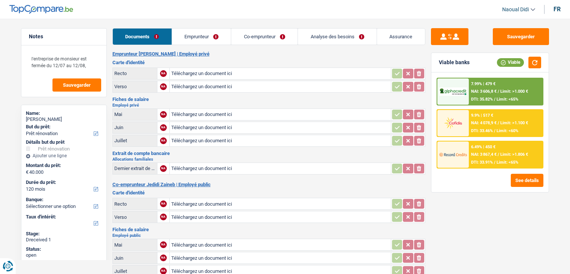
select select "renovation"
select select "120"
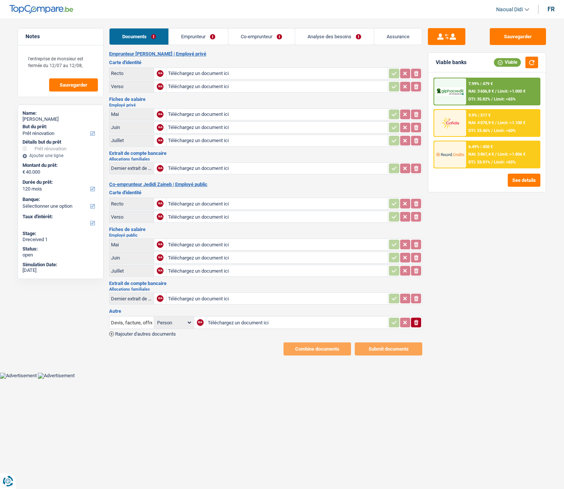
click at [212, 72] on input "Téléchargez un document ici" at bounding box center [277, 73] width 218 height 11
click at [265, 34] on link "Co-emprunteur" at bounding box center [261, 36] width 66 height 16
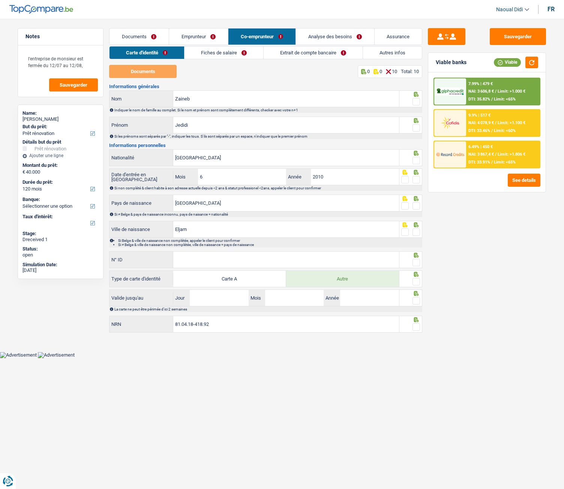
click at [229, 51] on link "Fiches de salaire" at bounding box center [223, 52] width 79 height 12
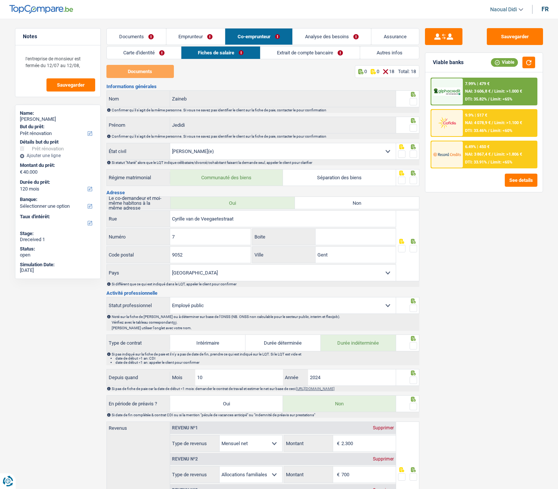
click at [374, 54] on link "Autres infos" at bounding box center [389, 52] width 59 height 12
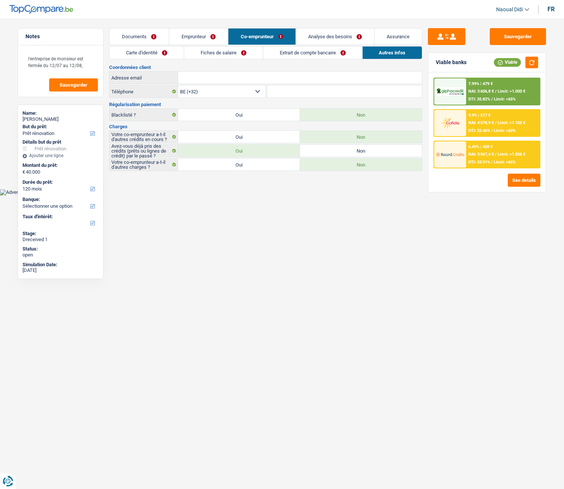
click at [320, 51] on link "Extrait de compte bancaire" at bounding box center [312, 52] width 99 height 12
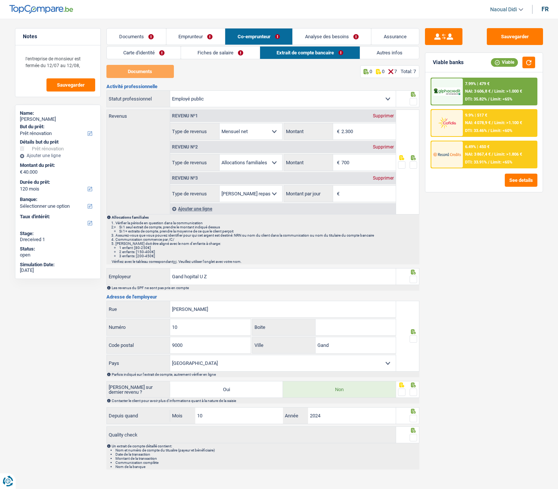
click at [196, 36] on link "Emprunteur" at bounding box center [195, 36] width 59 height 16
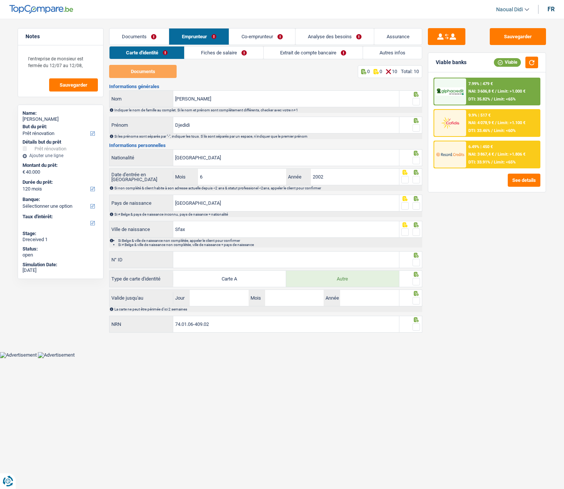
click at [387, 54] on link "Autres infos" at bounding box center [392, 52] width 59 height 12
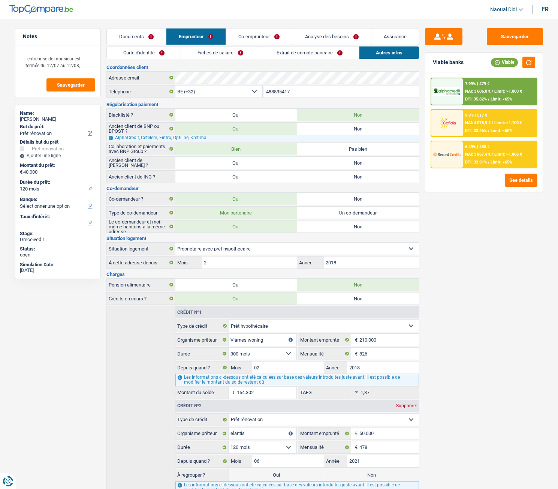
click at [268, 37] on link "Co-emprunteur" at bounding box center [259, 36] width 66 height 16
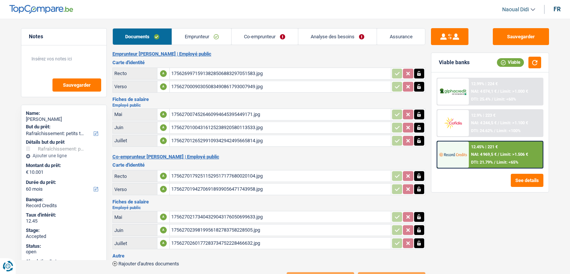
select select "houseOrGarden"
select select "60"
click at [197, 34] on link "Emprunteur" at bounding box center [201, 36] width 59 height 16
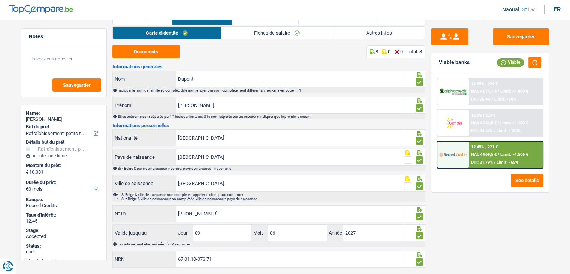
scroll to position [37, 0]
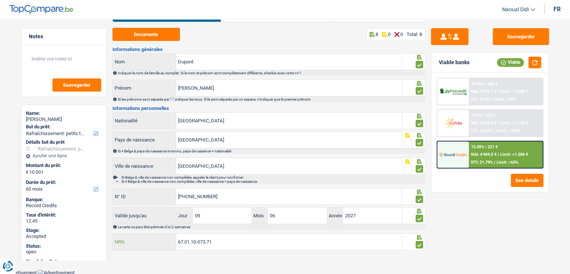
click at [222, 242] on input "67.01.10-073.71" at bounding box center [289, 241] width 226 height 16
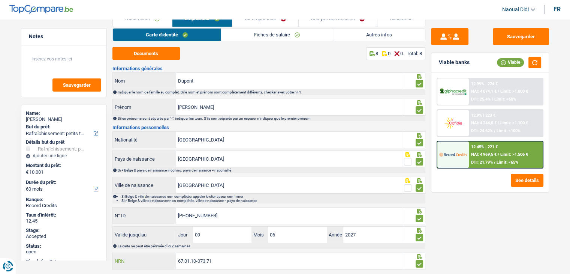
scroll to position [0, 0]
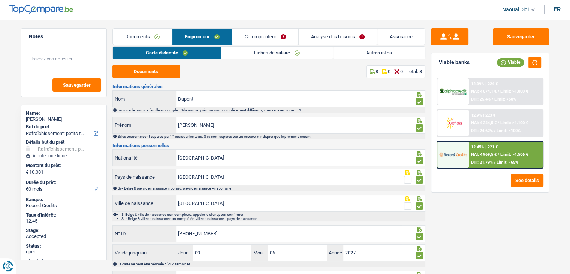
click at [320, 38] on link "Analyse des besoins" at bounding box center [338, 36] width 78 height 16
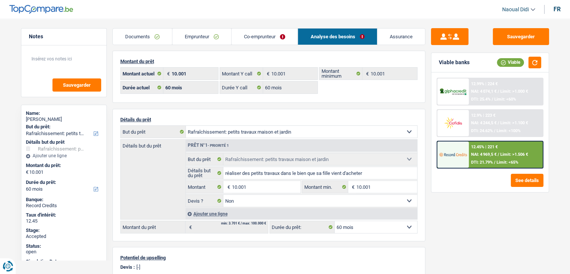
click at [140, 36] on link "Documents" at bounding box center [142, 36] width 59 height 16
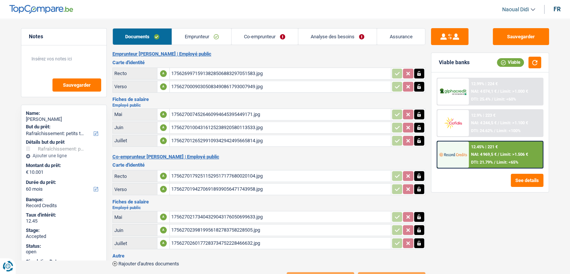
click at [202, 70] on div "17562699715913828506883297051583.jpg" at bounding box center [280, 73] width 218 height 11
click at [184, 84] on div "17562700090305083490861793007949.jpg" at bounding box center [280, 86] width 218 height 11
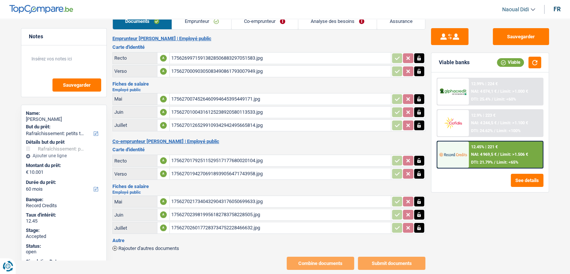
scroll to position [29, 0]
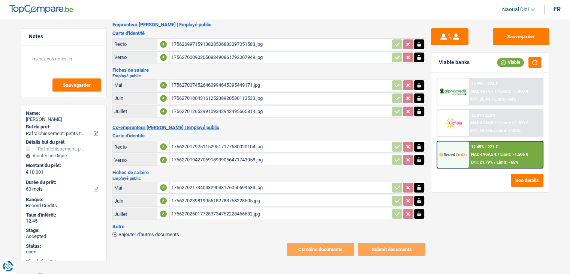
click at [202, 144] on div "17562701792511529517177680020104.jpg" at bounding box center [280, 146] width 218 height 11
click at [190, 154] on div "17562701942706918939056471743958.jpg" at bounding box center [280, 159] width 218 height 11
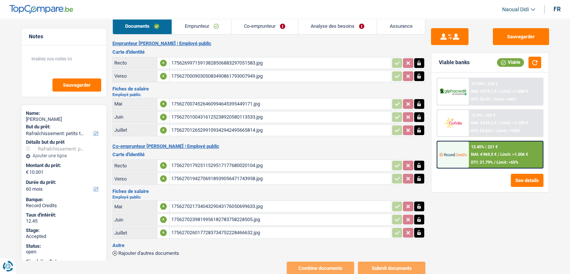
scroll to position [0, 0]
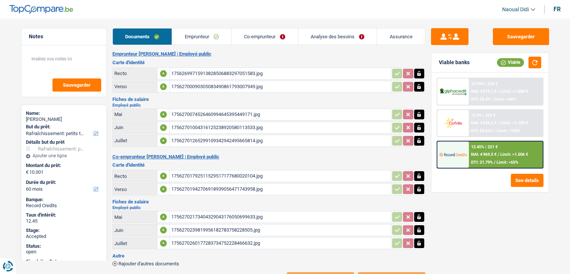
click at [201, 36] on link "Emprunteur" at bounding box center [201, 36] width 59 height 16
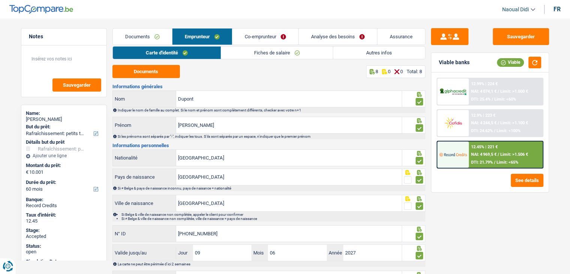
click at [256, 33] on link "Co-emprunteur" at bounding box center [265, 36] width 66 height 16
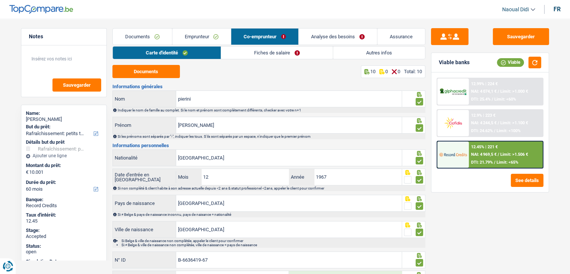
click at [371, 52] on link "Autres infos" at bounding box center [379, 52] width 92 height 12
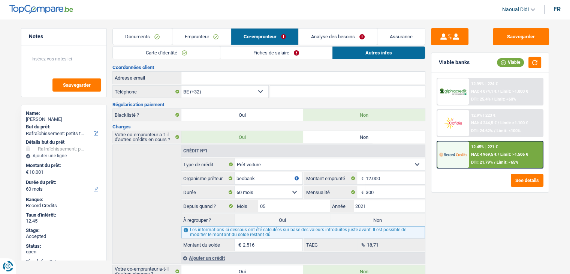
click at [326, 36] on link "Analyse des besoins" at bounding box center [338, 36] width 78 height 16
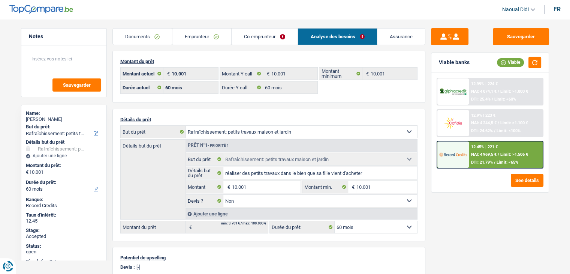
click at [195, 33] on link "Emprunteur" at bounding box center [201, 36] width 59 height 16
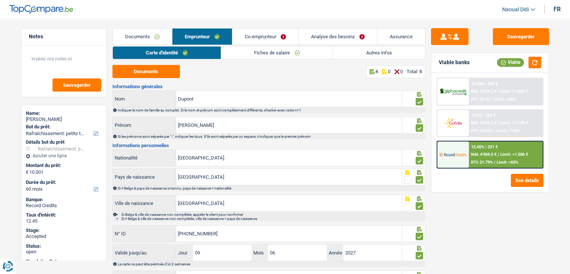
click at [370, 54] on link "Autres infos" at bounding box center [379, 52] width 92 height 12
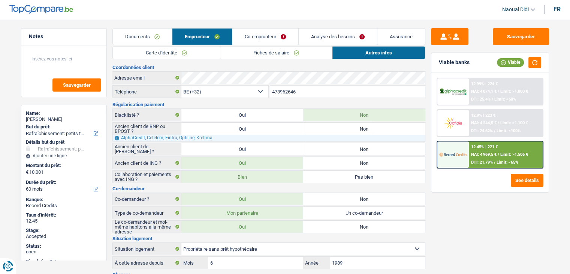
click at [154, 54] on link "Carte d'identité" at bounding box center [166, 52] width 107 height 12
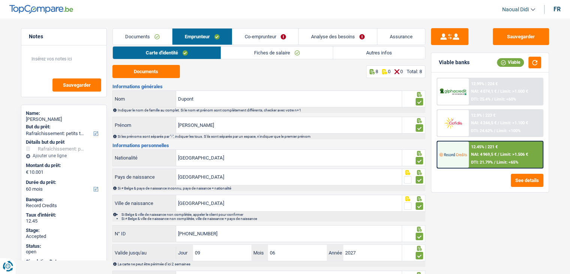
click at [260, 51] on link "Fiches de salaire" at bounding box center [277, 52] width 112 height 12
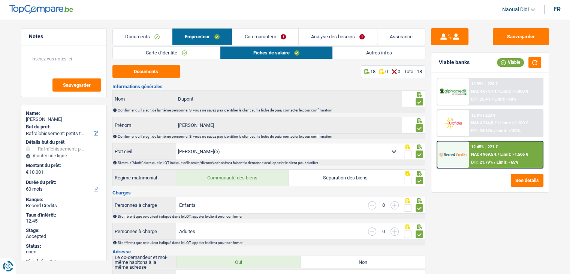
click at [262, 31] on link "Co-emprunteur" at bounding box center [265, 36] width 66 height 16
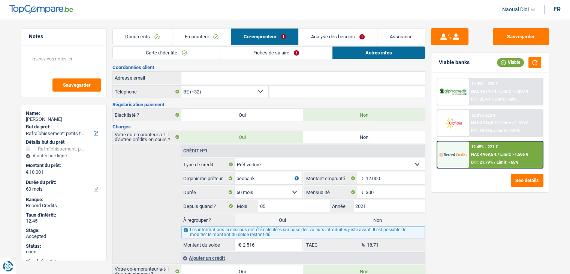
click at [250, 55] on link "Fiches de salaire" at bounding box center [276, 52] width 112 height 12
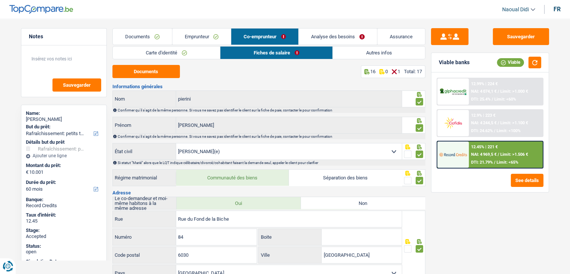
click at [148, 53] on link "Carte d'identité" at bounding box center [167, 52] width 108 height 12
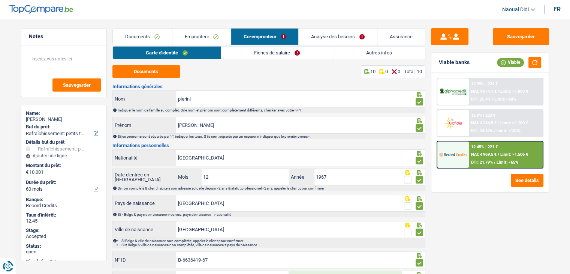
click at [205, 38] on link "Emprunteur" at bounding box center [201, 36] width 59 height 16
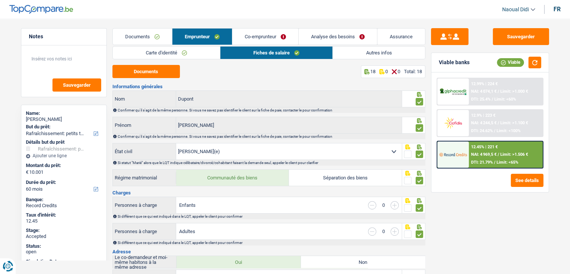
click at [168, 56] on link "Carte d'identité" at bounding box center [166, 52] width 107 height 12
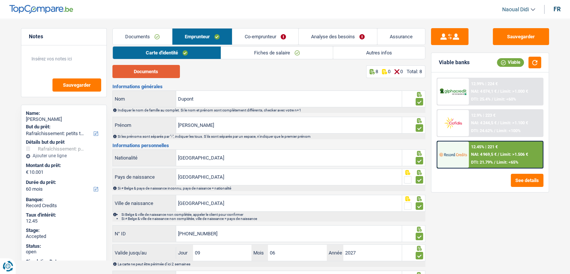
click at [152, 74] on button "Documents" at bounding box center [145, 71] width 67 height 13
click at [262, 54] on link "Fiches de salaire" at bounding box center [277, 52] width 112 height 12
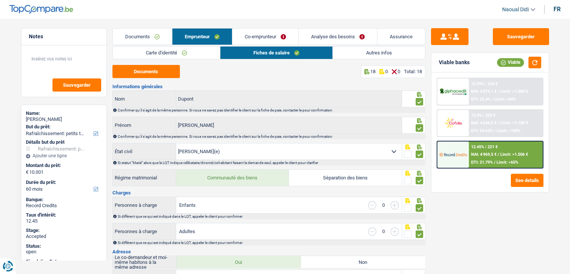
click at [320, 29] on link "Analyse des besoins" at bounding box center [338, 36] width 78 height 16
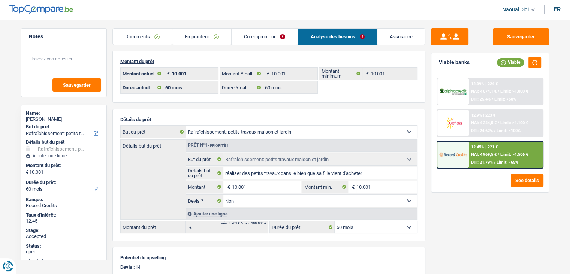
click at [128, 39] on link "Documents" at bounding box center [142, 36] width 59 height 16
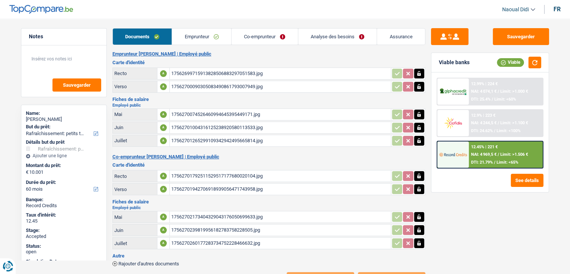
click at [216, 115] on div "1756270074526460994645395449171.jpg" at bounding box center [280, 114] width 218 height 11
click at [198, 124] on div "17562701004316125238920580113533.jpg" at bounding box center [280, 127] width 218 height 11
click at [192, 140] on div "17562701265299109342942495665814.jpg" at bounding box center [280, 140] width 218 height 11
click at [200, 213] on div "17562702173404329043176050699633.jpg" at bounding box center [280, 216] width 218 height 11
click at [210, 224] on div "1756270239819956182783758228505.jpg" at bounding box center [280, 229] width 218 height 11
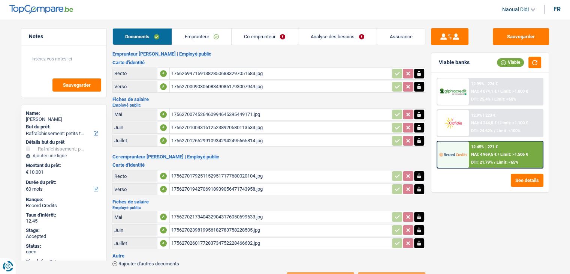
click at [317, 37] on link "Analyse des besoins" at bounding box center [337, 36] width 79 height 16
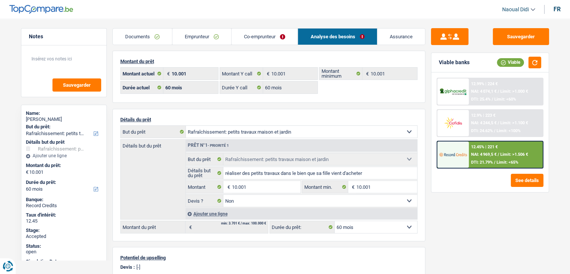
click at [477, 121] on span "NAI: 4 244,5 €" at bounding box center [483, 122] width 25 height 5
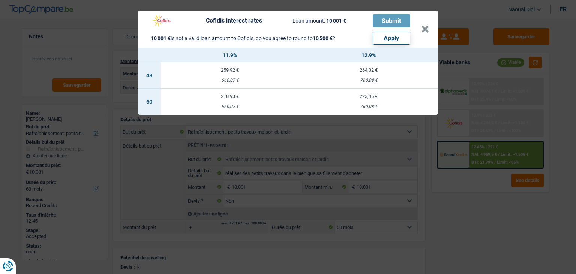
click at [320, 42] on div "10 001 € is not a valid loan amount to Cofidis, do you agree to round to 10 500…" at bounding box center [278, 36] width 263 height 17
click at [362, 101] on td "223,45 € 760,08 €" at bounding box center [368, 101] width 139 height 26
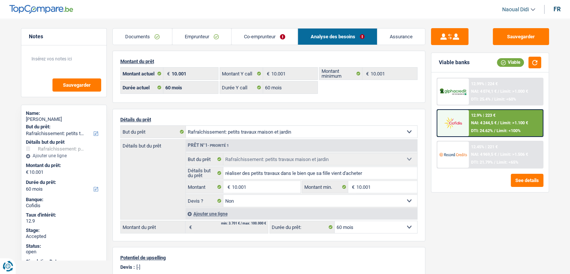
click at [477, 116] on div "12.9% | 223 €" at bounding box center [483, 115] width 24 height 5
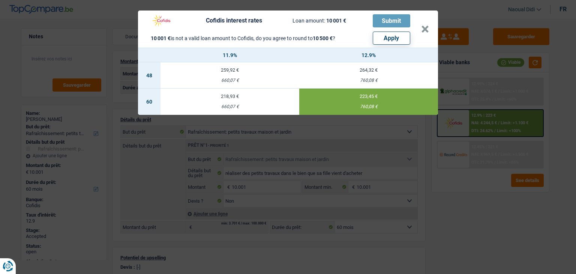
click at [90, 13] on div "Cofidis interest rates Loan amount: 10 001 € Submit 10 001 € is not a valid loa…" at bounding box center [288, 137] width 576 height 274
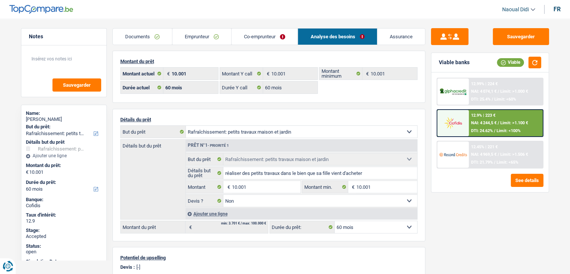
click at [461, 123] on img at bounding box center [453, 123] width 28 height 14
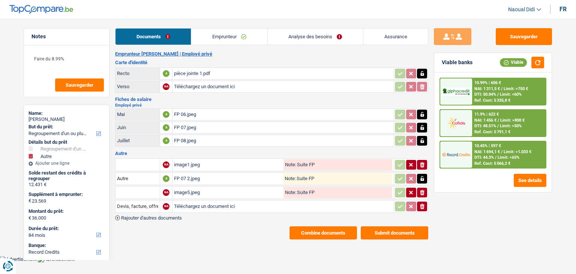
select select "refinancing"
select select "other"
select select "84"
select select "record credits"
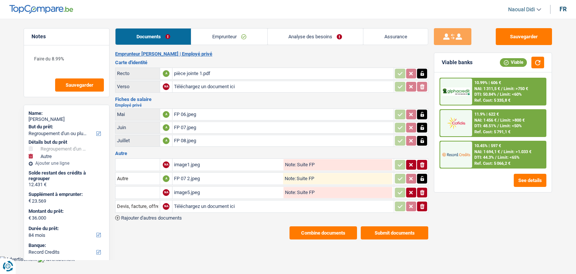
click at [322, 228] on button "Combine documents" at bounding box center [322, 232] width 67 height 13
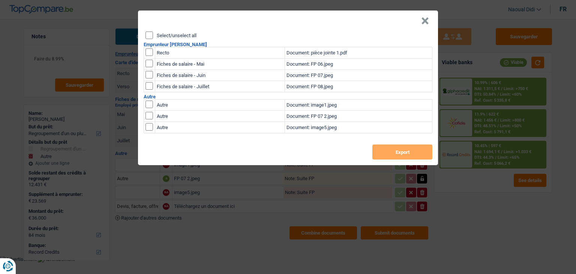
click at [148, 51] on input "checkbox" at bounding box center [148, 51] width 7 height 7
checkbox input "true"
click at [148, 63] on input "checkbox" at bounding box center [148, 63] width 7 height 7
checkbox input "true"
click at [149, 67] on input "checkbox" at bounding box center [148, 63] width 7 height 7
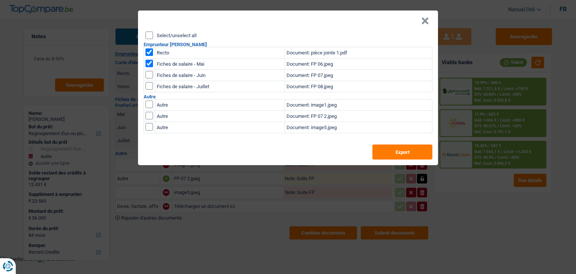
checkbox input "true"
click at [149, 67] on input "checkbox" at bounding box center [148, 63] width 7 height 7
checkbox input "true"
click at [309, 105] on td "Document: image1.jpeg" at bounding box center [358, 104] width 147 height 11
click at [423, 24] on button "×" at bounding box center [425, 20] width 8 height 7
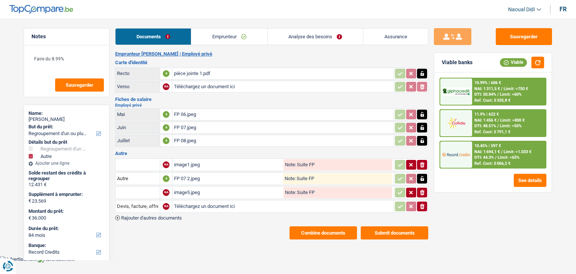
click at [177, 163] on div "image1.jpeg" at bounding box center [228, 164] width 108 height 11
click at [308, 227] on button "Combine documents" at bounding box center [322, 232] width 67 height 13
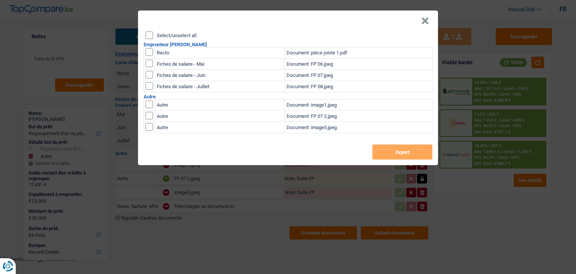
click at [148, 42] on h2 "Emprunteur Osman Ekim" at bounding box center [288, 44] width 289 height 5
click at [147, 34] on input "Select/unselect all" at bounding box center [148, 34] width 7 height 7
checkbox input "true"
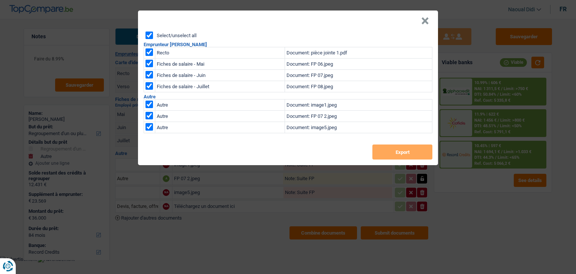
checkbox input "true"
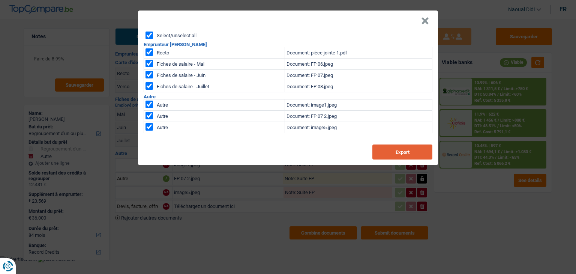
click at [400, 153] on button "Export" at bounding box center [402, 151] width 60 height 15
click at [422, 20] on button "×" at bounding box center [425, 20] width 8 height 7
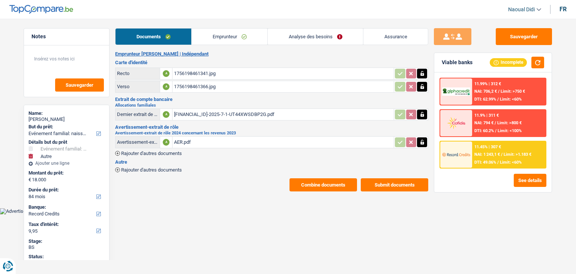
select select "familyEvent"
select select "other"
select select "84"
select select "record credits"
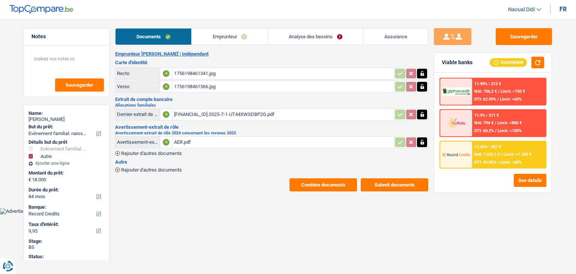
click at [192, 74] on div "1756198461341.jpg" at bounding box center [283, 73] width 218 height 11
click at [201, 87] on div "1756198461366.jpg" at bounding box center [283, 86] width 218 height 11
click at [220, 38] on link "Emprunteur" at bounding box center [230, 36] width 76 height 16
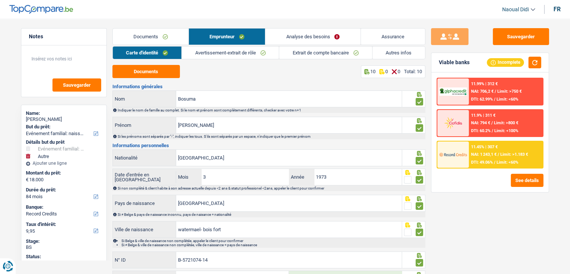
click at [315, 53] on link "Extrait de compte bancaire" at bounding box center [325, 52] width 93 height 12
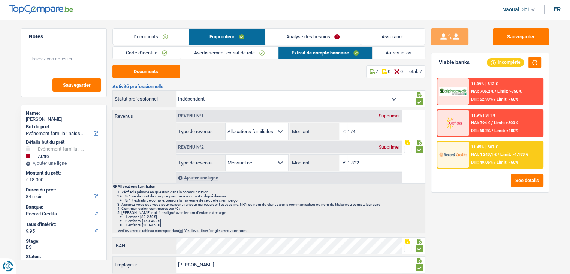
click at [223, 51] on link "Avertissement-extrait de rôle" at bounding box center [229, 52] width 97 height 12
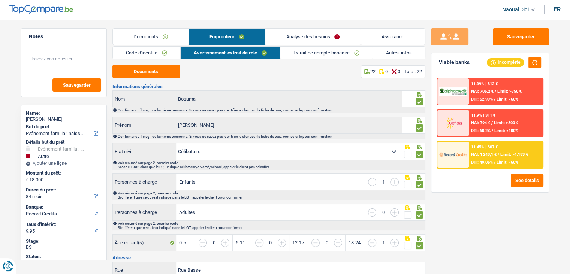
click at [150, 35] on link "Documents" at bounding box center [151, 36] width 76 height 16
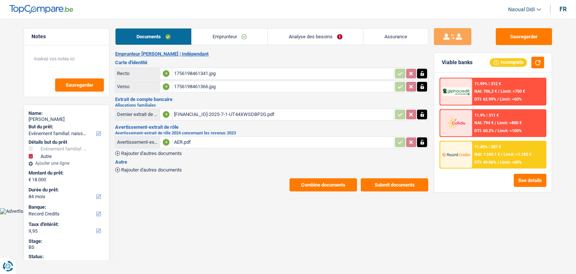
click at [199, 113] on div "BE12001242986692-2025-7-1-UT44XWSDBP2G.pdf" at bounding box center [283, 114] width 218 height 11
click at [224, 35] on link "Emprunteur" at bounding box center [230, 36] width 76 height 16
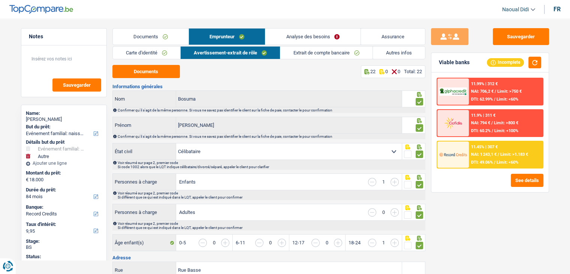
click at [394, 57] on link "Autres infos" at bounding box center [399, 52] width 52 height 12
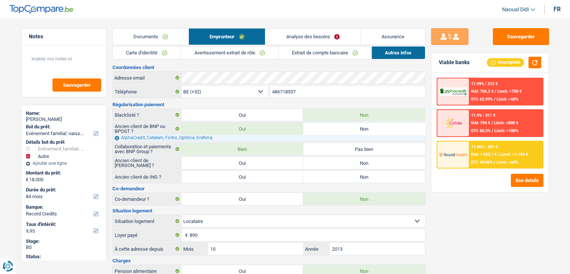
click at [302, 35] on link "Analyse des besoins" at bounding box center [312, 36] width 95 height 16
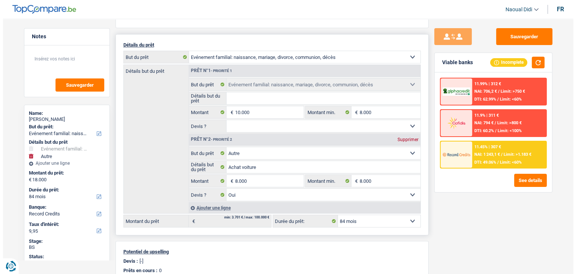
scroll to position [75, 0]
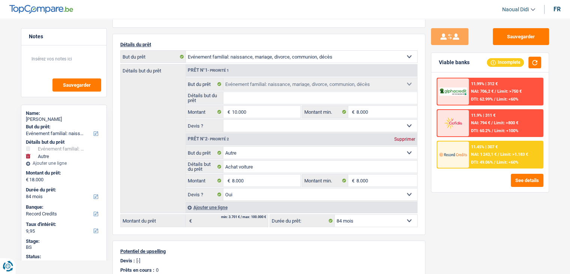
click at [486, 150] on div "11.45% | 307 € NAI: 1 243,1 € / Limit: >1.183 € DTI: 49.06% / Limit: <60%" at bounding box center [506, 154] width 74 height 26
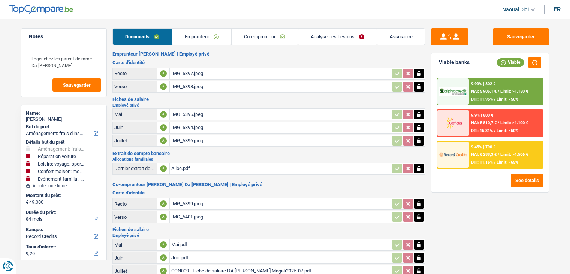
select select "movingOrInstallation"
select select "carRepair"
select select "hobbies"
select select "household"
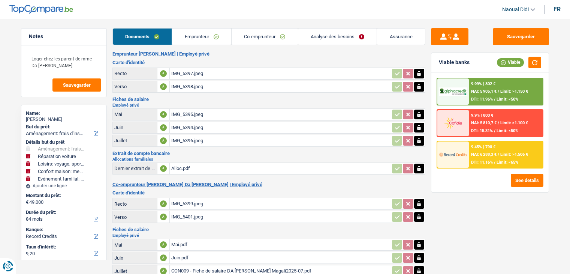
select select "familyEvent"
select select "84"
select select "record credits"
select select "84"
select select "120"
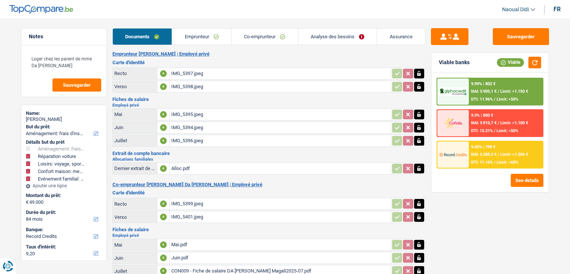
select select "movingOrInstallation"
select select "carRepair"
select select "false"
select select "hobbies"
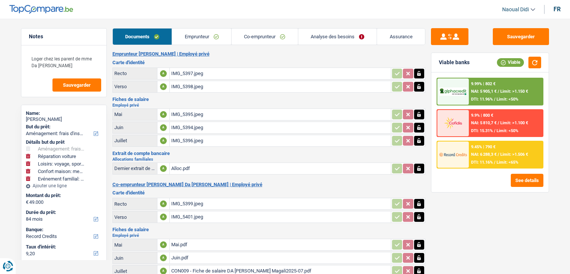
select select "household"
select select "familyEvent"
select select "84"
click at [335, 38] on link "Analyse des besoins" at bounding box center [337, 36] width 79 height 16
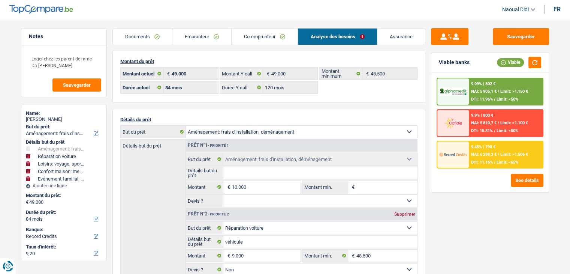
click at [188, 32] on link "Emprunteur" at bounding box center [201, 36] width 59 height 16
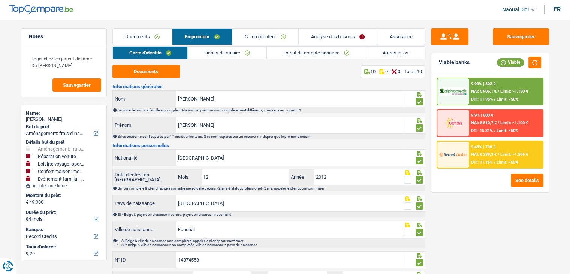
click at [210, 55] on link "Fiches de salaire" at bounding box center [227, 52] width 79 height 12
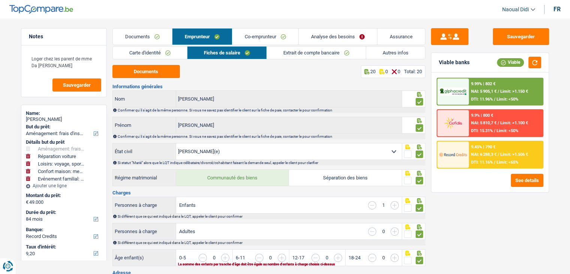
click at [300, 55] on link "Extrait de compte bancaire" at bounding box center [316, 52] width 99 height 12
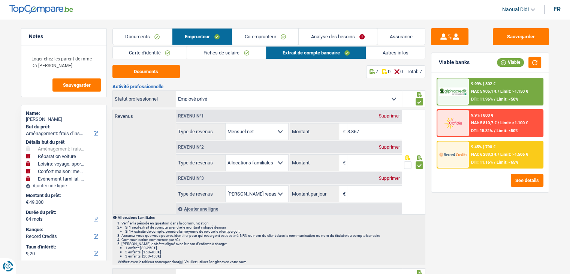
click at [404, 54] on link "Autres infos" at bounding box center [395, 52] width 59 height 12
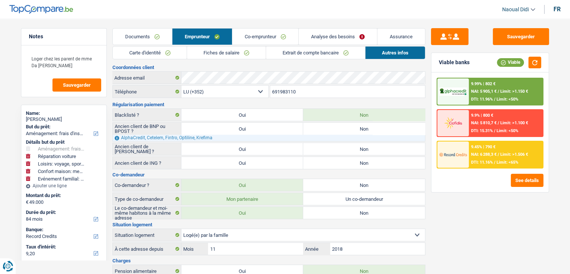
click at [329, 34] on link "Analyse des besoins" at bounding box center [338, 36] width 78 height 16
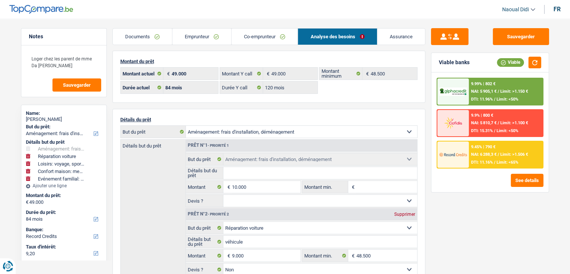
click at [189, 34] on link "Emprunteur" at bounding box center [201, 36] width 59 height 16
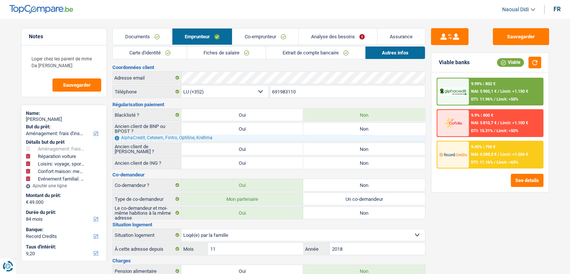
click at [256, 33] on link "Co-emprunteur" at bounding box center [265, 36] width 66 height 16
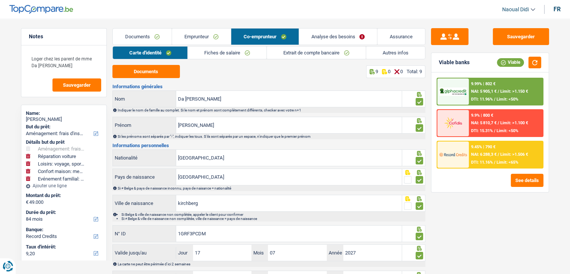
click at [199, 50] on link "Fiches de salaire" at bounding box center [227, 52] width 79 height 12
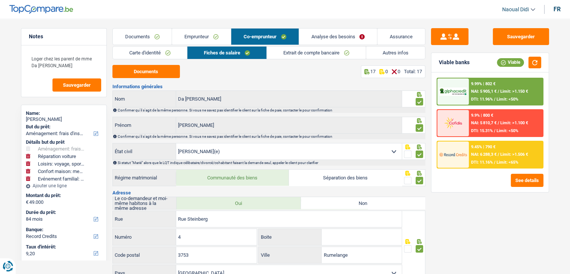
click at [315, 52] on link "Extrait de compte bancaire" at bounding box center [316, 52] width 99 height 12
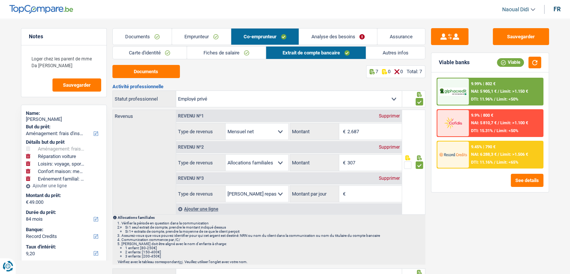
click at [199, 33] on link "Emprunteur" at bounding box center [201, 36] width 59 height 16
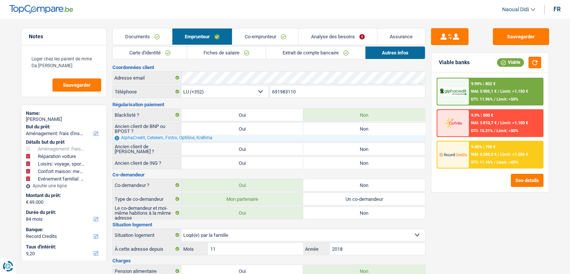
click at [196, 49] on link "Fiches de salaire" at bounding box center [226, 52] width 79 height 12
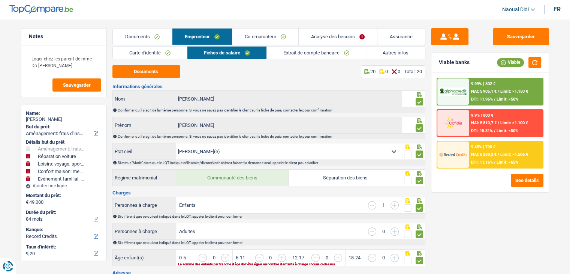
click at [302, 33] on link "Analyse des besoins" at bounding box center [338, 36] width 78 height 16
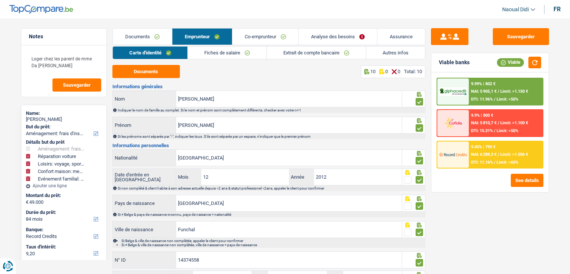
select select "movingOrInstallation"
select select "carRepair"
select select "hobbies"
select select "household"
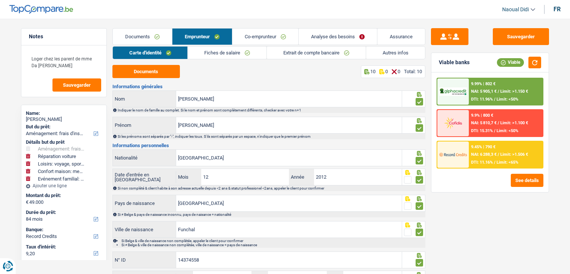
select select "familyEvent"
select select "84"
select select "record credits"
select select "married"
select select "LU"
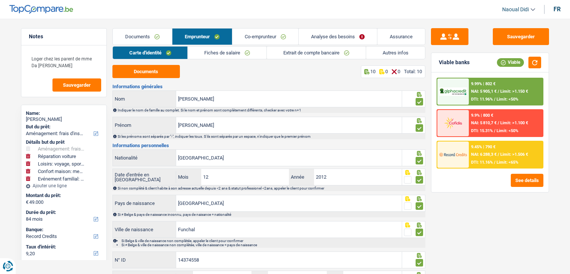
select select "privateEmployee"
select select "netSalary"
select select "familyAllowances"
select select "mealVouchers"
select select "LU"
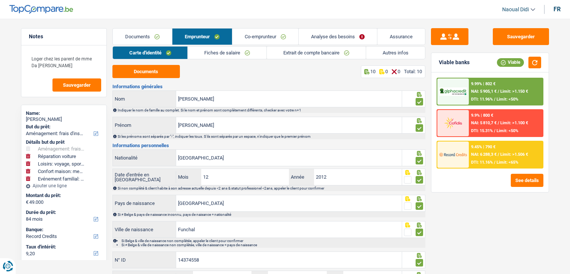
select select "hrc"
click at [232, 48] on link "Fiches de salaire" at bounding box center [227, 52] width 79 height 12
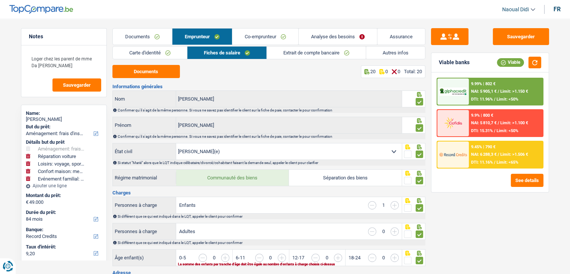
click at [264, 35] on link "Co-emprunteur" at bounding box center [265, 36] width 66 height 16
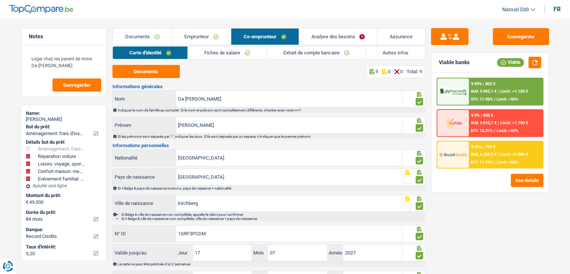
click at [288, 53] on link "Extrait de compte bancaire" at bounding box center [316, 52] width 99 height 12
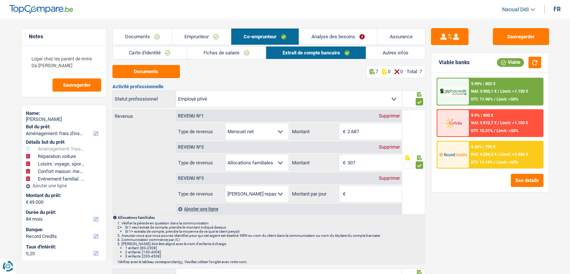
click at [256, 53] on link "Fiches de salaire" at bounding box center [226, 52] width 79 height 12
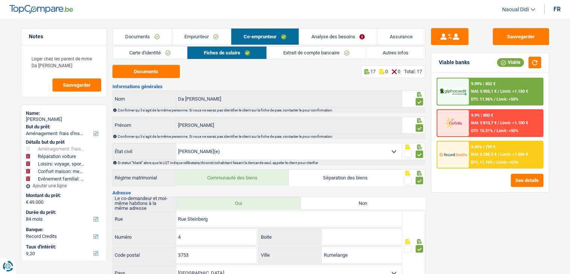
click at [209, 37] on link "Emprunteur" at bounding box center [201, 36] width 59 height 16
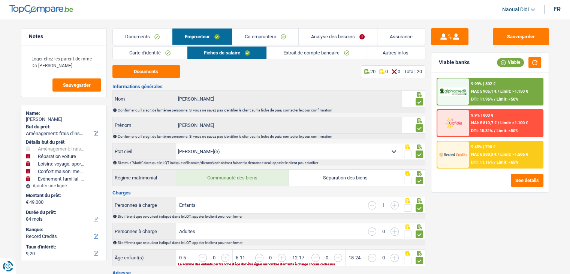
click at [382, 50] on link "Autres infos" at bounding box center [395, 52] width 59 height 12
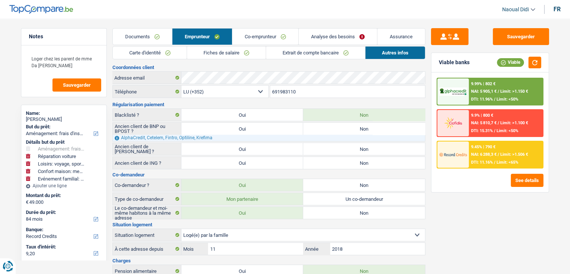
click at [163, 52] on link "Carte d'identité" at bounding box center [150, 52] width 74 height 12
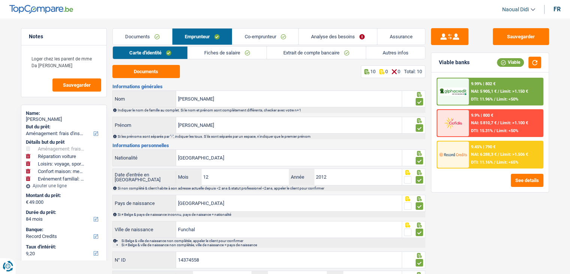
click at [162, 40] on link "Documents" at bounding box center [142, 36] width 59 height 16
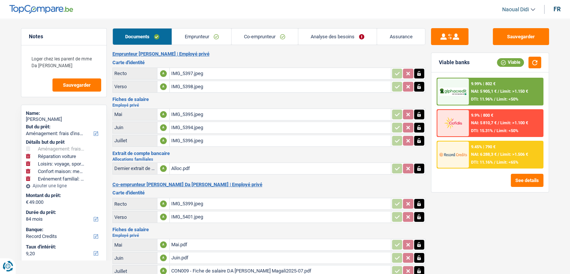
click at [212, 36] on link "Emprunteur" at bounding box center [201, 36] width 59 height 16
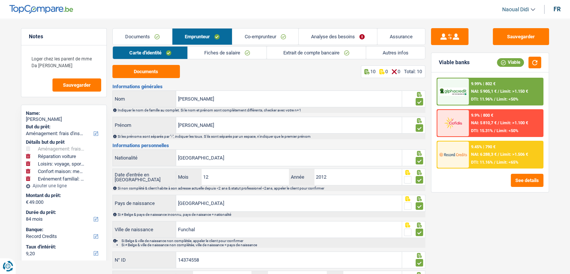
click at [219, 54] on link "Fiches de salaire" at bounding box center [227, 52] width 79 height 12
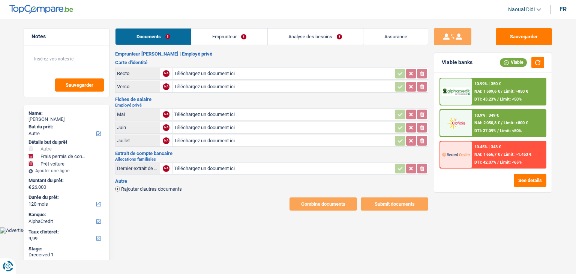
select select "other"
select select "drivingLicense"
select select "car"
select select "120"
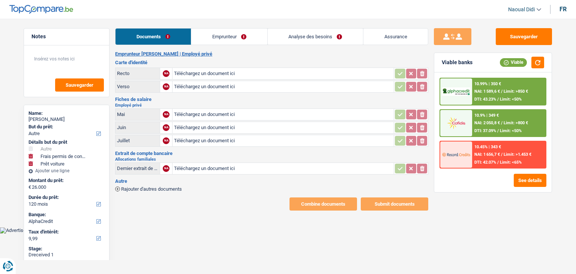
select select "alphacredit"
click at [98, 10] on header "Naoual Didi Se déconnecter fr" at bounding box center [288, 9] width 576 height 19
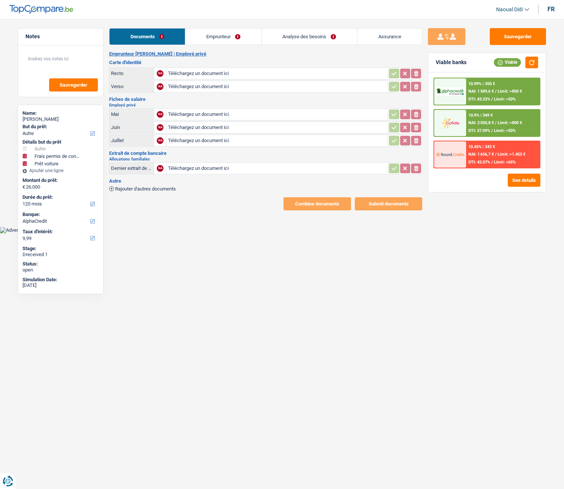
click at [201, 70] on input "Téléchargez un document ici" at bounding box center [277, 73] width 218 height 11
type input "C:\fakepath\20250827_162147.jpg"
click at [199, 87] on input "Téléchargez un document ici" at bounding box center [277, 86] width 218 height 11
type input "C:\fakepath\20250827_162159.jpg"
click at [190, 113] on input "Téléchargez un document ici" at bounding box center [277, 114] width 218 height 11
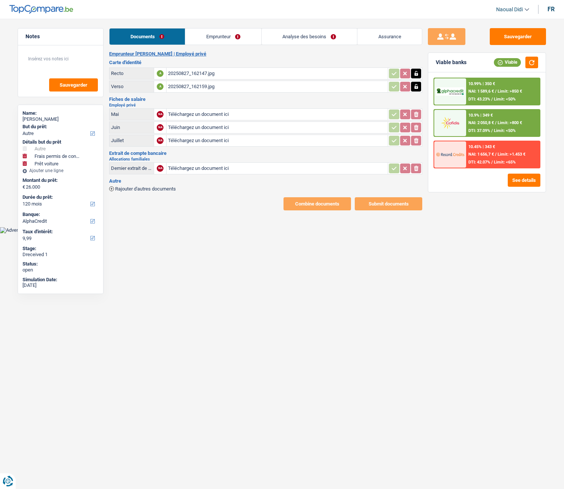
type input "C:\fakepath\FP 05.pdf"
click at [198, 127] on input "Téléchargez un document ici" at bounding box center [277, 127] width 218 height 11
type input "C:\fakepath\FP 06.pdf"
click at [205, 138] on input "Téléchargez un document ici" at bounding box center [277, 140] width 218 height 11
type input "C:\fakepath\FP 07.pdf"
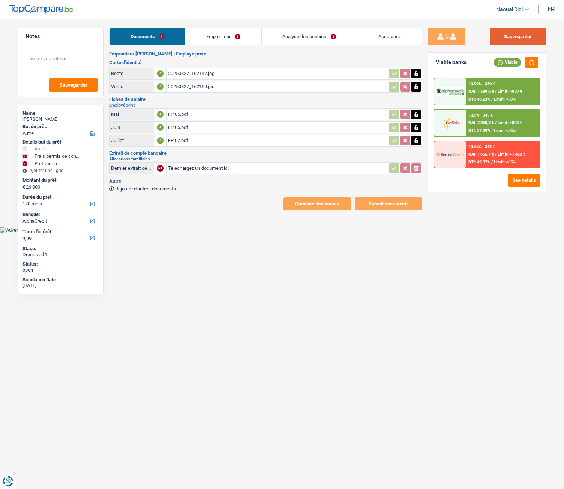
click at [509, 41] on button "Sauvegarder" at bounding box center [517, 36] width 56 height 17
click at [176, 170] on input "Téléchargez un document ici" at bounding box center [277, 168] width 218 height 11
click at [184, 169] on input "Téléchargez un document ici" at bounding box center [277, 168] width 218 height 11
type input "C:\fakepath\20250827_1611031.png"
click at [514, 37] on button "Sauvegarder" at bounding box center [517, 36] width 56 height 17
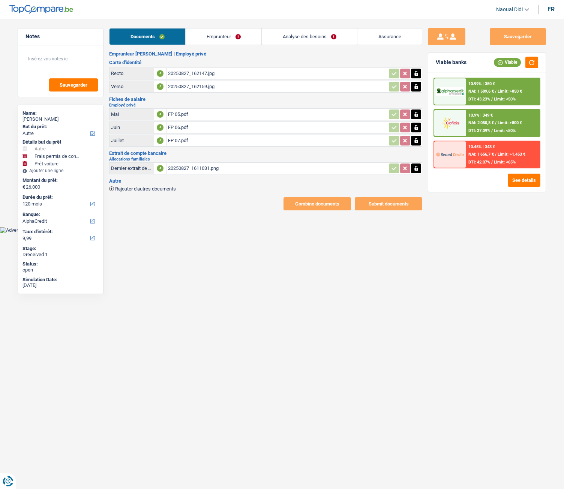
click at [217, 35] on link "Emprunteur" at bounding box center [224, 36] width 76 height 16
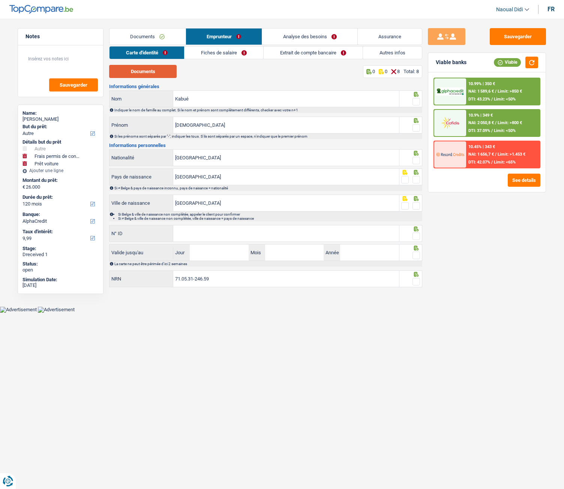
click at [159, 70] on button "Documents" at bounding box center [142, 71] width 67 height 13
click at [227, 54] on link "Fiches de salaire" at bounding box center [223, 52] width 79 height 12
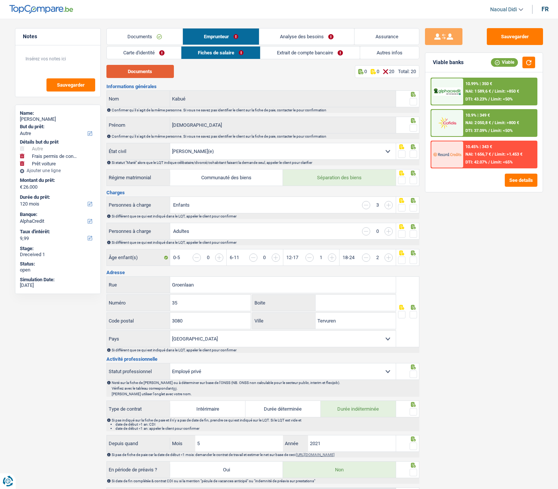
click at [139, 76] on button "Documents" at bounding box center [139, 71] width 67 height 13
click at [297, 53] on link "Extrait de compte bancaire" at bounding box center [309, 52] width 99 height 12
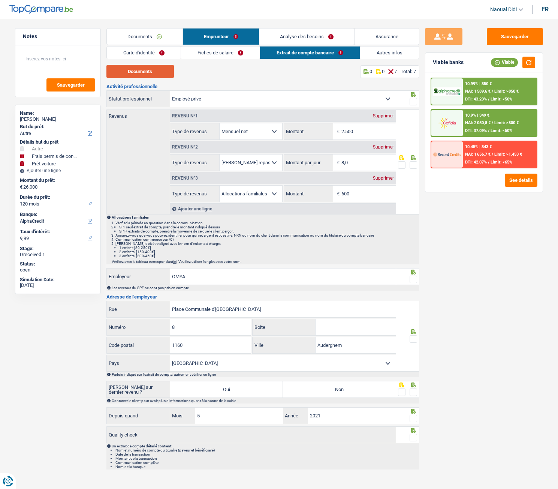
click at [149, 74] on button "Documents" at bounding box center [139, 71] width 67 height 13
click at [145, 51] on link "Carte d'identité" at bounding box center [144, 52] width 74 height 12
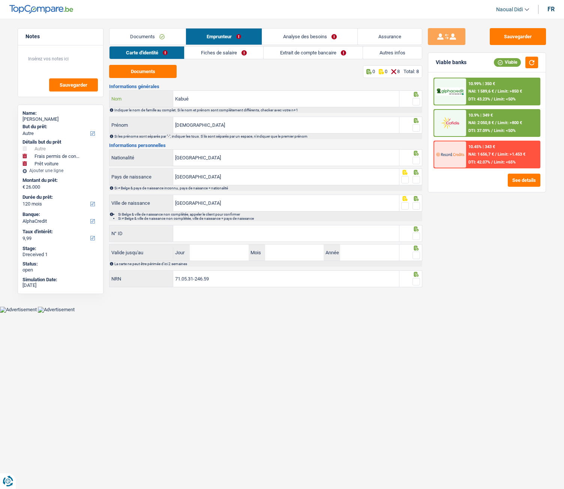
click at [194, 95] on input "Kabué" at bounding box center [286, 99] width 226 height 16
click at [195, 124] on input "Dioré" at bounding box center [286, 125] width 226 height 16
click at [416, 102] on span at bounding box center [415, 101] width 7 height 7
click at [0, 0] on input "radio" at bounding box center [0, 0] width 0 height 0
click at [416, 126] on span at bounding box center [415, 127] width 7 height 7
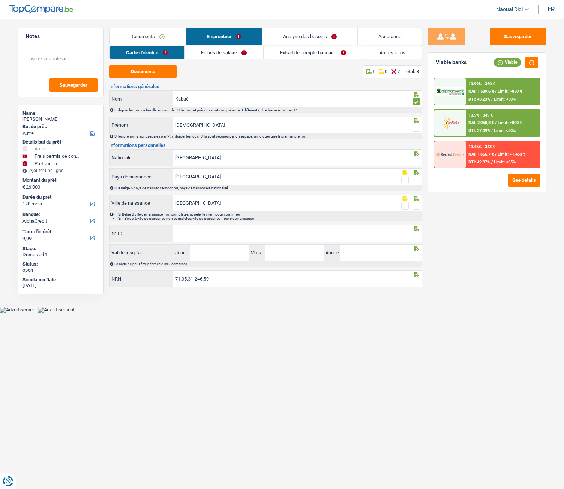
click at [0, 0] on input "radio" at bounding box center [0, 0] width 0 height 0
click at [417, 160] on span at bounding box center [415, 160] width 7 height 7
click at [0, 0] on input "radio" at bounding box center [0, 0] width 0 height 0
click at [415, 182] on span at bounding box center [415, 179] width 7 height 7
click at [0, 0] on input "radio" at bounding box center [0, 0] width 0 height 0
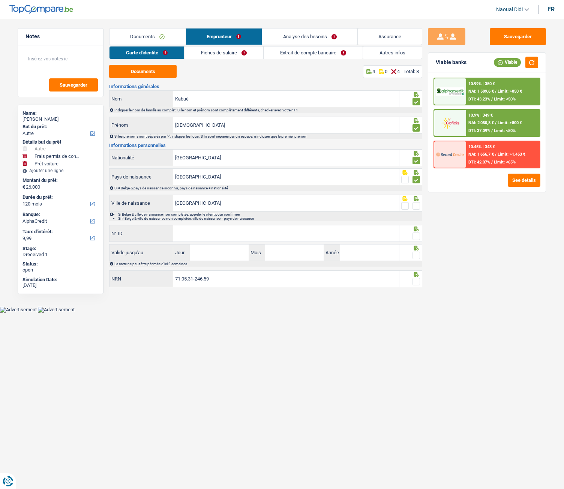
click at [417, 207] on span at bounding box center [415, 205] width 7 height 7
click at [0, 0] on input "radio" at bounding box center [0, 0] width 0 height 0
click at [208, 227] on input "N° ID" at bounding box center [286, 233] width 226 height 16
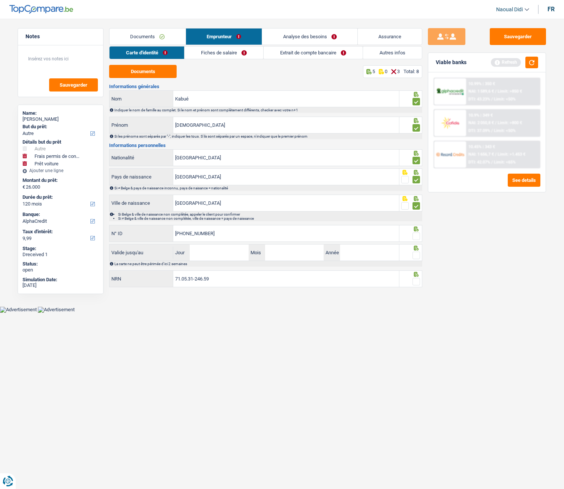
type input "592-5945142-93"
click at [415, 235] on span at bounding box center [415, 235] width 7 height 7
click at [0, 0] on input "radio" at bounding box center [0, 0] width 0 height 0
click at [204, 252] on input "Jour" at bounding box center [219, 252] width 58 height 16
type input "22"
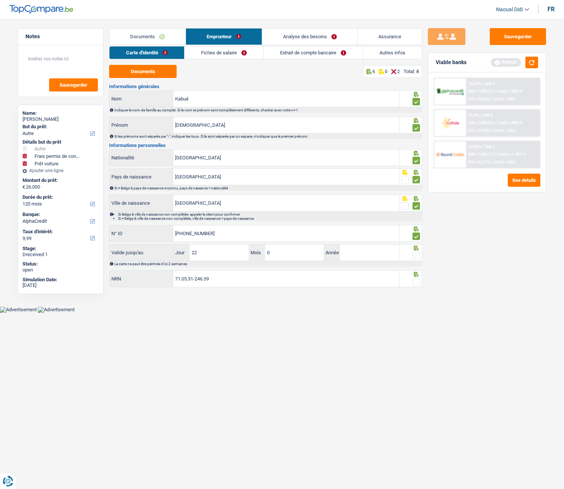
type input "05"
type input "2027"
click at [415, 255] on span at bounding box center [415, 254] width 7 height 7
click at [0, 0] on input "radio" at bounding box center [0, 0] width 0 height 0
click at [229, 273] on input "71.05.31-246.59" at bounding box center [286, 279] width 226 height 16
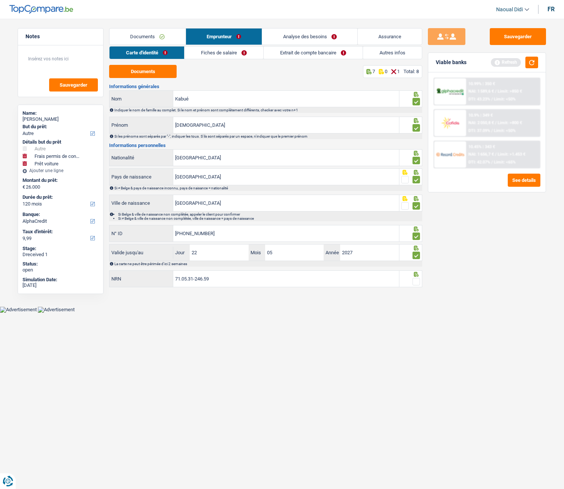
click at [413, 273] on span at bounding box center [415, 281] width 7 height 7
click at [0, 0] on input "radio" at bounding box center [0, 0] width 0 height 0
click at [499, 33] on button "Sauvegarder" at bounding box center [517, 36] width 56 height 17
click at [150, 34] on link "Documents" at bounding box center [147, 36] width 76 height 16
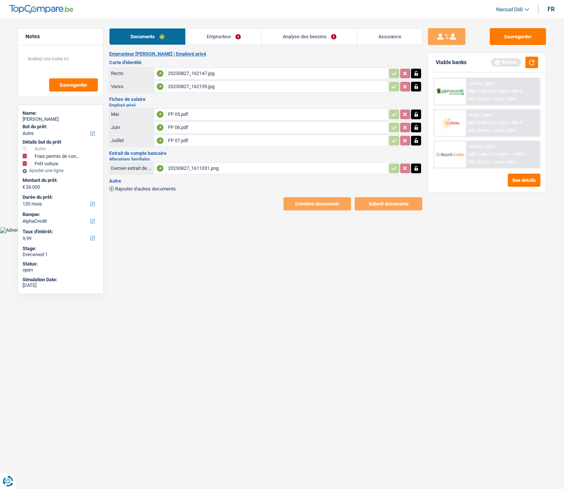
click at [227, 37] on link "Emprunteur" at bounding box center [224, 36] width 76 height 16
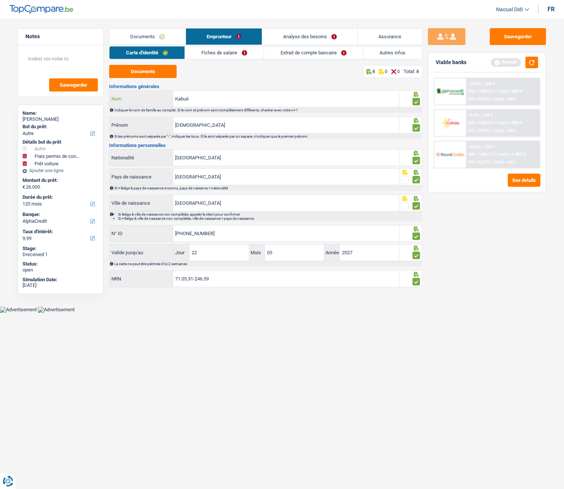
click at [224, 99] on input "Kabué" at bounding box center [286, 99] width 226 height 16
click at [534, 62] on button "button" at bounding box center [531, 63] width 13 height 12
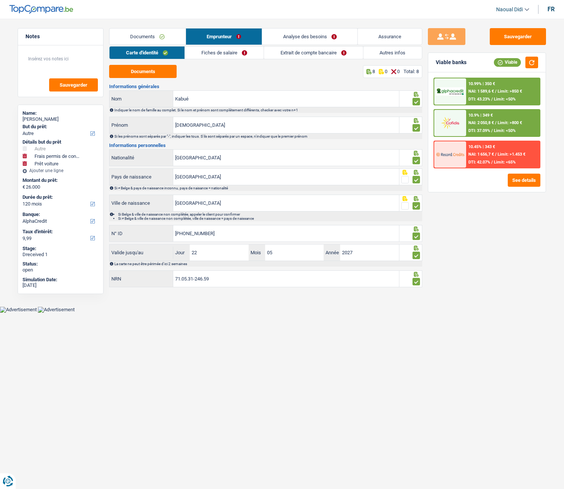
click at [220, 51] on link "Fiches de salaire" at bounding box center [224, 52] width 79 height 12
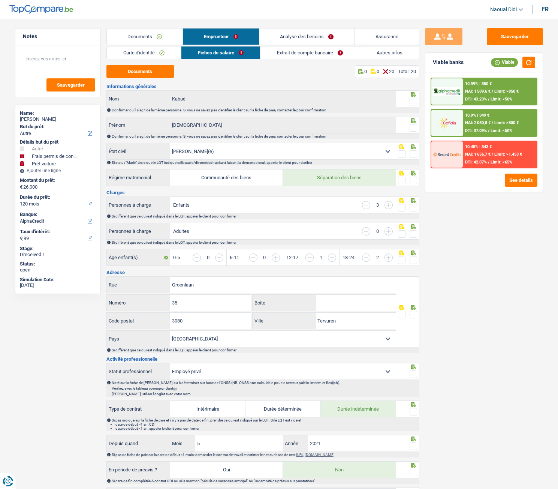
click at [413, 100] on span at bounding box center [413, 101] width 7 height 7
click at [0, 0] on input "radio" at bounding box center [0, 0] width 0 height 0
click at [415, 131] on span at bounding box center [413, 127] width 7 height 7
click at [0, 0] on input "radio" at bounding box center [0, 0] width 0 height 0
click at [414, 150] on span at bounding box center [413, 153] width 7 height 7
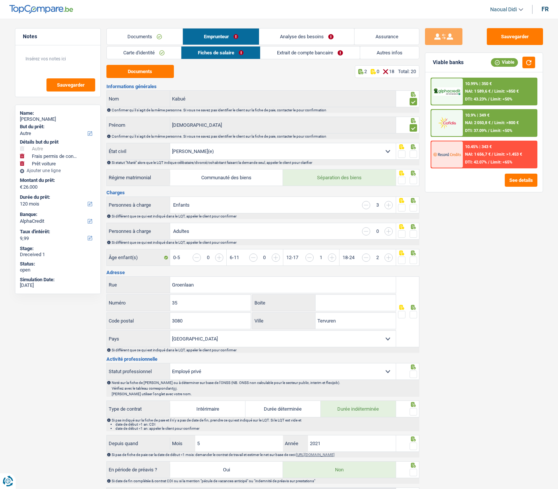
click at [0, 0] on input "radio" at bounding box center [0, 0] width 0 height 0
click at [210, 147] on select "Célibataire Marié(e) Cohabitant(e) légal(e) Divorcé(e) Veuf(ve) Séparé (de fait…" at bounding box center [283, 151] width 226 height 16
click at [468, 231] on div "Sauvegarder Viable banks Viable 10.99% | 350 € NAI: 1 589,6 € / Limit: >850 € D…" at bounding box center [483, 251] width 129 height 447
click at [415, 180] on span at bounding box center [413, 180] width 7 height 7
click at [0, 0] on input "radio" at bounding box center [0, 0] width 0 height 0
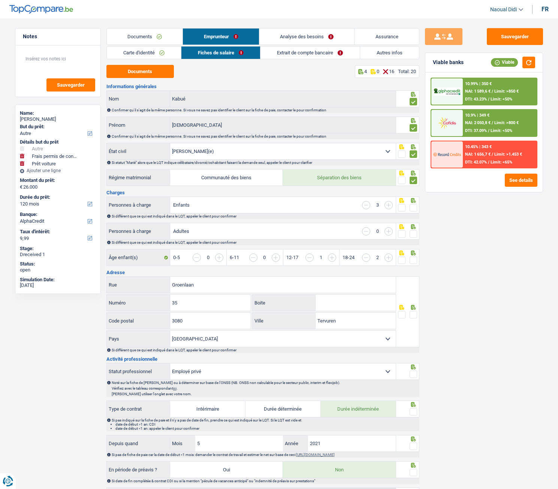
click at [244, 205] on div "Enfants 3" at bounding box center [283, 205] width 226 height 16
click at [415, 209] on span at bounding box center [413, 207] width 7 height 7
click at [0, 0] on input "radio" at bounding box center [0, 0] width 0 height 0
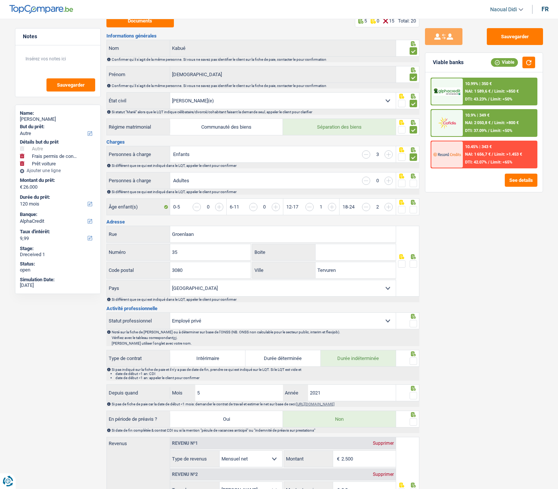
scroll to position [37, 0]
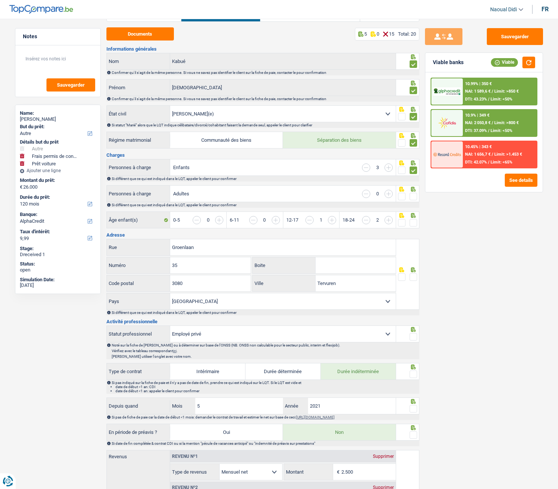
click at [413, 198] on span at bounding box center [413, 196] width 7 height 7
click at [0, 0] on input "radio" at bounding box center [0, 0] width 0 height 0
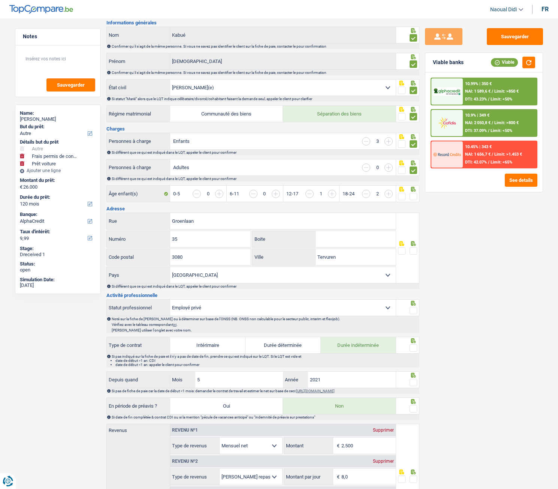
scroll to position [112, 0]
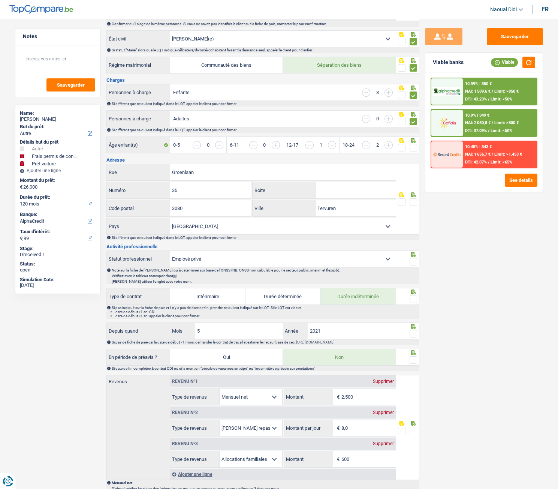
click at [415, 148] on span at bounding box center [413, 147] width 7 height 7
click at [0, 0] on input "radio" at bounding box center [0, 0] width 0 height 0
click at [216, 175] on input "Groenlaan" at bounding box center [283, 172] width 226 height 16
click at [214, 174] on input "Groenlaan" at bounding box center [283, 172] width 226 height 16
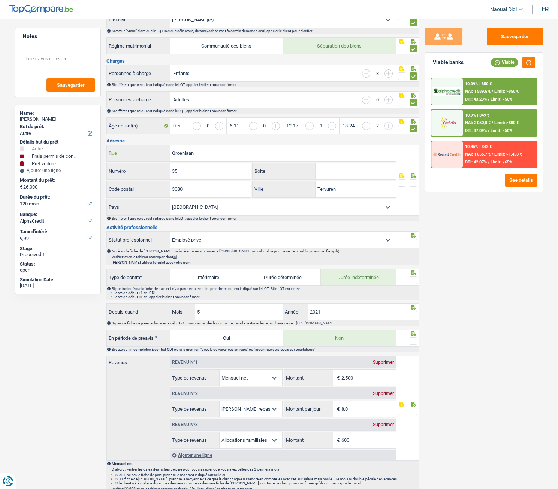
scroll to position [150, 0]
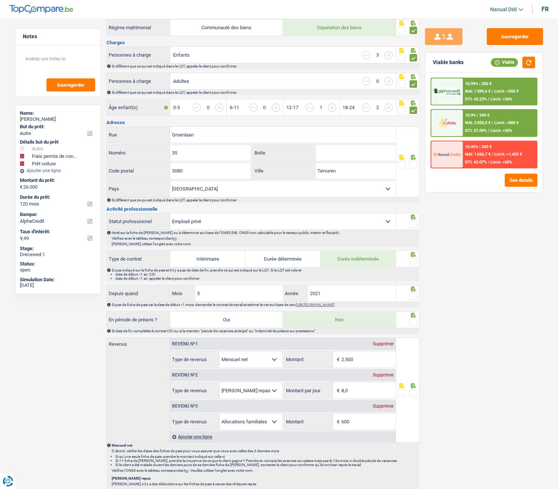
click at [416, 168] on span at bounding box center [413, 164] width 7 height 7
click at [0, 0] on input "radio" at bounding box center [0, 0] width 0 height 0
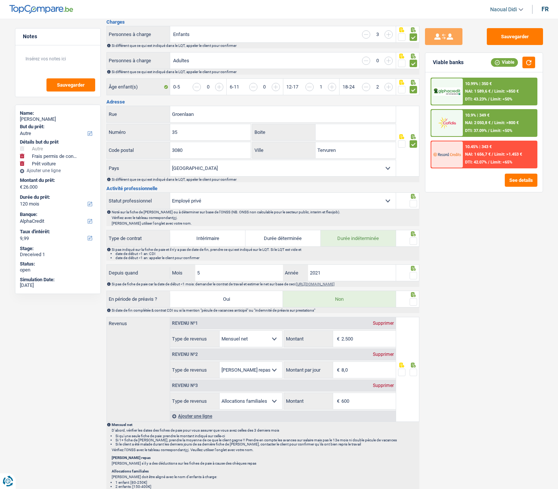
scroll to position [187, 0]
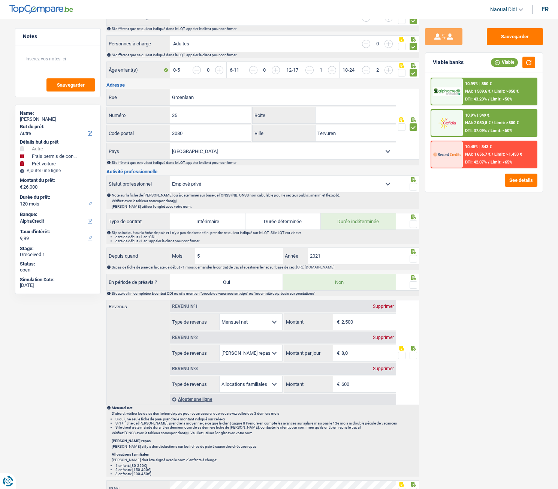
click at [416, 187] on span at bounding box center [413, 186] width 7 height 7
click at [0, 0] on input "radio" at bounding box center [0, 0] width 0 height 0
click at [415, 223] on span at bounding box center [413, 223] width 7 height 7
click at [0, 0] on input "radio" at bounding box center [0, 0] width 0 height 0
click at [412, 257] on span at bounding box center [413, 258] width 7 height 7
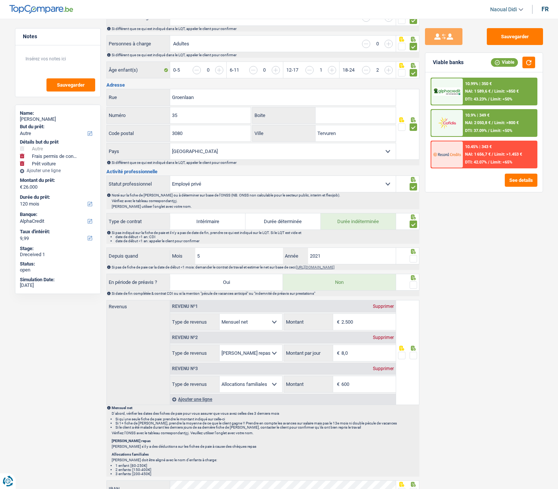
click at [0, 0] on input "radio" at bounding box center [0, 0] width 0 height 0
click at [414, 273] on span at bounding box center [413, 284] width 7 height 7
click at [0, 0] on input "radio" at bounding box center [0, 0] width 0 height 0
click at [362, 273] on input "2.500" at bounding box center [368, 322] width 54 height 16
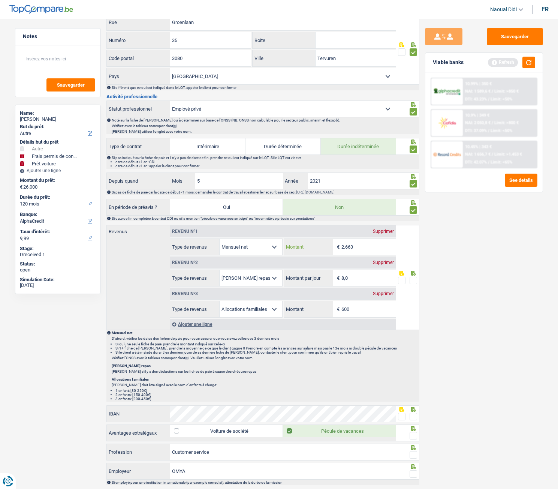
scroll to position [300, 0]
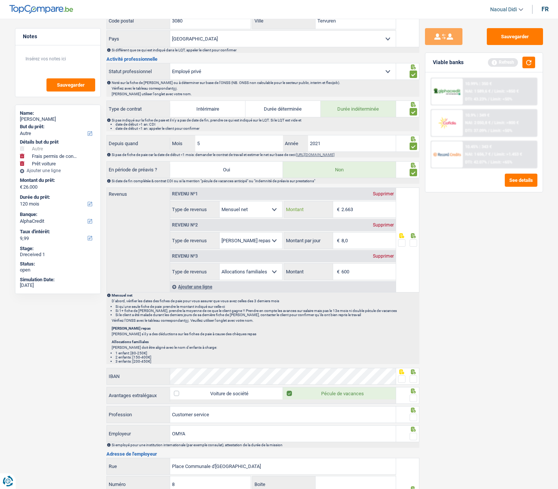
type input "2.663"
click at [385, 257] on div "Supprimer" at bounding box center [383, 256] width 25 height 4
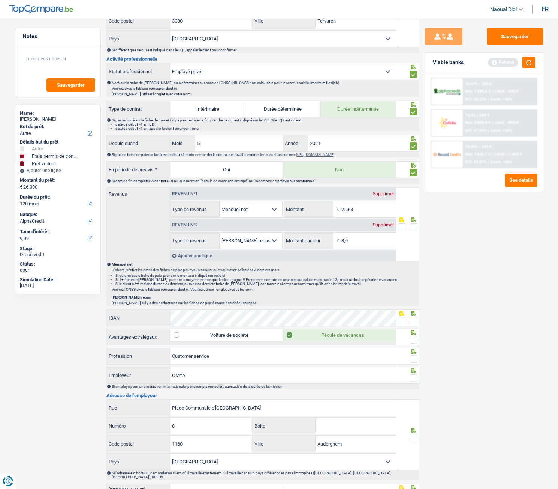
click at [384, 226] on div "Supprimer" at bounding box center [383, 225] width 25 height 4
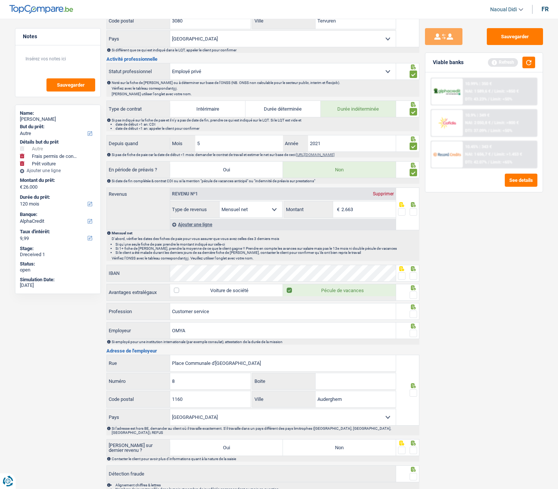
click at [202, 225] on div "Ajouter une ligne" at bounding box center [283, 224] width 226 height 11
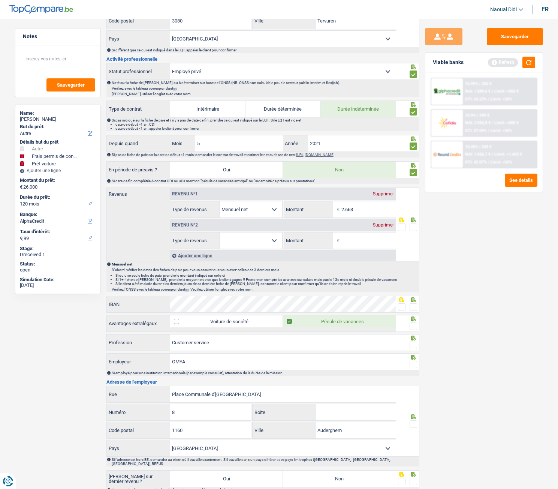
click at [232, 238] on select "Allocation d'handicap Allocations chômage Allocations familiales Chèques repas …" at bounding box center [251, 240] width 63 height 16
select select "familyAllowances"
click at [220, 232] on select "Allocation d'handicap Allocations chômage Allocations familiales Chèques repas …" at bounding box center [251, 240] width 63 height 16
select select "mealVouchers"
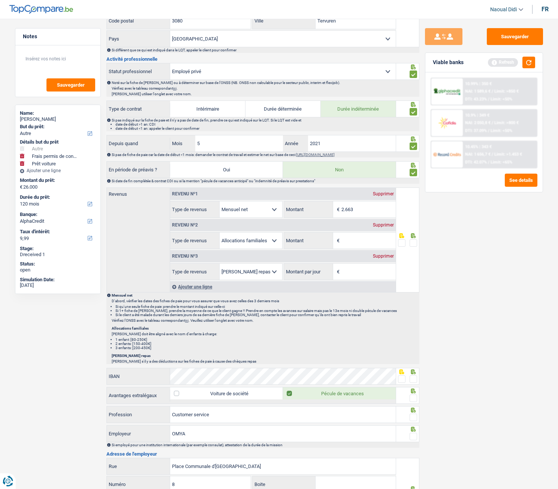
click at [351, 242] on input "Montant" at bounding box center [368, 240] width 54 height 16
type input "697"
click at [388, 257] on div "Supprimer" at bounding box center [383, 256] width 25 height 4
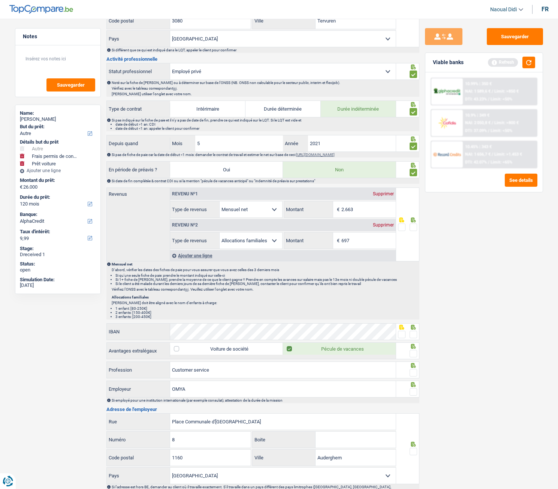
click at [413, 228] on span at bounding box center [413, 226] width 7 height 7
click at [0, 0] on input "radio" at bounding box center [0, 0] width 0 height 0
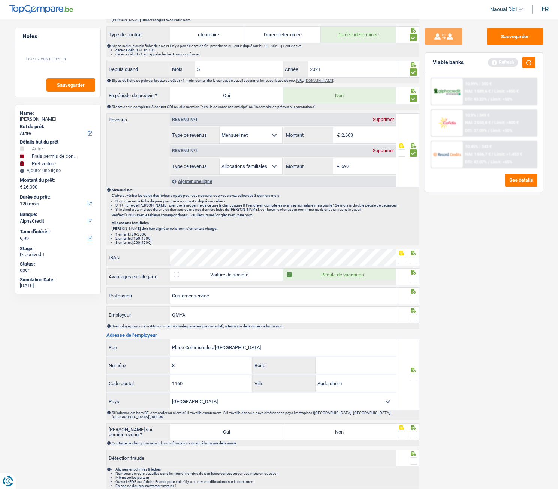
scroll to position [375, 0]
click at [417, 259] on span at bounding box center [413, 259] width 7 height 7
click at [0, 0] on input "radio" at bounding box center [0, 0] width 0 height 0
click at [416, 273] on span at bounding box center [413, 278] width 7 height 7
click at [0, 0] on input "radio" at bounding box center [0, 0] width 0 height 0
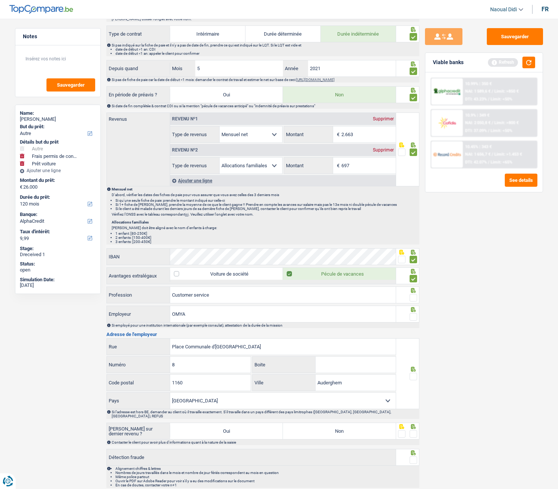
click at [415, 273] on span at bounding box center [413, 297] width 7 height 7
click at [0, 0] on input "radio" at bounding box center [0, 0] width 0 height 0
click at [414, 273] on span at bounding box center [413, 316] width 7 height 7
click at [0, 0] on input "radio" at bounding box center [0, 0] width 0 height 0
drag, startPoint x: 254, startPoint y: 346, endPoint x: 213, endPoint y: 348, distance: 41.3
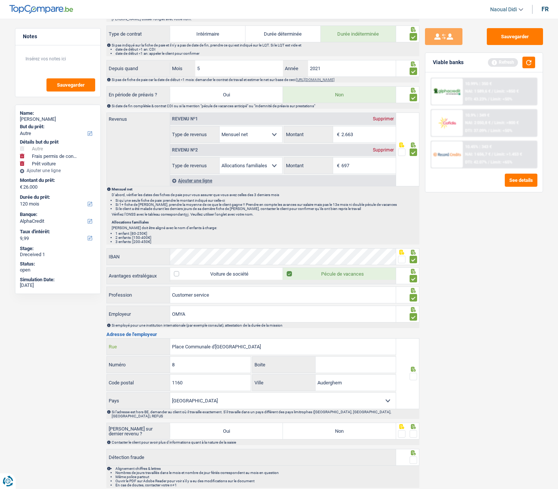
click at [213, 273] on input "Place Communale d'Auderghem" at bounding box center [283, 346] width 226 height 16
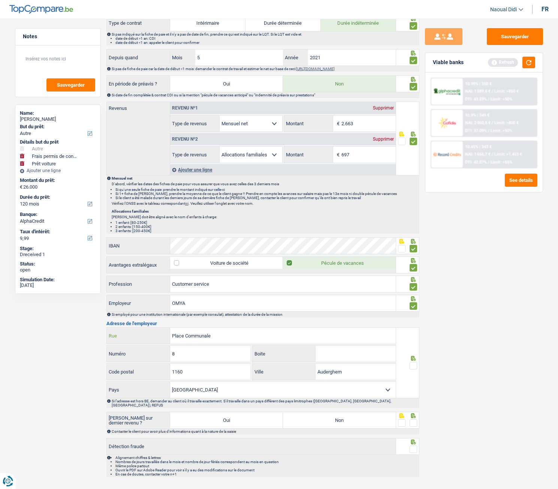
scroll to position [396, 0]
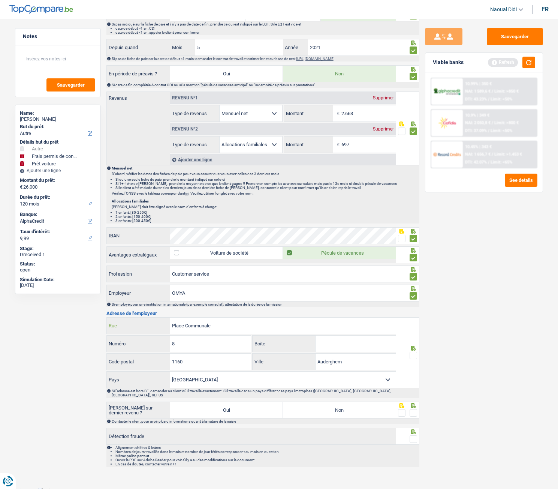
type input "Place Communale"
click at [412, 273] on span at bounding box center [413, 355] width 7 height 7
click at [0, 0] on input "radio" at bounding box center [0, 0] width 0 height 0
drag, startPoint x: 371, startPoint y: 407, endPoint x: 400, endPoint y: 408, distance: 28.1
click at [373, 273] on label "Non" at bounding box center [339, 410] width 113 height 16
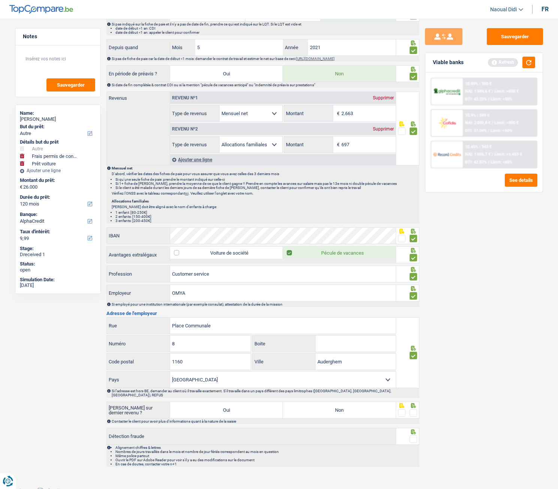
click at [373, 273] on input "Non" at bounding box center [339, 410] width 113 height 16
radio input "true"
click at [409, 273] on fieldset at bounding box center [407, 412] width 19 height 9
click at [415, 273] on span at bounding box center [413, 412] width 7 height 7
click at [0, 0] on input "radio" at bounding box center [0, 0] width 0 height 0
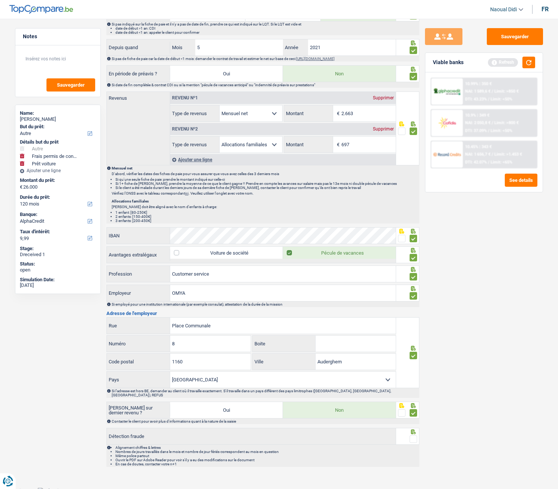
click at [412, 273] on span at bounding box center [413, 438] width 7 height 7
click at [0, 0] on input "radio" at bounding box center [0, 0] width 0 height 0
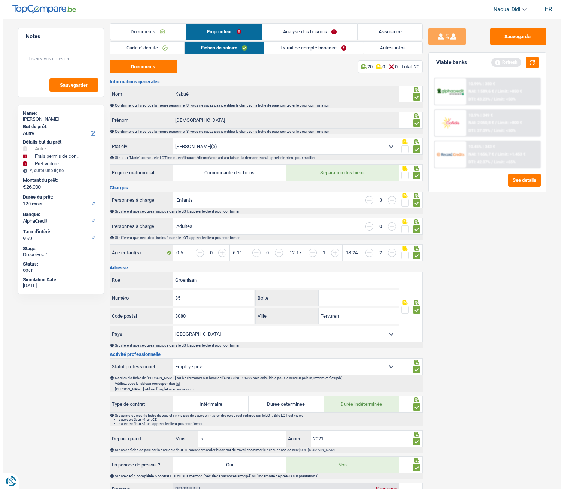
scroll to position [0, 0]
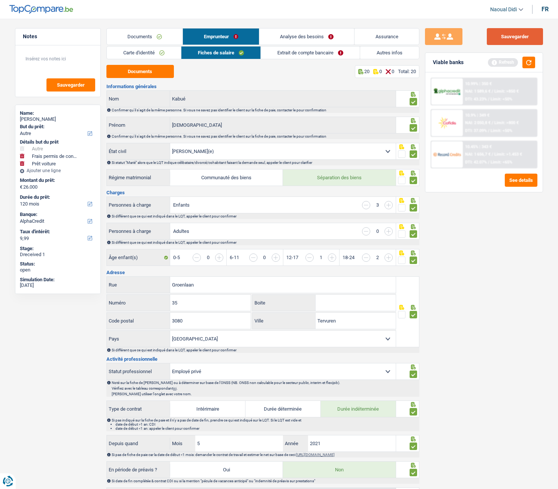
click at [524, 36] on button "Sauvegarder" at bounding box center [515, 36] width 56 height 17
click at [304, 54] on link "Extrait de compte bancaire" at bounding box center [310, 52] width 99 height 12
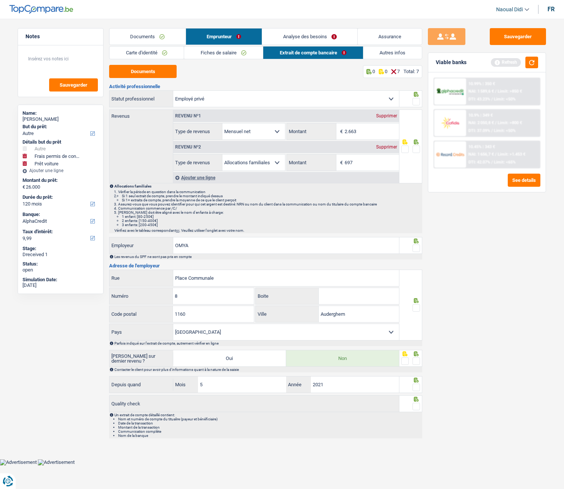
click at [416, 151] on span at bounding box center [415, 148] width 7 height 7
click at [0, 0] on input "radio" at bounding box center [0, 0] width 0 height 0
click at [416, 100] on span at bounding box center [415, 101] width 7 height 7
click at [0, 0] on input "radio" at bounding box center [0, 0] width 0 height 0
click at [417, 252] on div at bounding box center [415, 248] width 7 height 9
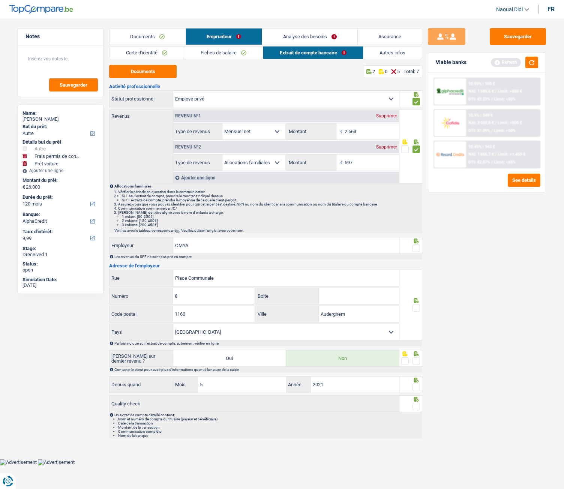
click at [418, 273] on div at bounding box center [415, 307] width 7 height 9
click at [416, 273] on span at bounding box center [415, 360] width 7 height 7
click at [0, 0] on input "radio" at bounding box center [0, 0] width 0 height 0
click at [416, 273] on span at bounding box center [415, 307] width 7 height 7
click at [0, 0] on input "radio" at bounding box center [0, 0] width 0 height 0
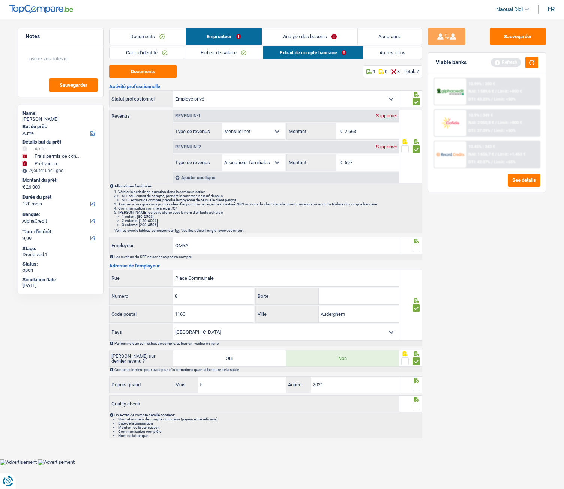
click at [418, 248] on span at bounding box center [415, 247] width 7 height 7
click at [0, 0] on input "radio" at bounding box center [0, 0] width 0 height 0
click at [418, 273] on span at bounding box center [415, 386] width 7 height 7
click at [0, 0] on input "radio" at bounding box center [0, 0] width 0 height 0
click at [414, 273] on span at bounding box center [415, 406] width 7 height 7
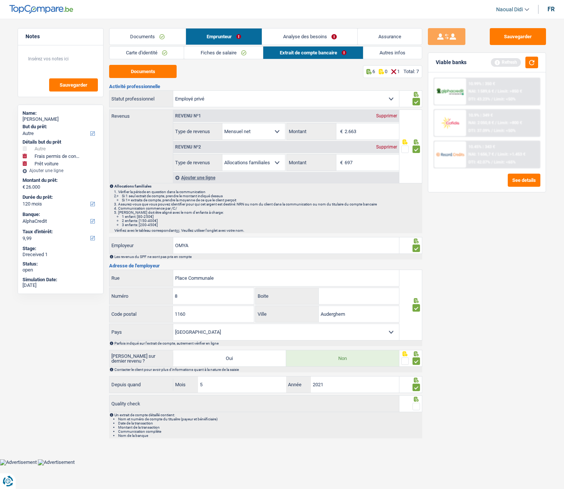
click at [0, 0] on input "radio" at bounding box center [0, 0] width 0 height 0
click at [516, 37] on button "Sauvegarder" at bounding box center [517, 36] width 56 height 17
click at [401, 55] on link "Autres infos" at bounding box center [392, 52] width 59 height 12
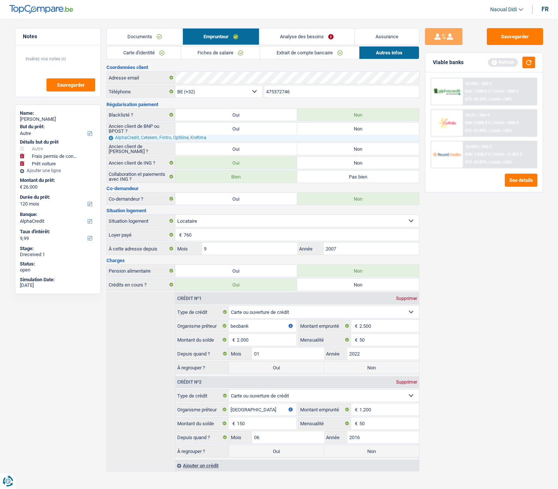
click at [303, 30] on link "Analyse des besoins" at bounding box center [306, 36] width 95 height 16
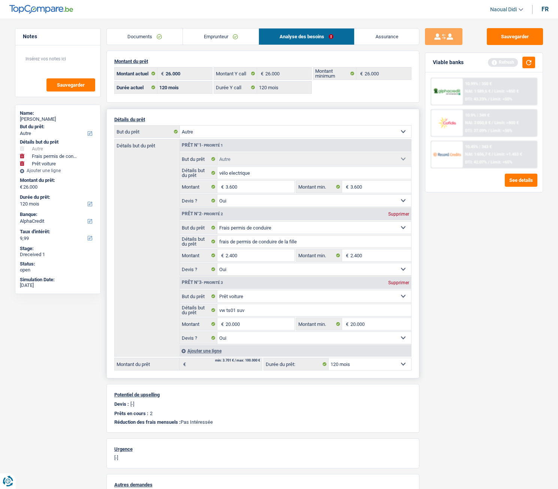
click at [257, 273] on select "Confort maison: meubles, textile, peinture, électroménager, outillage non-profe…" at bounding box center [314, 296] width 194 height 12
select select "other"
click at [217, 273] on select "Confort maison: meubles, textile, peinture, électroménager, outillage non-profe…" at bounding box center [314, 296] width 194 height 12
select select "other"
click at [219, 273] on input "vw ts01 suv" at bounding box center [314, 310] width 194 height 12
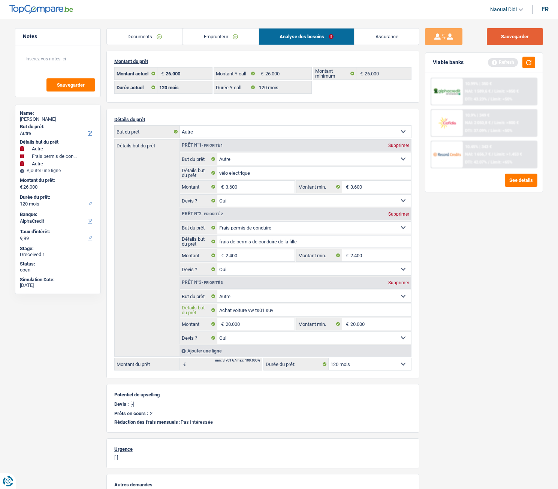
type input "Achat voiture vw ts01 suv"
click at [518, 40] on button "Sauvegarder" at bounding box center [515, 36] width 56 height 17
click at [532, 61] on button "button" at bounding box center [528, 63] width 13 height 12
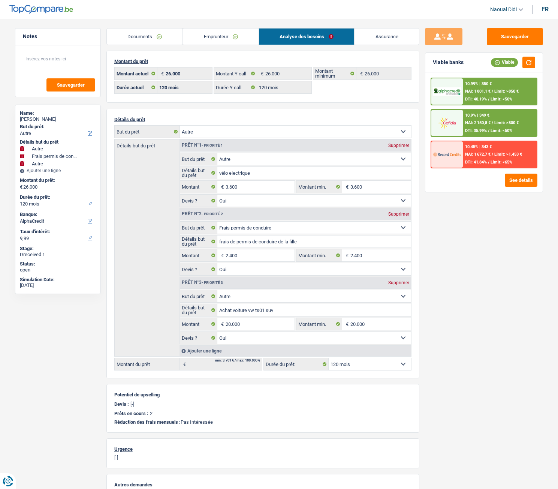
click at [486, 90] on span "NAI: 1 801,1 €" at bounding box center [477, 91] width 25 height 5
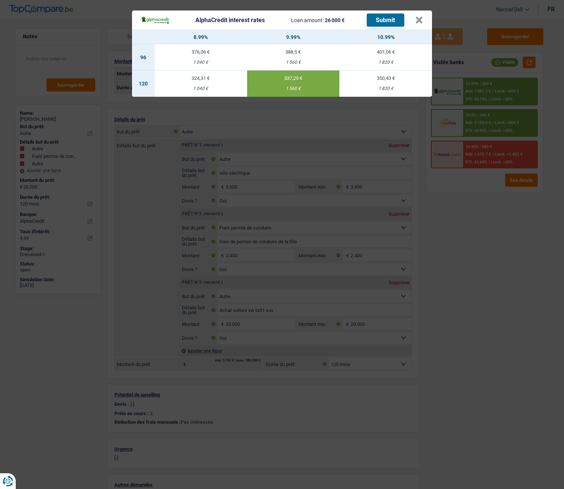
click at [388, 17] on button "Submit" at bounding box center [385, 19] width 37 height 13
click at [419, 19] on button "×" at bounding box center [419, 19] width 8 height 7
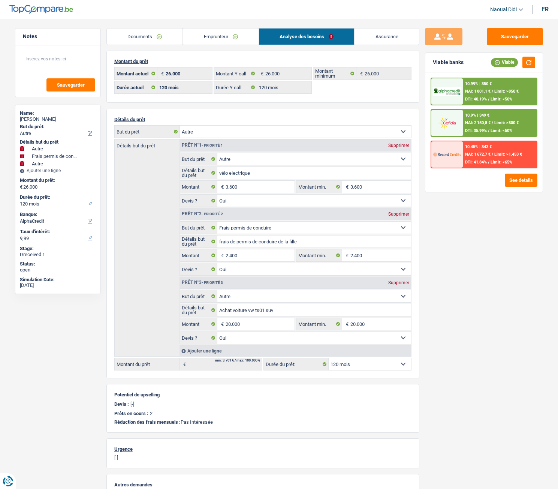
click at [136, 35] on link "Documents" at bounding box center [145, 36] width 76 height 16
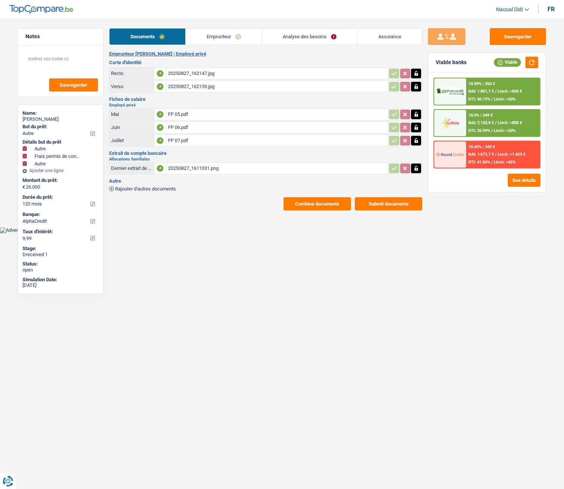
click at [204, 37] on link "Emprunteur" at bounding box center [224, 36] width 76 height 16
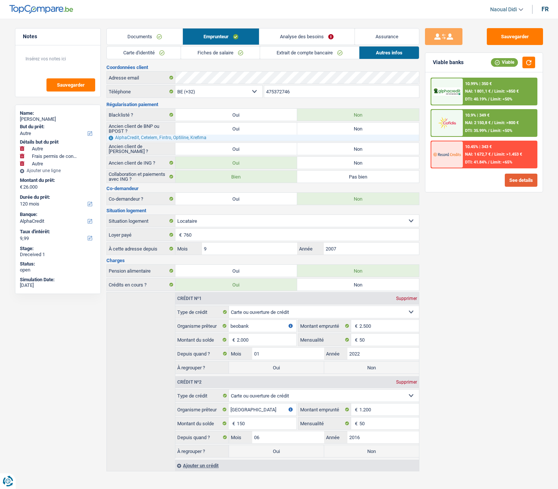
click at [515, 179] on button "See details" at bounding box center [521, 180] width 33 height 13
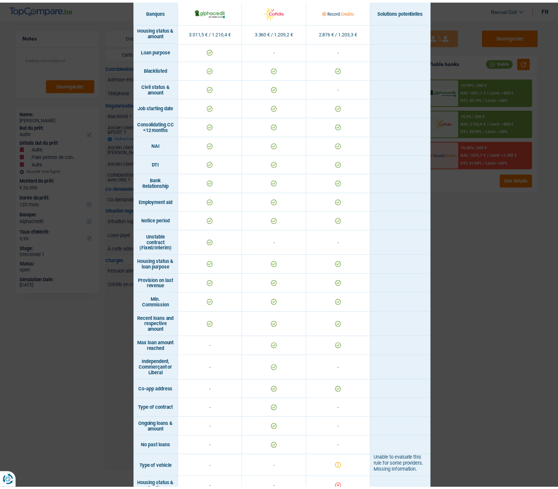
scroll to position [248, 0]
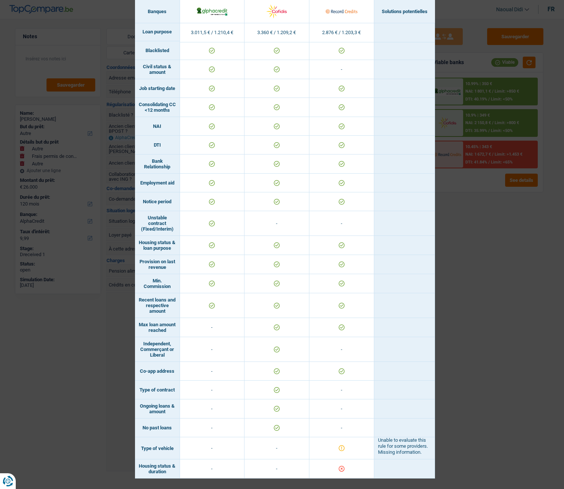
drag, startPoint x: 160, startPoint y: 473, endPoint x: 133, endPoint y: 465, distance: 28.1
click at [135, 273] on td "Housing status & duration" at bounding box center [157, 468] width 45 height 19
copy td "Housing status & duration"
click at [494, 259] on div "Banks conditions × Banques Solutions potentielles Revenus / Charges 3.011,5 € /…" at bounding box center [282, 244] width 564 height 489
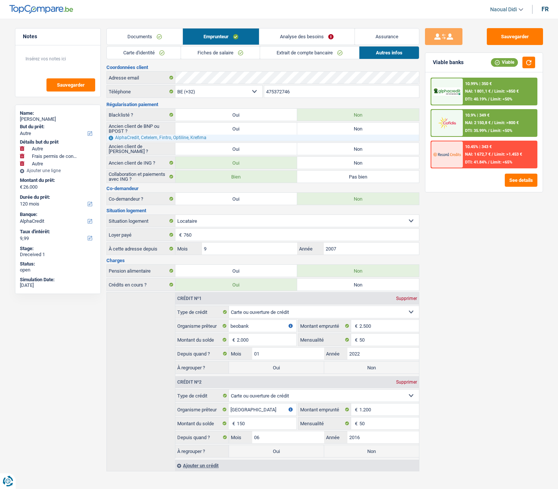
click at [204, 52] on link "Fiches de salaire" at bounding box center [220, 52] width 79 height 12
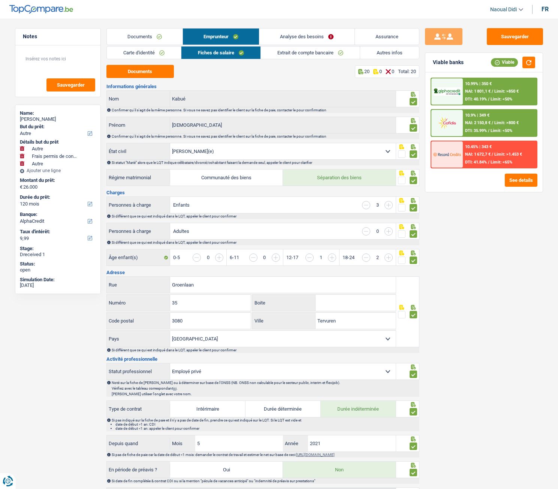
click at [480, 125] on span "NAI: 2 150,8 €" at bounding box center [477, 122] width 25 height 5
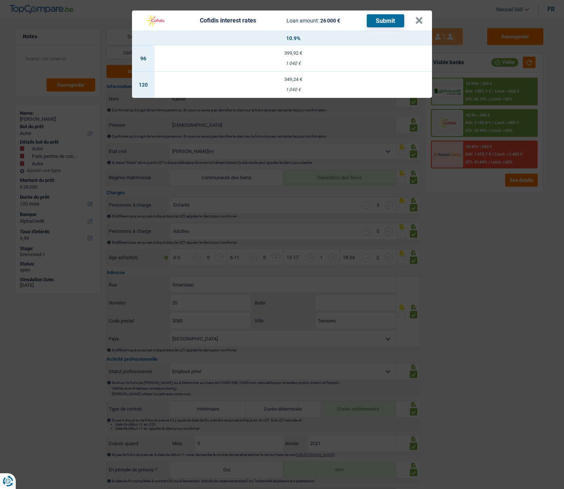
click at [292, 82] on td "349,24 € 1 040 €" at bounding box center [292, 85] width 277 height 26
select select "cofidis"
type input "10,90"
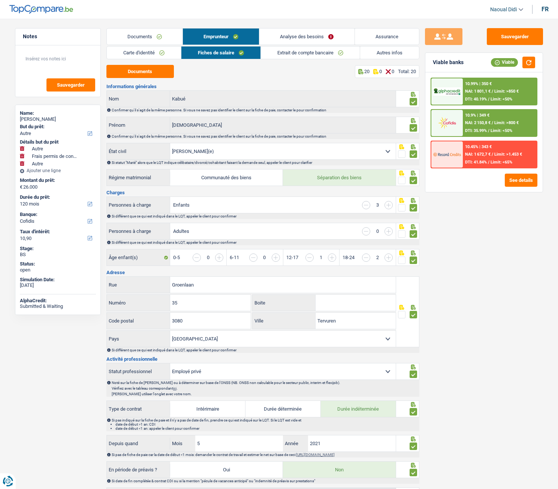
click at [500, 119] on div "10.9% | 349 € NAI: 2 150,8 € / Limit: >800 € DTI: 35.99% / Limit: <50%" at bounding box center [500, 123] width 74 height 26
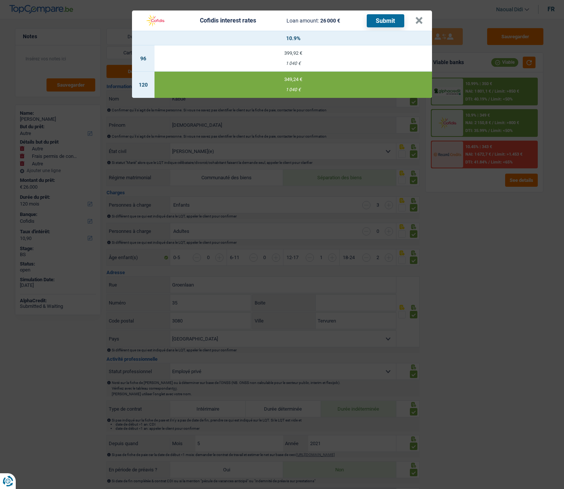
click at [374, 21] on button "Submit" at bounding box center [385, 20] width 37 height 13
click at [420, 18] on button "×" at bounding box center [419, 20] width 8 height 7
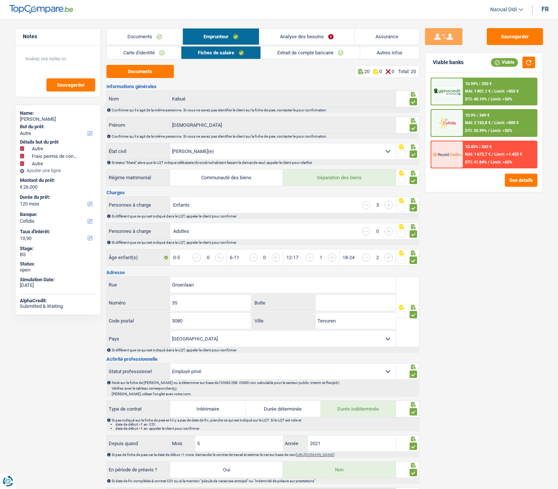
click at [137, 49] on link "Carte d'identité" at bounding box center [144, 52] width 74 height 12
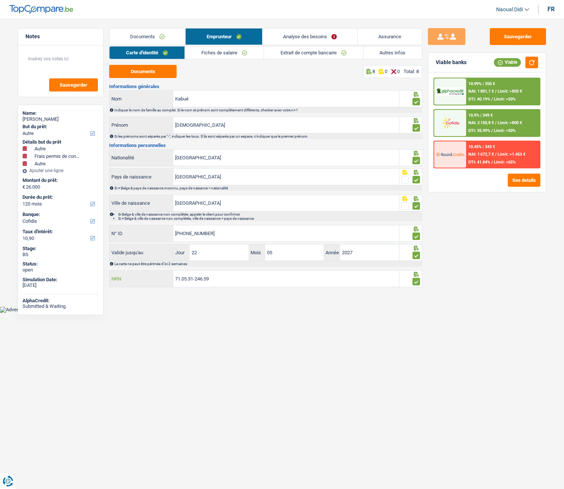
drag, startPoint x: 223, startPoint y: 282, endPoint x: 107, endPoint y: 266, distance: 116.9
click at [107, 266] on div "Notes Sauvegarder Name: Dioré Kabué But du prêt: Confort maison: meubles, texti…" at bounding box center [282, 158] width 540 height 261
click at [310, 28] on link "Analyse des besoins" at bounding box center [309, 36] width 95 height 16
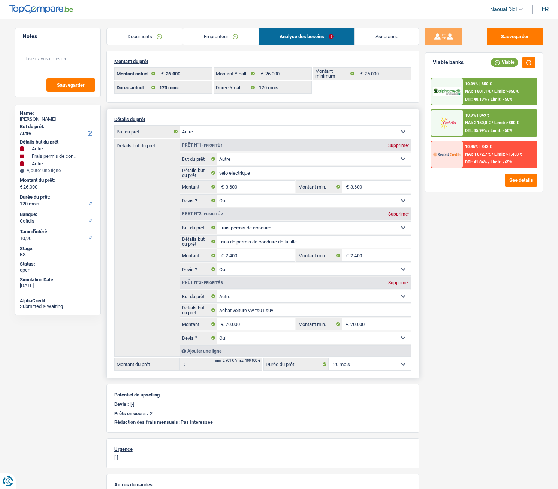
click at [363, 273] on select "12 mois 18 mois 24 mois 30 mois 36 mois 42 mois 48 mois 60 mois 72 mois 84 mois…" at bounding box center [370, 364] width 82 height 12
select select "84"
click at [329, 273] on select "12 mois 18 mois 24 mois 30 mois 36 mois 42 mois 48 mois 60 mois 72 mois 84 mois…" at bounding box center [370, 364] width 82 height 12
select select "84"
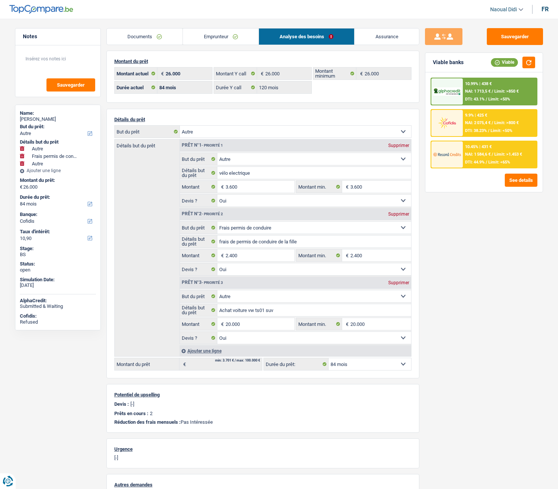
click at [484, 152] on span "NAI: 1 584,6 €" at bounding box center [477, 154] width 25 height 5
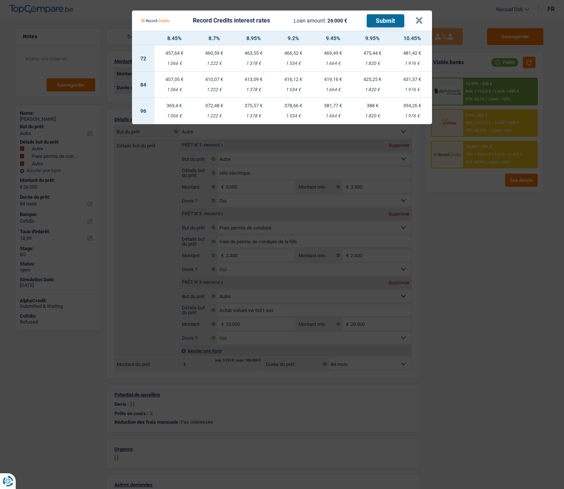
click at [252, 80] on div "413,09 €" at bounding box center [253, 79] width 40 height 5
select select "record credits"
type input "8,95"
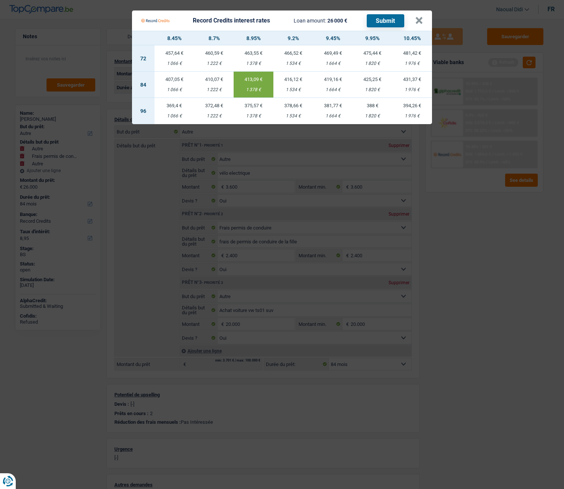
click at [382, 19] on button "Submit" at bounding box center [385, 20] width 37 height 13
click at [416, 21] on button "×" at bounding box center [419, 20] width 8 height 7
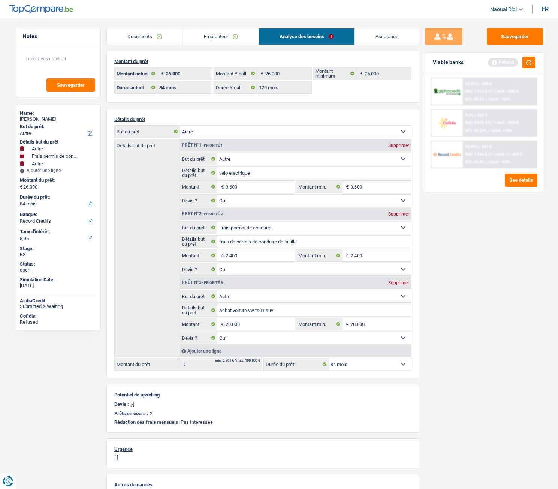
click at [224, 38] on link "Emprunteur" at bounding box center [221, 36] width 76 height 16
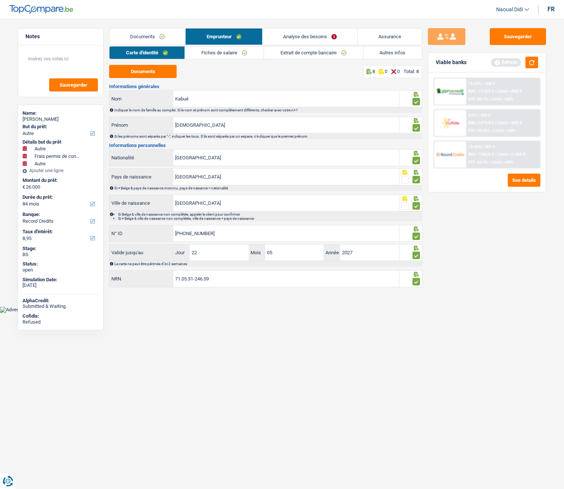
click at [233, 55] on link "Fiches de salaire" at bounding box center [224, 52] width 79 height 12
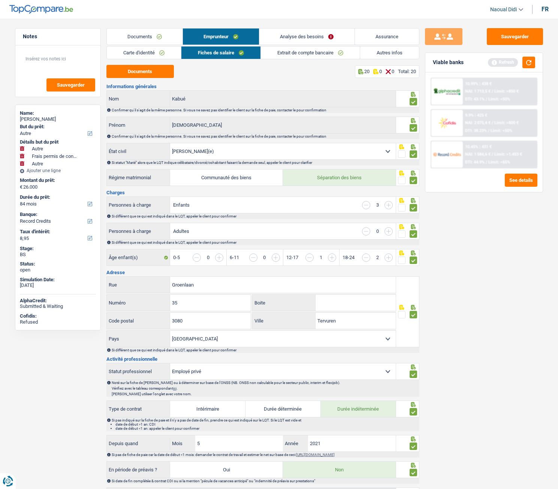
click at [378, 55] on link "Autres infos" at bounding box center [389, 52] width 59 height 12
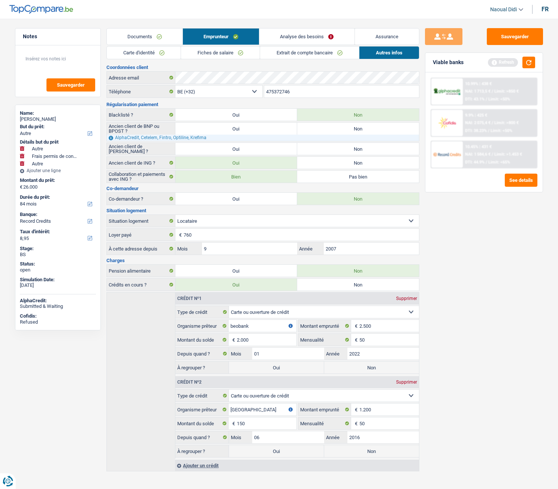
click at [204, 53] on link "Fiches de salaire" at bounding box center [220, 52] width 79 height 12
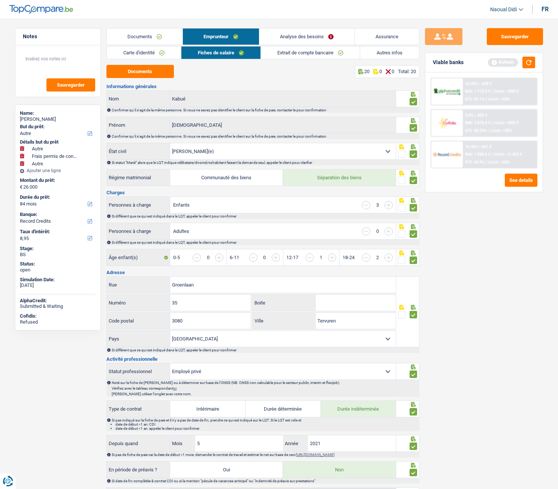
click at [293, 36] on link "Analyse des besoins" at bounding box center [306, 36] width 95 height 16
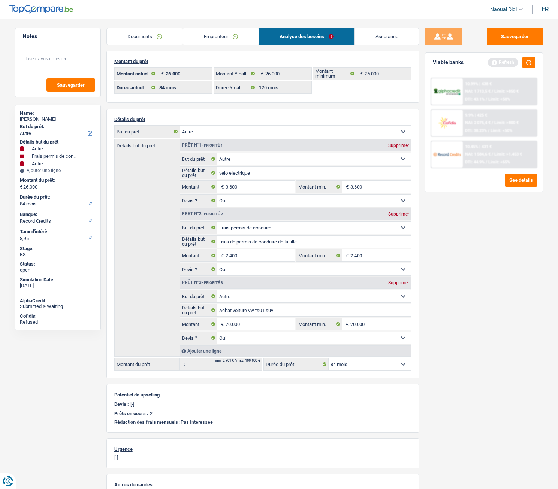
click at [144, 33] on link "Documents" at bounding box center [145, 36] width 76 height 16
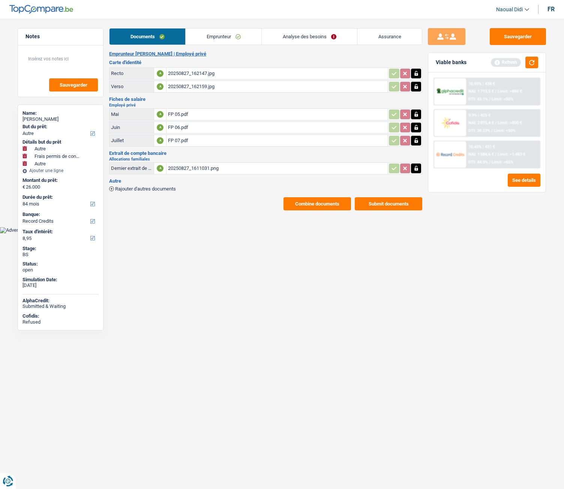
click at [193, 74] on div "20250827_162147.jpg" at bounding box center [277, 73] width 218 height 11
click at [214, 36] on link "Emprunteur" at bounding box center [224, 36] width 76 height 16
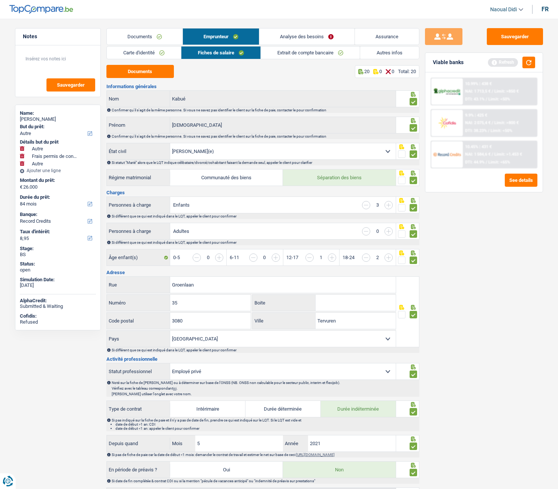
click at [305, 55] on link "Extrait de compte bancaire" at bounding box center [310, 52] width 99 height 12
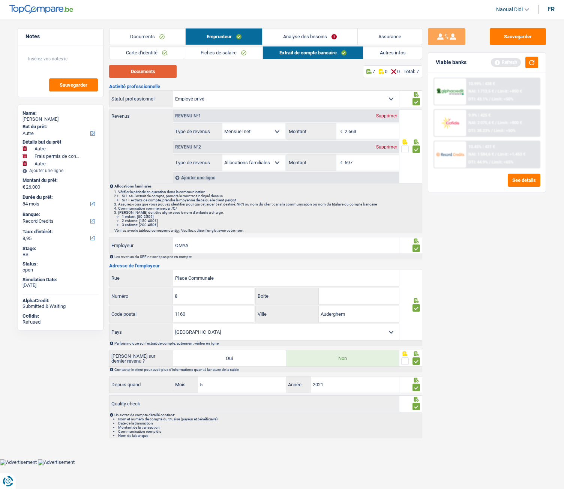
click at [163, 70] on button "Documents" at bounding box center [142, 71] width 67 height 13
click at [208, 52] on link "Fiches de salaire" at bounding box center [223, 52] width 79 height 12
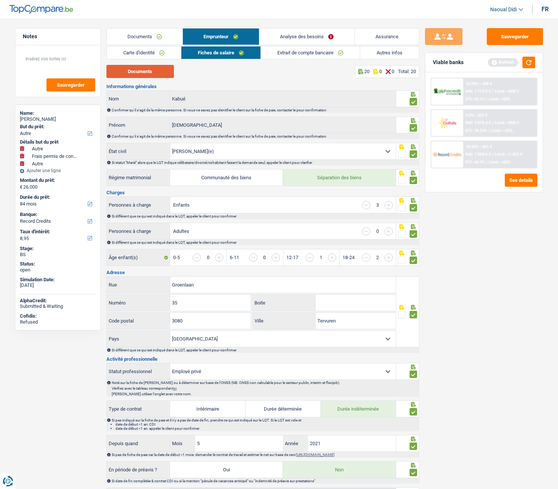
click at [151, 70] on button "Documents" at bounding box center [139, 71] width 67 height 13
click at [393, 49] on link "Autres infos" at bounding box center [389, 52] width 59 height 12
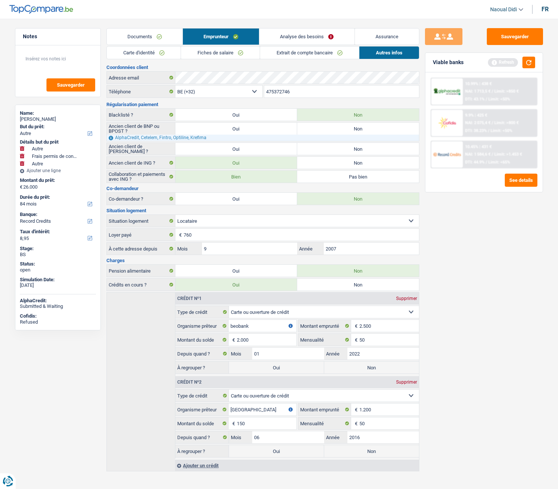
click at [289, 38] on link "Analyse des besoins" at bounding box center [306, 36] width 95 height 16
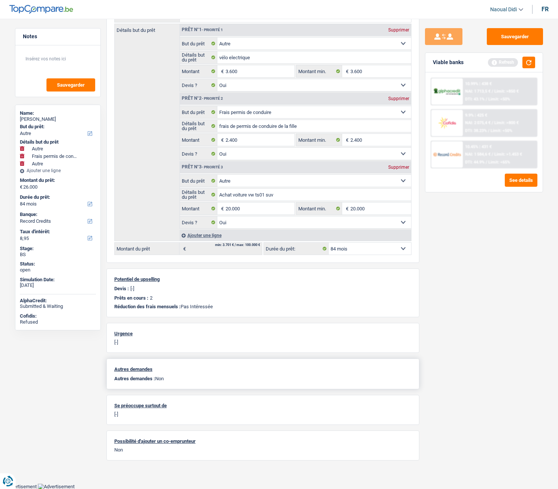
scroll to position [0, 0]
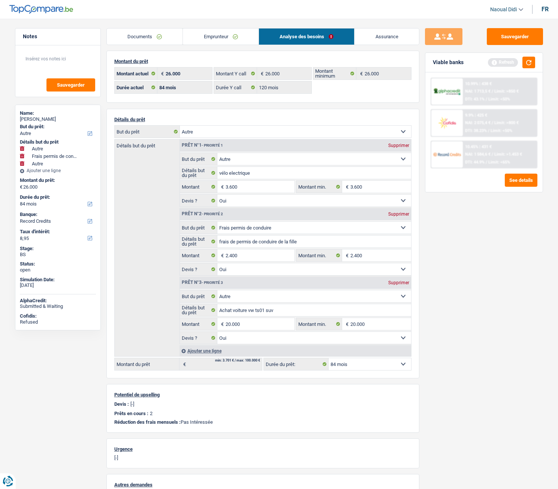
click at [212, 34] on link "Emprunteur" at bounding box center [221, 36] width 76 height 16
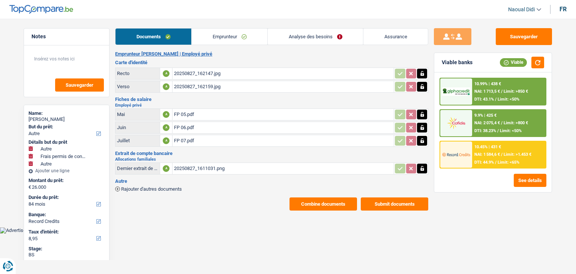
select select "other"
select select "drivingLicense"
select select "other"
select select "84"
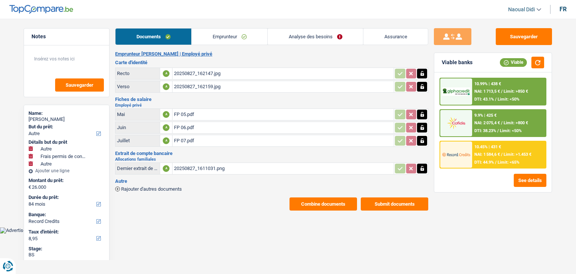
select select "record credits"
click at [204, 71] on div "20250827_162147.jpg" at bounding box center [283, 73] width 218 height 11
click at [195, 86] on div "20250827_162159.jpg" at bounding box center [283, 86] width 218 height 11
click at [225, 38] on link "Emprunteur" at bounding box center [230, 36] width 76 height 16
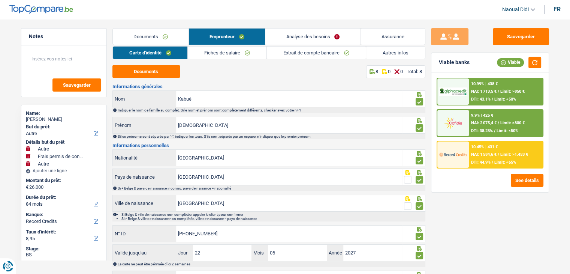
click at [229, 53] on link "Fiches de salaire" at bounding box center [227, 52] width 79 height 12
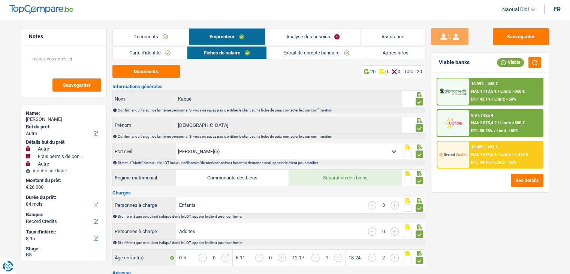
click at [293, 55] on link "Extrait de compte bancaire" at bounding box center [316, 52] width 99 height 12
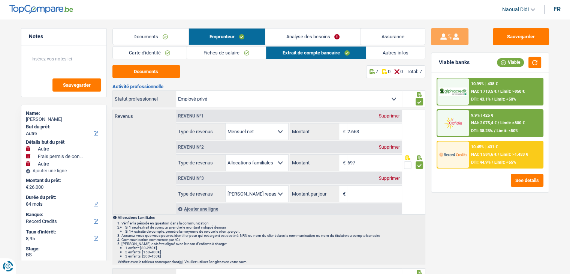
click at [393, 54] on link "Autres infos" at bounding box center [395, 52] width 59 height 12
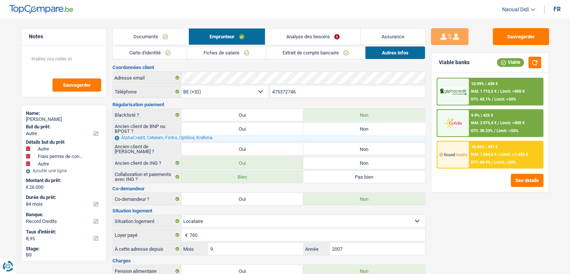
click at [306, 33] on link "Analyse des besoins" at bounding box center [312, 36] width 95 height 16
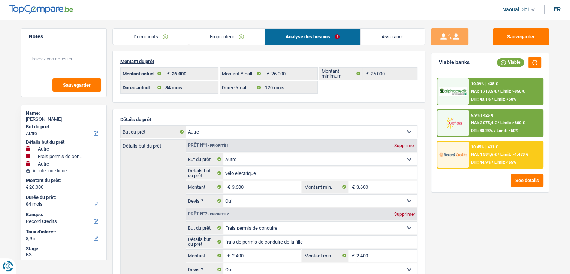
click at [213, 35] on link "Emprunteur" at bounding box center [227, 36] width 76 height 16
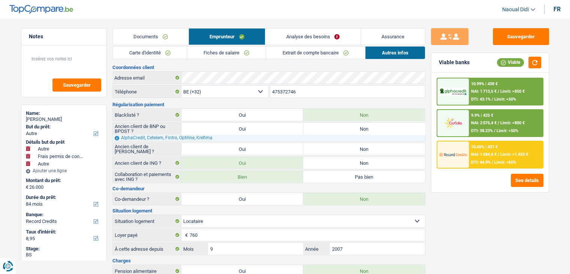
click at [155, 53] on link "Carte d'identité" at bounding box center [150, 52] width 74 height 12
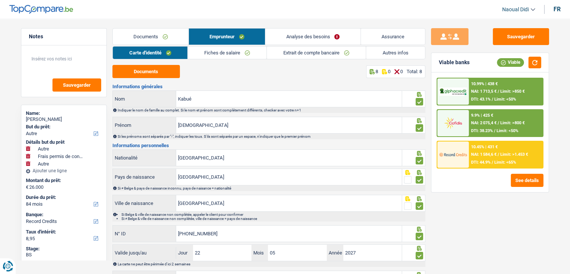
click at [233, 53] on link "Fiches de salaire" at bounding box center [227, 52] width 79 height 12
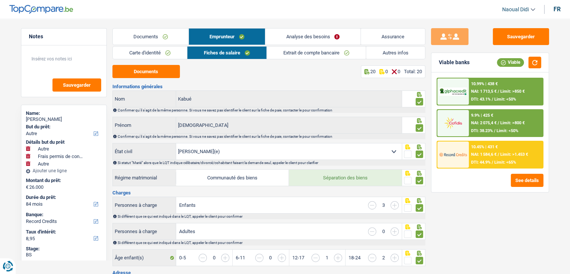
click at [160, 33] on link "Documents" at bounding box center [151, 36] width 76 height 16
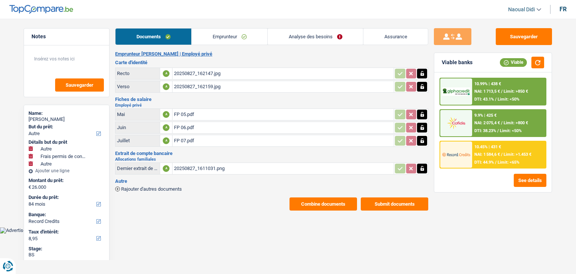
click at [188, 112] on div "FP 05.pdf" at bounding box center [283, 114] width 218 height 11
click at [215, 31] on link "Emprunteur" at bounding box center [230, 36] width 76 height 16
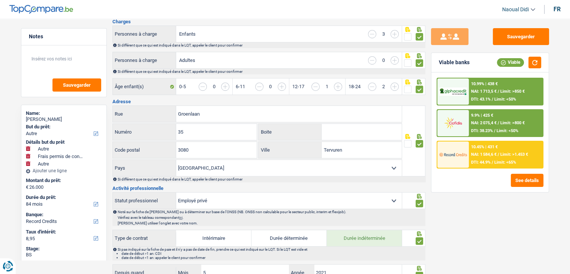
scroll to position [225, 0]
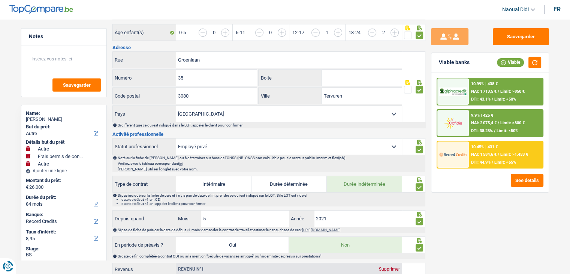
click at [490, 154] on span "NAI: 1 584,6 €" at bounding box center [483, 154] width 25 height 5
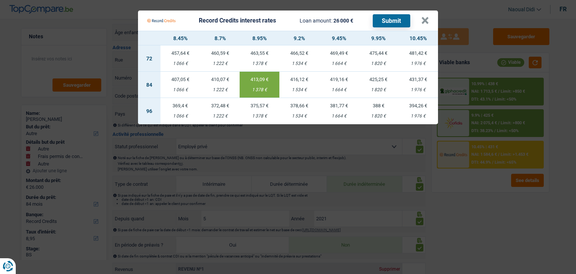
click at [0, 94] on Credits "Record Credits interest rates Loan amount: 26 000 € Submit × 8.45% 8.7% 8.95% 9…" at bounding box center [288, 137] width 576 height 274
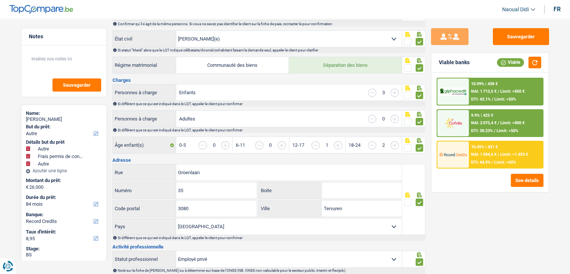
scroll to position [0, 0]
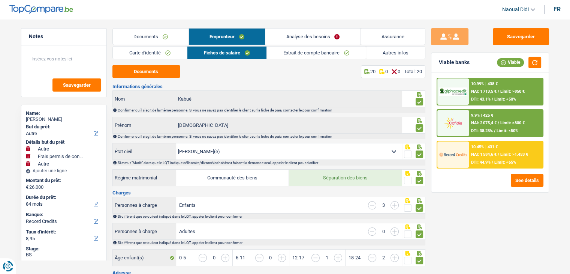
click at [481, 153] on span "NAI: 1 584,6 €" at bounding box center [483, 154] width 25 height 5
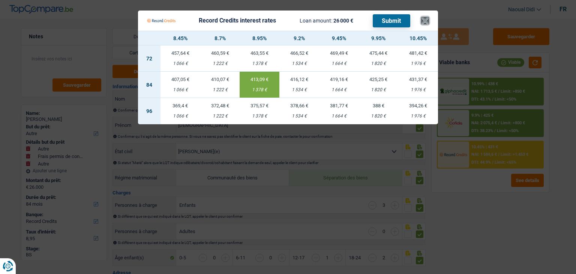
click at [426, 22] on button "×" at bounding box center [425, 20] width 8 height 7
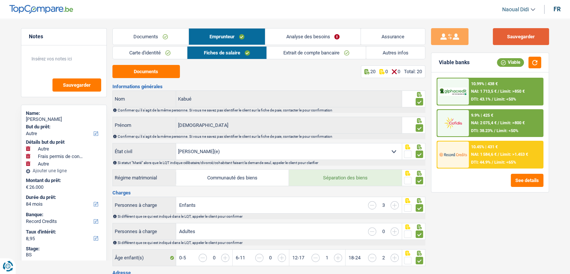
click at [512, 43] on button "Sauvegarder" at bounding box center [521, 36] width 56 height 17
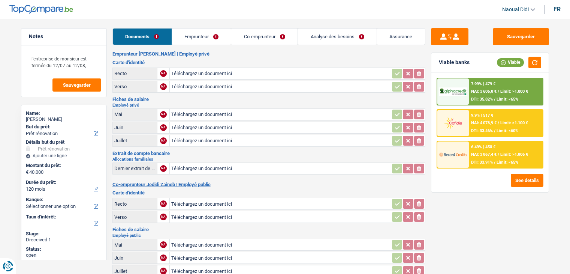
select select "renovation"
select select "120"
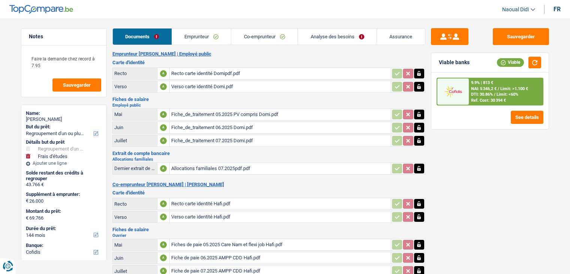
select select "refinancing"
select select "study"
select select "144"
select select "cofidis"
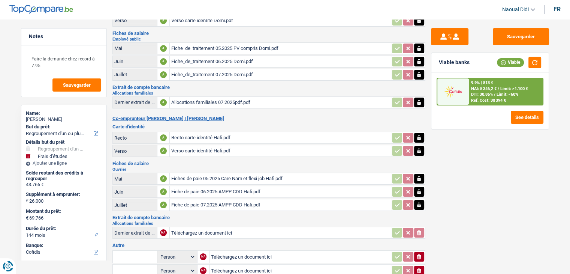
scroll to position [75, 0]
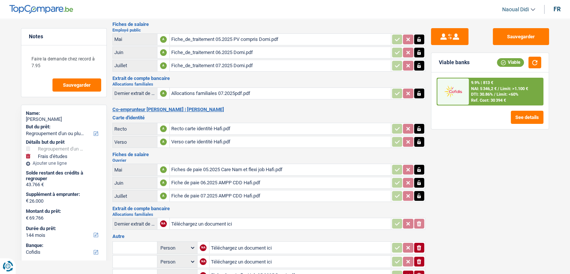
click at [200, 126] on div "Recto carte identité Hafi.pdf" at bounding box center [280, 128] width 218 height 11
click at [182, 136] on div "Verso carte identité Hafi.pdf" at bounding box center [280, 141] width 218 height 11
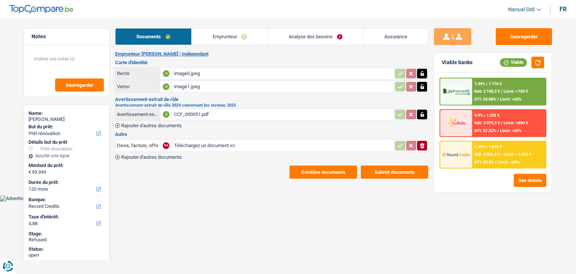
select select "renovation"
select select "120"
select select "record credits"
select select "120"
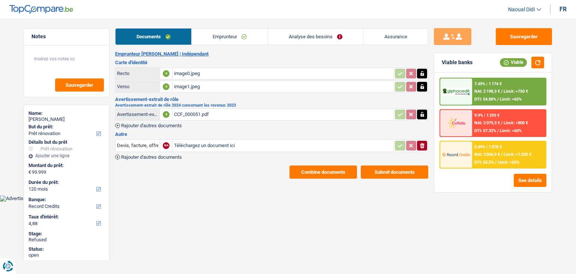
select select "120"
select select "renovation"
select select "yes"
select select "120"
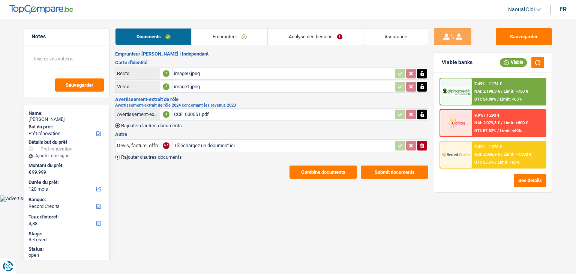
click at [315, 35] on link "Analyse des besoins" at bounding box center [315, 36] width 95 height 16
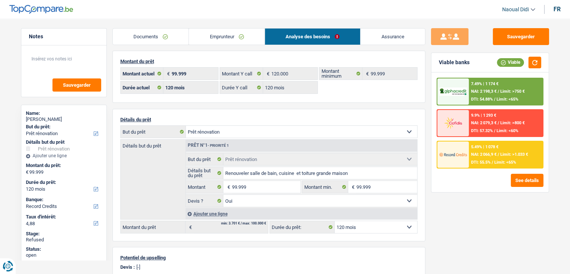
click at [216, 36] on link "Emprunteur" at bounding box center [227, 36] width 76 height 16
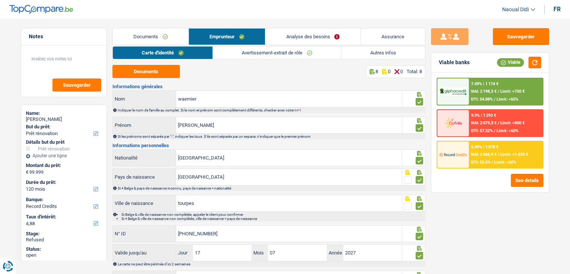
click at [275, 51] on link "Avertissement-extrait de rôle" at bounding box center [277, 52] width 128 height 12
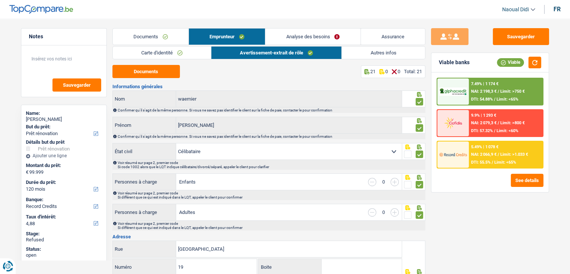
click at [172, 52] on link "Carte d'identité" at bounding box center [162, 52] width 98 height 12
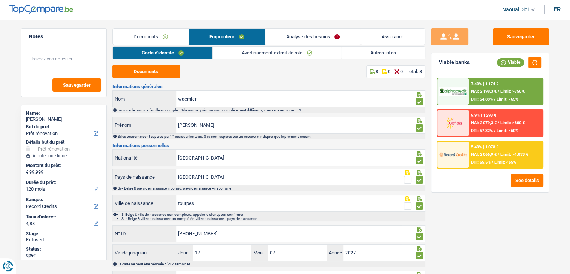
click at [287, 40] on link "Analyse des besoins" at bounding box center [312, 36] width 95 height 16
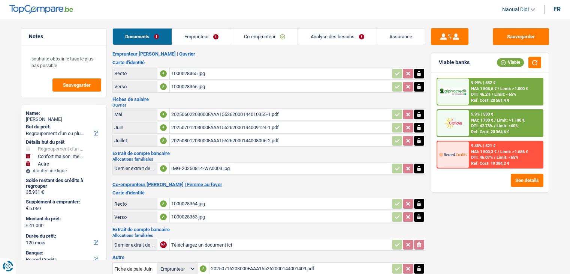
select select "refinancing"
select select "household"
select select "other"
select select "120"
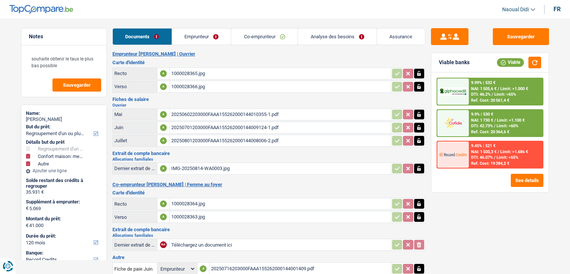
select select "record credits"
select select "applicant"
select select "worker"
select select "netSalary"
select select "familyAllowances"
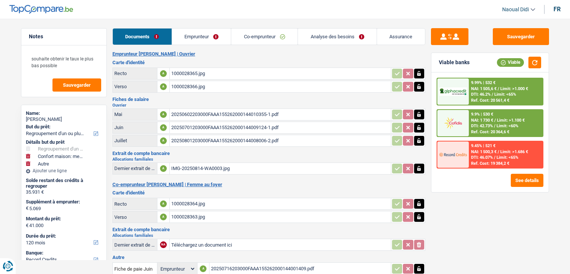
select select "BE"
click at [202, 35] on link "Emprunteur" at bounding box center [201, 36] width 59 height 16
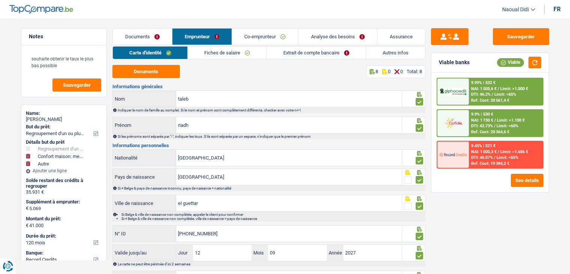
click at [241, 52] on link "Fiches de salaire" at bounding box center [227, 52] width 79 height 12
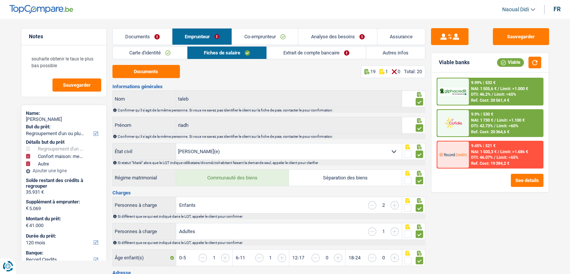
click at [288, 52] on link "Extrait de compte bancaire" at bounding box center [316, 52] width 99 height 12
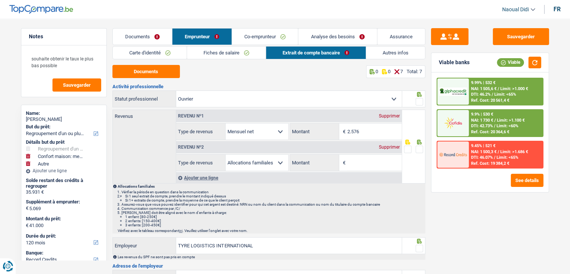
click at [316, 39] on link "Analyse des besoins" at bounding box center [337, 36] width 78 height 16
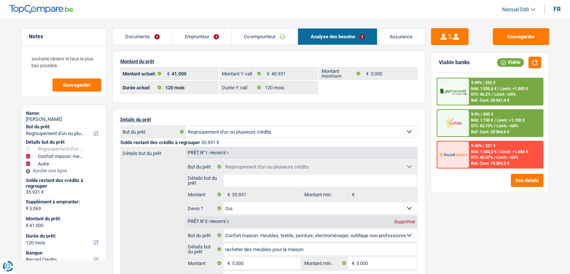
click at [196, 39] on link "Emprunteur" at bounding box center [201, 36] width 59 height 16
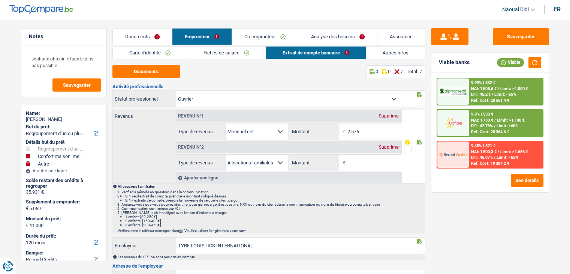
click at [257, 37] on link "Co-emprunteur" at bounding box center [265, 36] width 66 height 16
